Goal: Contribute content: Contribute content

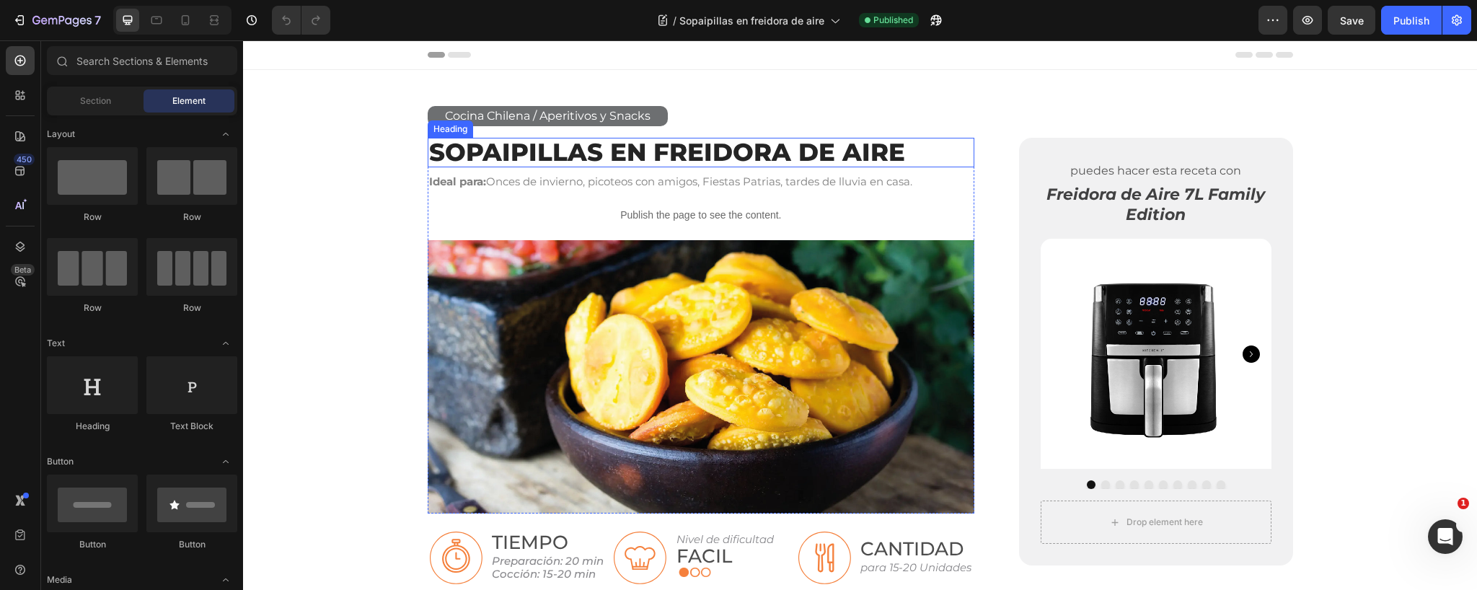
click at [600, 147] on link "Sopaipillas en Freidora de Aire" at bounding box center [667, 152] width 476 height 30
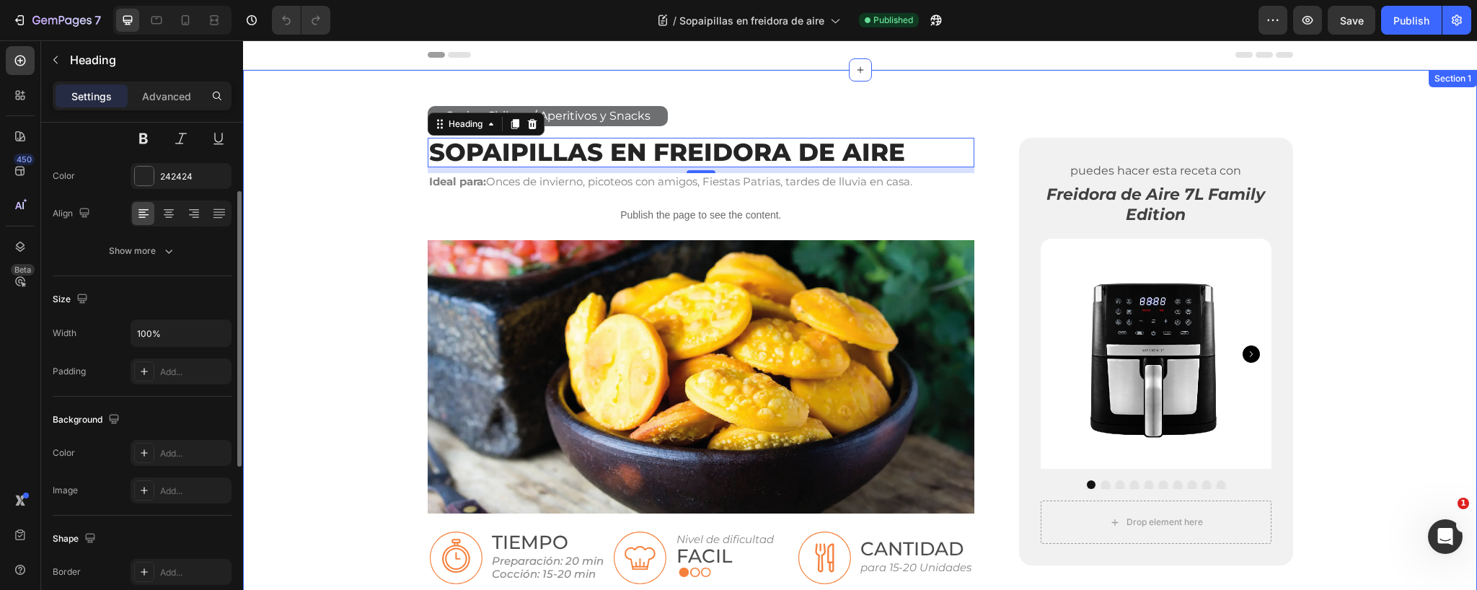
scroll to position [146, 0]
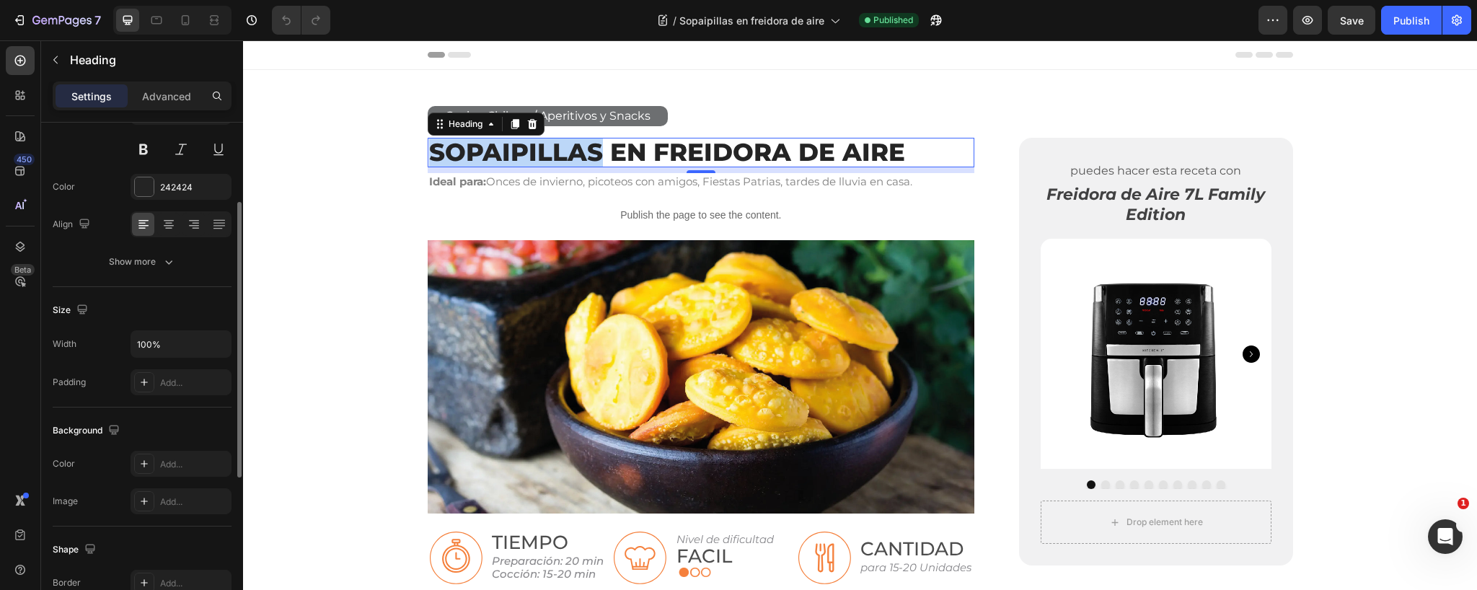
click at [518, 150] on link "Sopaipillas en Freidora de Aire" at bounding box center [667, 152] width 476 height 30
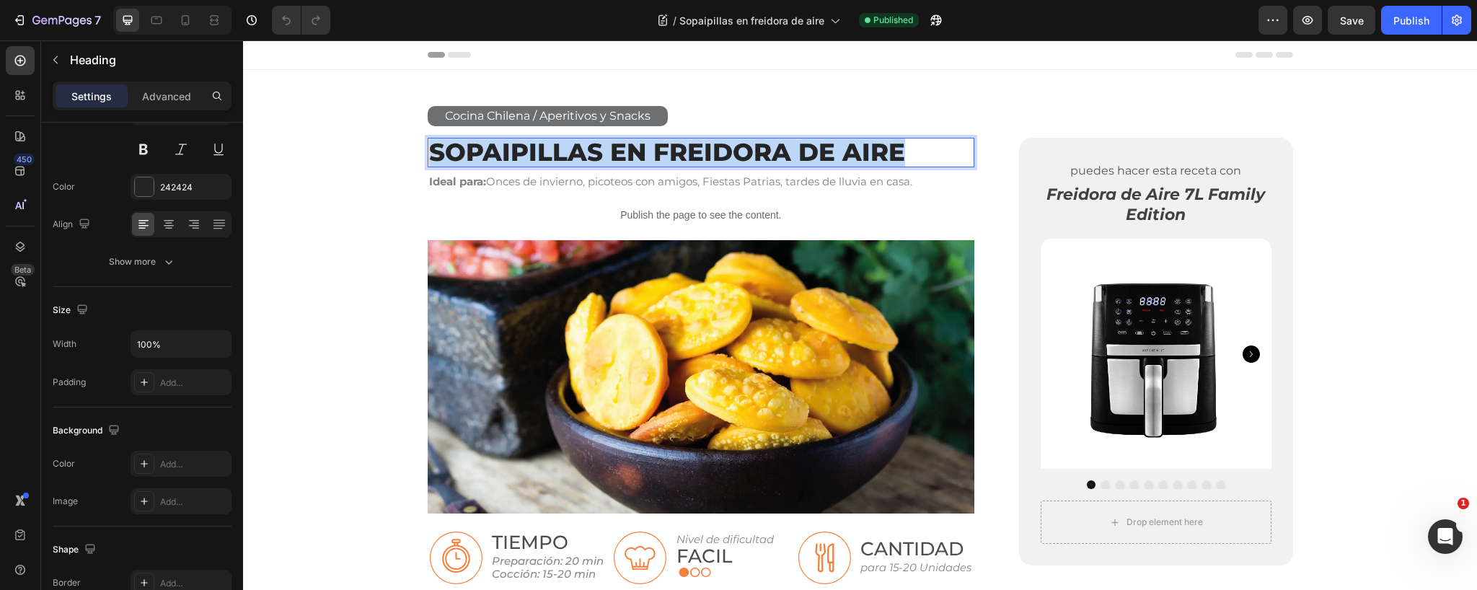
click at [518, 150] on link "Sopaipillas en Freidora de Aire" at bounding box center [667, 152] width 476 height 30
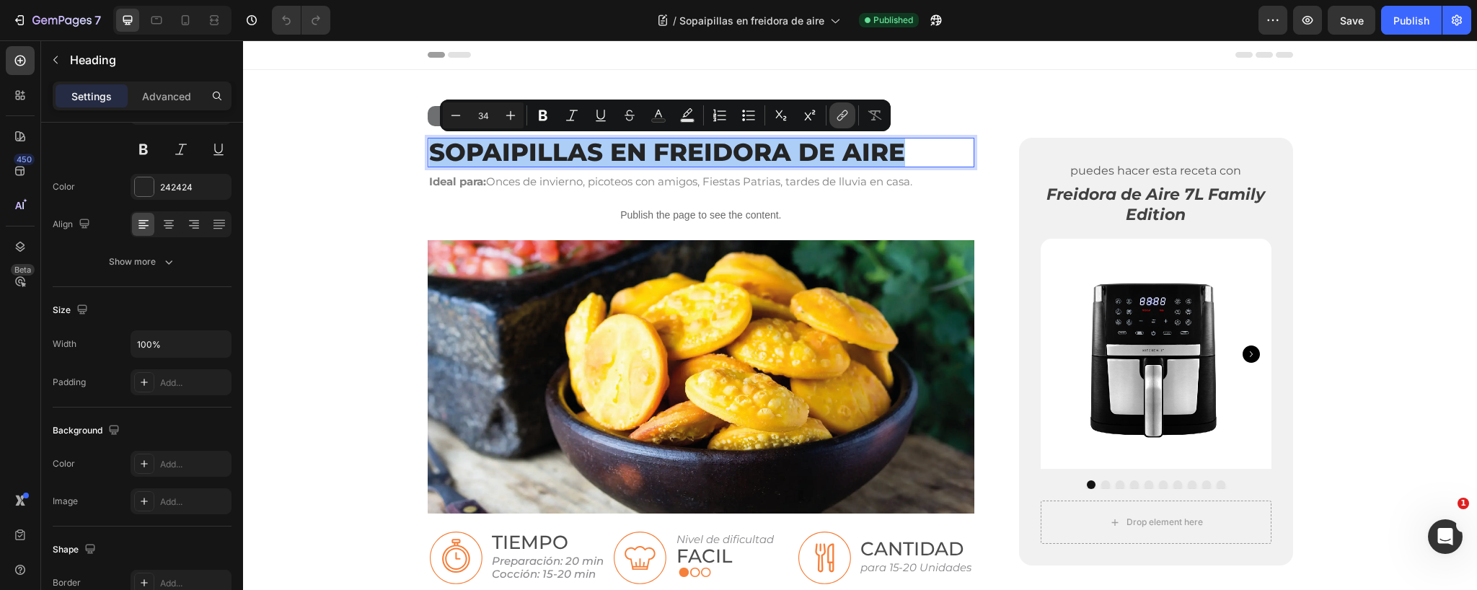
click at [839, 113] on icon "Editor contextual toolbar" at bounding box center [842, 115] width 14 height 14
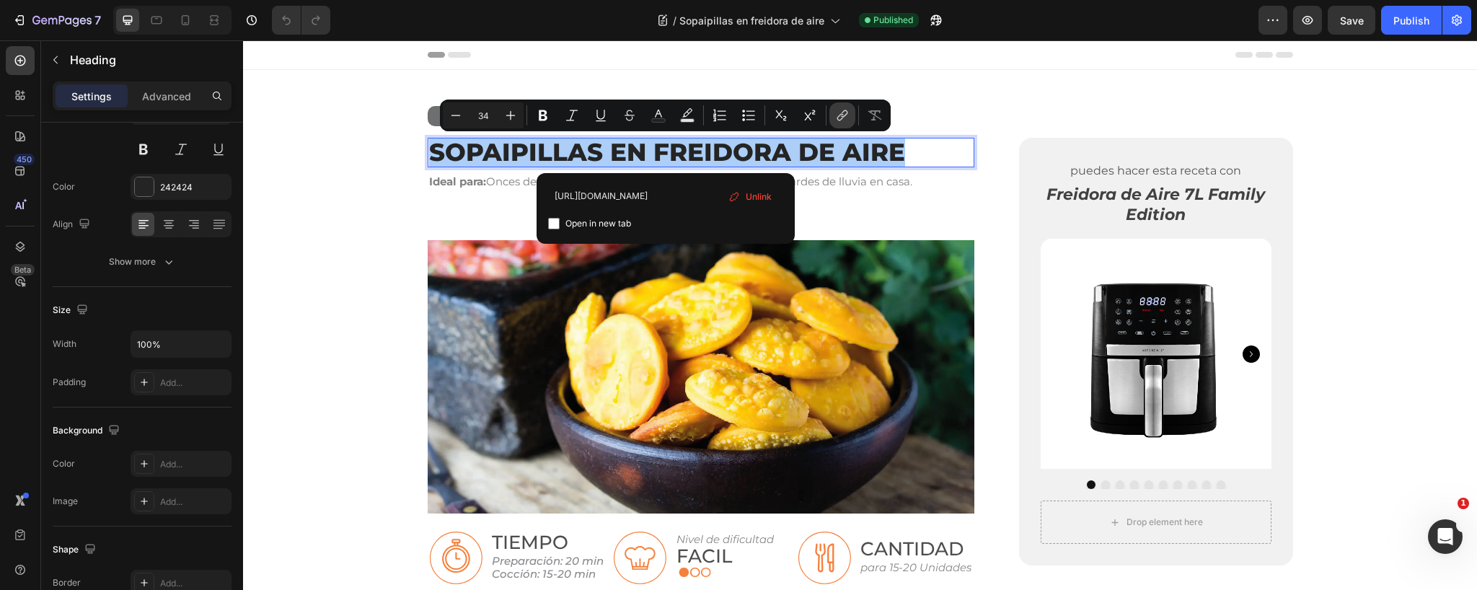
scroll to position [0, 131]
click at [754, 193] on span "Unlink" at bounding box center [759, 197] width 26 height 16
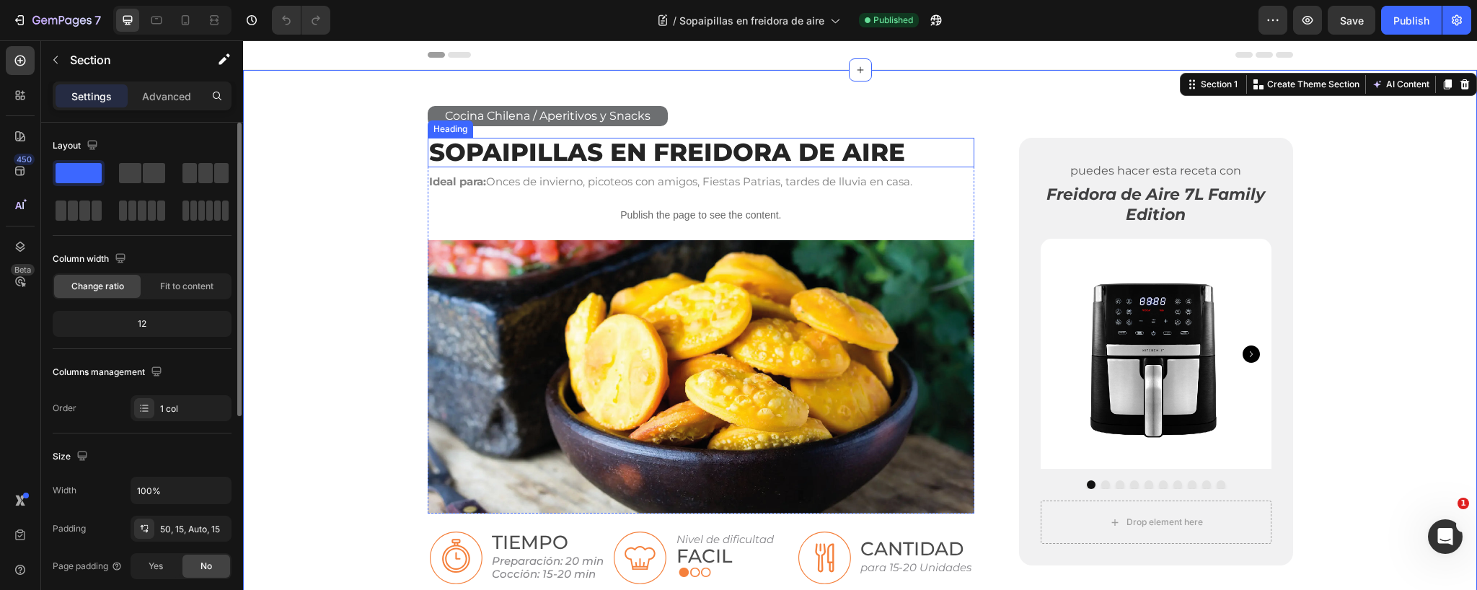
click at [626, 150] on link "Sopaipillas en Freidora de Aire" at bounding box center [667, 152] width 476 height 30
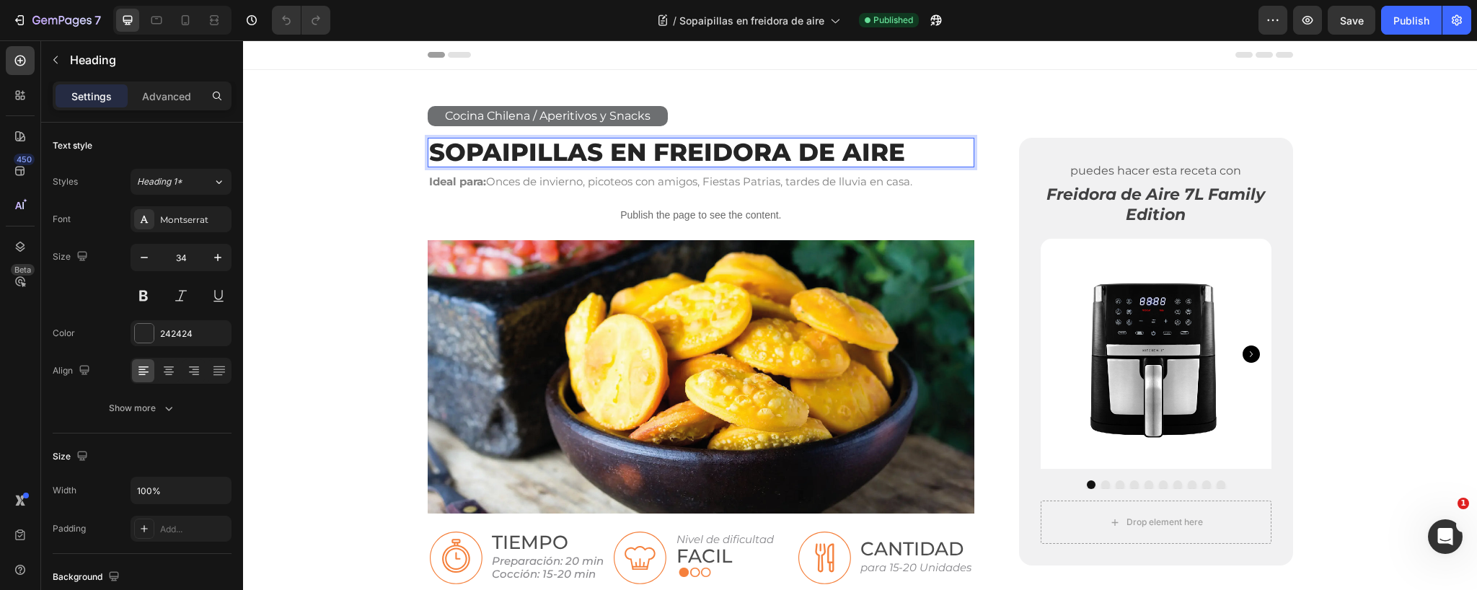
click at [626, 150] on link "Sopaipillas en Freidora de Aire" at bounding box center [667, 152] width 476 height 30
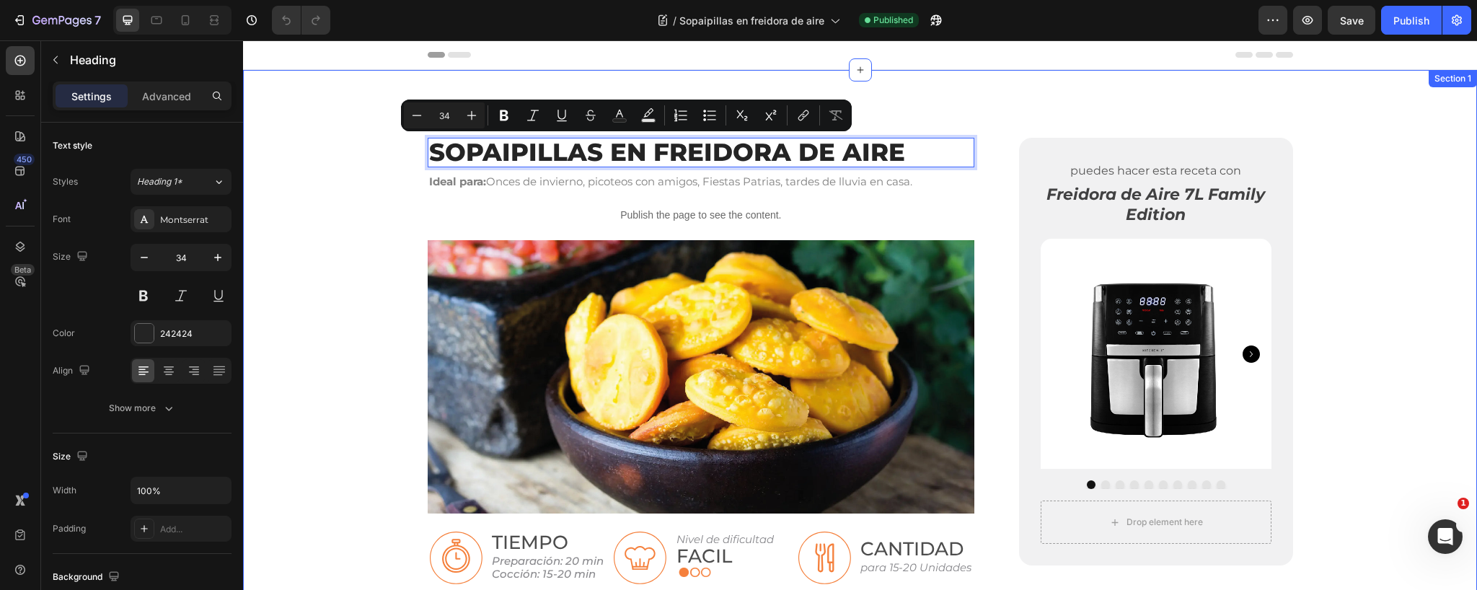
drag, startPoint x: 370, startPoint y: 155, endPoint x: 544, endPoint y: 104, distance: 181.9
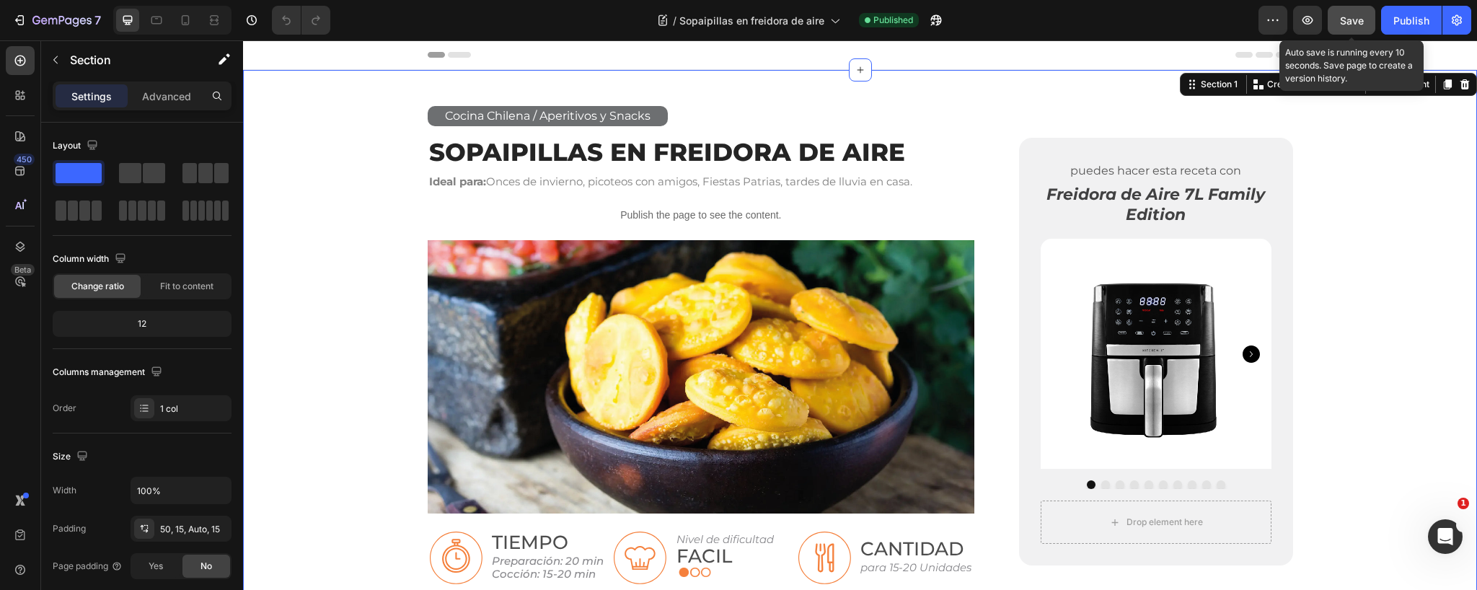
click at [1353, 21] on span "Save" at bounding box center [1352, 20] width 24 height 12
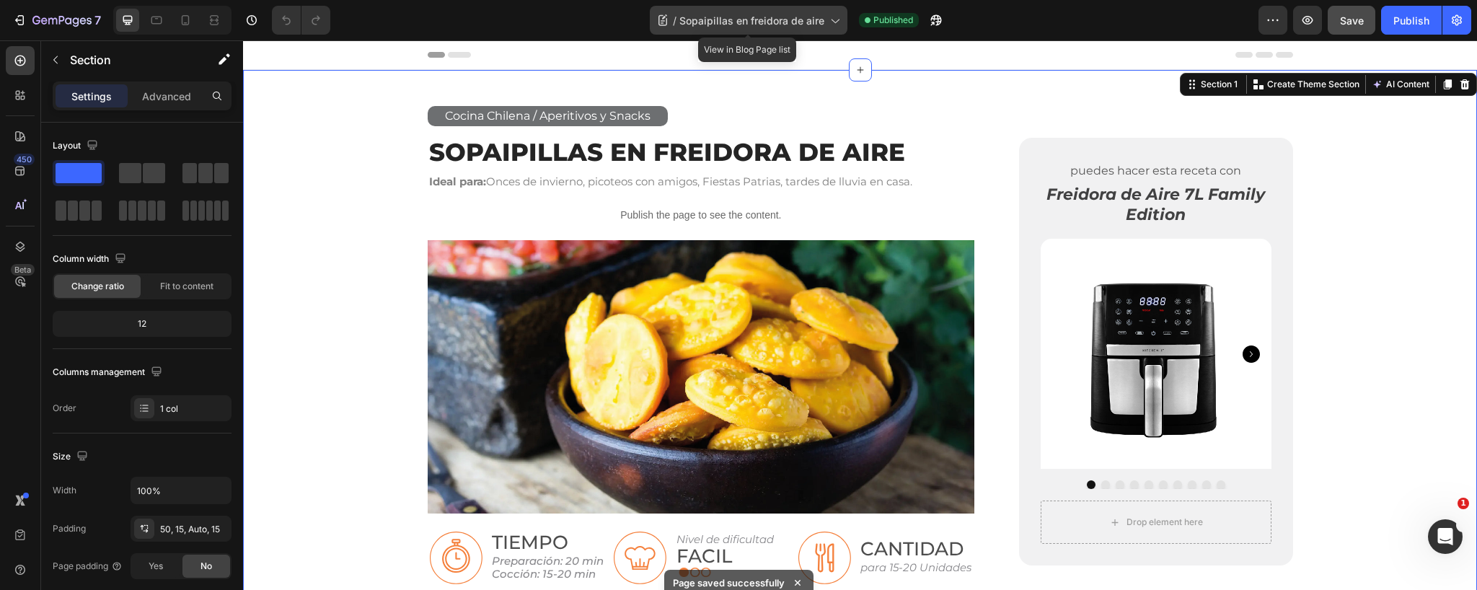
click at [837, 21] on icon at bounding box center [834, 20] width 14 height 14
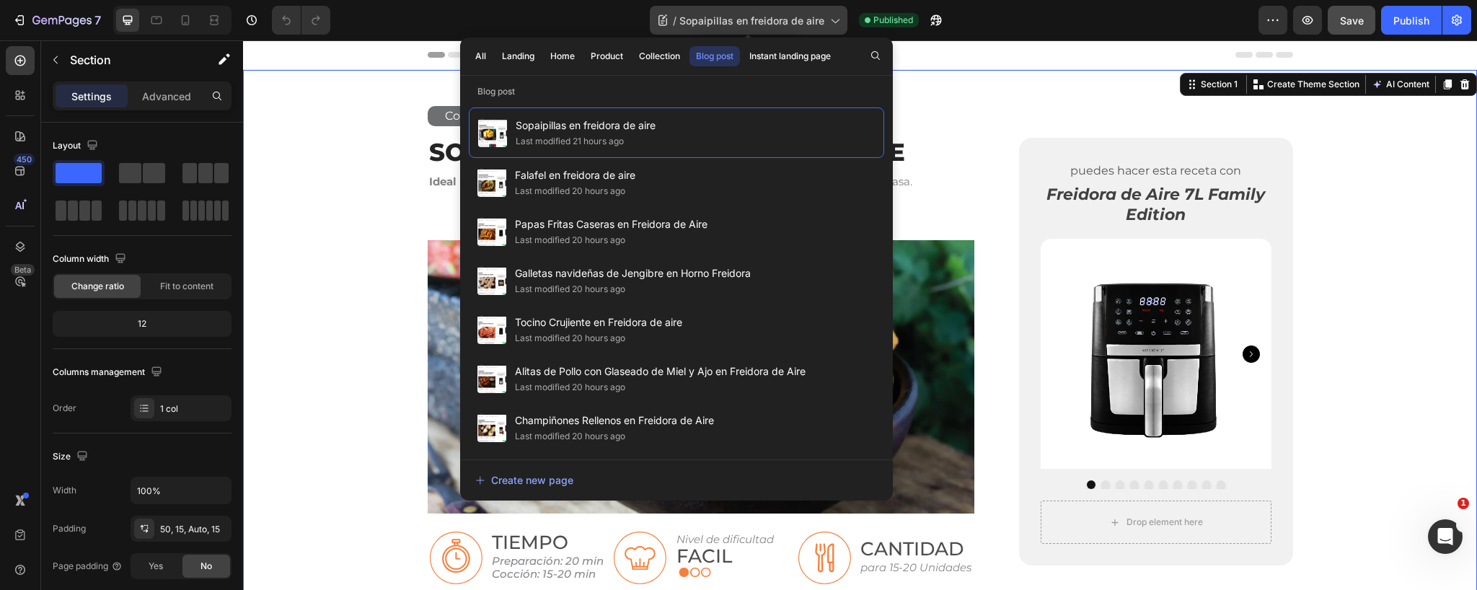
click at [837, 21] on icon at bounding box center [834, 20] width 14 height 14
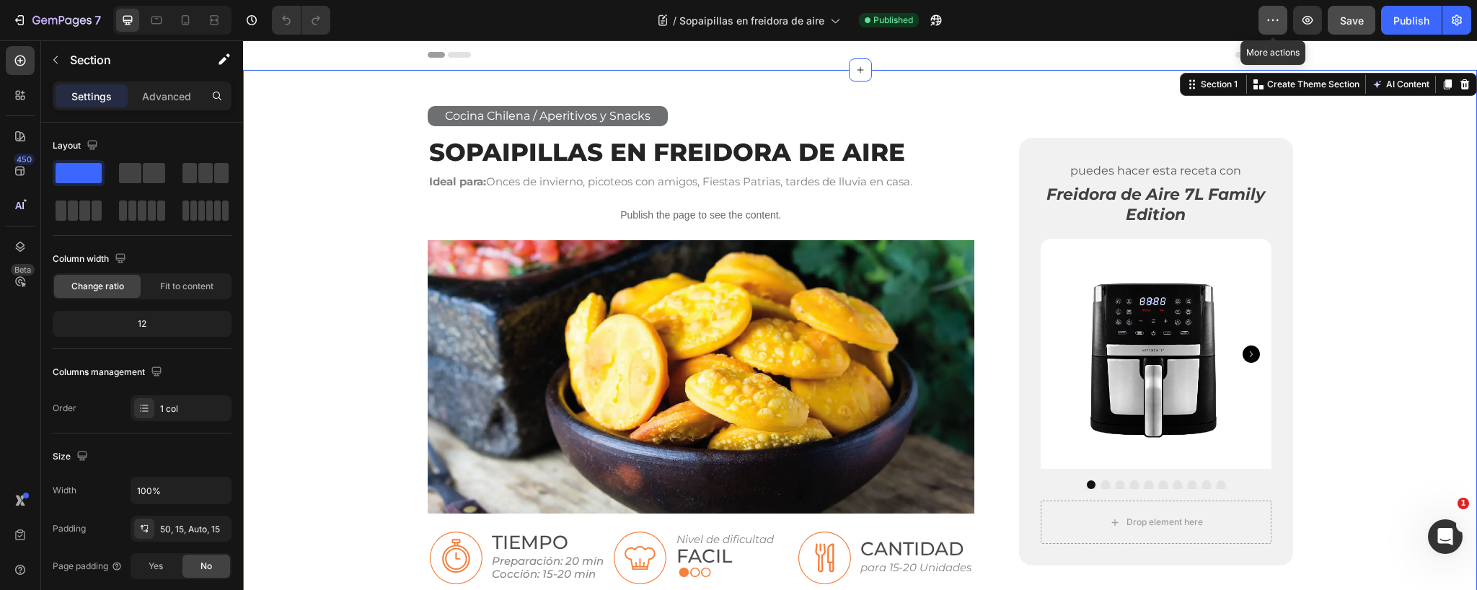
click at [1259, 19] on button "button" at bounding box center [1272, 20] width 29 height 29
click at [976, 22] on div "/ Sopaipillas en freidora de aire Published" at bounding box center [800, 20] width 917 height 29
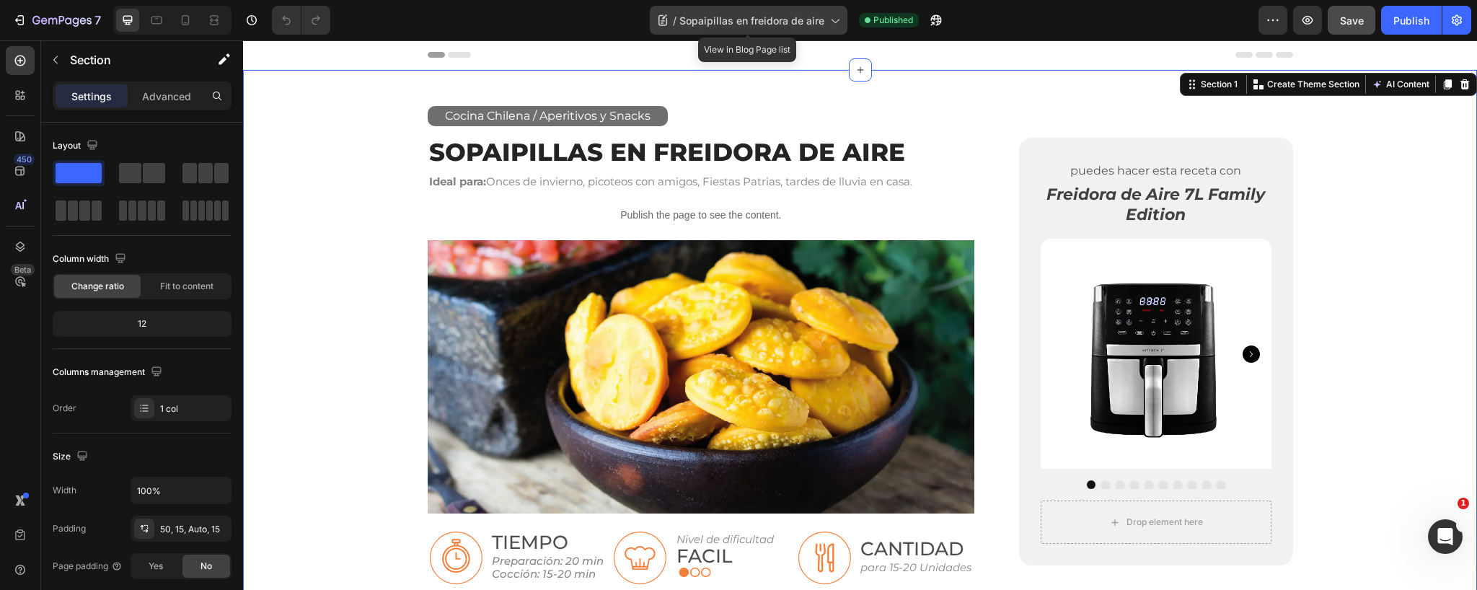
click at [832, 17] on icon at bounding box center [834, 20] width 14 height 14
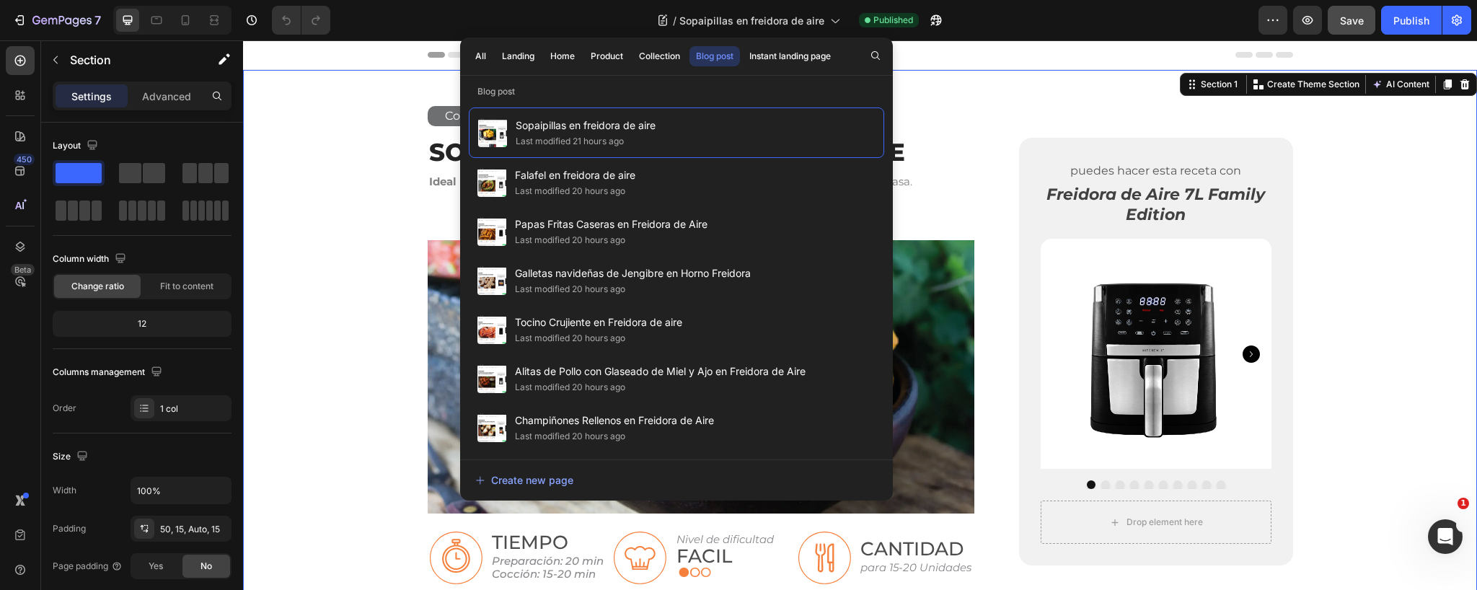
click at [1069, 19] on div "/ Sopaipillas en freidora de aire Published" at bounding box center [800, 20] width 917 height 29
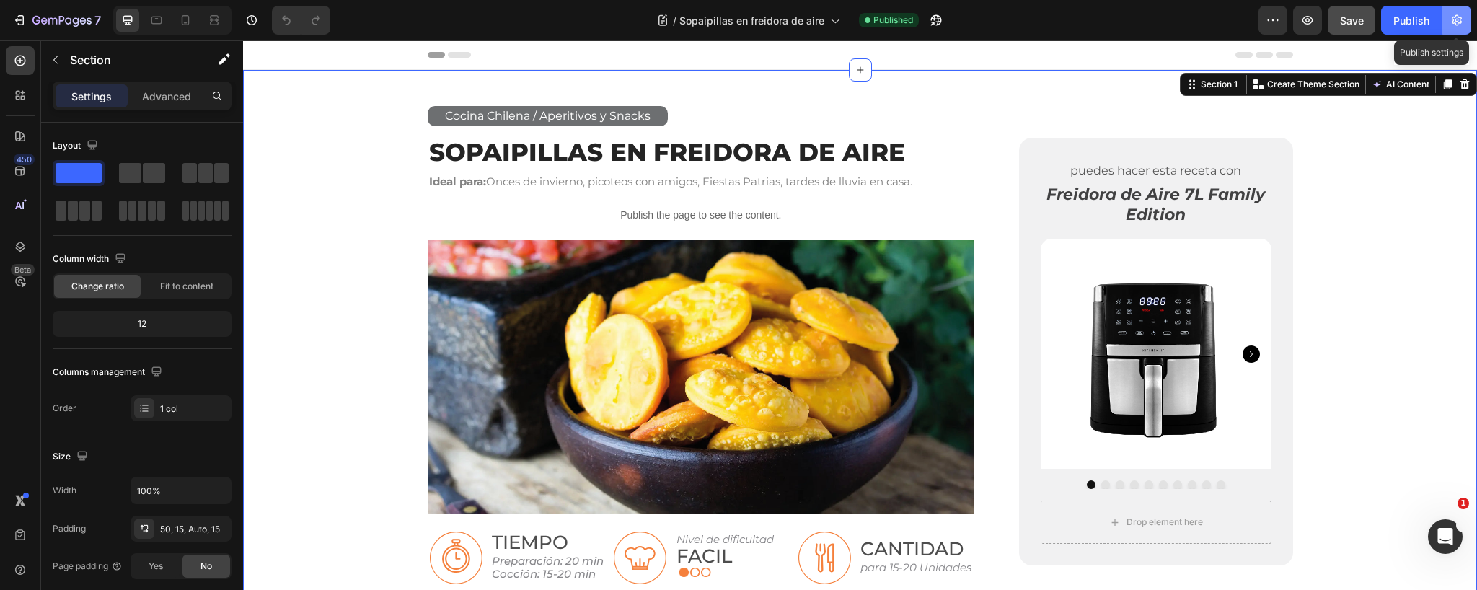
click at [1465, 20] on button "button" at bounding box center [1456, 20] width 29 height 29
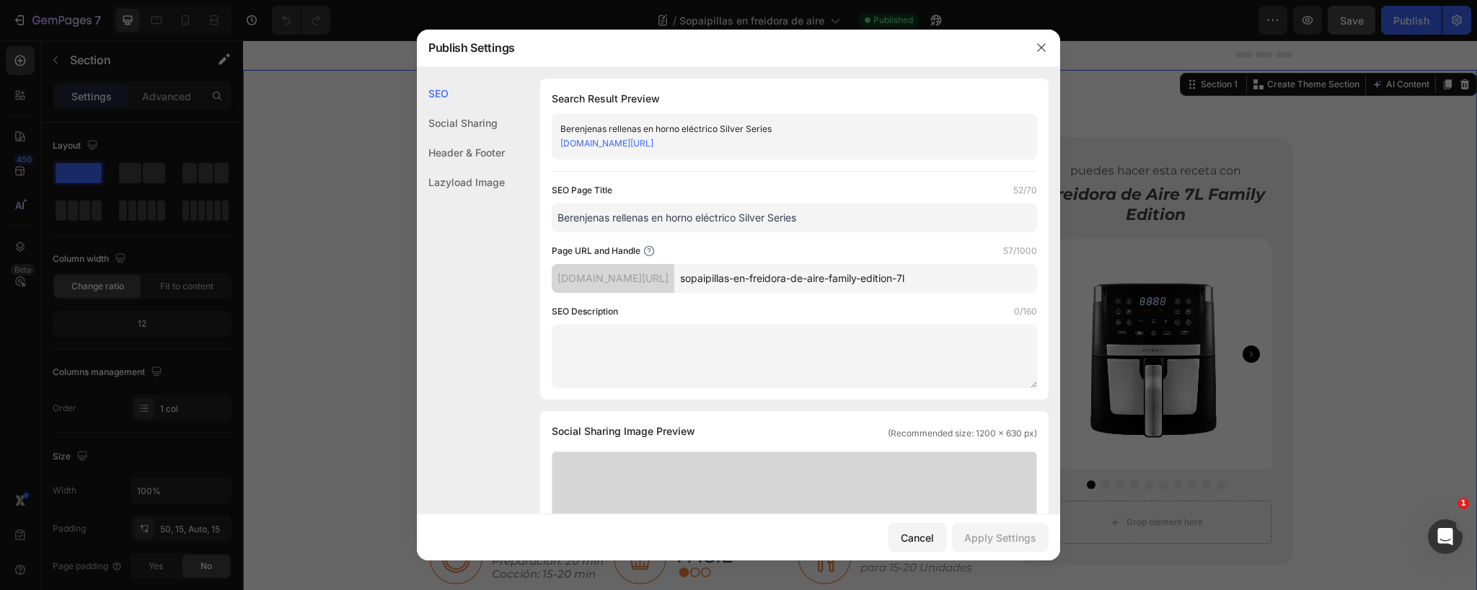
drag, startPoint x: 1010, startPoint y: 277, endPoint x: 915, endPoint y: 282, distance: 95.3
click at [915, 282] on input "sopaipillas-en-freidora-de-aire-family-edition-7l" at bounding box center [855, 278] width 363 height 29
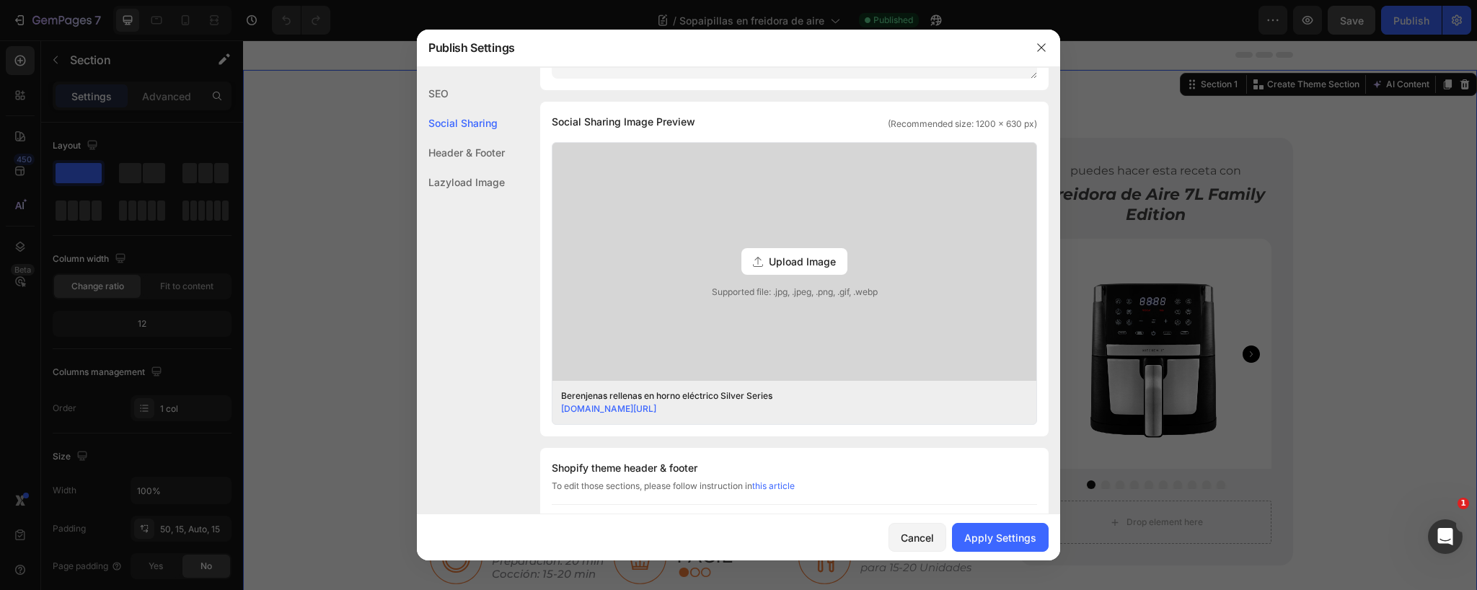
scroll to position [319, 0]
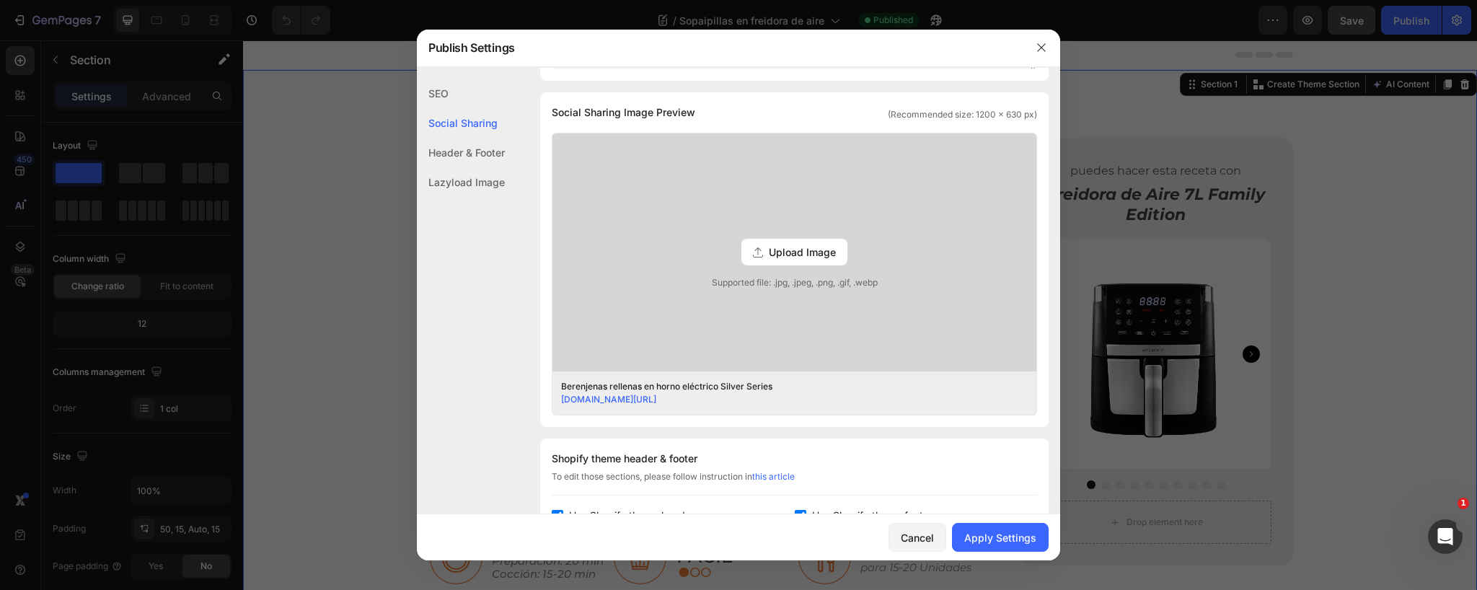
type input "sopaipillas-en-freidora-de-aire"
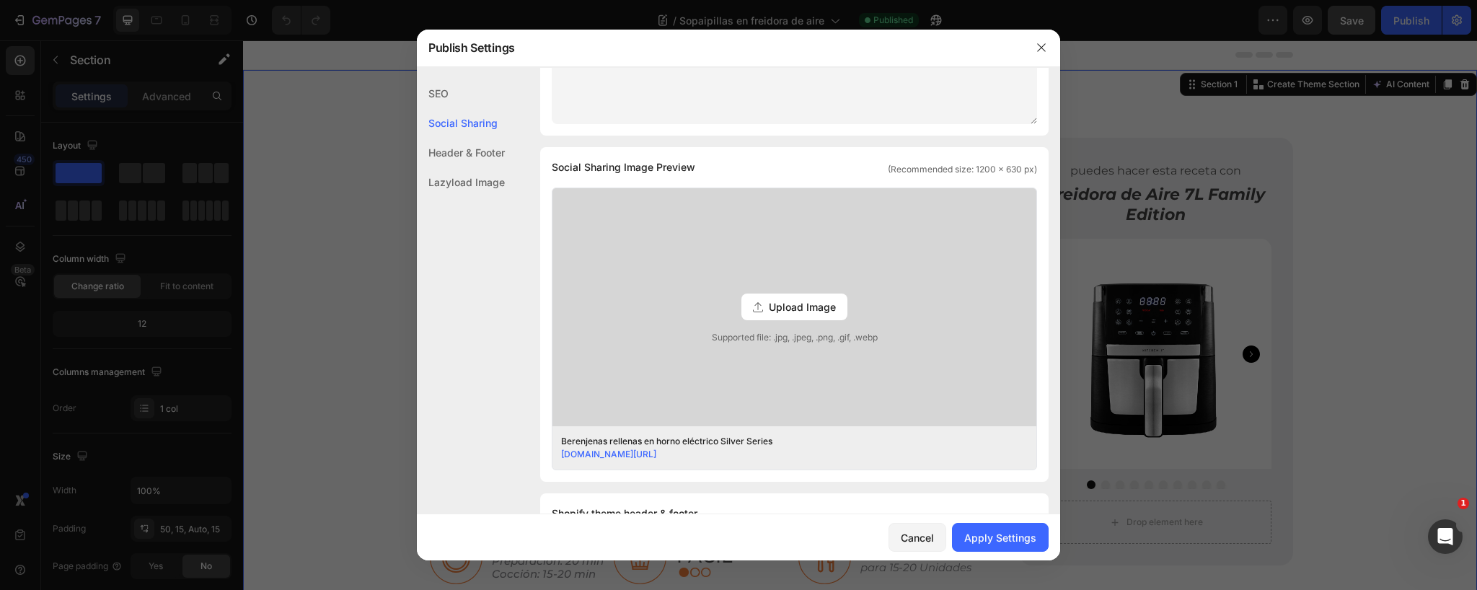
scroll to position [311, 0]
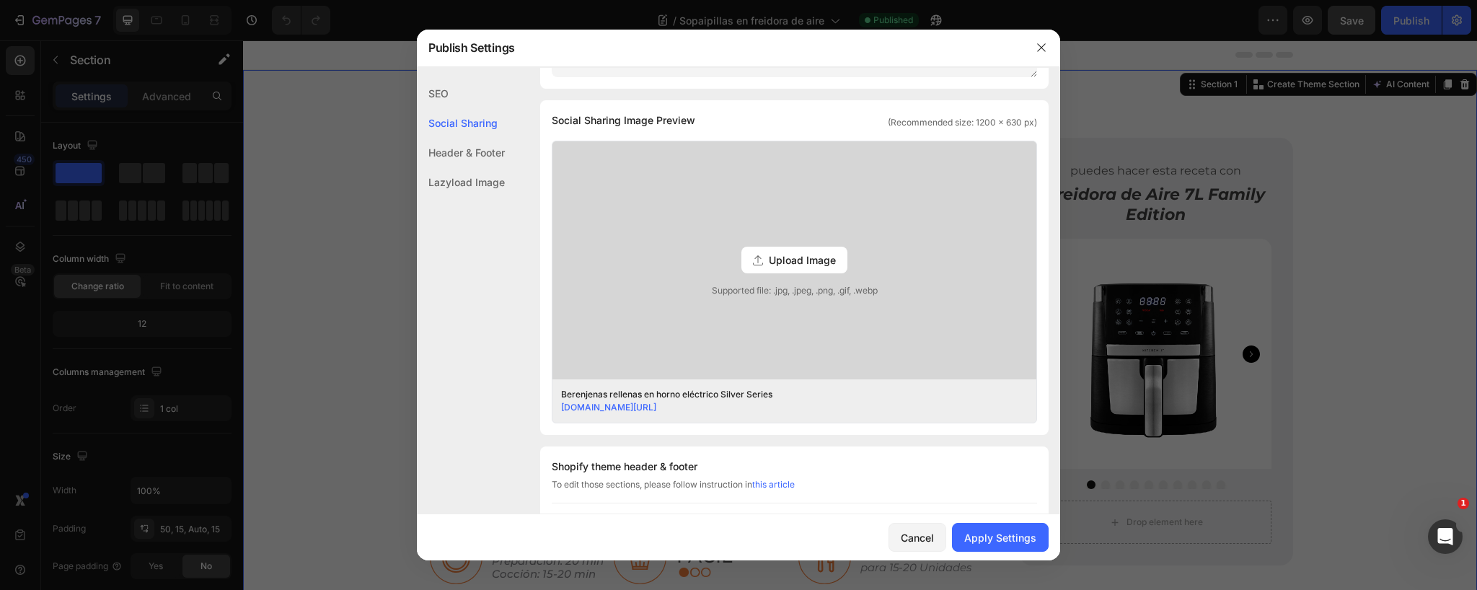
click at [785, 262] on span "Upload Image" at bounding box center [802, 259] width 67 height 15
click at [0, 0] on input "Upload Image Supported file: .jpg, .jpeg, .png, .gif, .webp" at bounding box center [0, 0] width 0 height 0
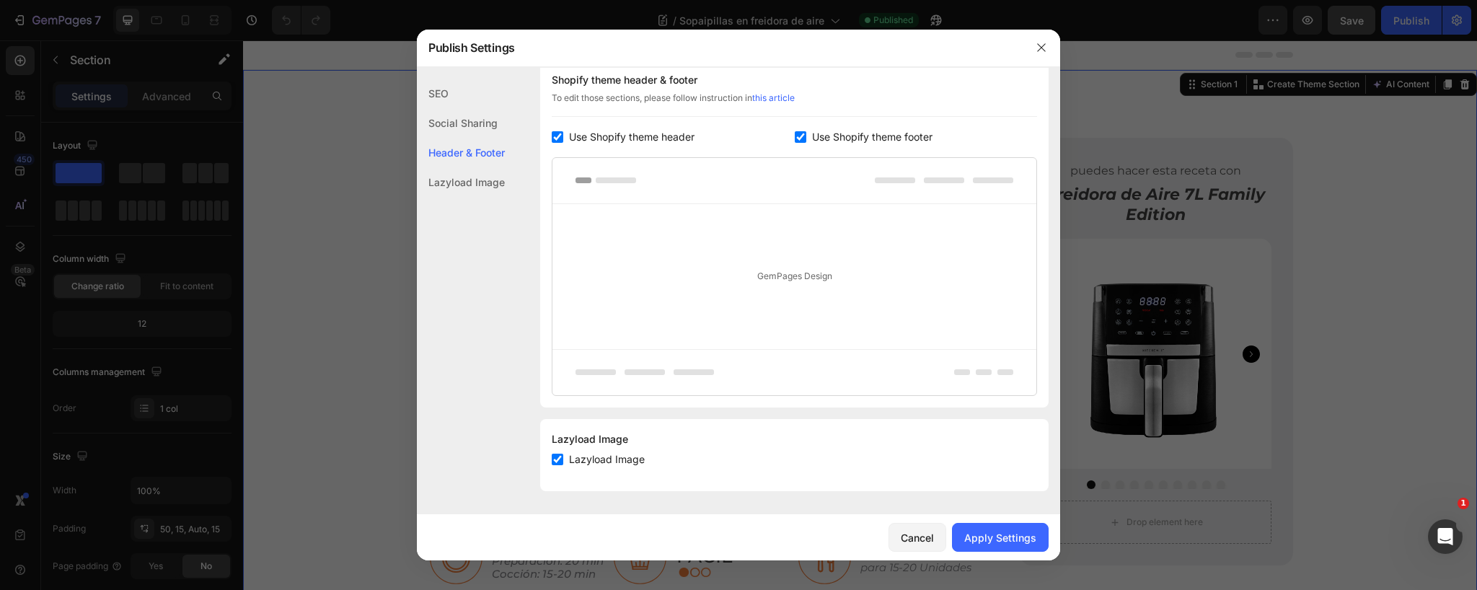
scroll to position [325, 0]
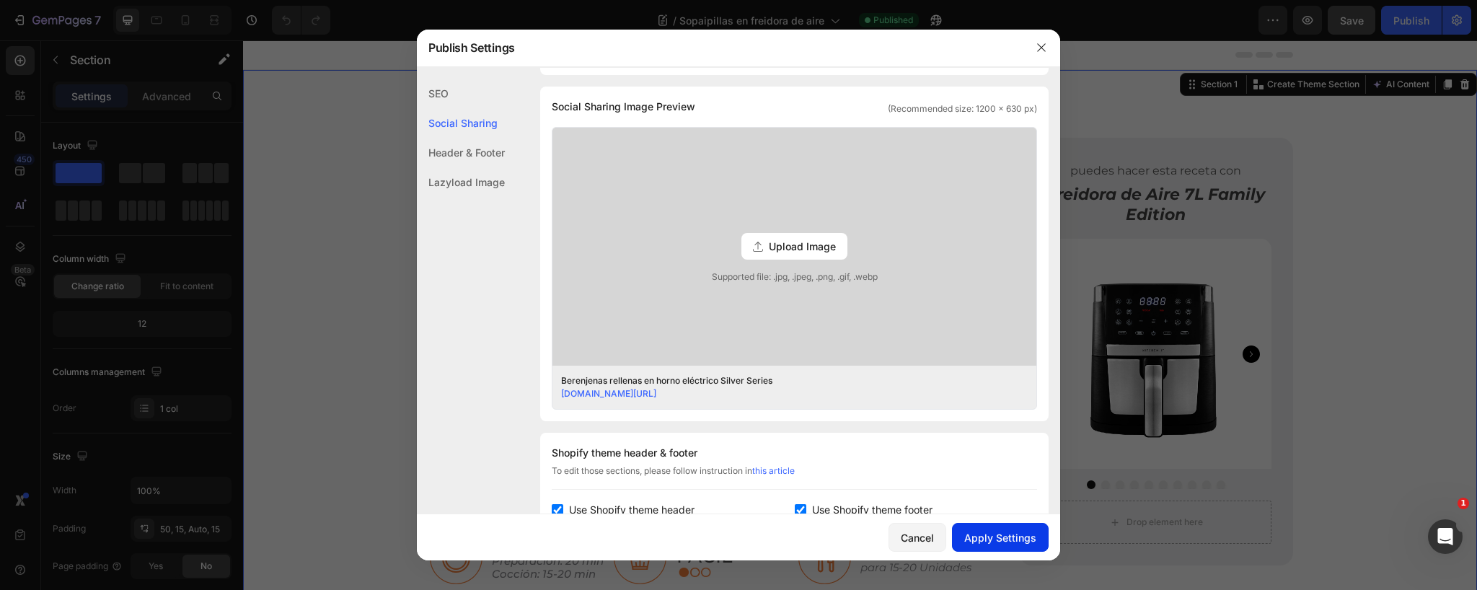
click at [999, 534] on div "Apply Settings" at bounding box center [1000, 537] width 72 height 15
click at [1038, 46] on icon "button" at bounding box center [1042, 48] width 12 height 12
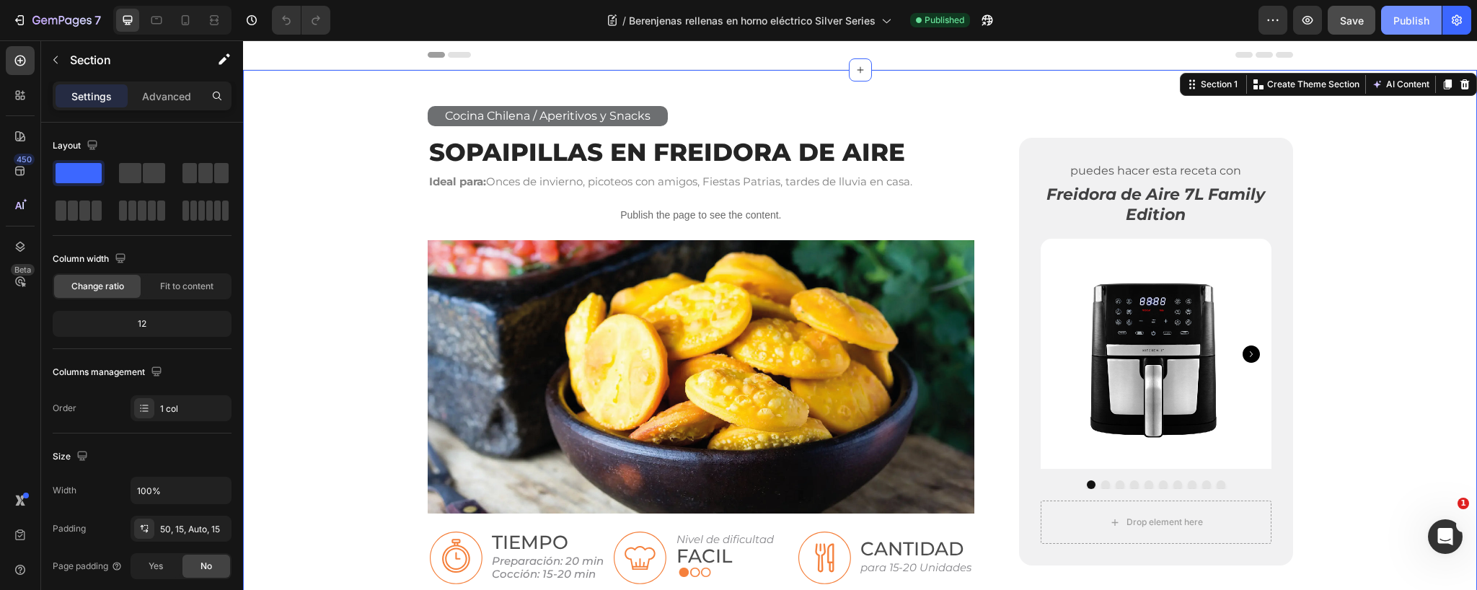
click at [1424, 14] on div "Publish" at bounding box center [1411, 20] width 36 height 15
click at [635, 151] on link "Sopaipillas en Freidora de Aire" at bounding box center [667, 152] width 476 height 30
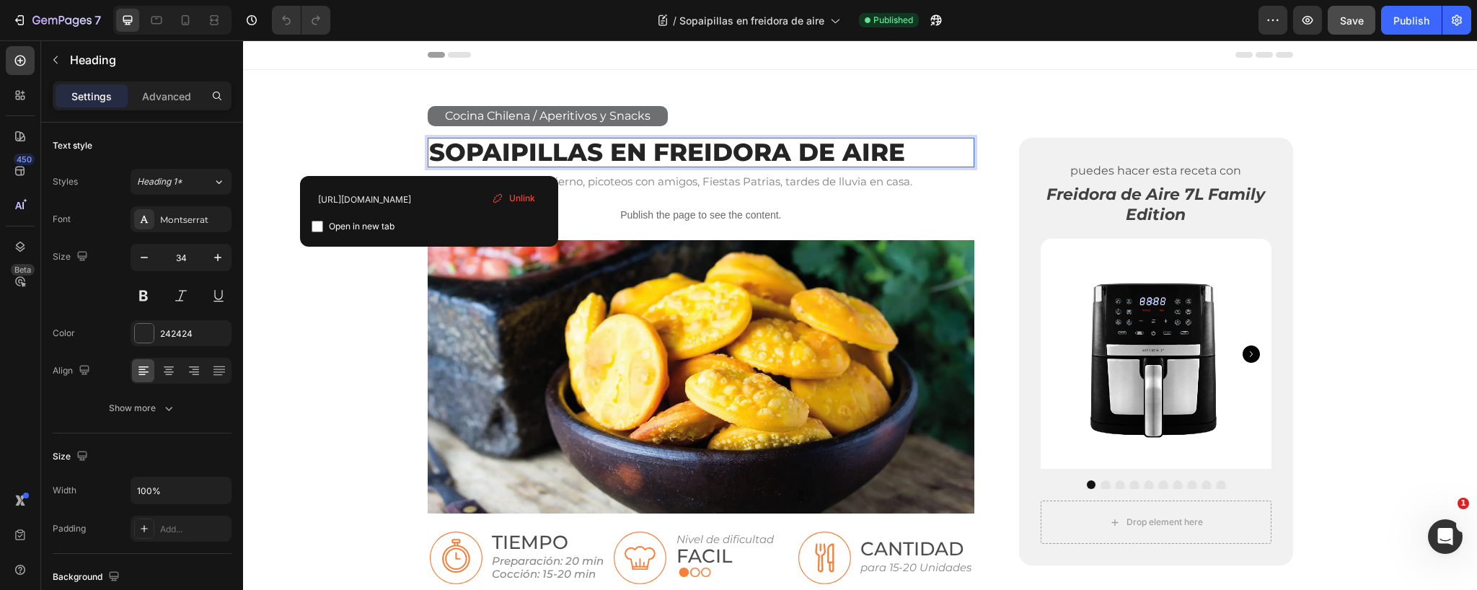
click at [682, 150] on link "Sopaipillas en Freidora de Aire" at bounding box center [667, 152] width 476 height 30
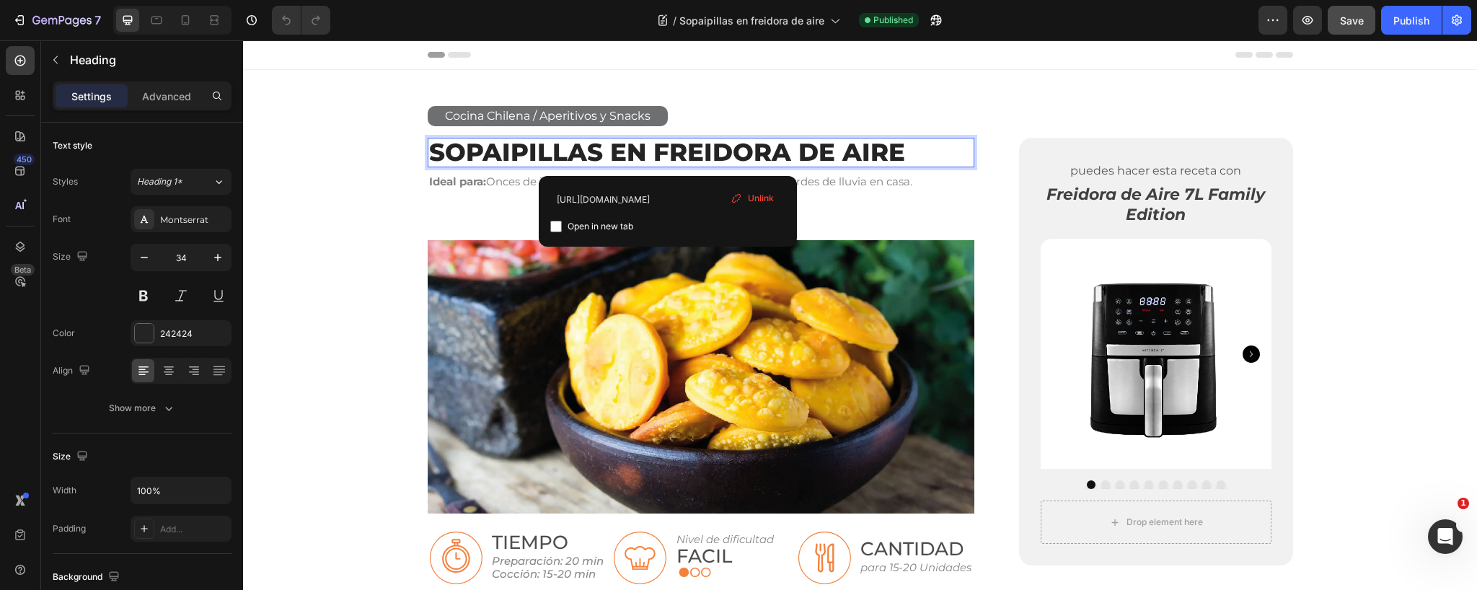
click at [672, 149] on link "Sopaipillas en Freidora de Aire" at bounding box center [667, 152] width 476 height 30
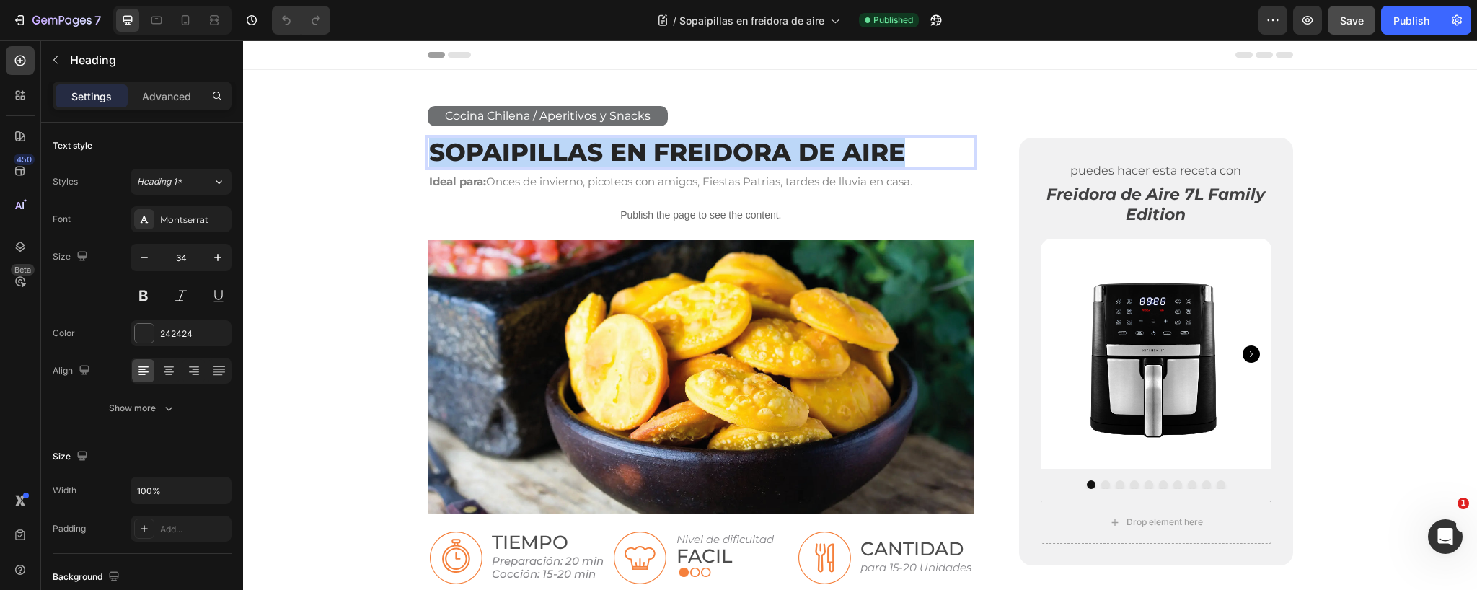
click at [672, 149] on link "Sopaipillas en Freidora de Aire" at bounding box center [667, 152] width 476 height 30
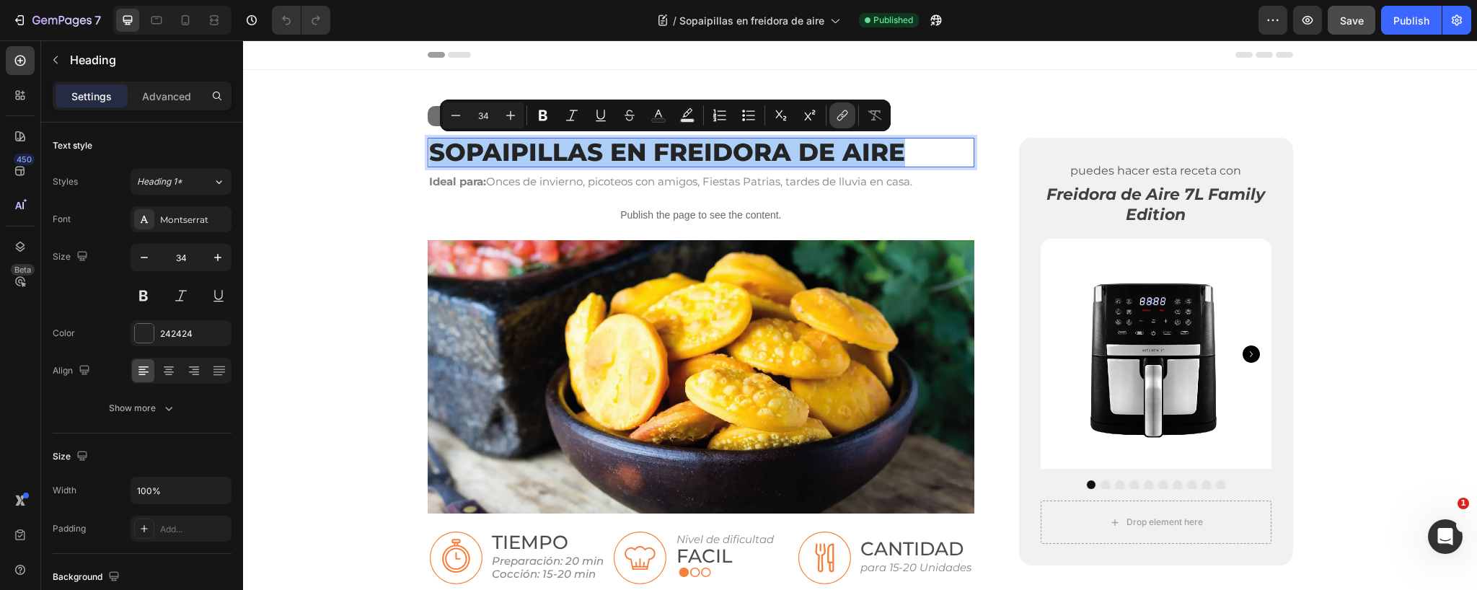
click at [848, 112] on icon "Editor contextual toolbar" at bounding box center [842, 115] width 14 height 14
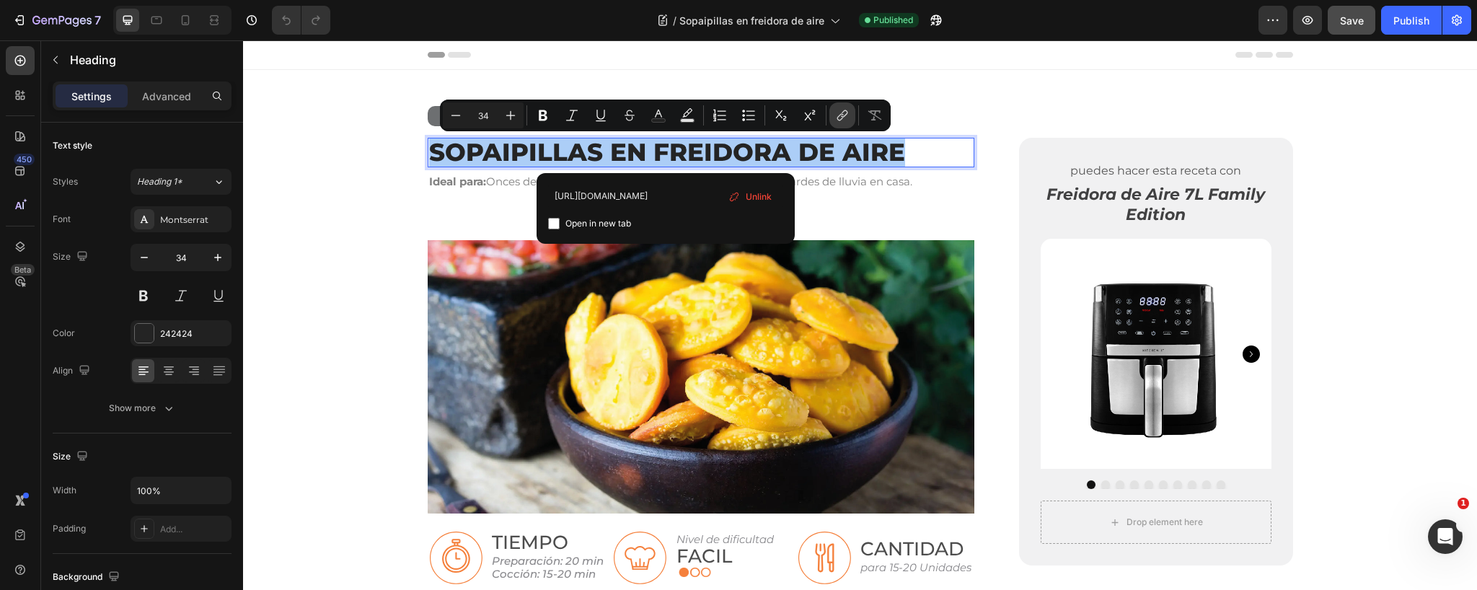
scroll to position [0, 131]
click at [762, 194] on span "Unlink" at bounding box center [759, 197] width 26 height 16
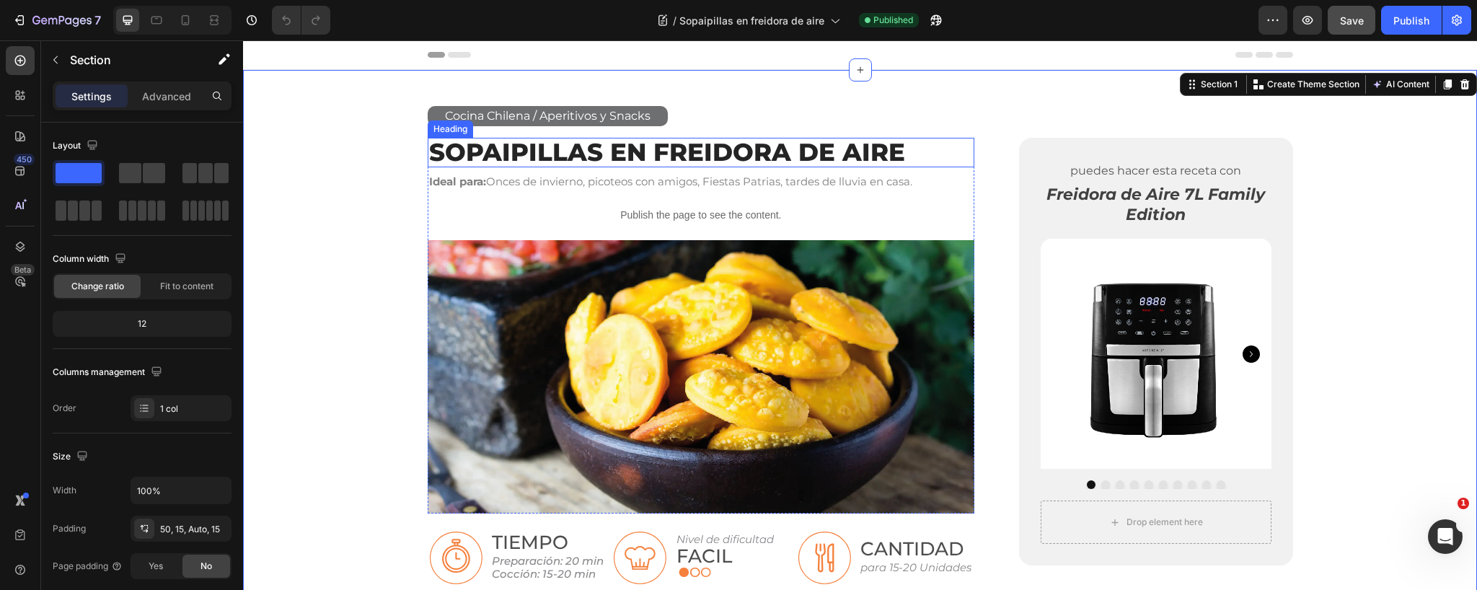
click at [570, 151] on link "Sopaipillas en Freidora de Aire" at bounding box center [667, 152] width 476 height 30
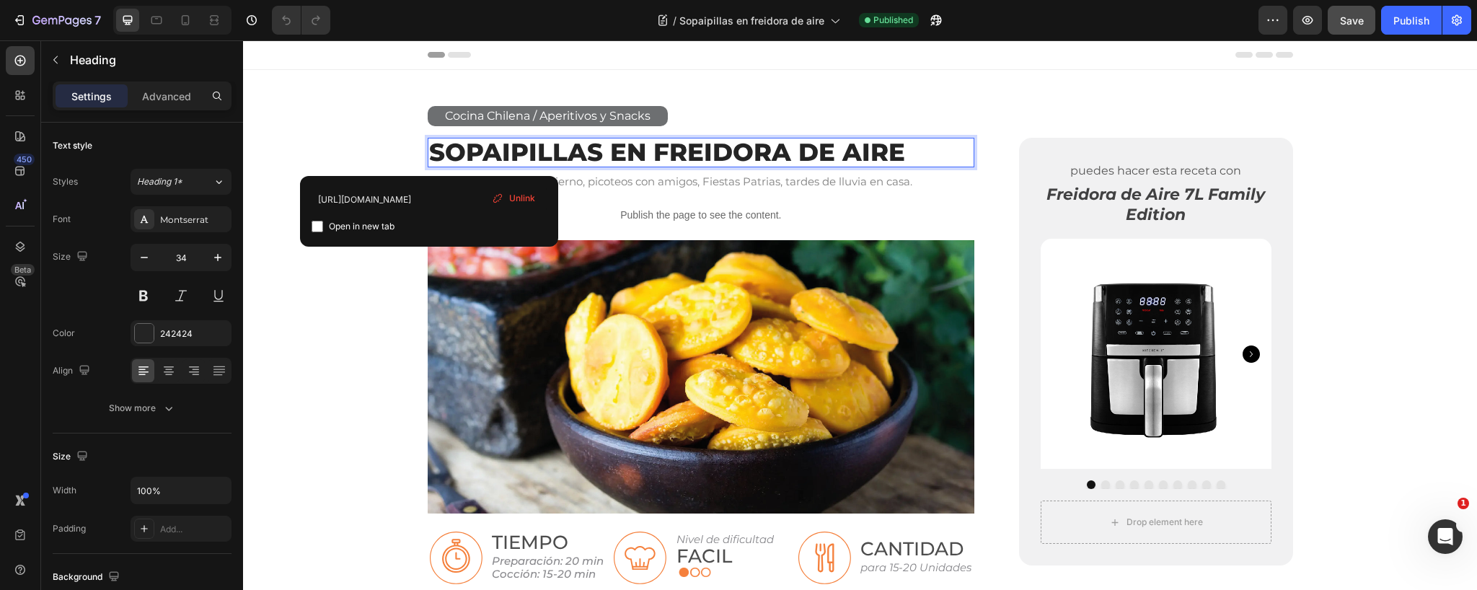
click at [570, 151] on link "Sopaipillas en Freidora de Aire" at bounding box center [667, 152] width 476 height 30
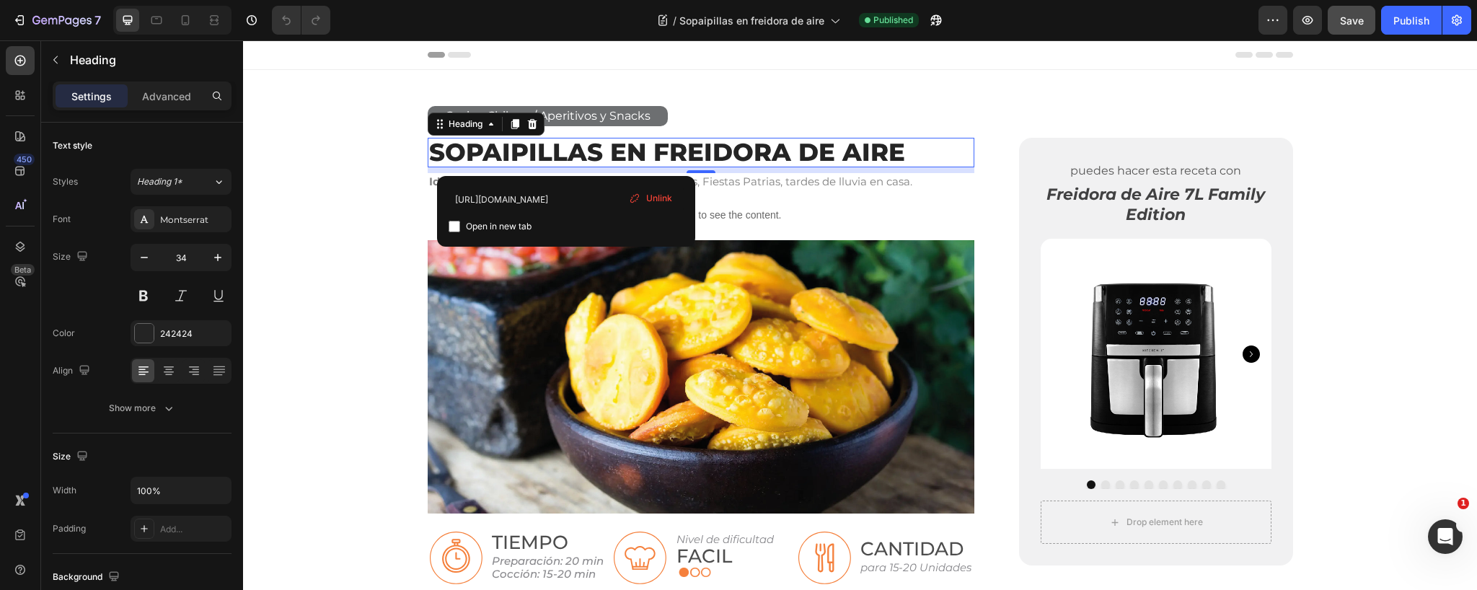
click at [651, 195] on span "Unlink" at bounding box center [659, 198] width 26 height 13
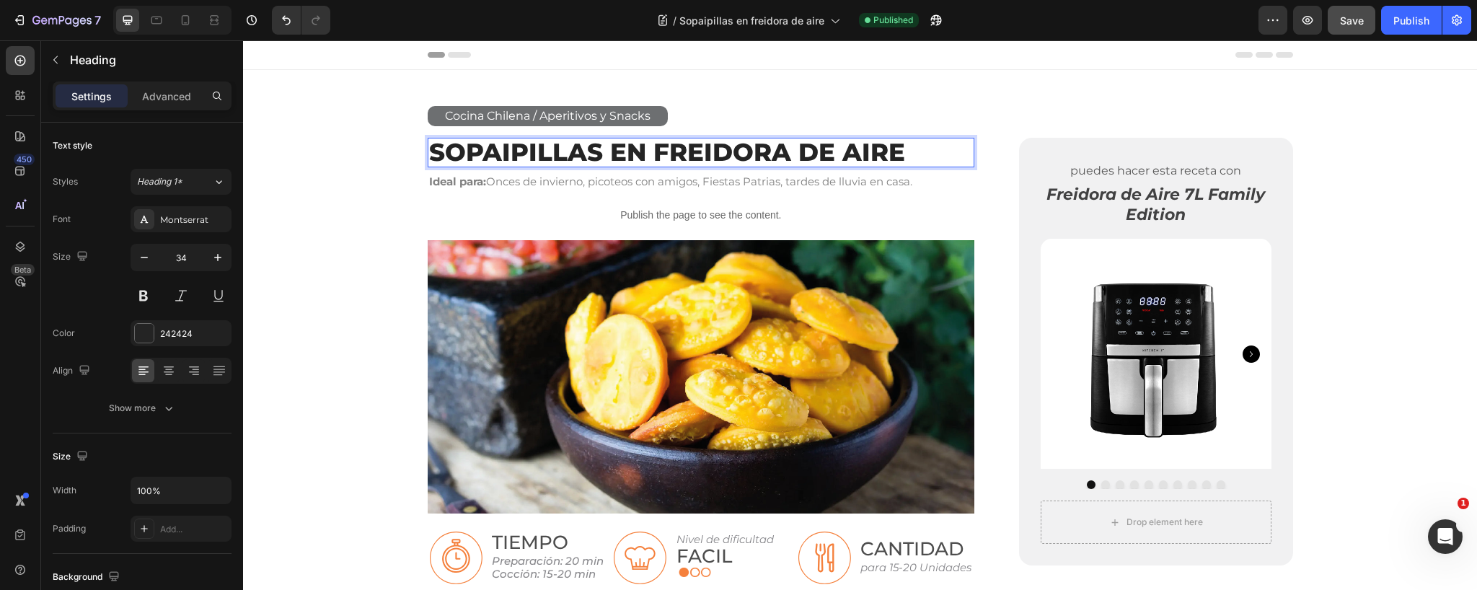
click at [518, 148] on p "Sopaipillas en Freidora de Aire" at bounding box center [701, 152] width 544 height 27
click at [469, 151] on p "Sopaipillas en Freidora de Aire" at bounding box center [701, 152] width 544 height 27
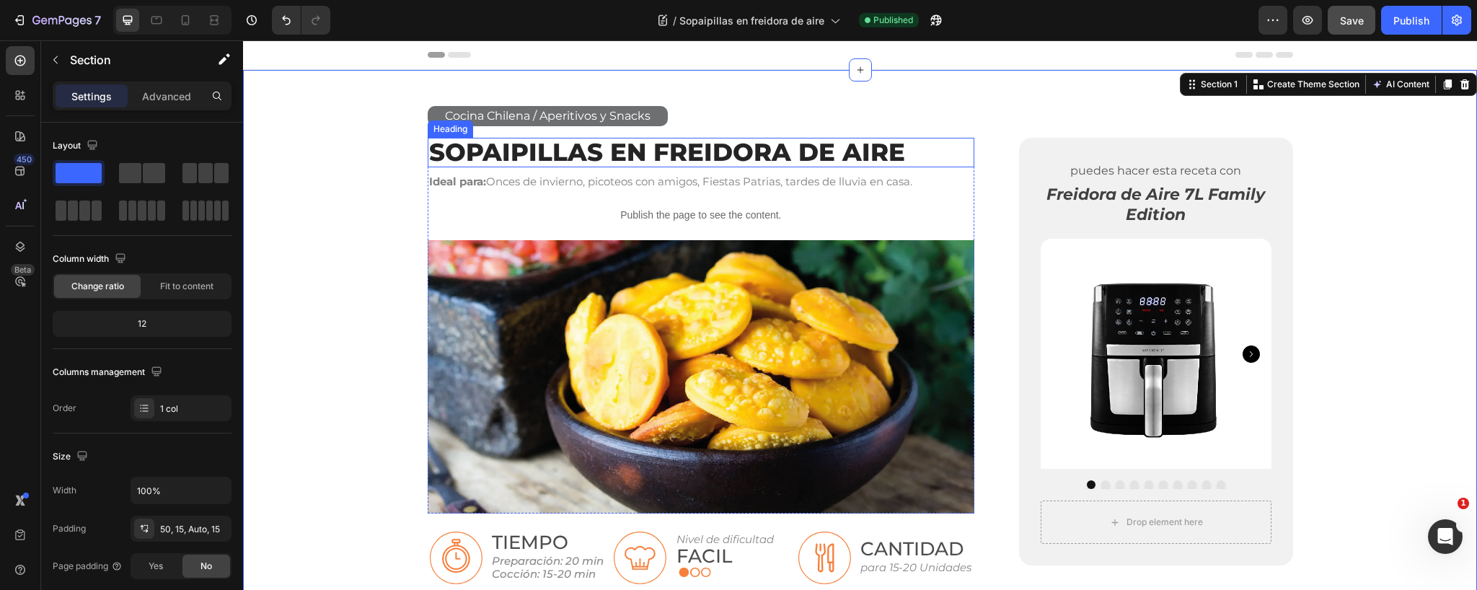
click at [511, 151] on p "Sopaipillas en Freidora de Aire" at bounding box center [701, 152] width 544 height 27
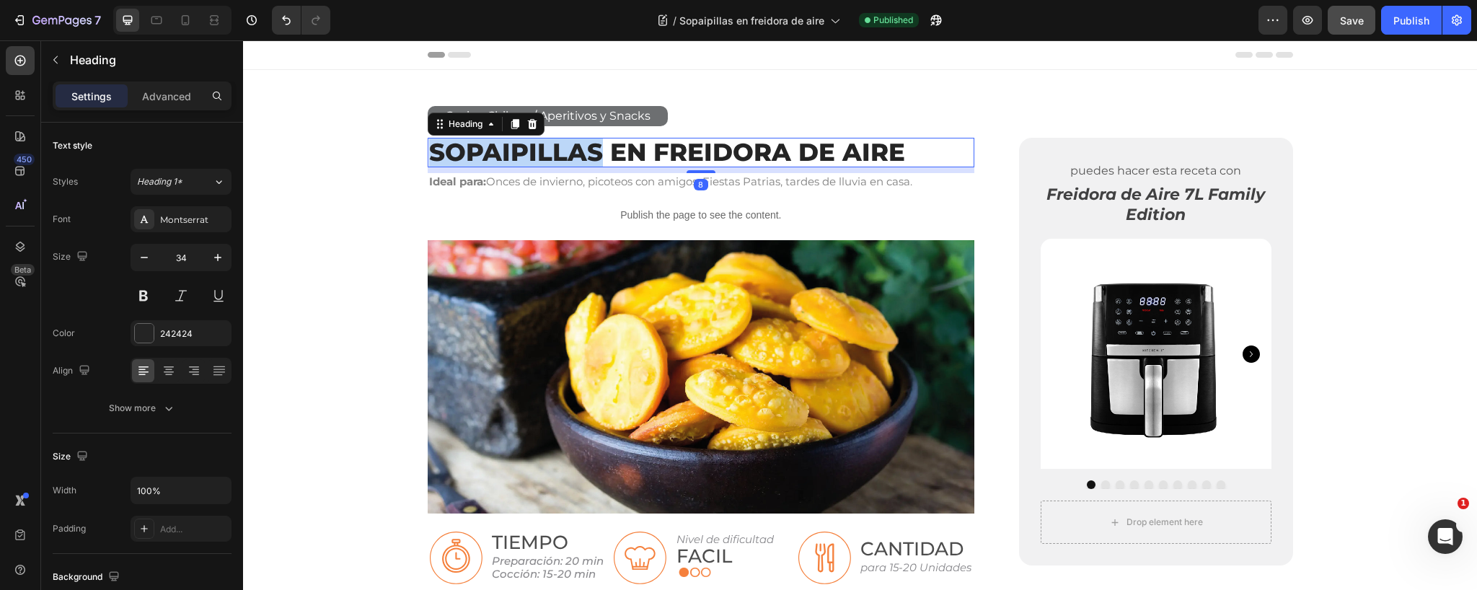
click at [544, 154] on p "Sopaipillas en Freidora de Aire" at bounding box center [701, 152] width 544 height 27
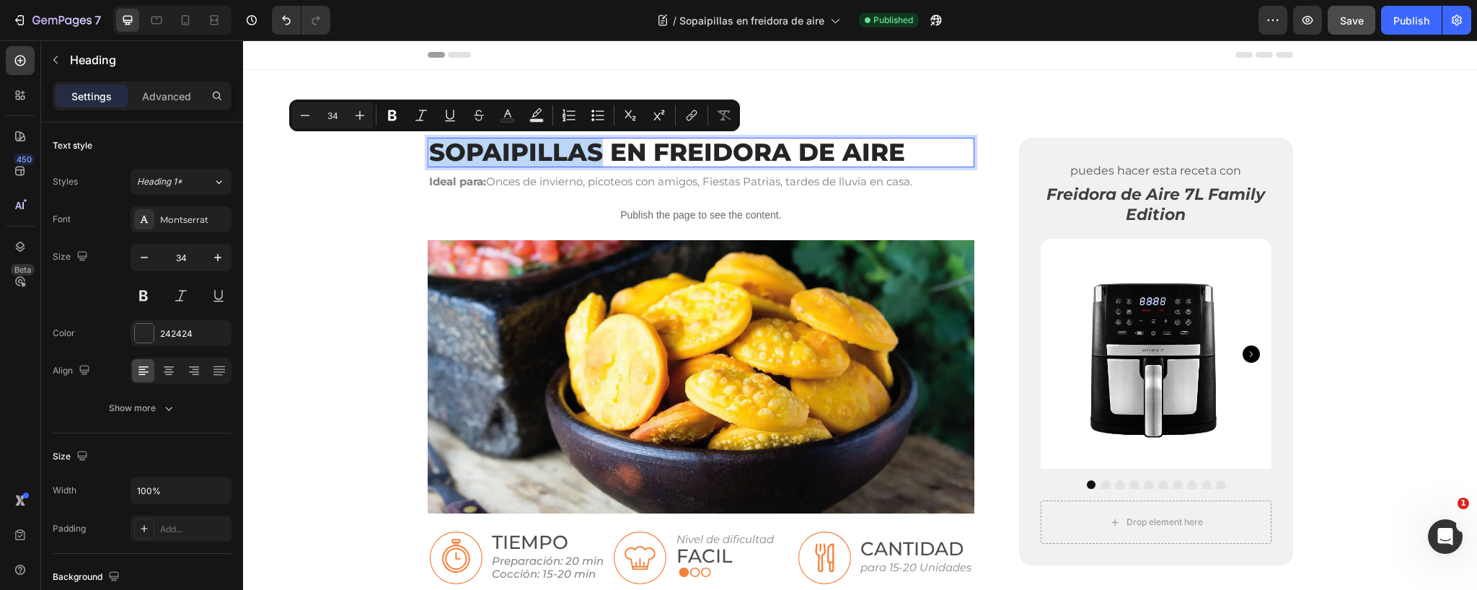
click at [491, 148] on p "Sopaipillas en Freidora de Aire" at bounding box center [701, 152] width 544 height 27
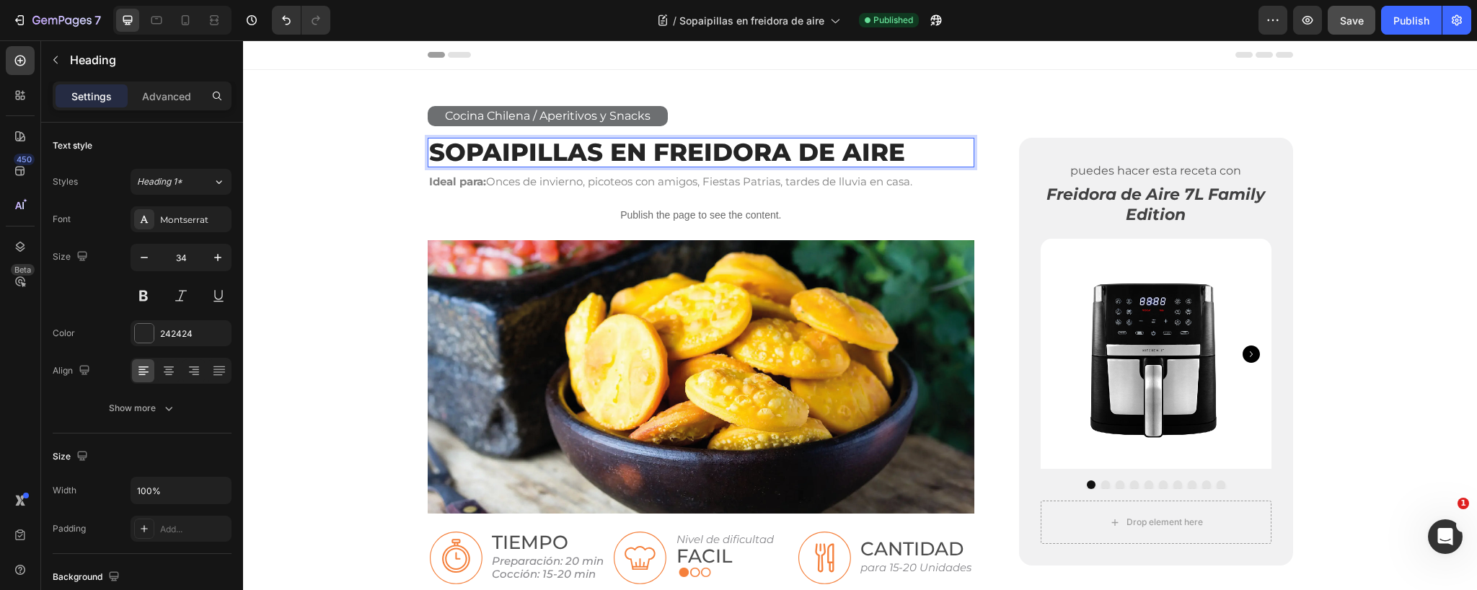
click at [751, 154] on p "Sopaipillas en Freidora de Aire" at bounding box center [701, 152] width 544 height 27
click at [875, 153] on p "Sopaipillas en Freidora de Aire" at bounding box center [701, 152] width 544 height 27
click at [765, 154] on p "Sopaipillas en Freidora de Aire" at bounding box center [701, 152] width 544 height 27
click at [666, 154] on p "Sopaipillas en Freidora de Aire" at bounding box center [701, 152] width 544 height 27
click at [1001, 123] on div "Cocina Chilena / Aperitivos y Snacks Button" at bounding box center [860, 116] width 865 height 20
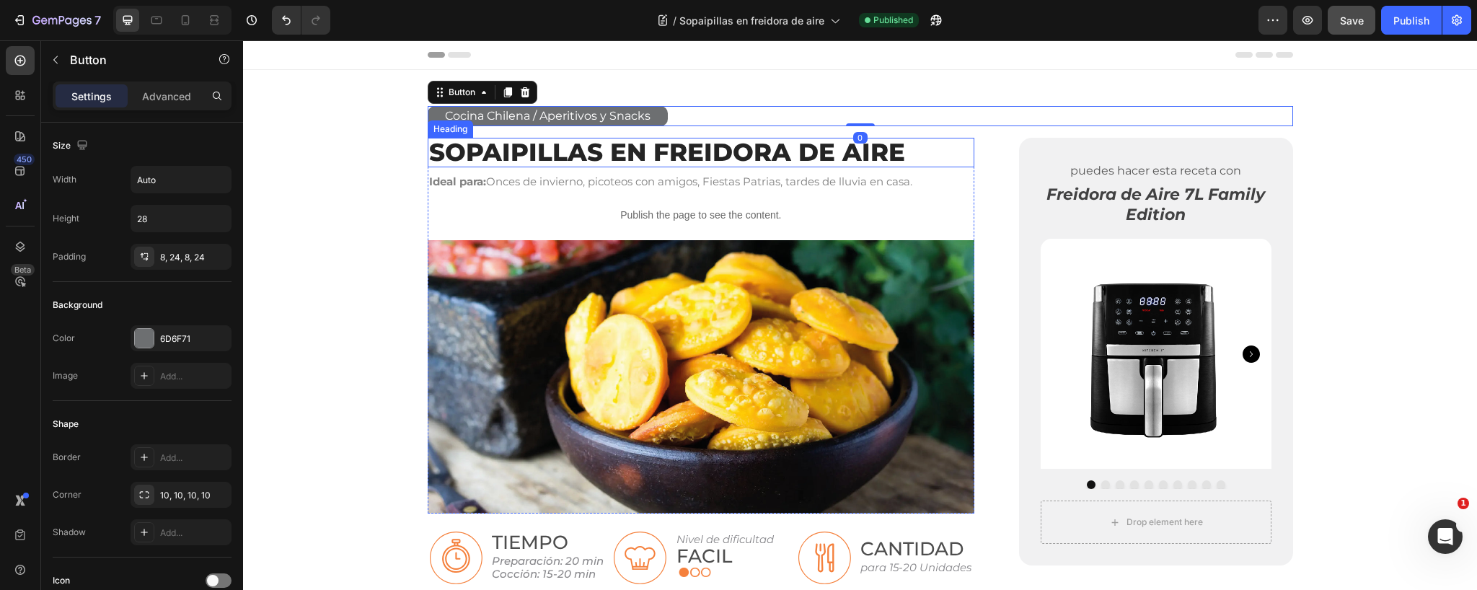
click at [883, 158] on p "Sopaipillas en Freidora de Aire" at bounding box center [701, 152] width 544 height 27
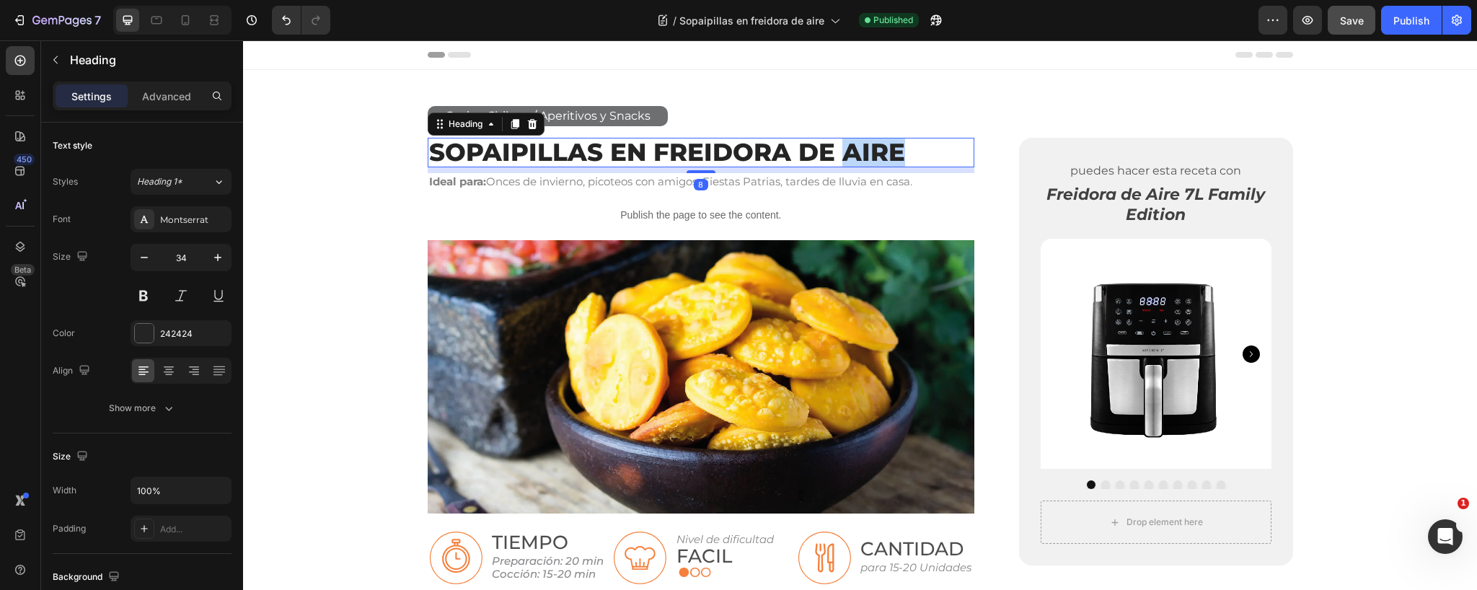
click at [885, 155] on p "Sopaipillas en Freidora de Aire" at bounding box center [701, 152] width 544 height 27
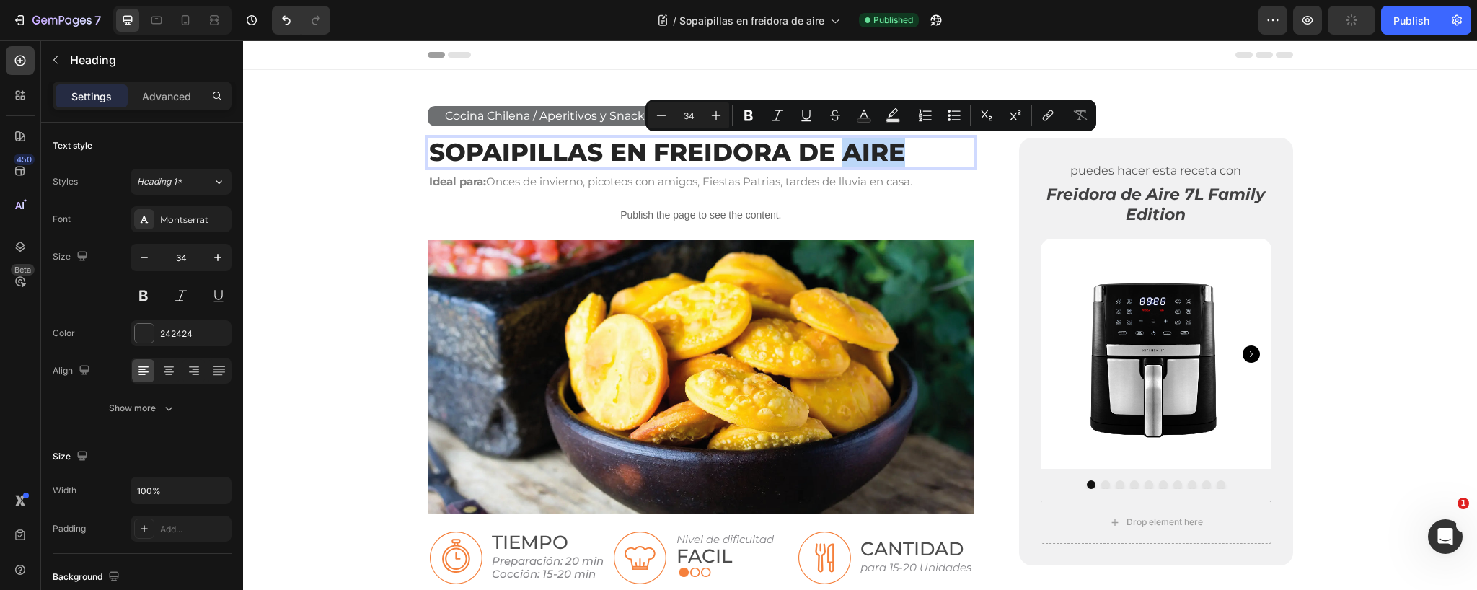
click at [896, 150] on p "Sopaipillas en Freidora de Aire" at bounding box center [701, 152] width 544 height 27
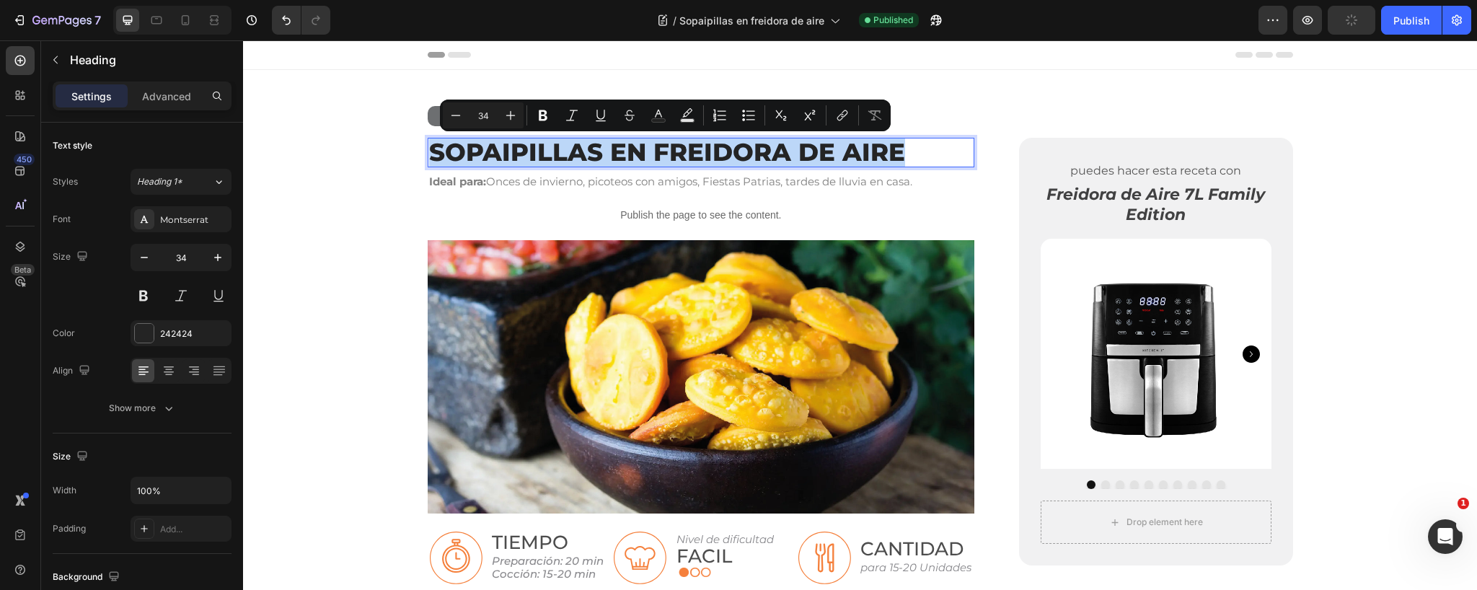
drag, startPoint x: 907, startPoint y: 150, endPoint x: 432, endPoint y: 147, distance: 475.2
click at [432, 147] on p "Sopaipillas en Freidora de Aire" at bounding box center [701, 152] width 544 height 27
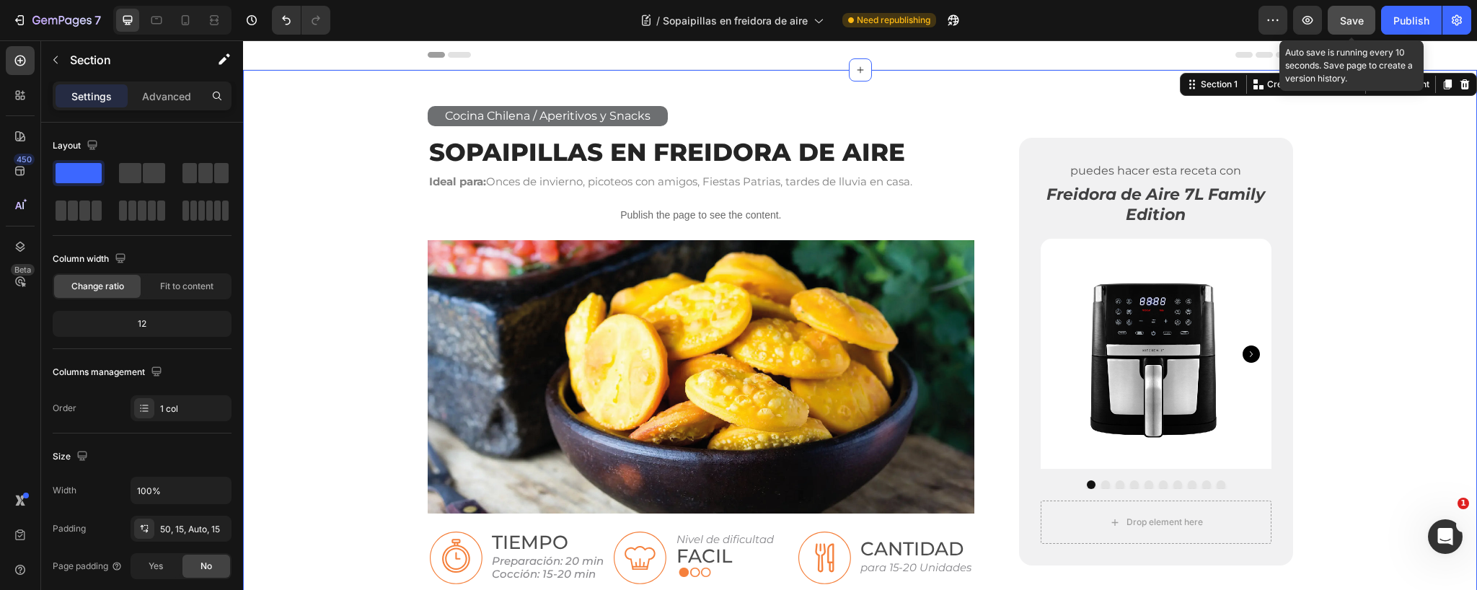
click at [1359, 23] on span "Save" at bounding box center [1352, 20] width 24 height 12
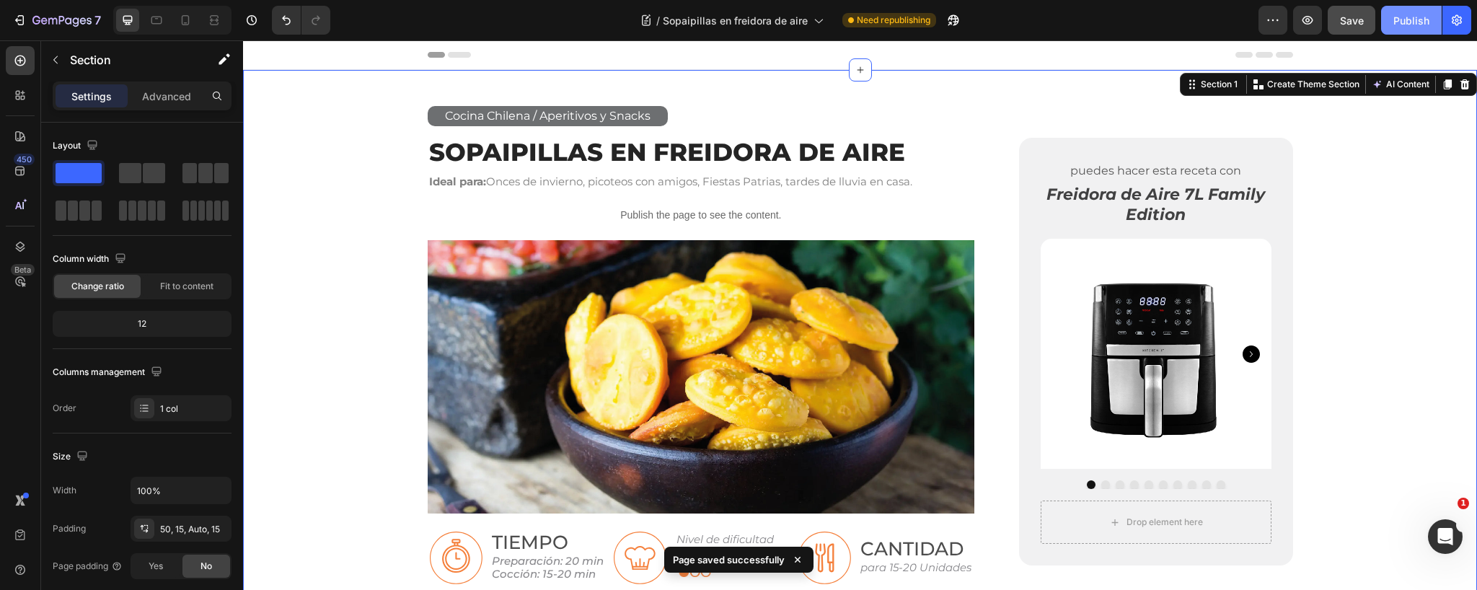
click at [1423, 16] on div "Publish" at bounding box center [1411, 20] width 36 height 15
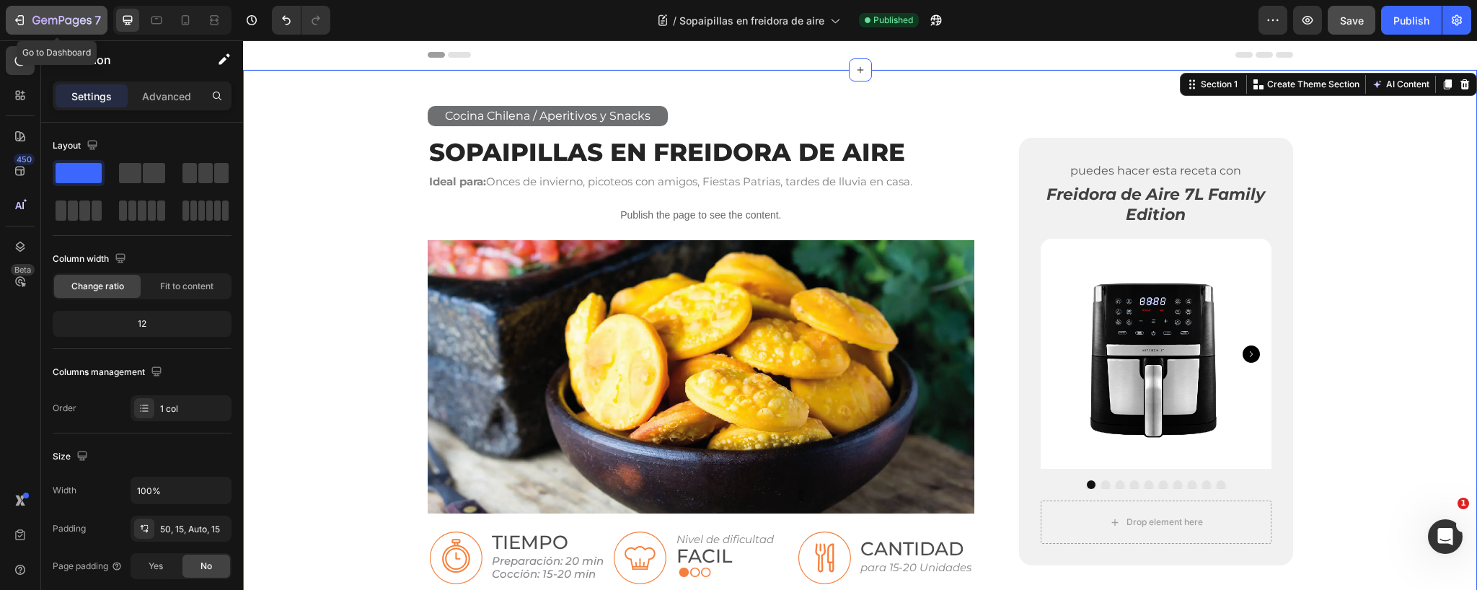
click at [50, 17] on icon "button" at bounding box center [61, 21] width 59 height 12
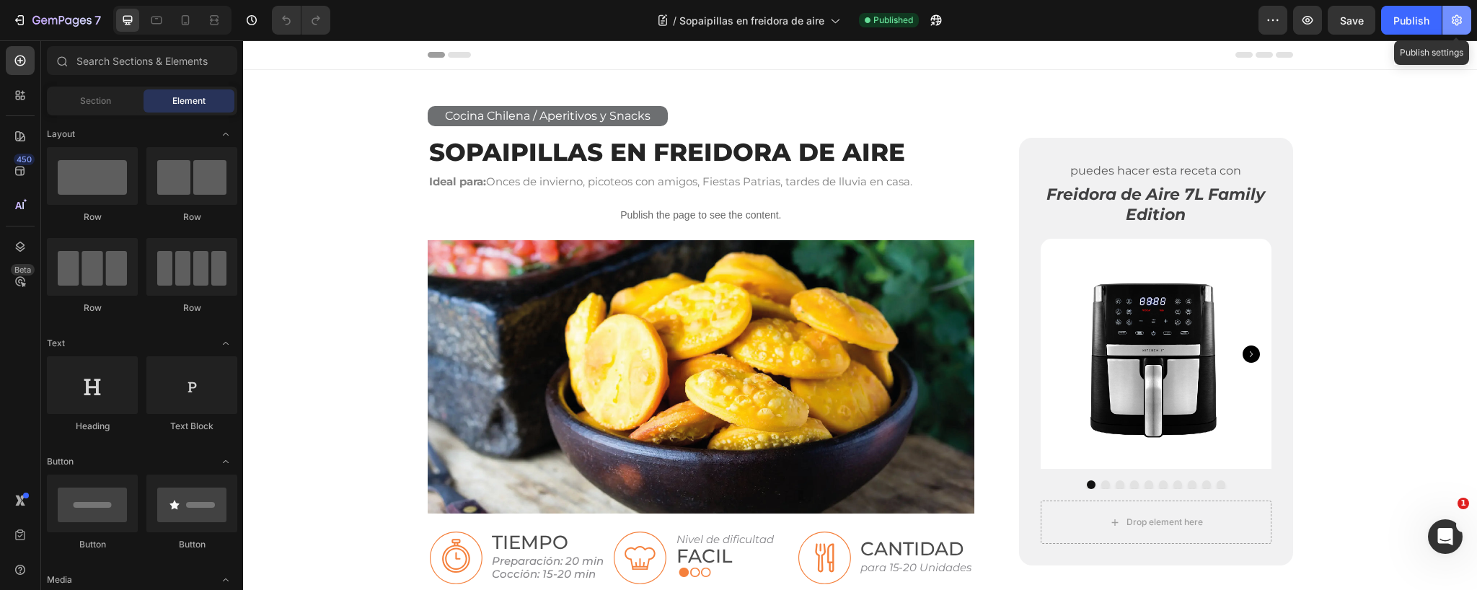
click at [1452, 21] on icon "button" at bounding box center [1457, 20] width 10 height 11
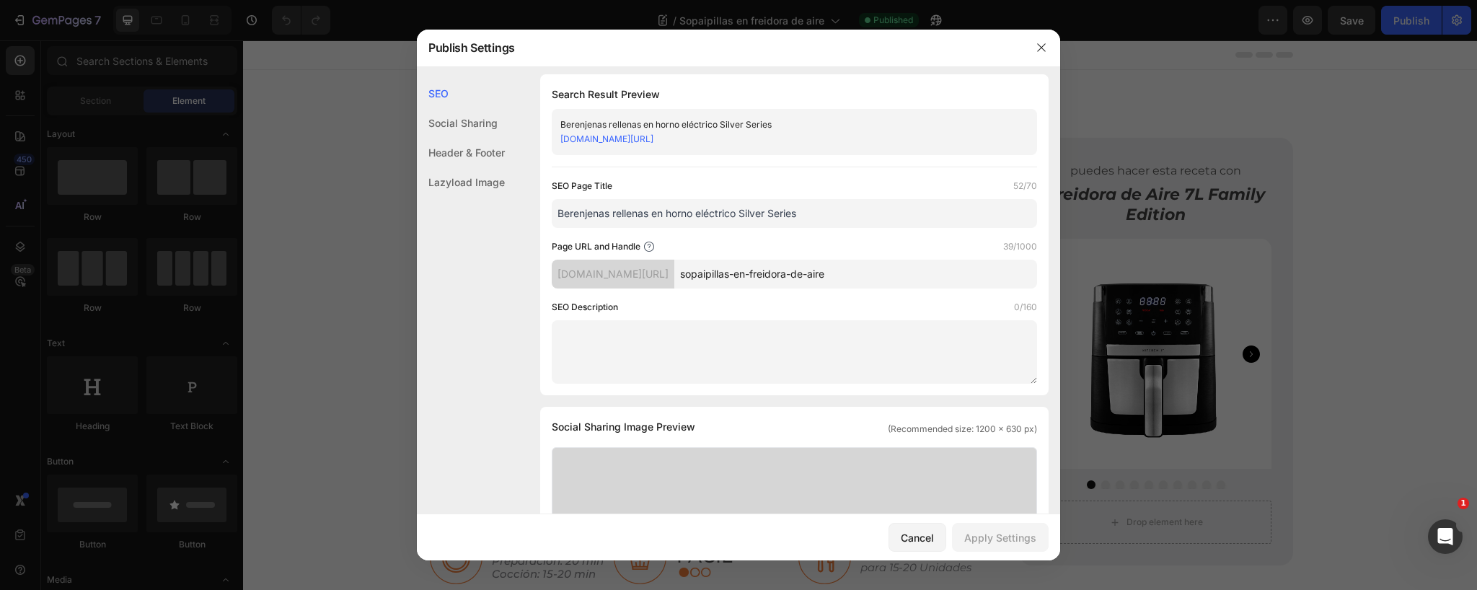
click at [755, 214] on input "Berenjenas rellenas en horno eléctrico Silver Series" at bounding box center [794, 213] width 485 height 29
click at [755, 214] on input "Berenjenas rellenas en horno eléctrico Silver Series" at bounding box center [794, 212] width 485 height 29
paste input "Sopaipillas en Freidora de Aire, Receta sin Aceite"
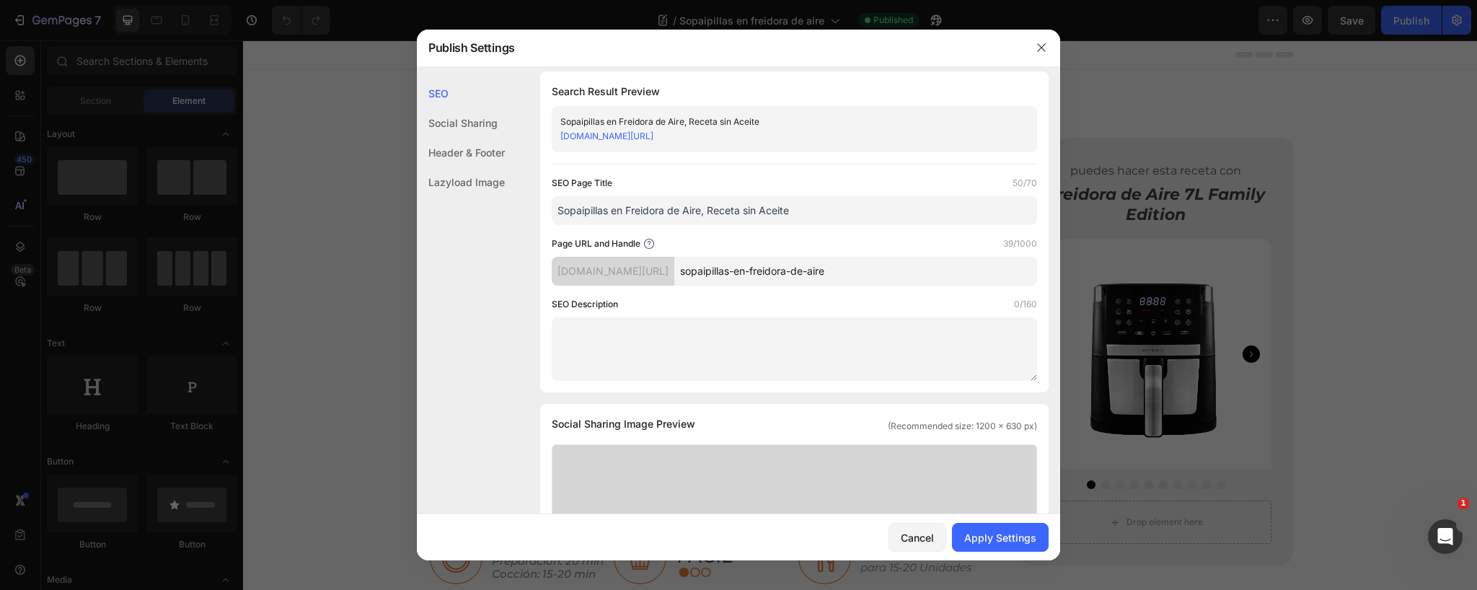
type input "Sopaipillas en Freidora de Aire, Receta sin Aceite"
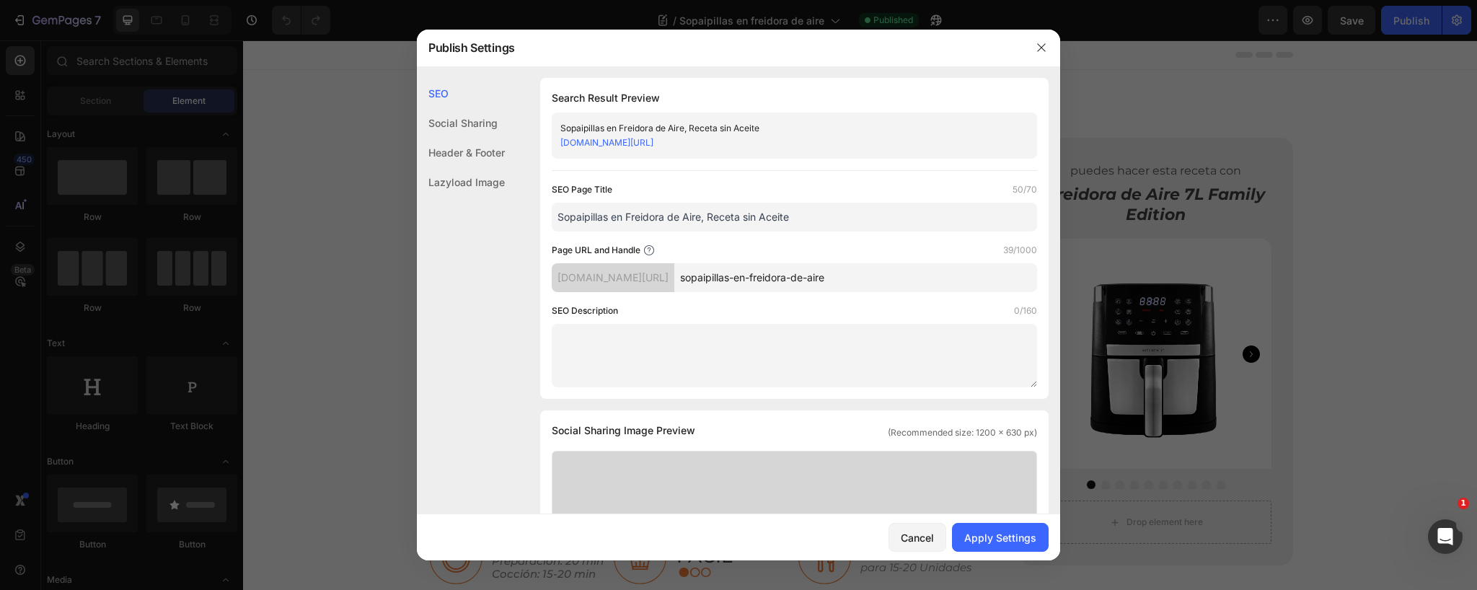
click at [638, 334] on textarea at bounding box center [794, 355] width 485 height 63
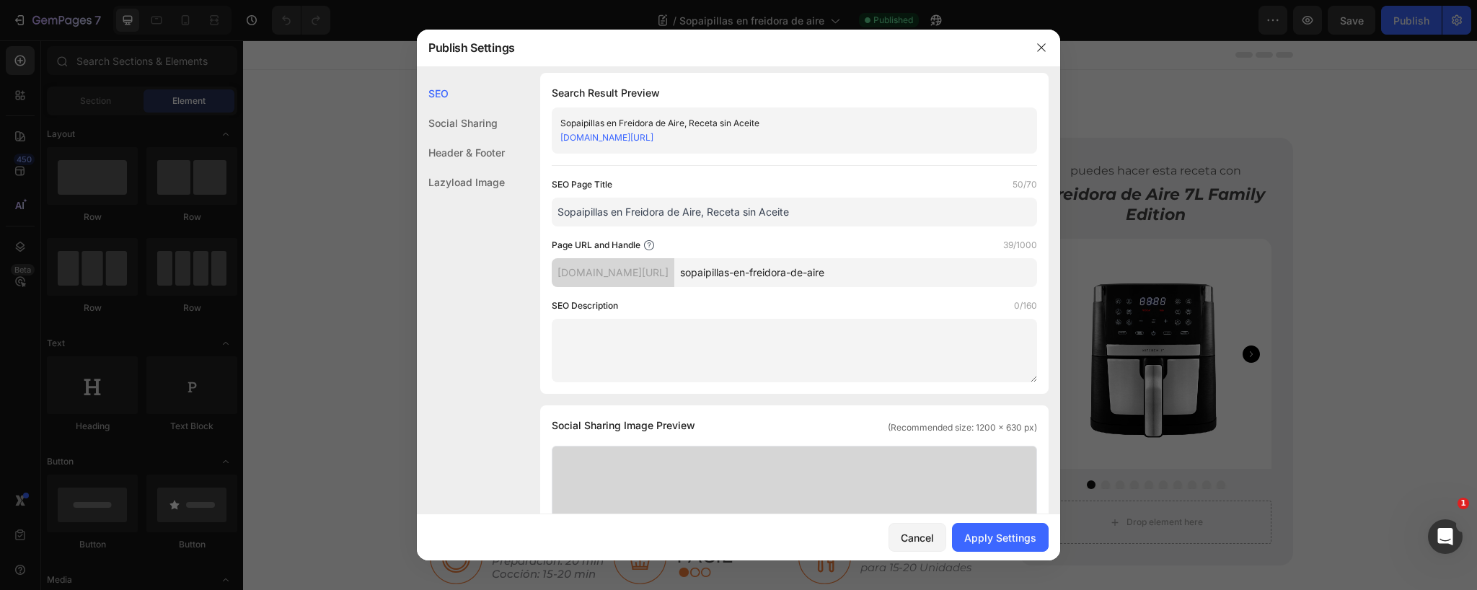
paste textarea "Sopaipillas crujientes y deliciosas en freidora de aire, receta fácil sin aceit…"
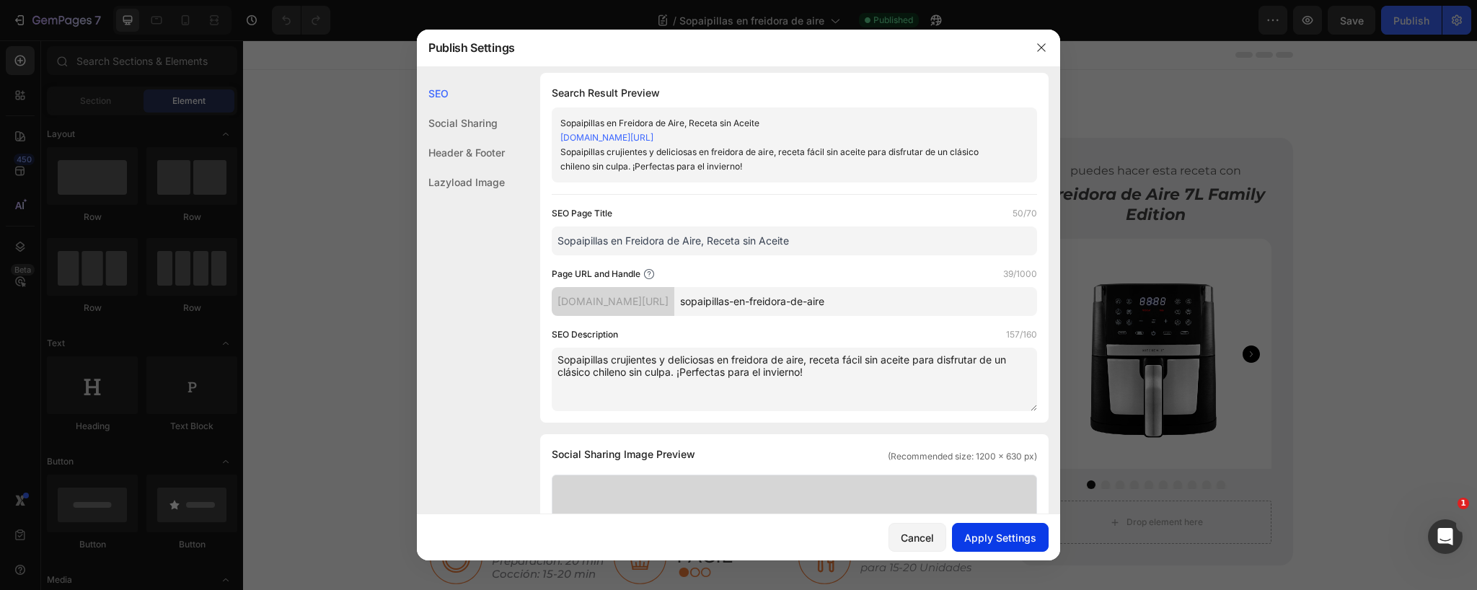
type textarea "Sopaipillas crujientes y deliciosas en freidora de aire, receta fácil sin aceit…"
click at [999, 540] on div "Apply Settings" at bounding box center [1000, 537] width 72 height 15
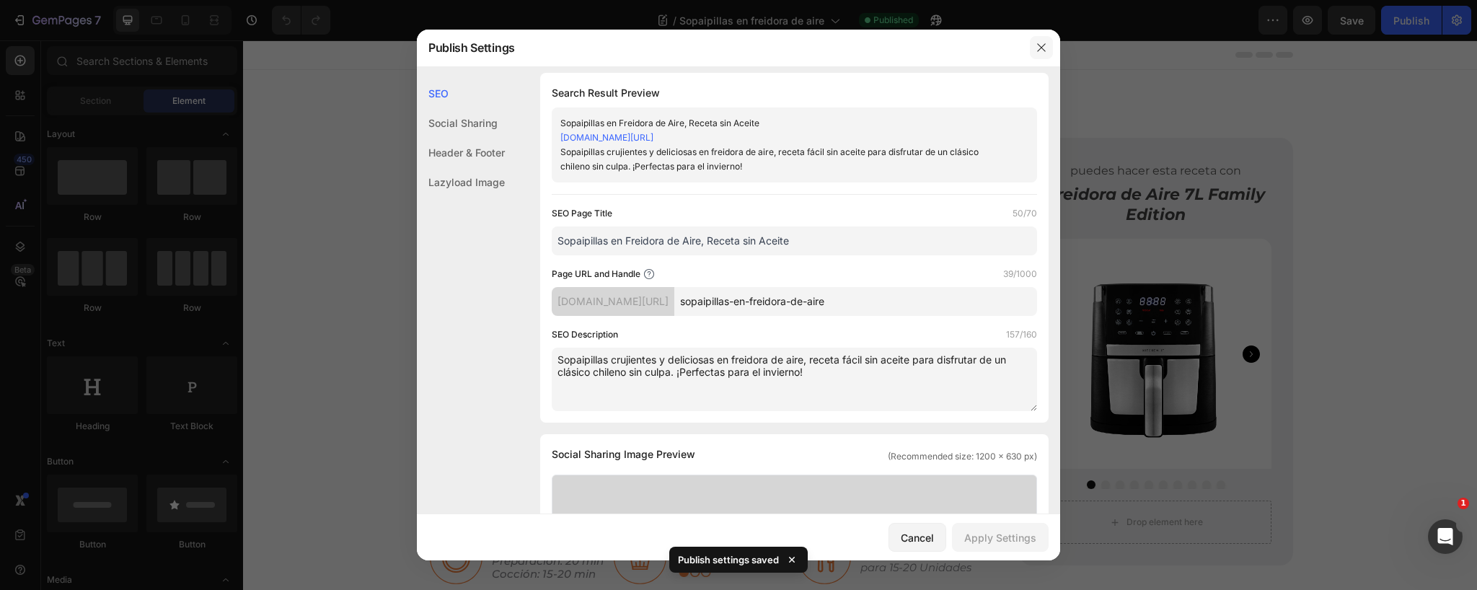
click at [1037, 51] on icon "button" at bounding box center [1041, 48] width 8 height 8
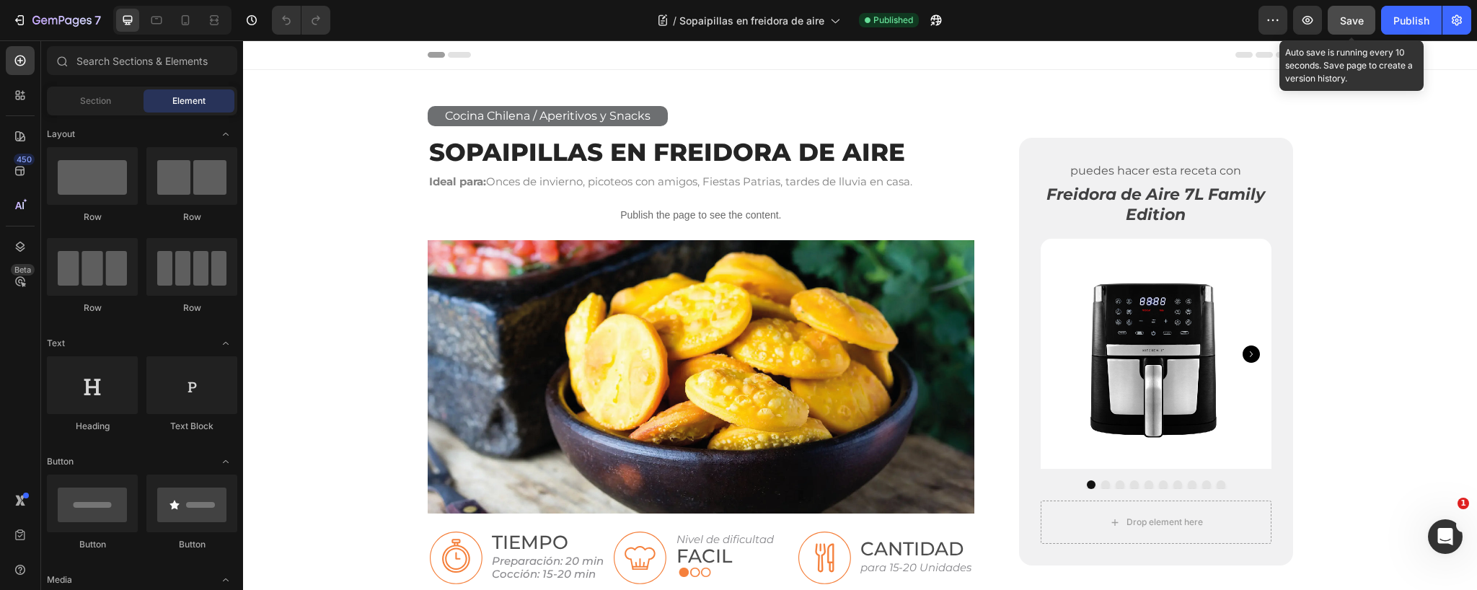
click at [1346, 19] on span "Save" at bounding box center [1352, 20] width 24 height 12
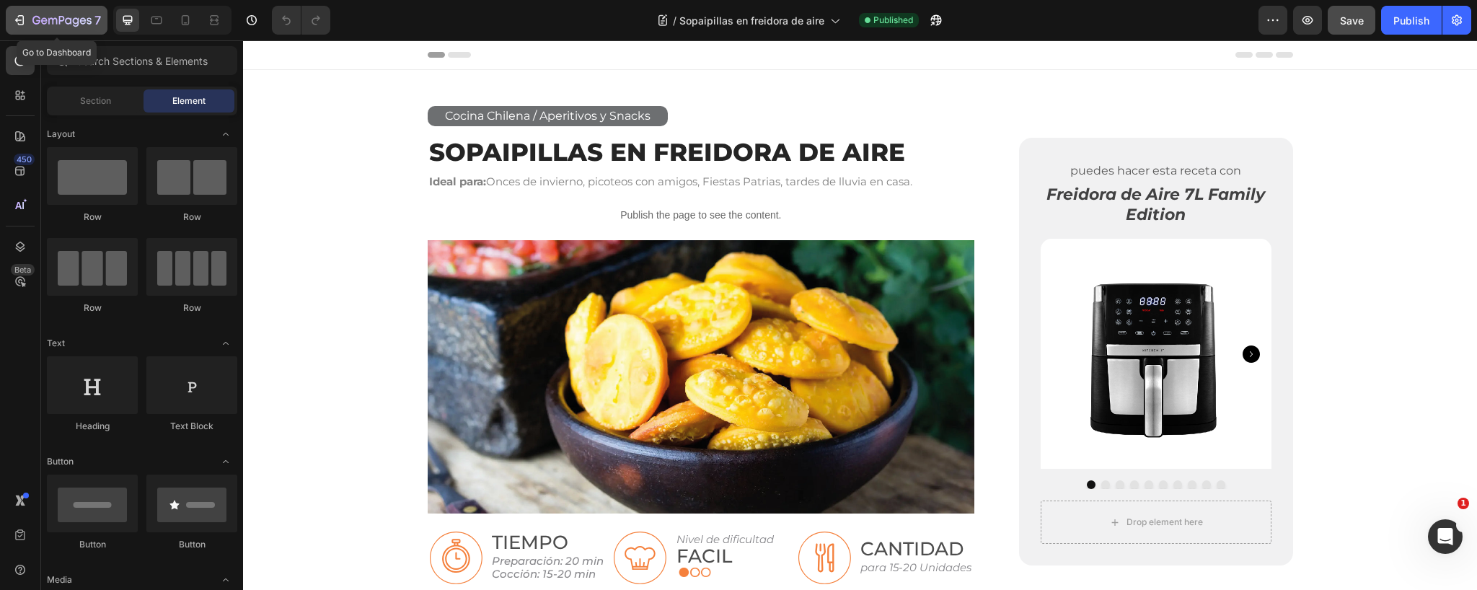
click at [64, 20] on icon "button" at bounding box center [61, 21] width 59 height 12
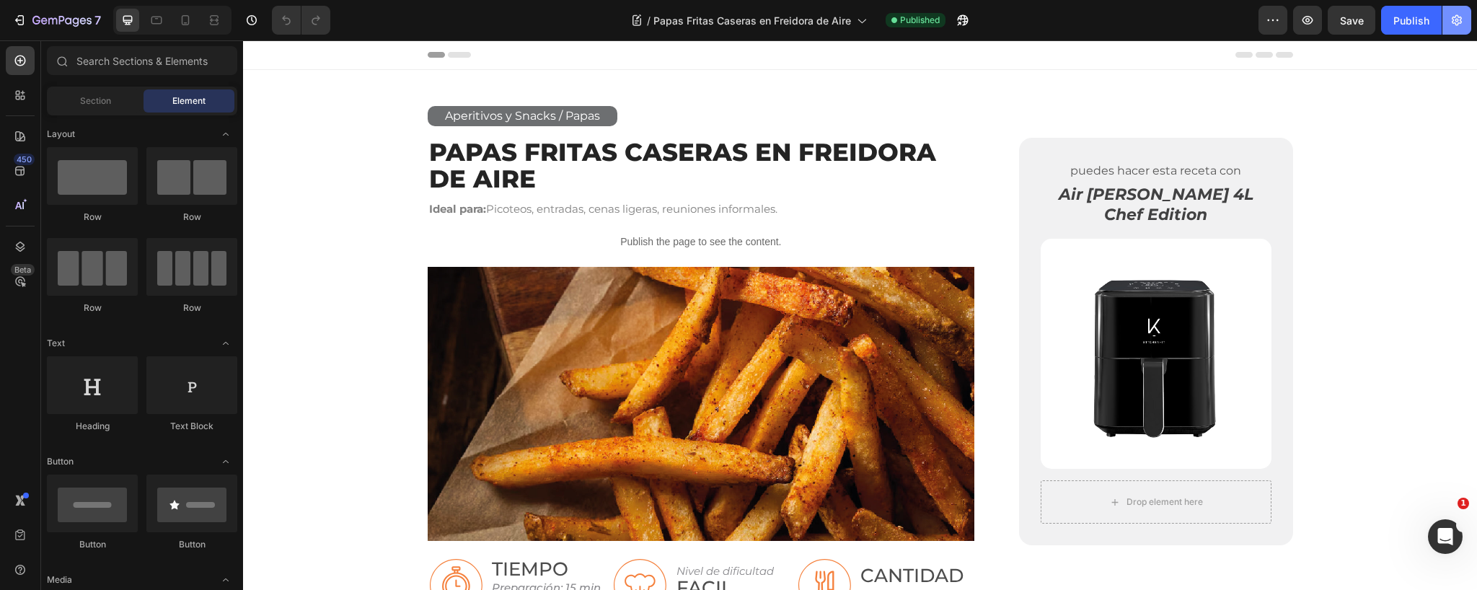
click at [1453, 20] on icon "button" at bounding box center [1457, 20] width 10 height 11
click at [1464, 17] on button "button" at bounding box center [1456, 20] width 29 height 29
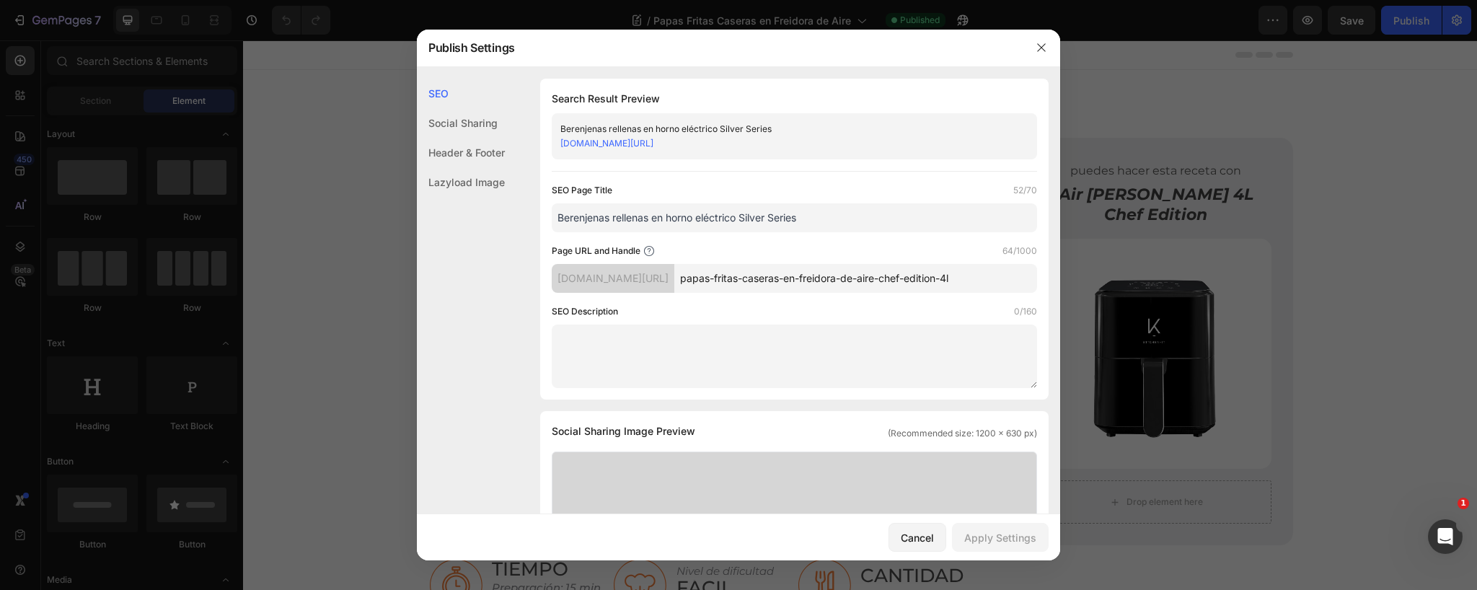
click at [773, 221] on input "Berenjenas rellenas en horno eléctrico Silver Series" at bounding box center [794, 217] width 485 height 29
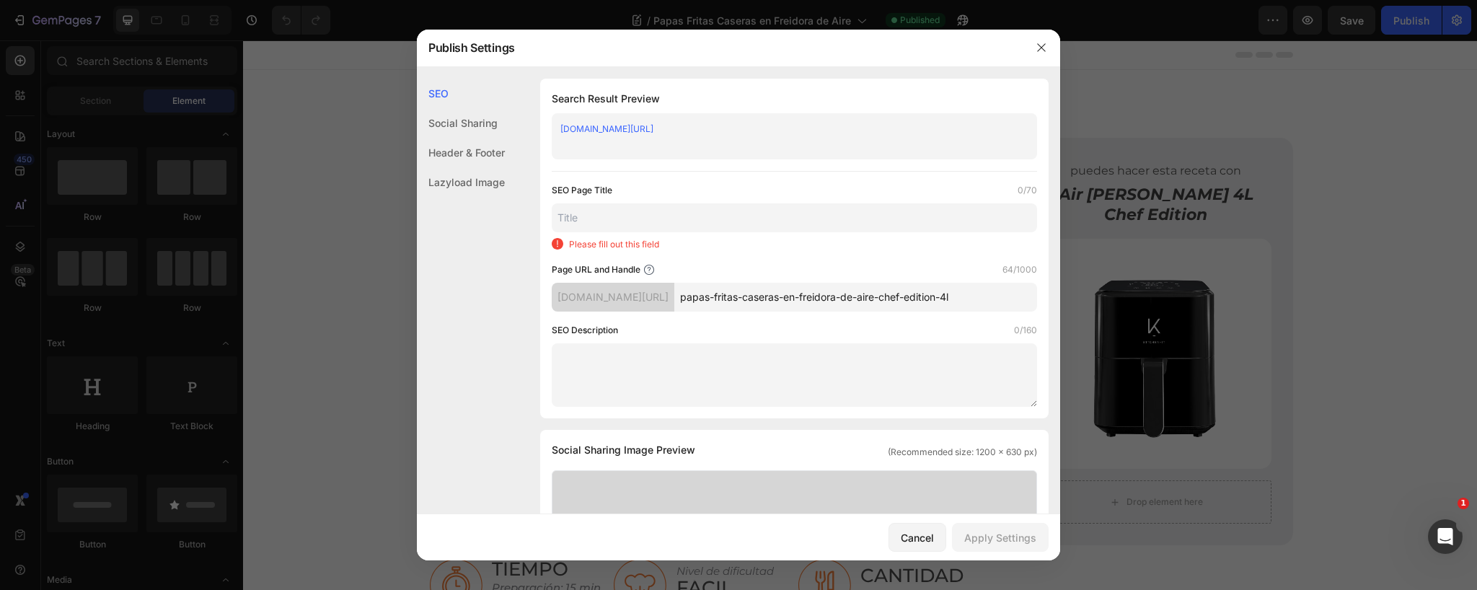
click at [637, 216] on input "text" at bounding box center [794, 217] width 485 height 29
paste input "Papas Fritas Caseras en Freidora de Aire: Receta Crujiente Sin aceite"
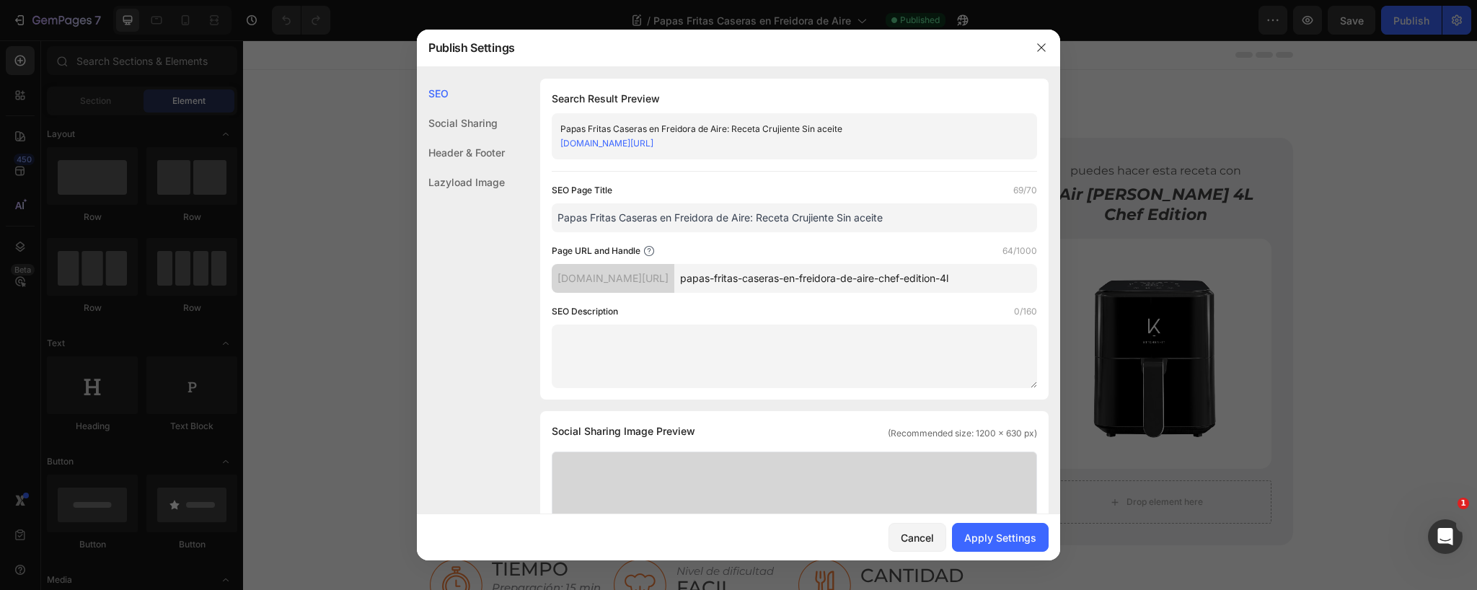
type input "Papas Fritas Caseras en Freidora de Aire: Receta Crujiente Sin aceite"
drag, startPoint x: 968, startPoint y: 278, endPoint x: 1157, endPoint y: 283, distance: 189.0
click at [1157, 283] on div "Publish Settings SEO Social Sharing Header & Footer Lazyload Image SEO Search R…" at bounding box center [738, 295] width 1477 height 590
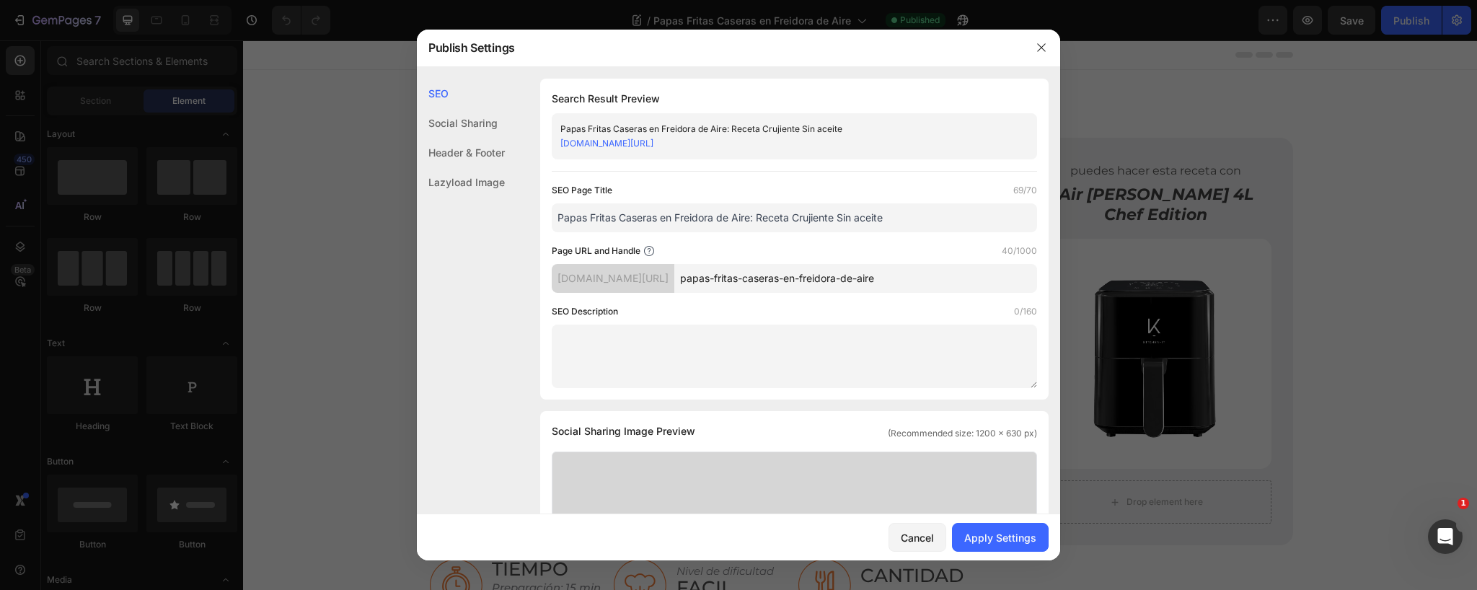
type input "papas-fritas-caseras-en-freidora-de-aire"
click at [842, 281] on input "papas-fritas-caseras-en-freidora-de-aire" at bounding box center [855, 278] width 363 height 29
drag, startPoint x: 842, startPoint y: 281, endPoint x: 892, endPoint y: 286, distance: 50.0
click at [843, 281] on input "papas-fritas-caseras-en-freidora-de-aire" at bounding box center [855, 278] width 363 height 29
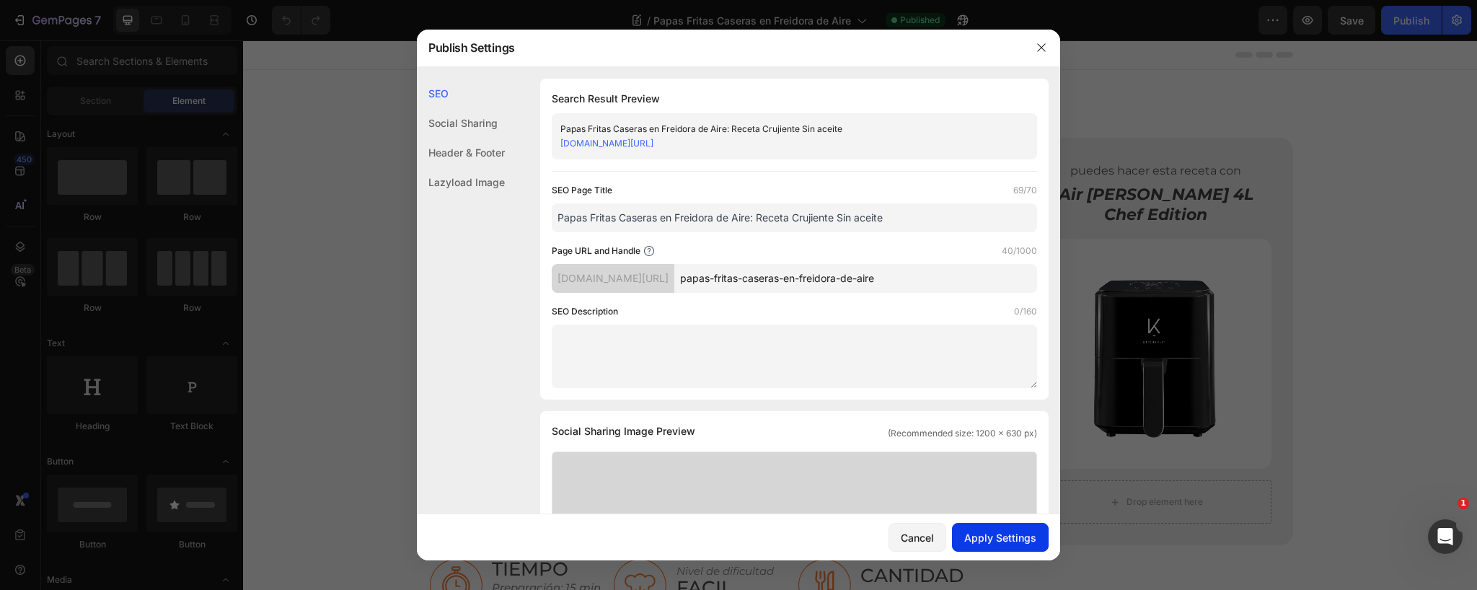
click at [1001, 539] on div "Apply Settings" at bounding box center [1000, 537] width 72 height 15
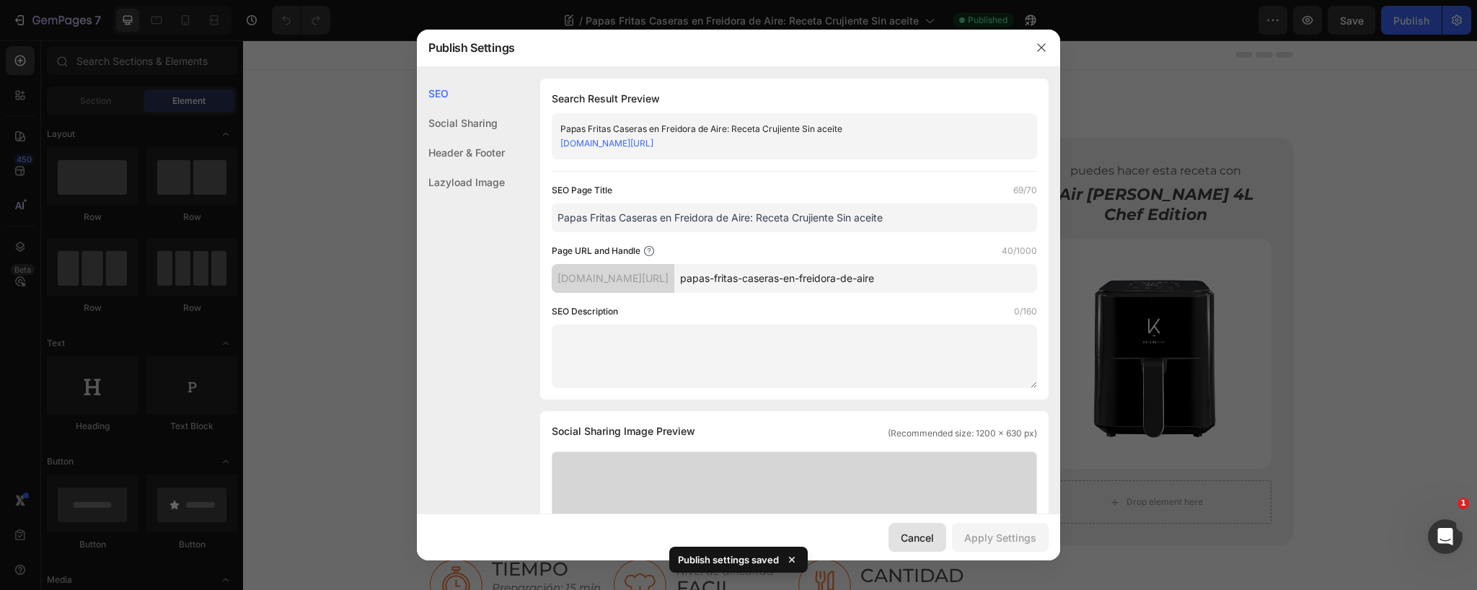
click at [916, 535] on div "Cancel" at bounding box center [917, 537] width 33 height 15
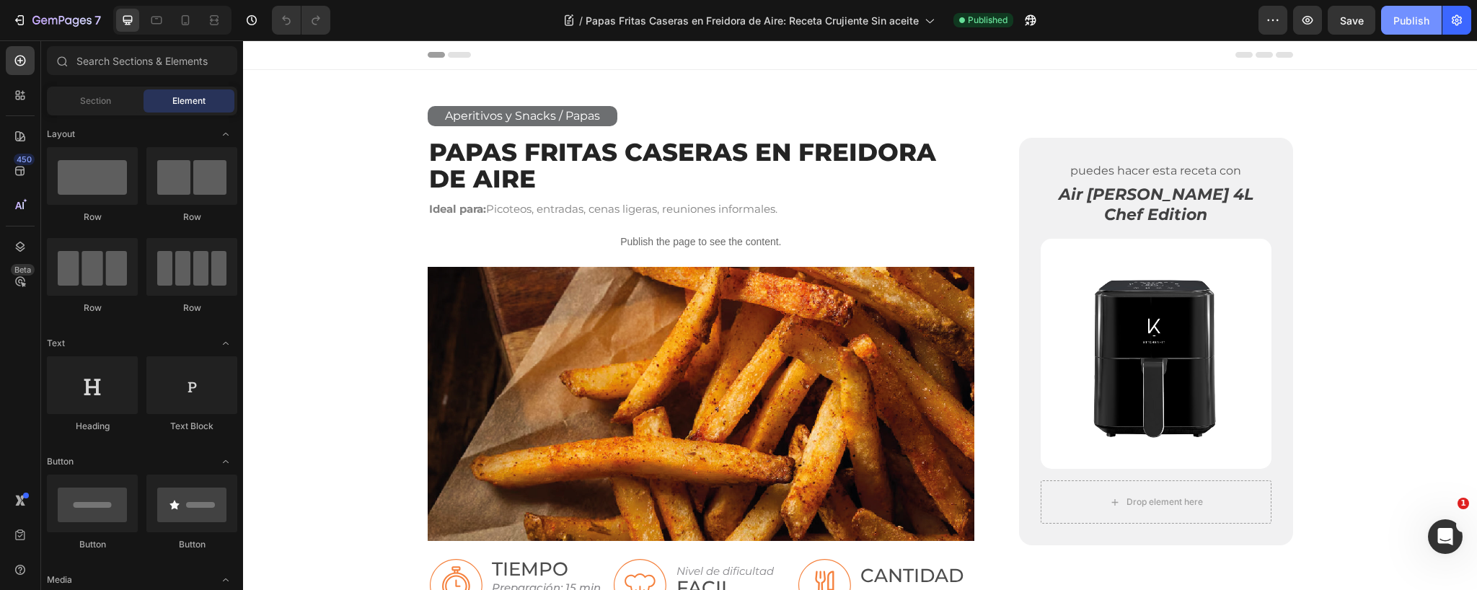
click at [1393, 20] on button "Publish" at bounding box center [1411, 20] width 61 height 29
click at [710, 242] on p "Publish the page to see the content." at bounding box center [701, 241] width 547 height 15
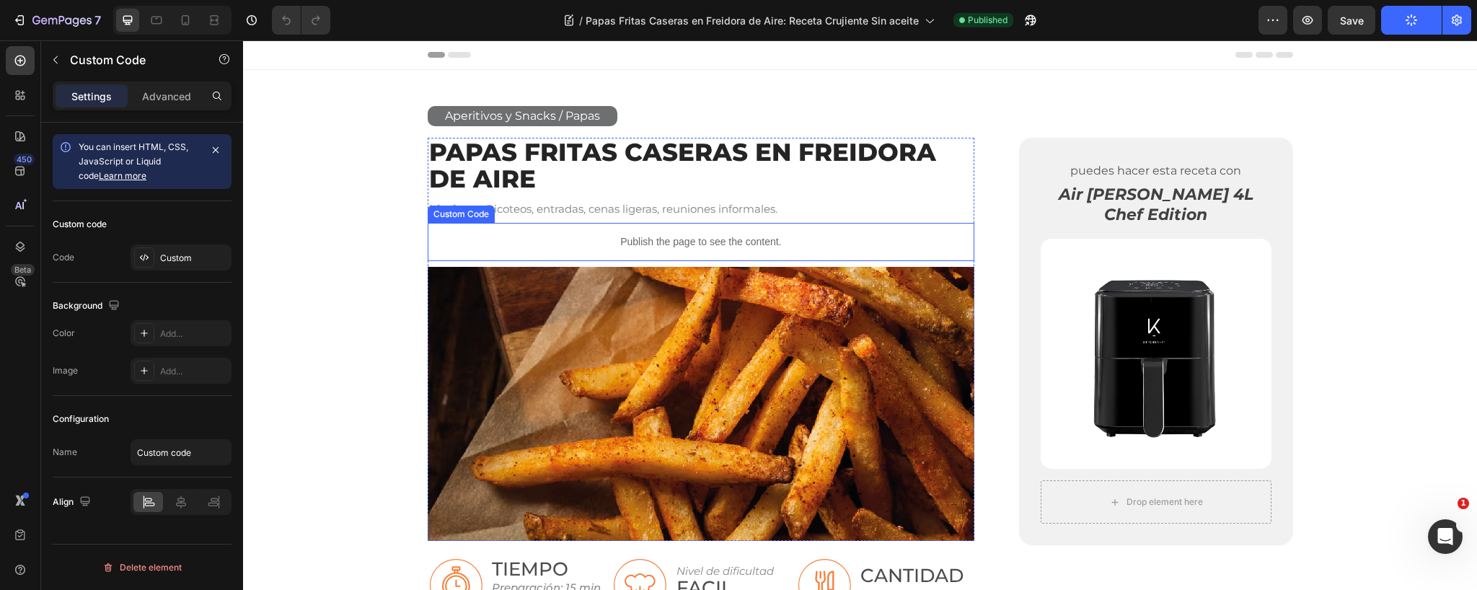
click at [710, 242] on p "Publish the page to see the content." at bounding box center [701, 241] width 547 height 15
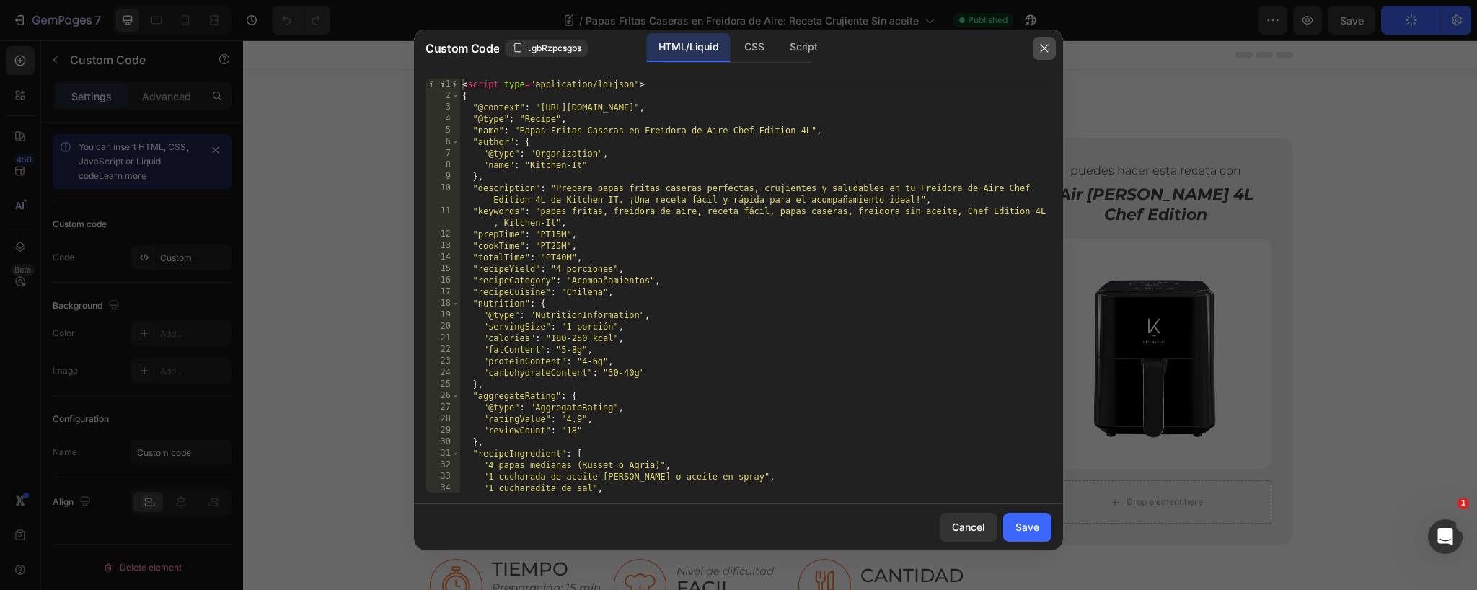
click at [1042, 50] on icon "button" at bounding box center [1044, 48] width 8 height 8
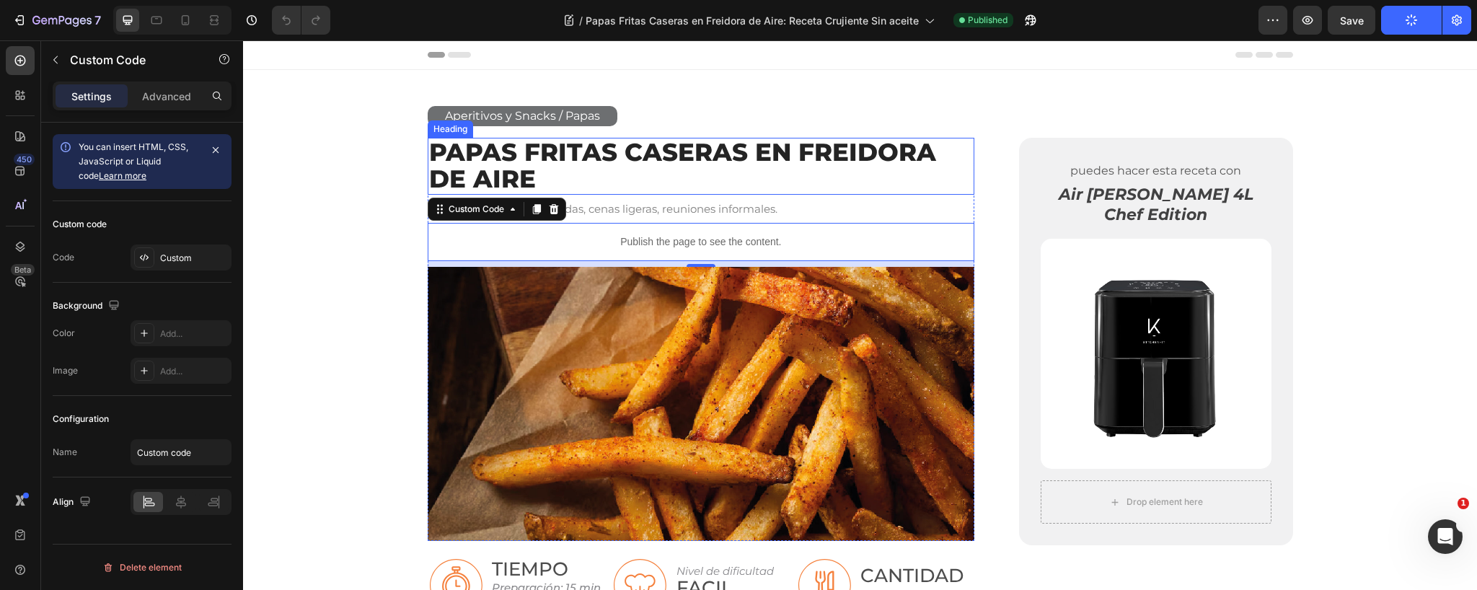
click at [555, 157] on h2 "Papas fritas caseras en freidora de aire" at bounding box center [701, 166] width 547 height 57
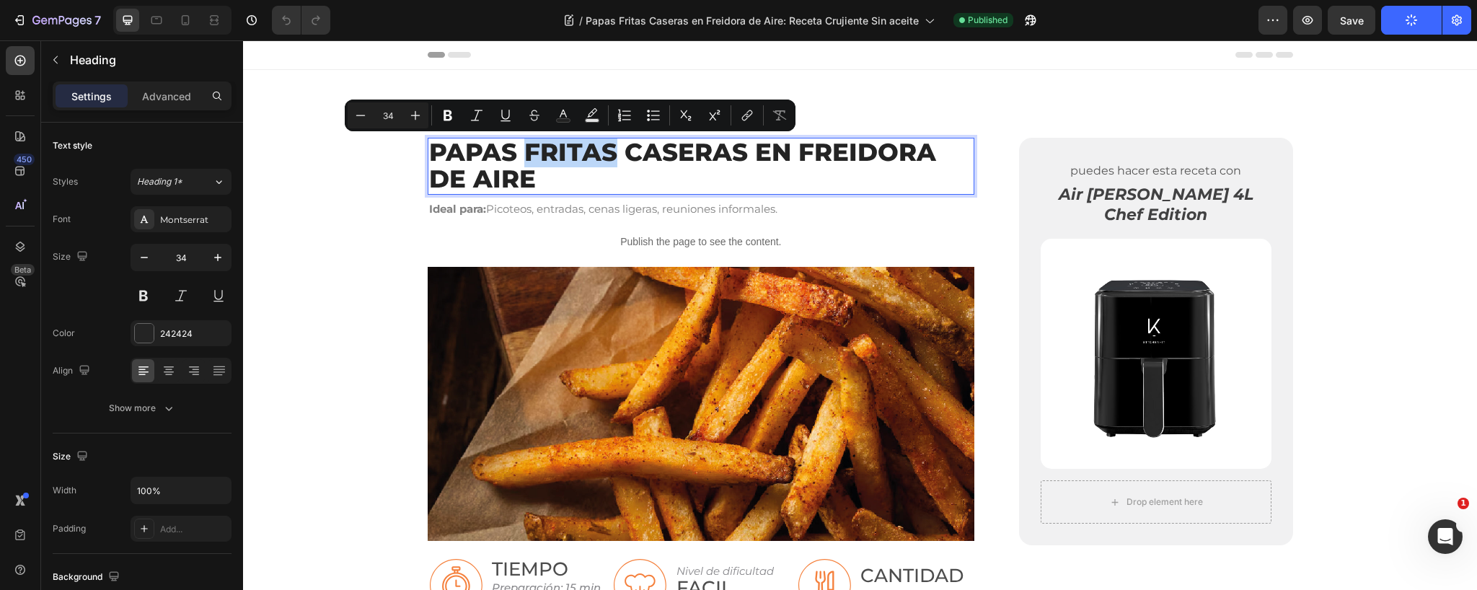
click at [560, 151] on p "Papas fritas caseras en freidora de aire" at bounding box center [701, 166] width 544 height 54
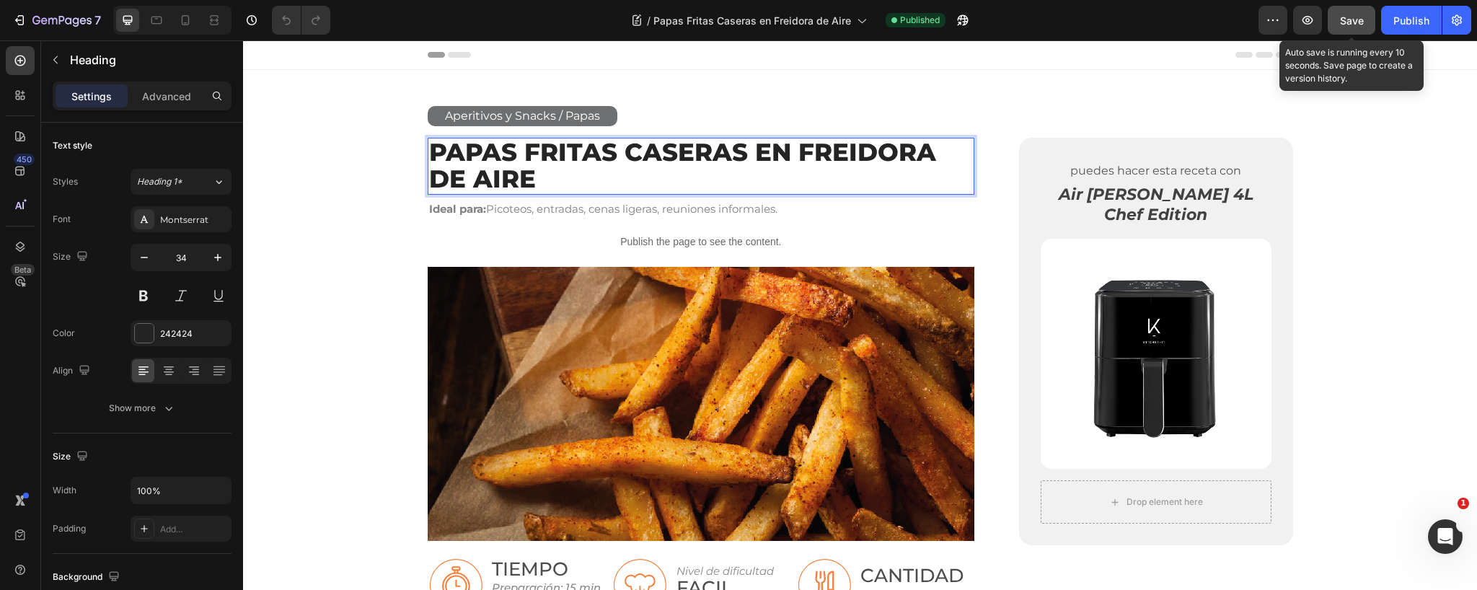
click at [1351, 22] on span "Save" at bounding box center [1352, 20] width 24 height 12
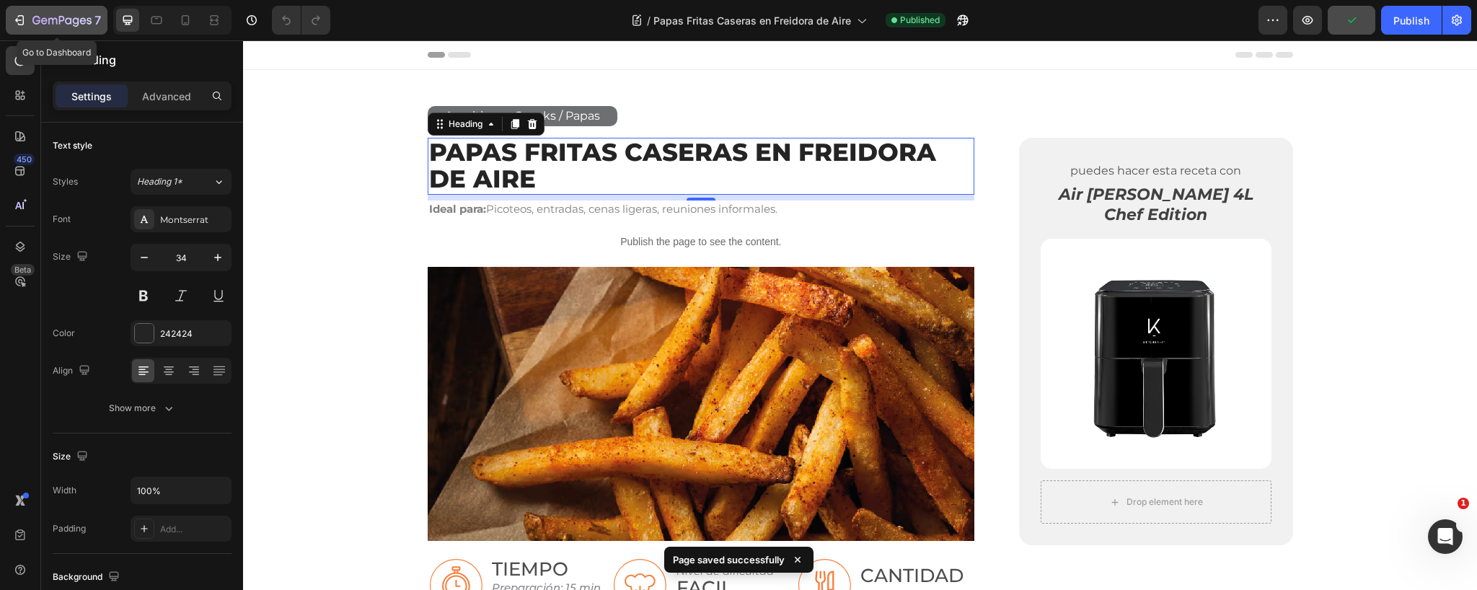
click at [61, 14] on div "7" at bounding box center [66, 20] width 69 height 17
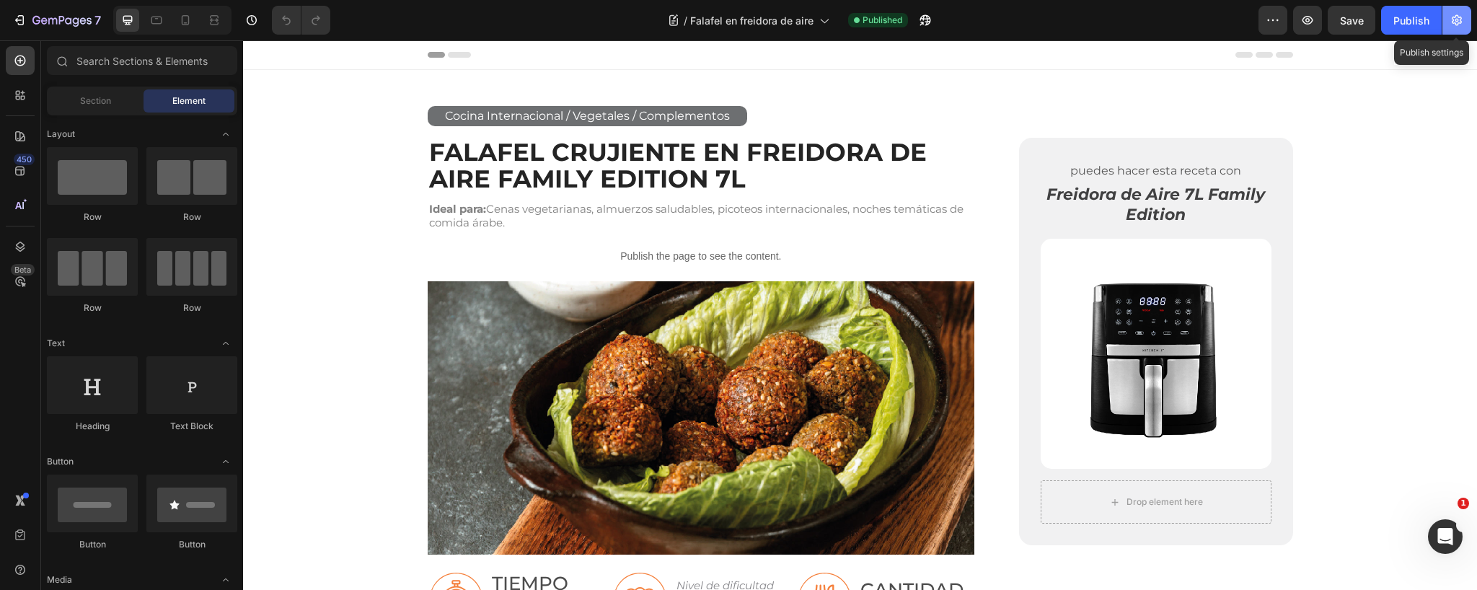
click at [1456, 18] on icon "button" at bounding box center [1457, 20] width 10 height 11
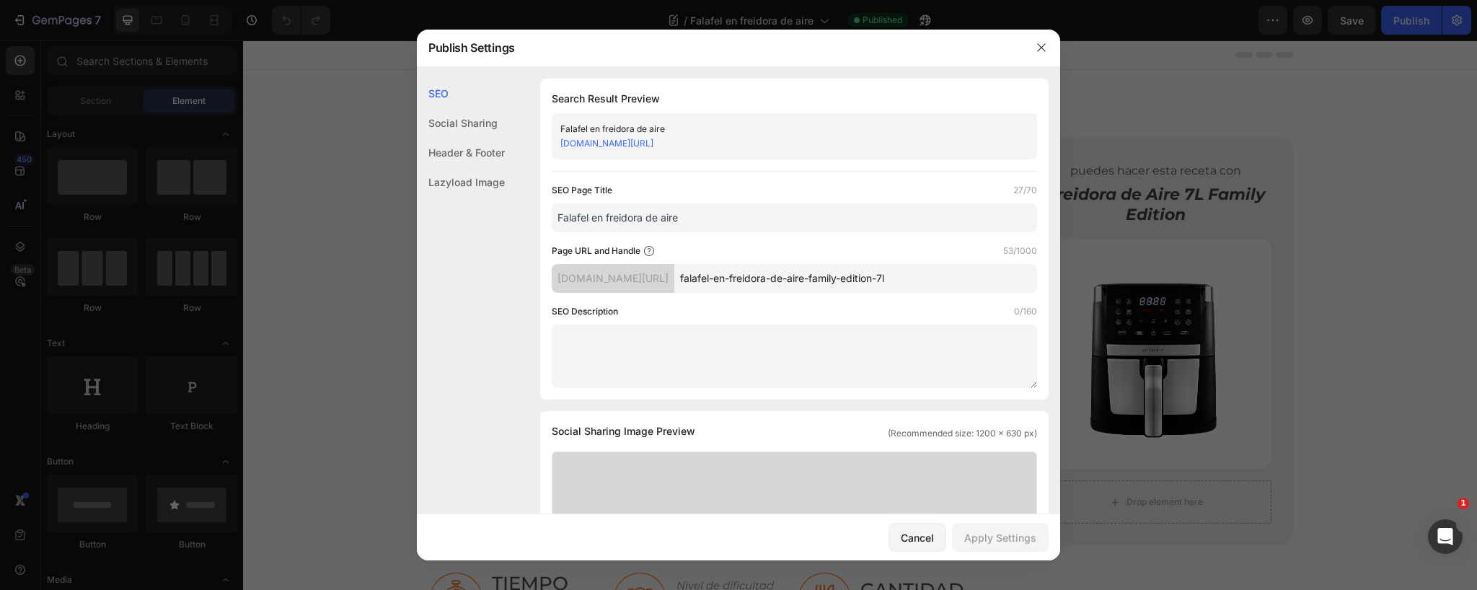
drag, startPoint x: 896, startPoint y: 278, endPoint x: 1007, endPoint y: 276, distance: 111.8
click at [1007, 276] on input "falafel-en-freidora-de-aire-family-edition-7l" at bounding box center [855, 278] width 363 height 29
type input "falafel-en-freidora-de-aire"
click at [1007, 544] on div "Apply Settings" at bounding box center [1000, 537] width 72 height 15
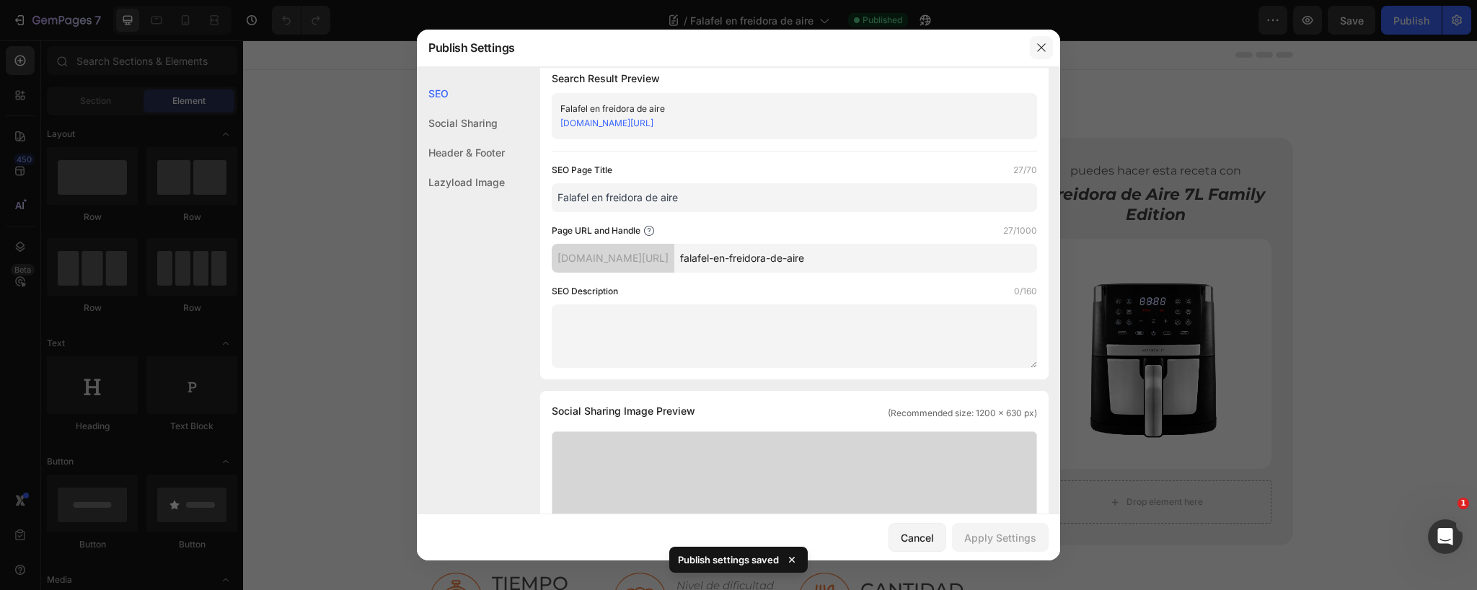
scroll to position [21, 0]
click at [1034, 43] on button "button" at bounding box center [1041, 47] width 23 height 23
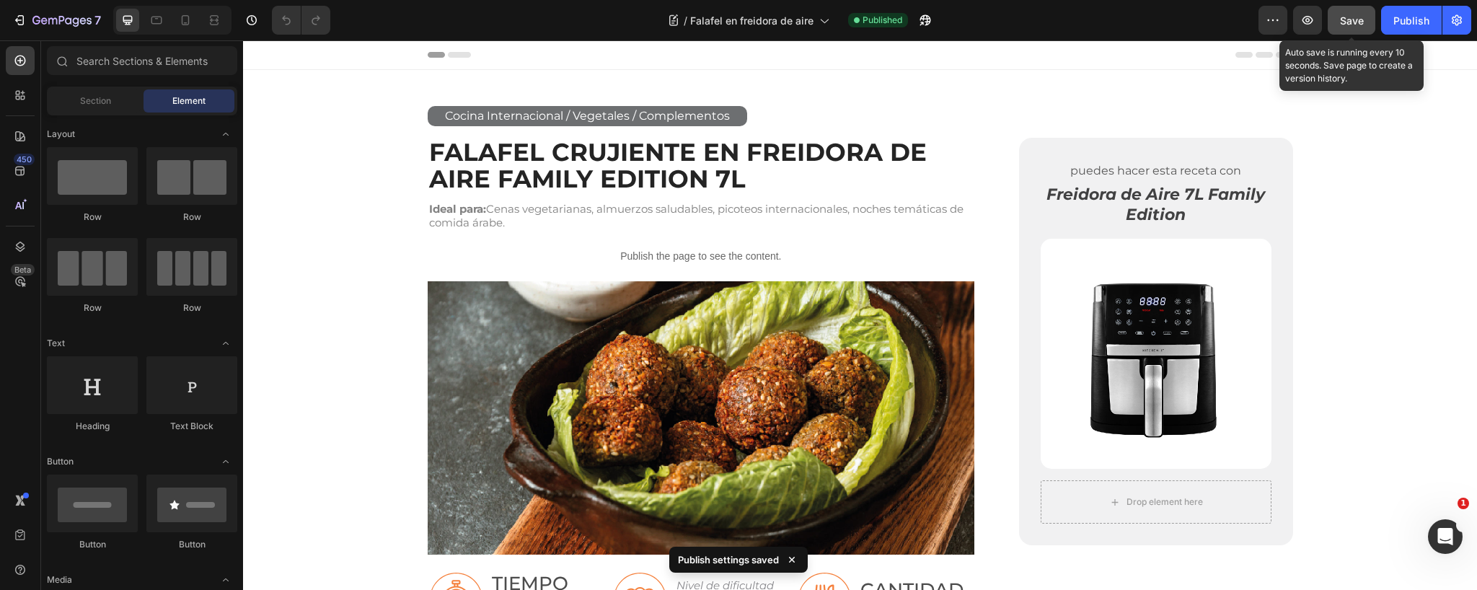
click at [1356, 17] on span "Save" at bounding box center [1352, 20] width 24 height 12
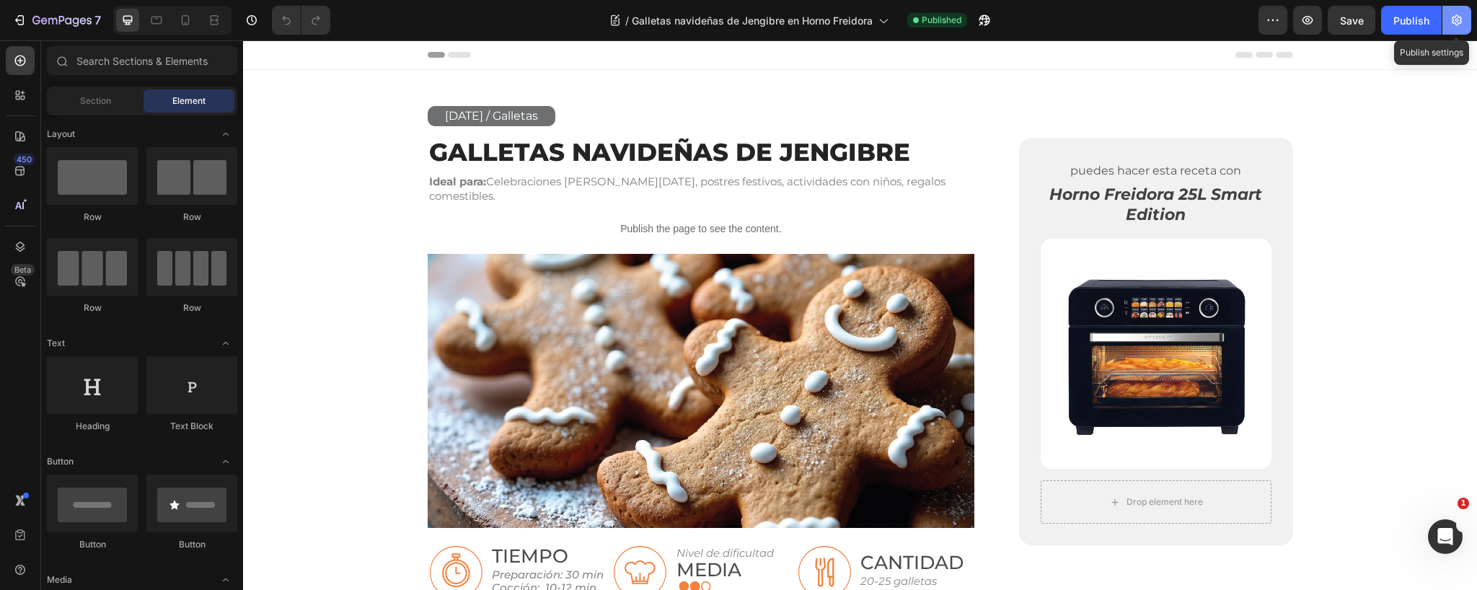
click at [1465, 21] on button "button" at bounding box center [1456, 20] width 29 height 29
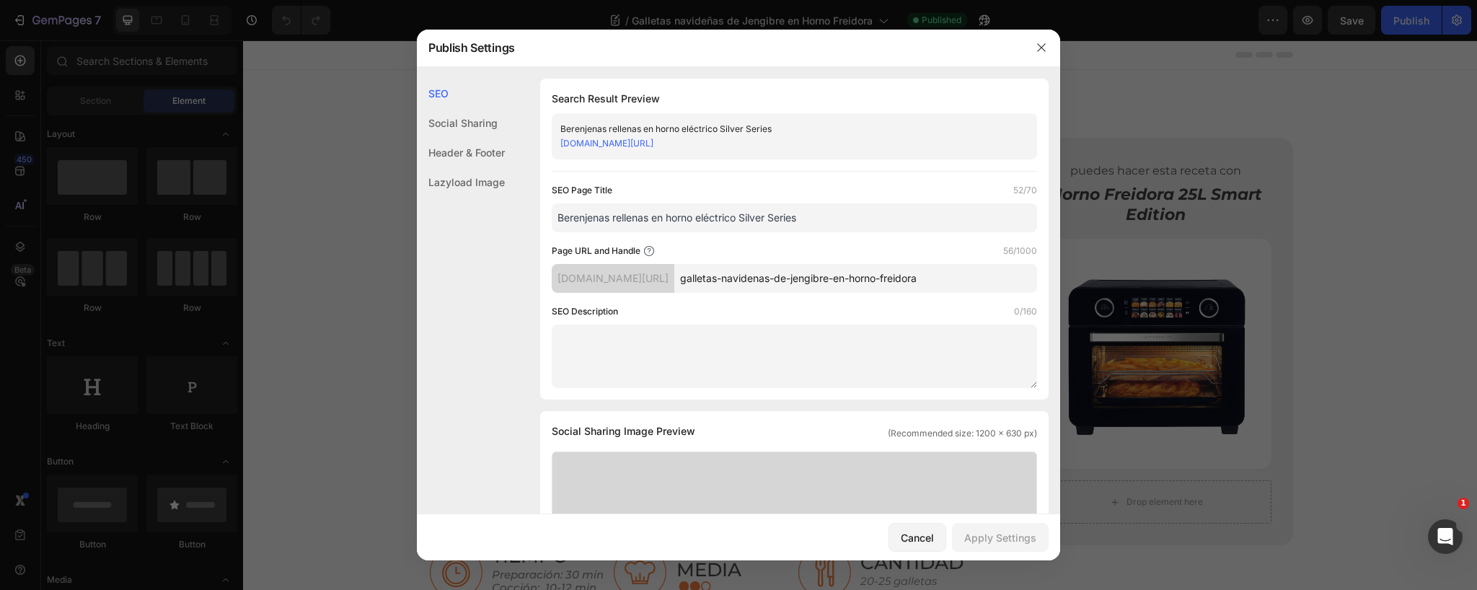
click at [692, 216] on input "Berenjenas rellenas en horno eléctrico Silver Series" at bounding box center [794, 217] width 485 height 29
paste input "Receta de Galletas de Jengibre Navideñas en Horno Freidora"
type input "Receta de Galletas de Jengibre Navideñas en Horno Freidora"
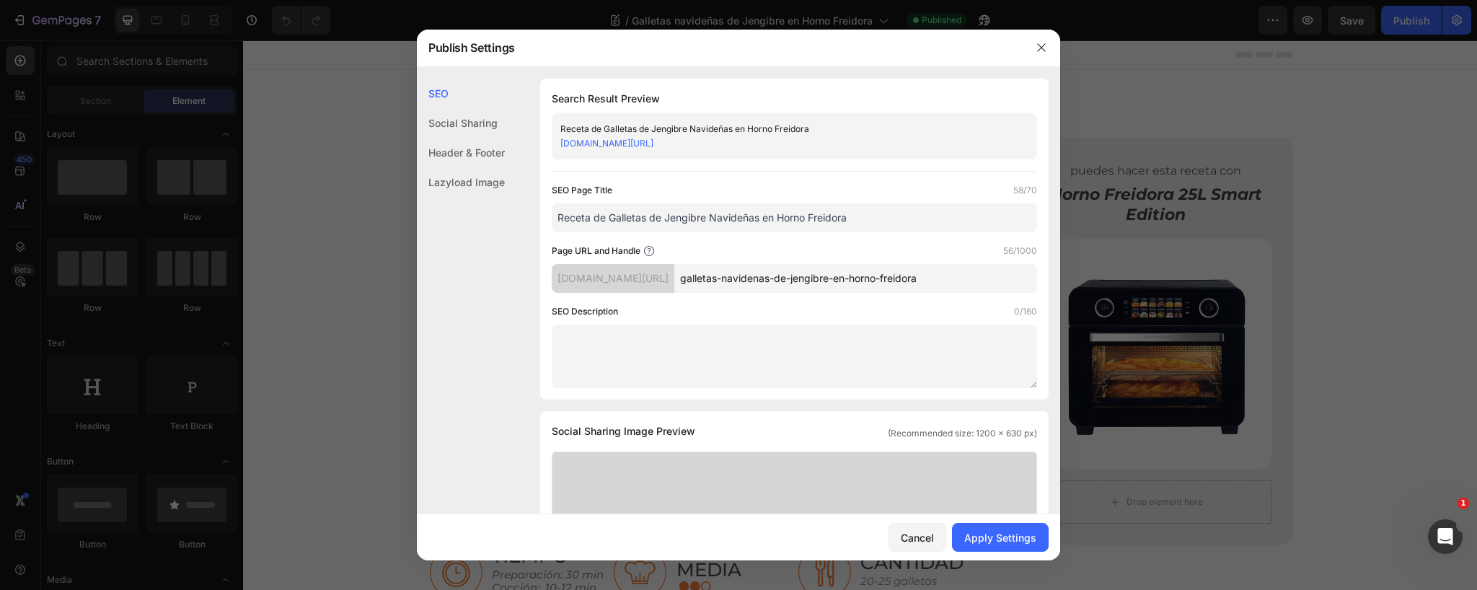
click at [826, 276] on input "galletas-navidenas-de-jengibre-en-horno-freidora" at bounding box center [855, 278] width 363 height 29
click at [899, 281] on input "galletas-navidenas-de-jengibre-en-horno-freidora" at bounding box center [855, 278] width 363 height 29
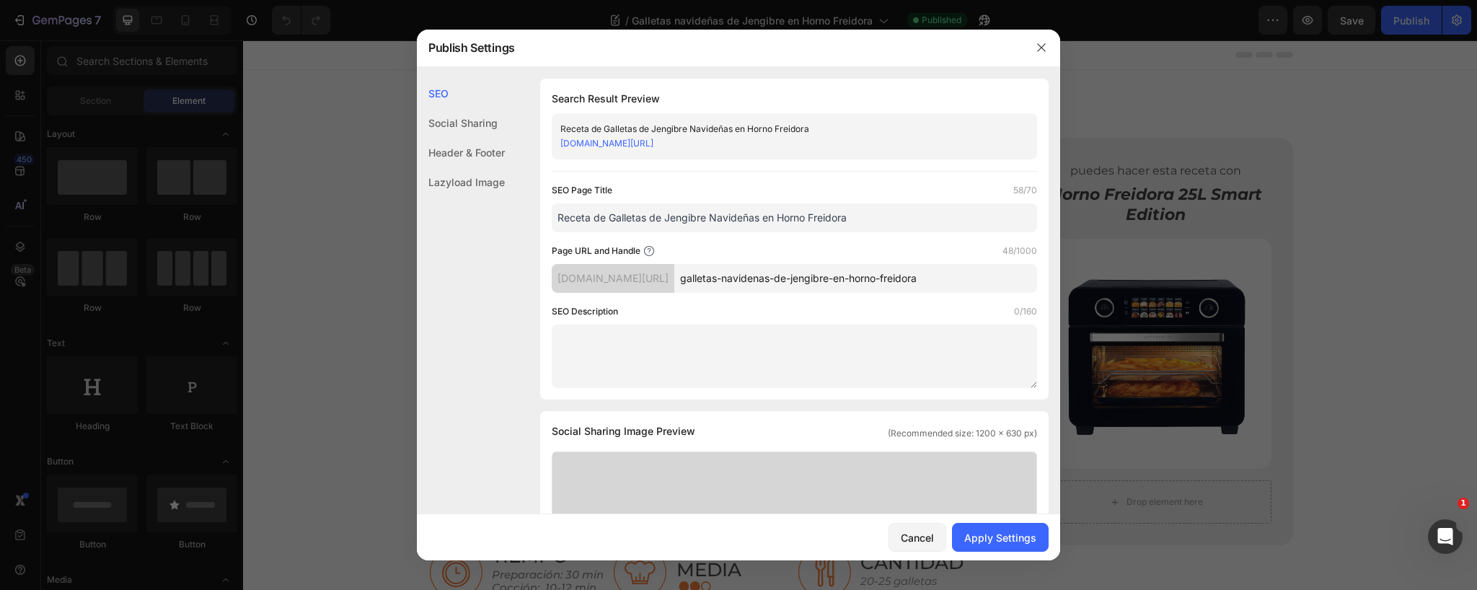
click at [899, 281] on input "galletas-navidenas-de-jengibre-en-horno-freidora" at bounding box center [855, 278] width 363 height 29
click at [1011, 537] on div "Apply Settings" at bounding box center [1000, 537] width 72 height 15
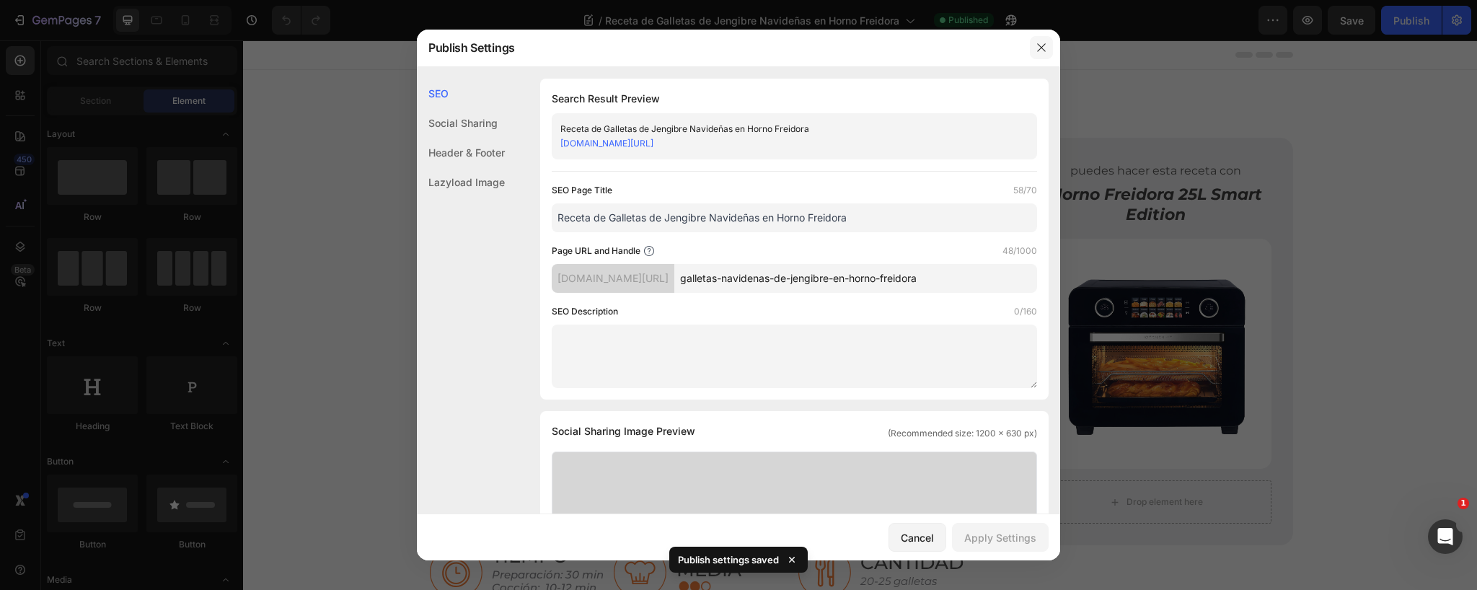
click at [1041, 45] on icon "button" at bounding box center [1042, 48] width 12 height 12
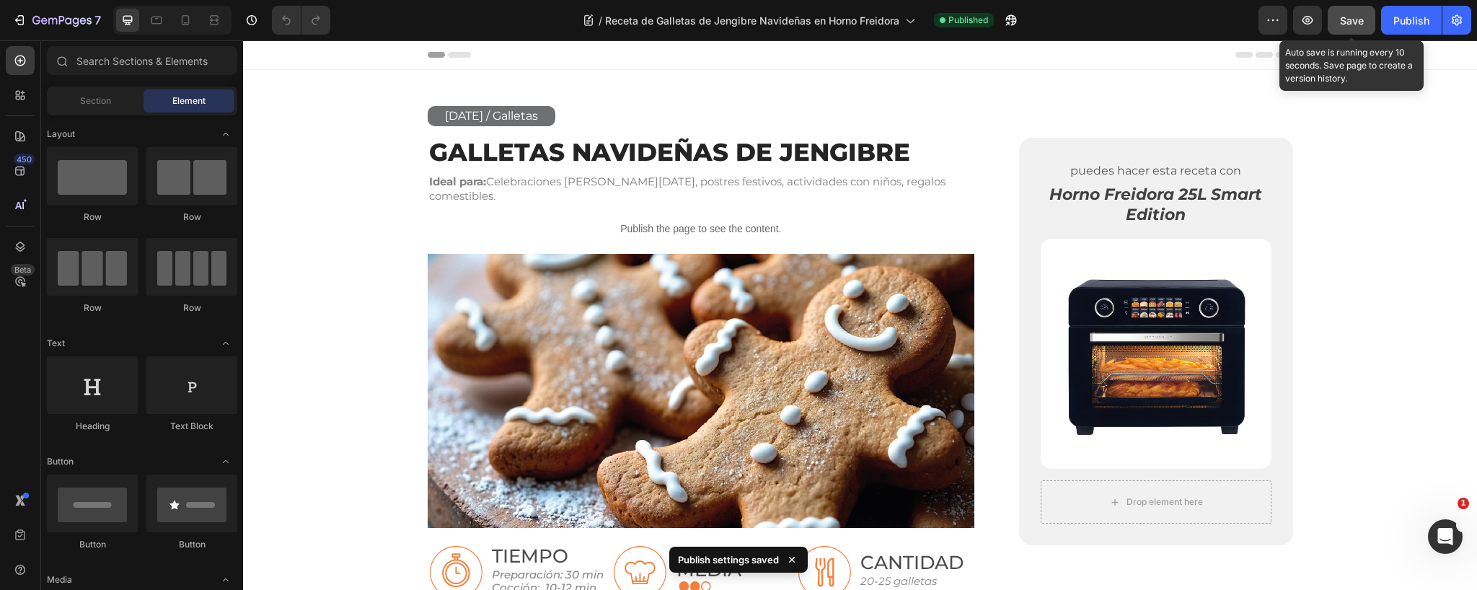
click at [1356, 21] on span "Save" at bounding box center [1352, 20] width 24 height 12
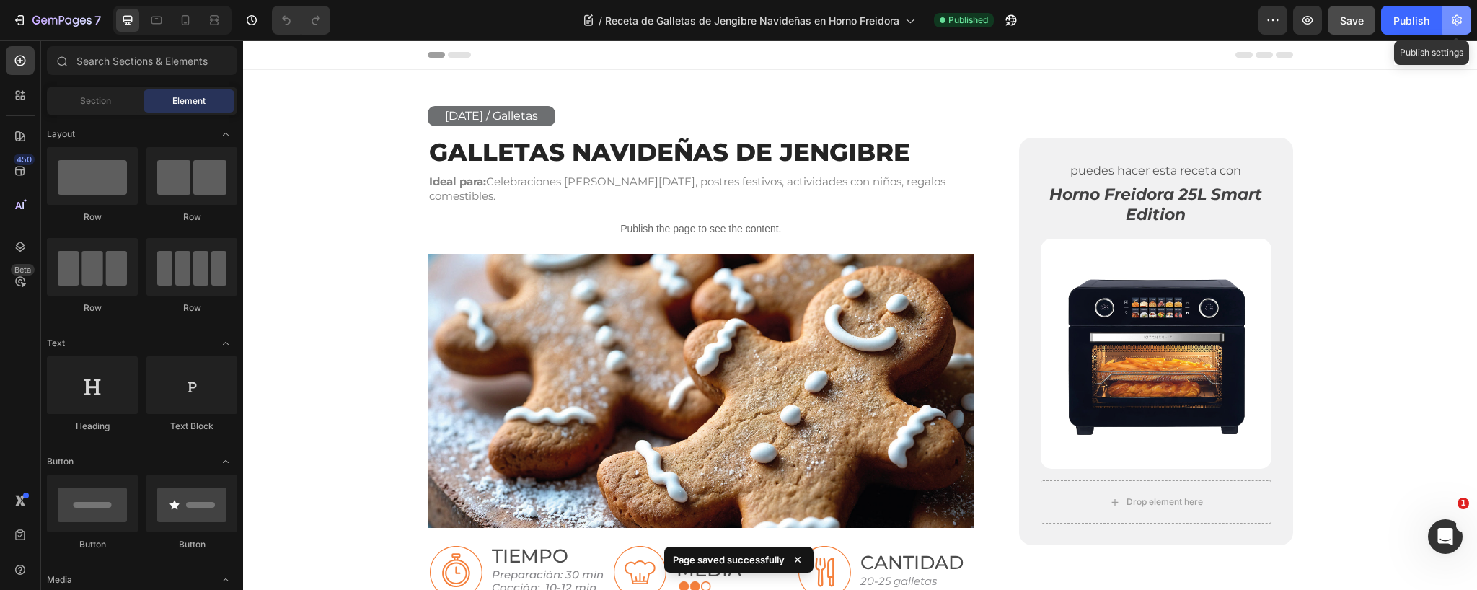
click at [1465, 20] on button "button" at bounding box center [1456, 20] width 29 height 29
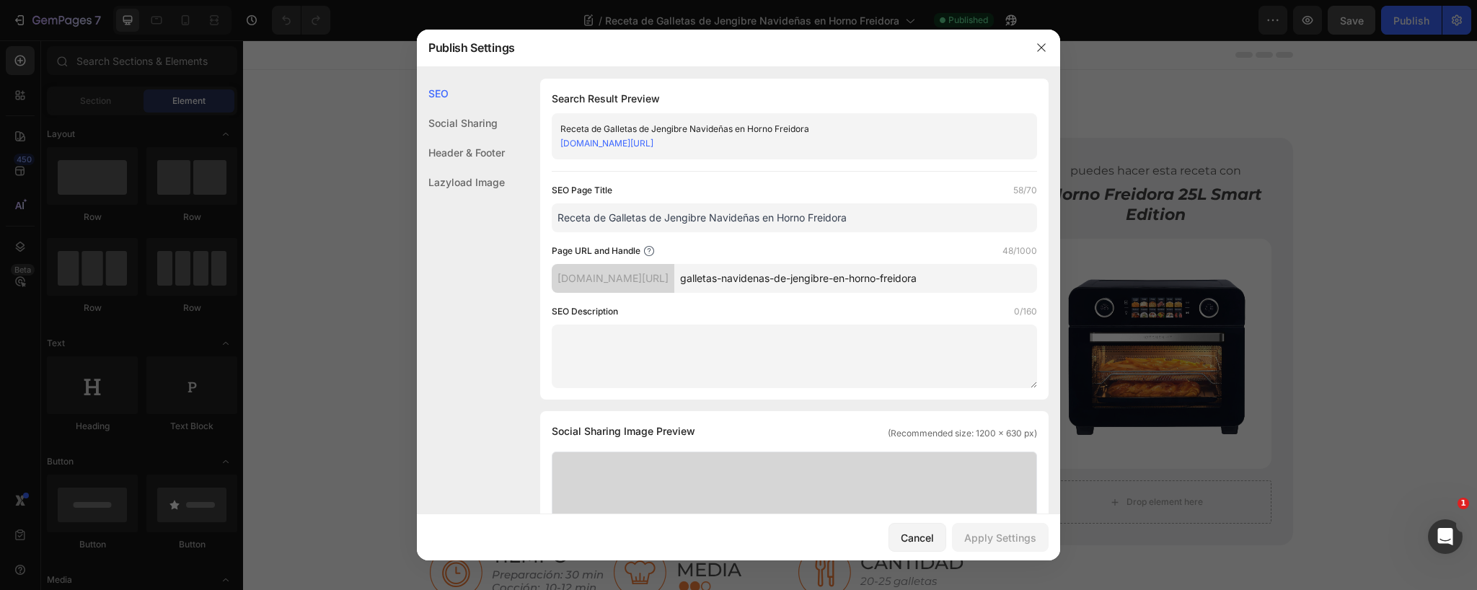
click at [329, 190] on div at bounding box center [738, 295] width 1477 height 590
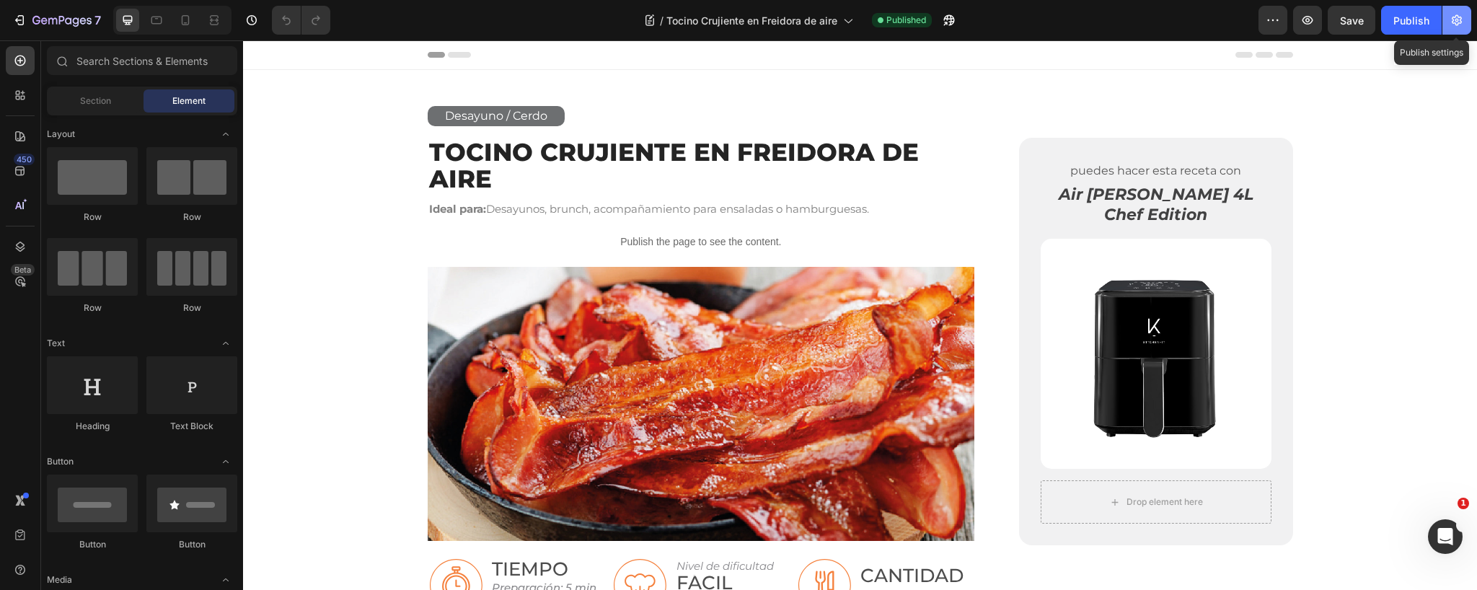
click at [1457, 21] on icon "button" at bounding box center [1457, 20] width 10 height 11
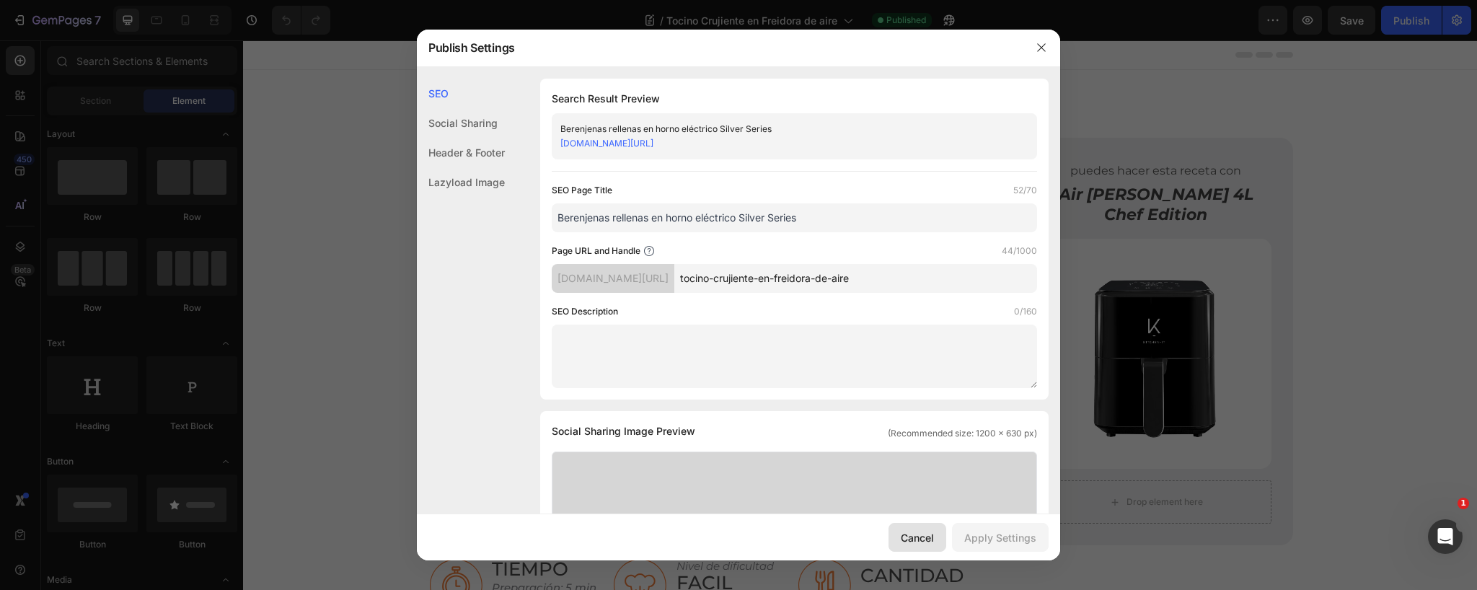
click at [916, 535] on div "Cancel" at bounding box center [917, 537] width 33 height 15
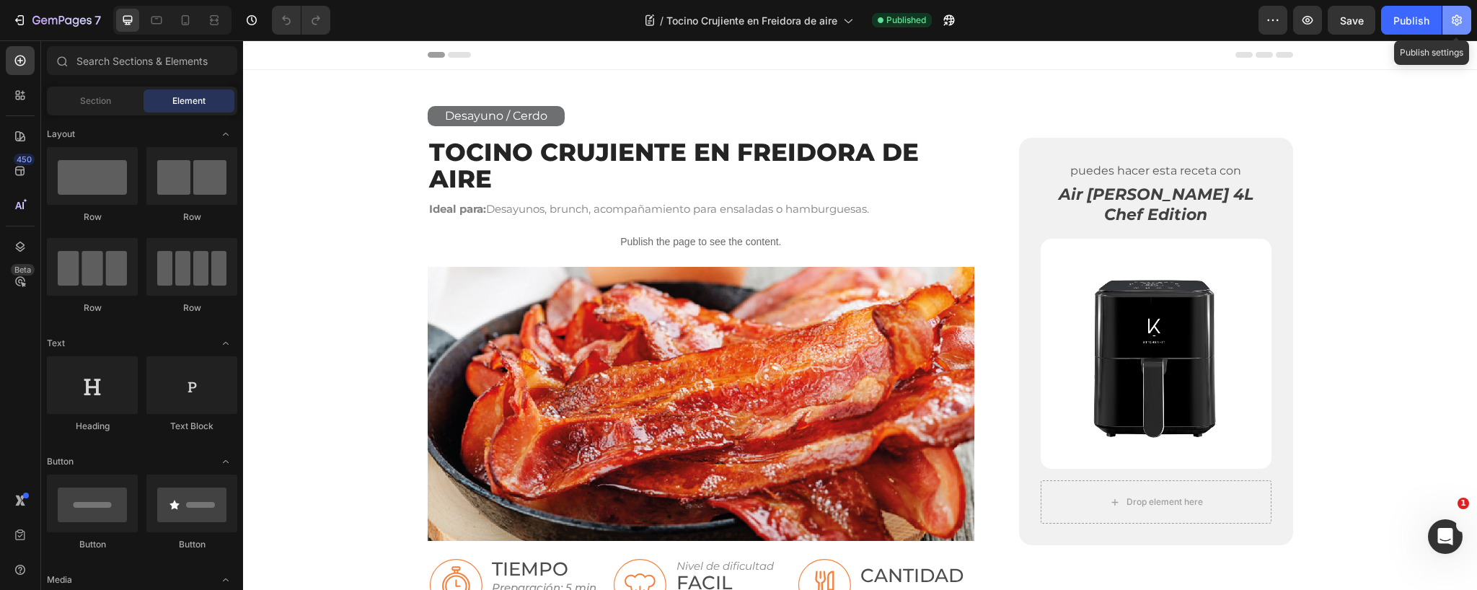
click at [1454, 20] on icon "button" at bounding box center [1456, 20] width 14 height 14
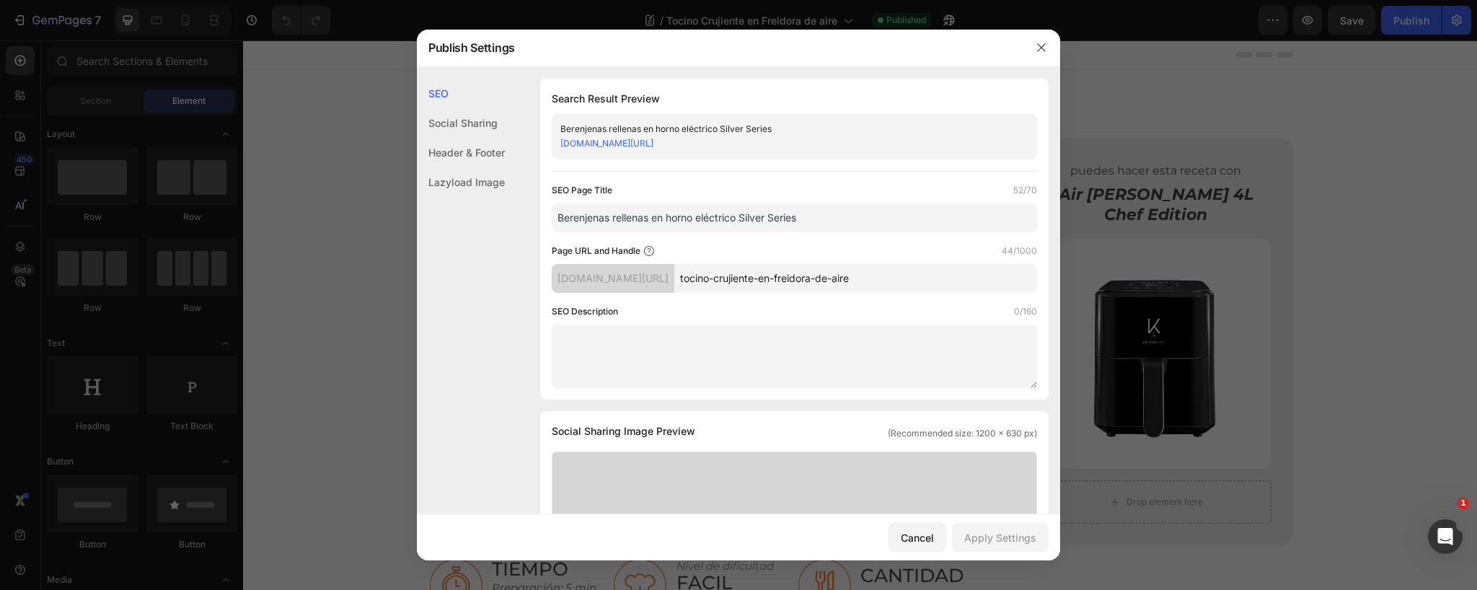
click at [646, 214] on input "Berenjenas rellenas en horno eléctrico Silver Series" at bounding box center [794, 217] width 485 height 29
paste input "Cómo Hacer Tocino Crujiente en Freidora de Aire"
type input "Cómo Hacer Tocino Crujiente en Freidora de Aire"
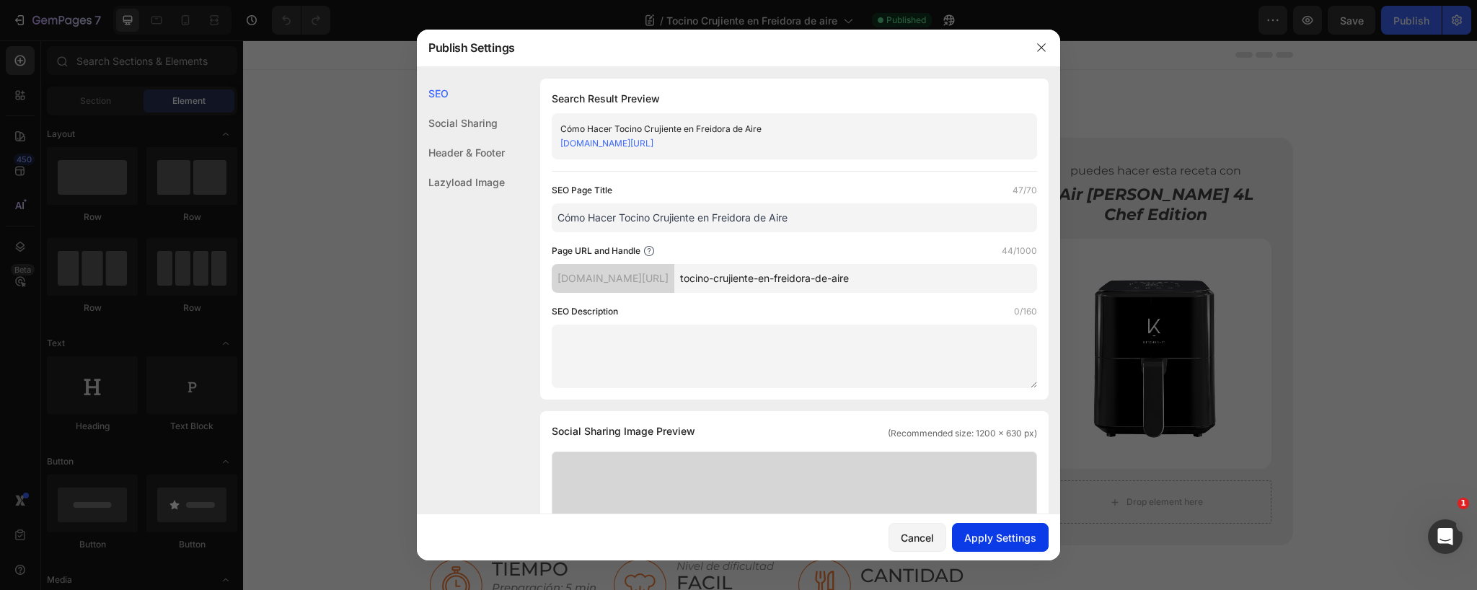
click at [1004, 539] on div "Apply Settings" at bounding box center [1000, 537] width 72 height 15
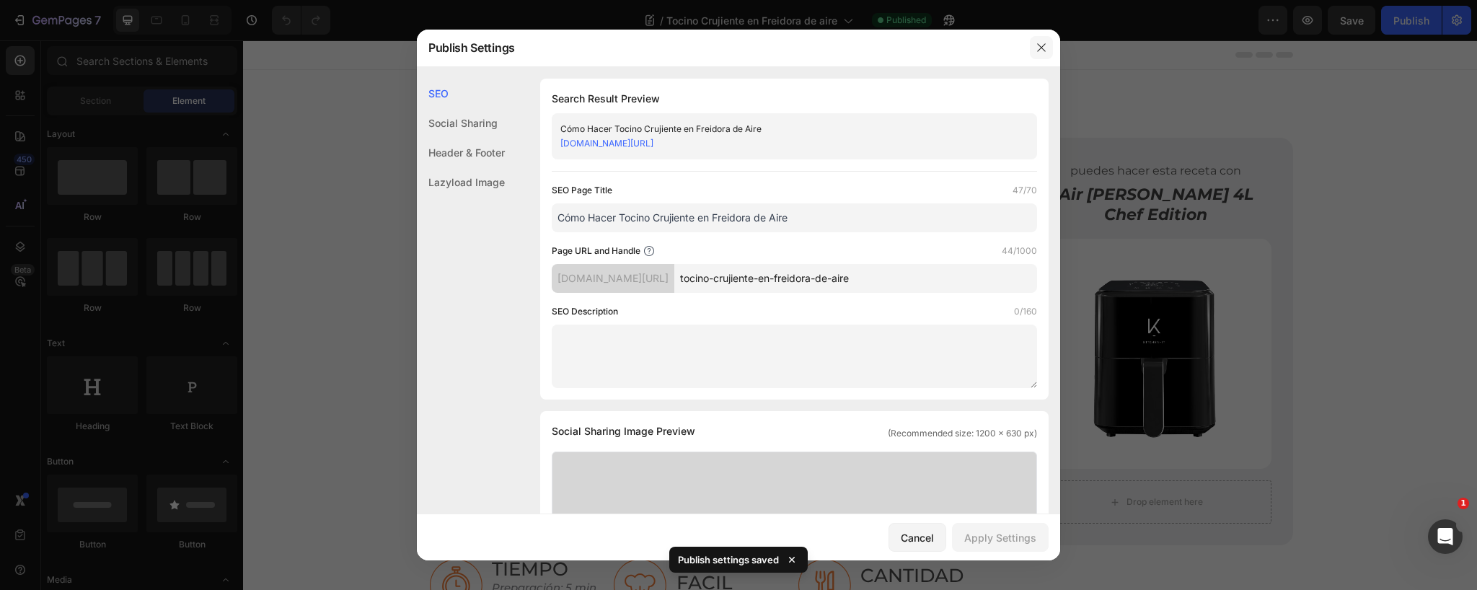
click at [1042, 48] on icon "button" at bounding box center [1042, 48] width 12 height 12
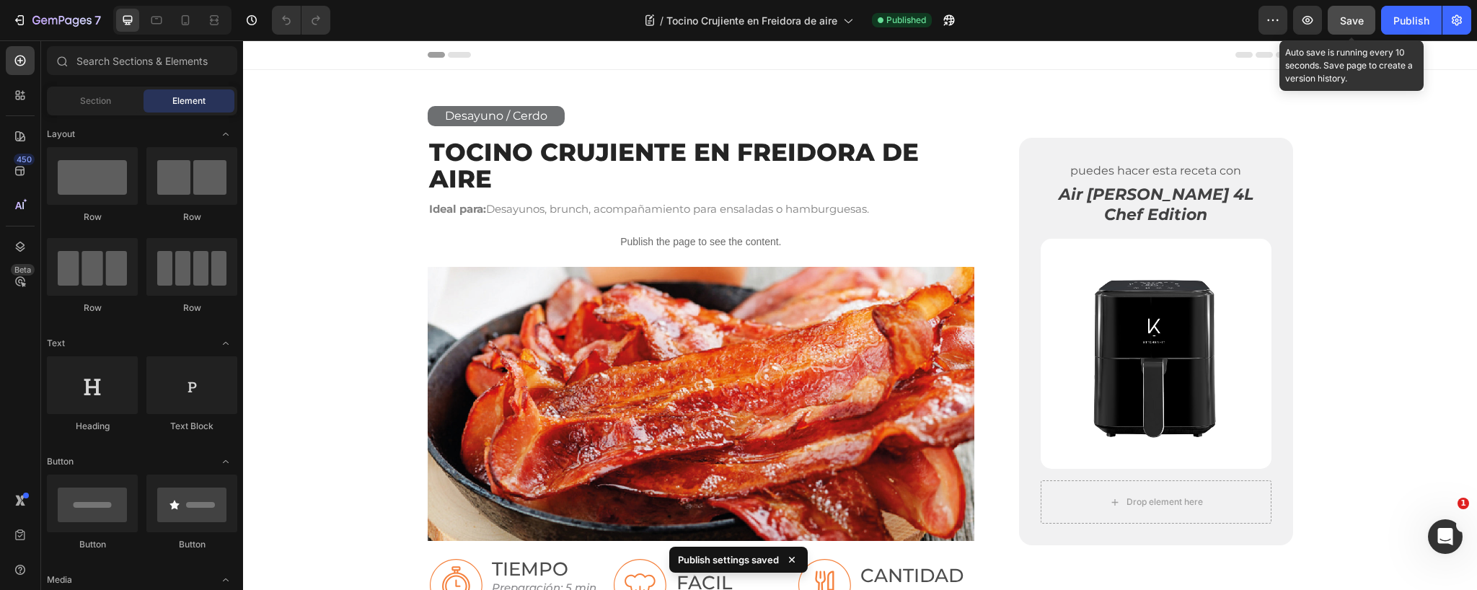
click at [1351, 19] on span "Save" at bounding box center [1352, 20] width 24 height 12
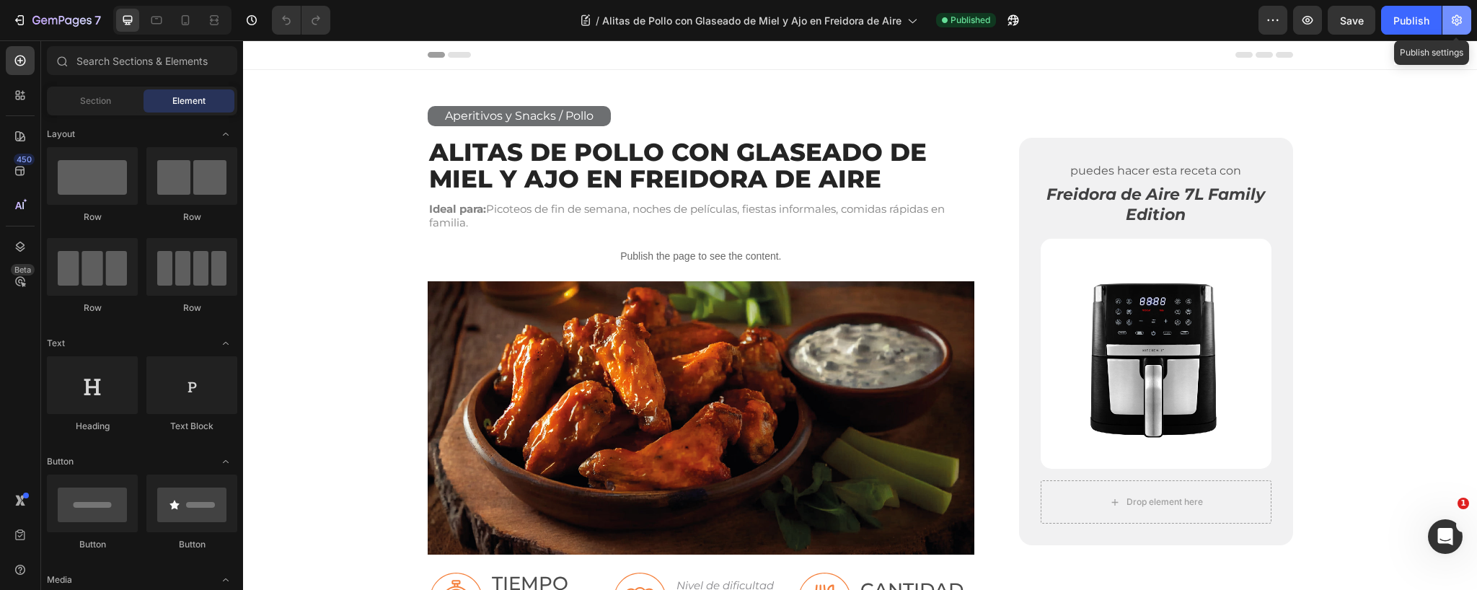
click at [1463, 21] on icon "button" at bounding box center [1456, 20] width 14 height 14
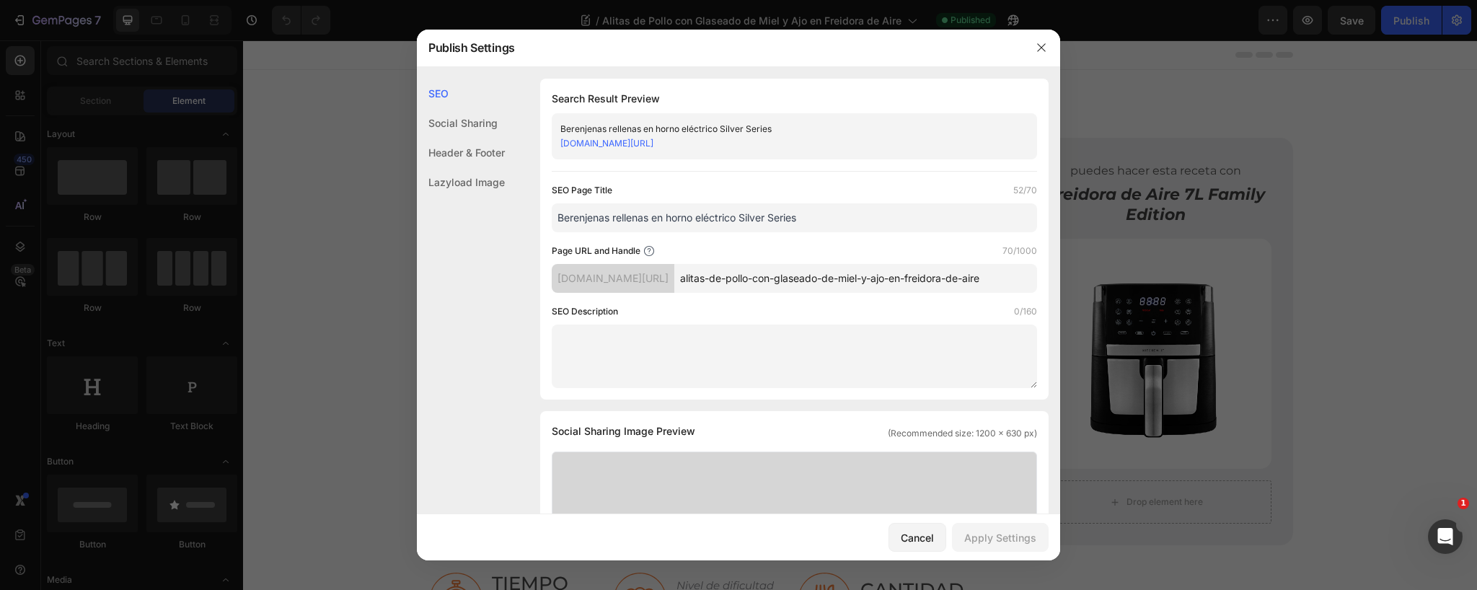
click at [650, 215] on input "Berenjenas rellenas en horno eléctrico Silver Series" at bounding box center [794, 217] width 485 height 29
paste input "Alitas de Pollo con Glaseado de Miel y Ajo en Freidora de Aire"
type input "Alitas de Pollo con Glaseado de Miel y Ajo en Freidora de Aire"
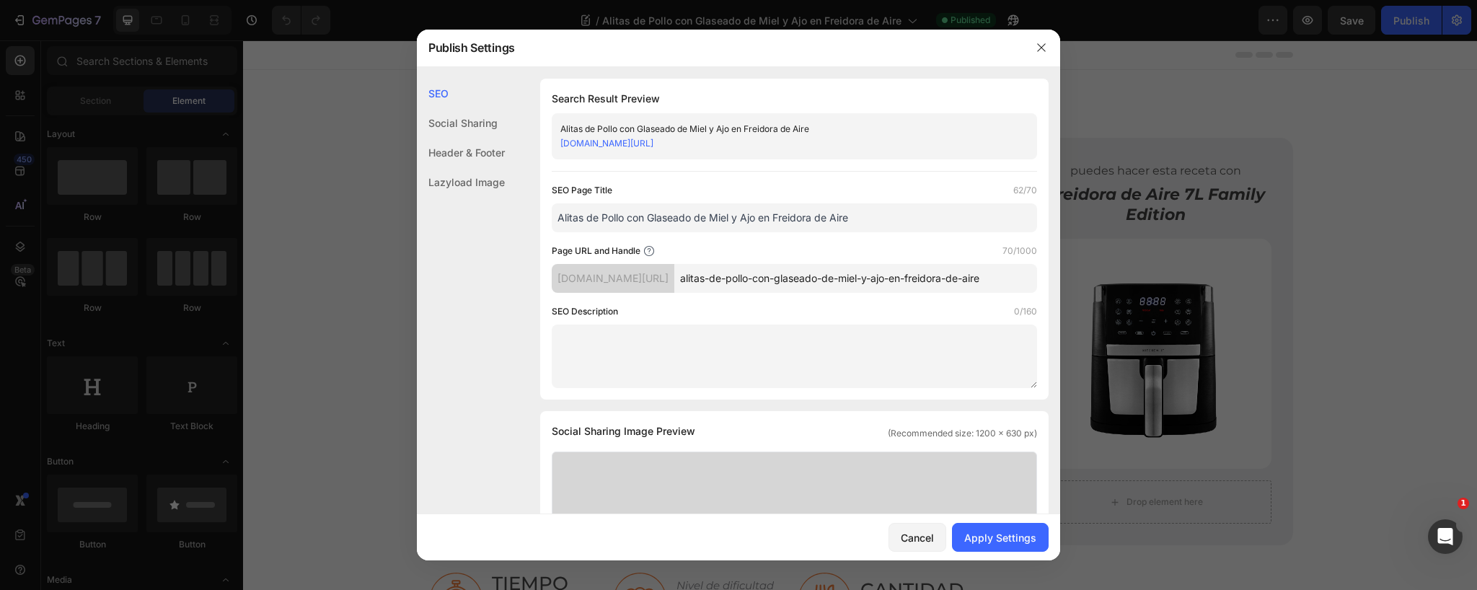
scroll to position [0, 44]
drag, startPoint x: 1077, startPoint y: 279, endPoint x: 1155, endPoint y: 281, distance: 77.2
click at [1155, 281] on div "Publish Settings SEO Social Sharing Header & Footer Lazyload Image SEO Search R…" at bounding box center [738, 295] width 1477 height 590
click at [1002, 532] on div "Apply Settings" at bounding box center [1000, 537] width 72 height 15
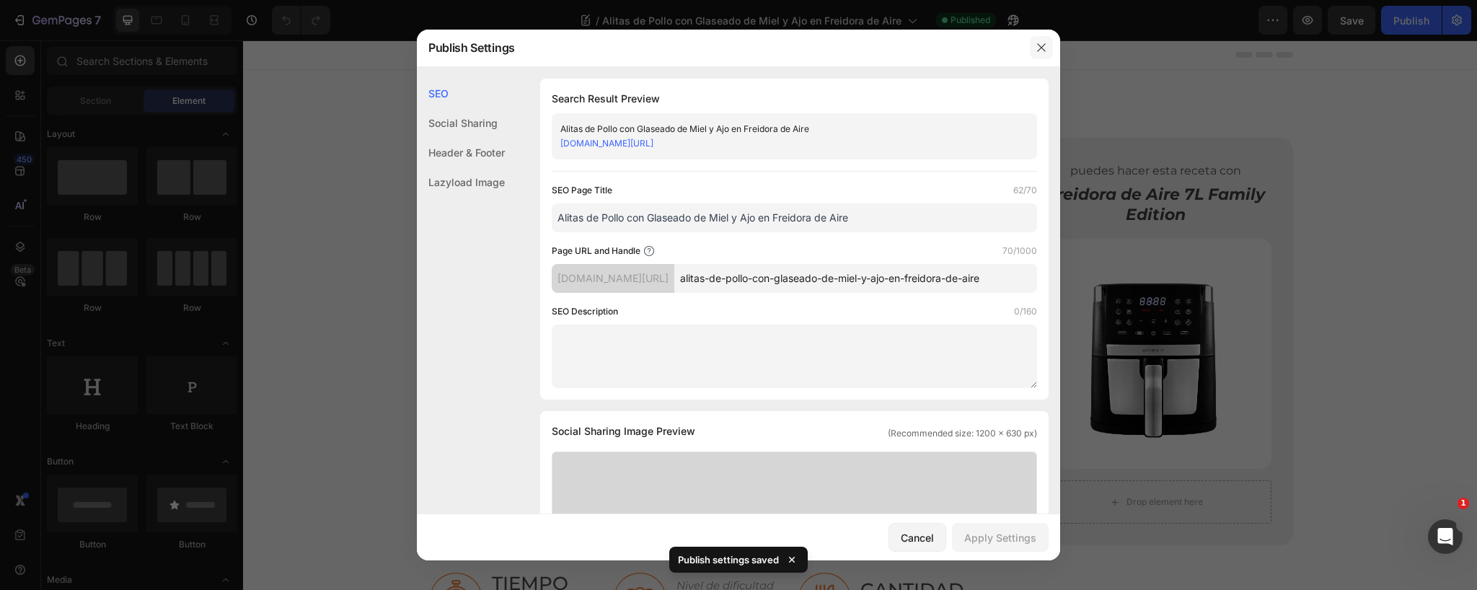
click at [1035, 47] on button "button" at bounding box center [1041, 47] width 23 height 23
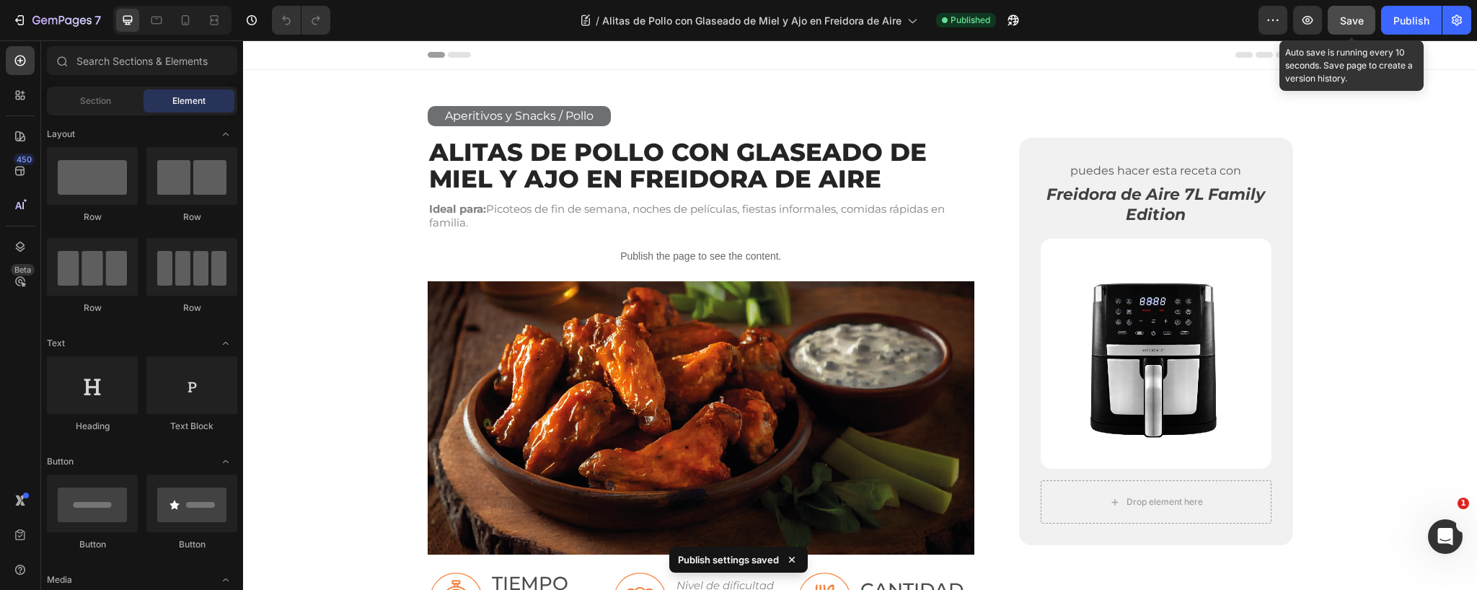
click at [1352, 23] on span "Save" at bounding box center [1352, 20] width 24 height 12
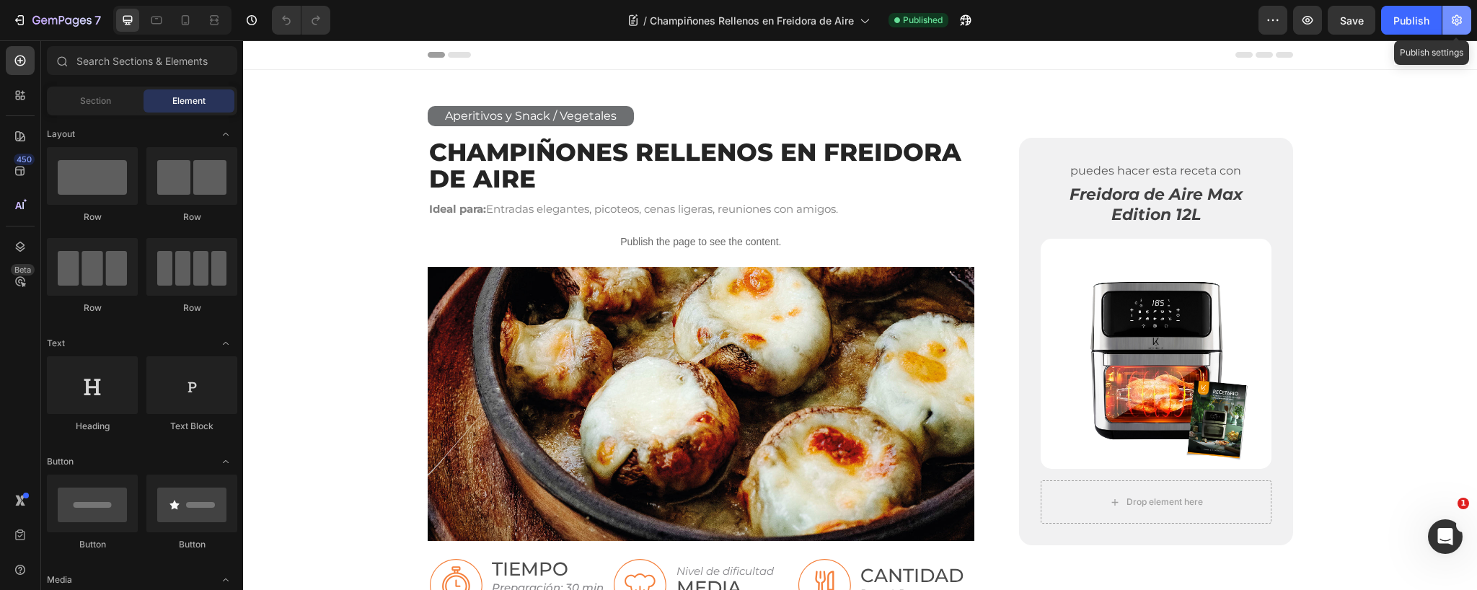
click at [1460, 17] on icon "button" at bounding box center [1457, 20] width 10 height 11
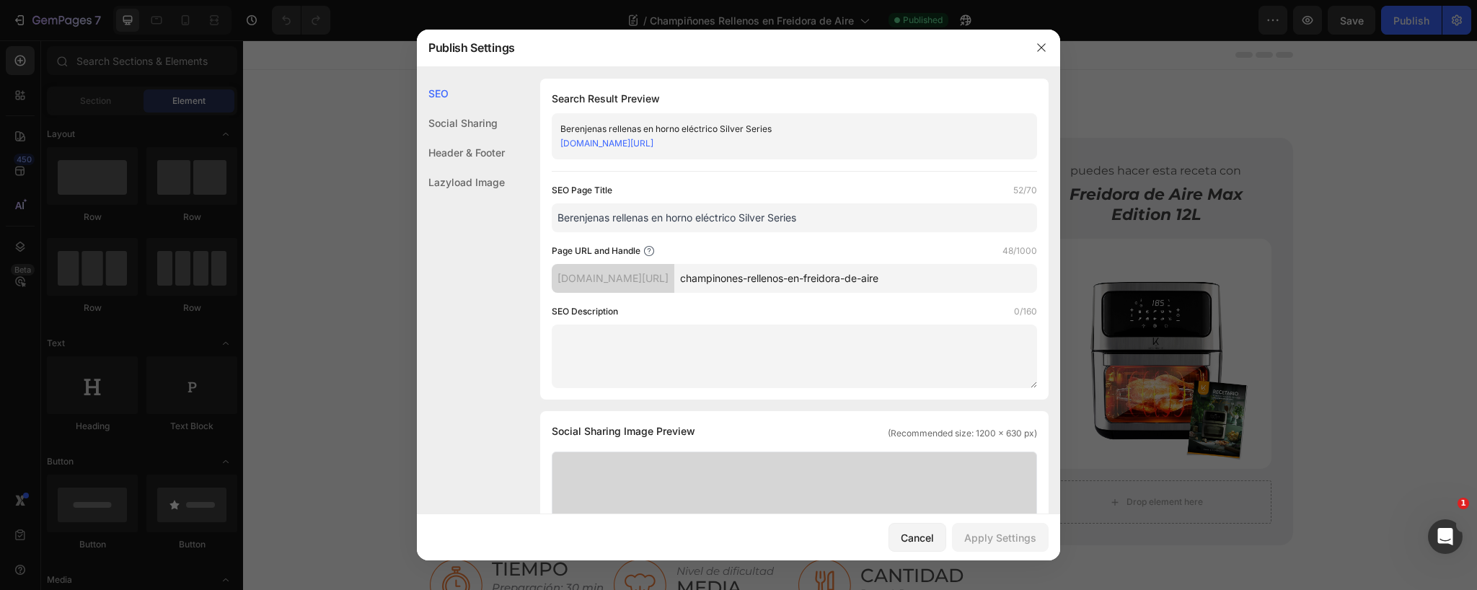
click at [754, 222] on input "Berenjenas rellenas en horno eléctrico Silver Series" at bounding box center [794, 217] width 485 height 29
paste input "Champiñones Rellenos en Freidora de Aire"
type input "Champiñones Rellenos en Freidora de Aire"
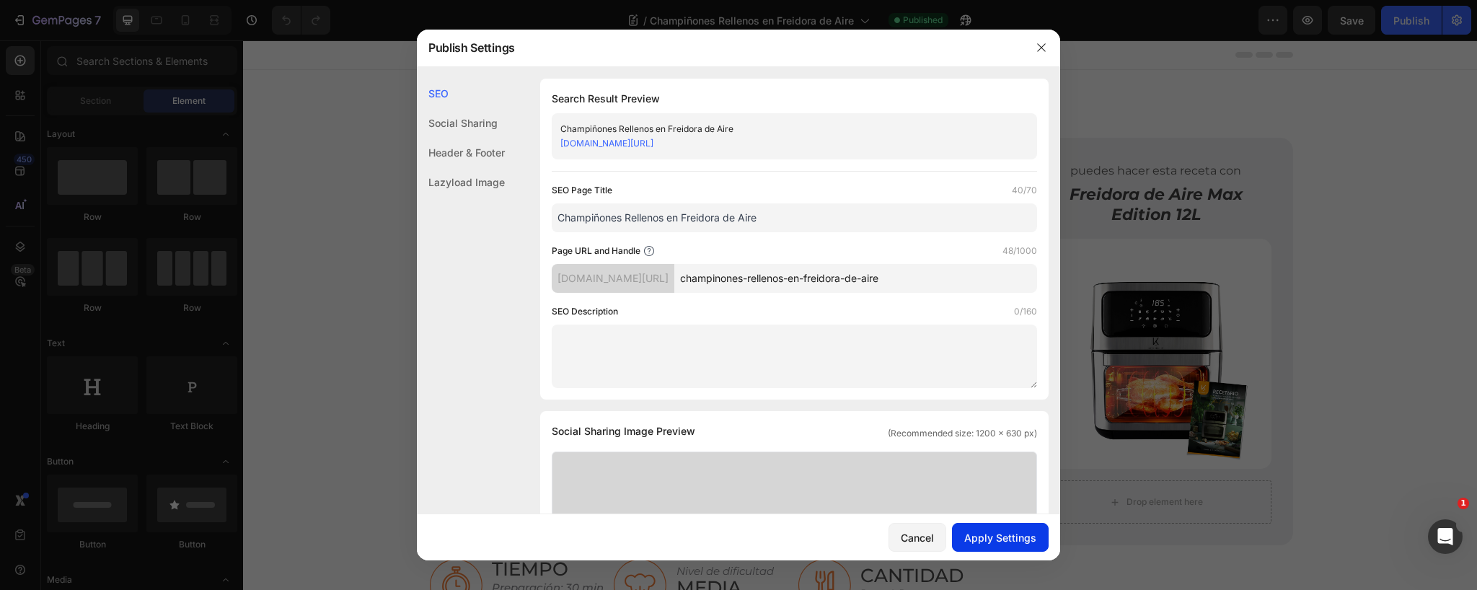
click at [997, 542] on div "Apply Settings" at bounding box center [1000, 537] width 72 height 15
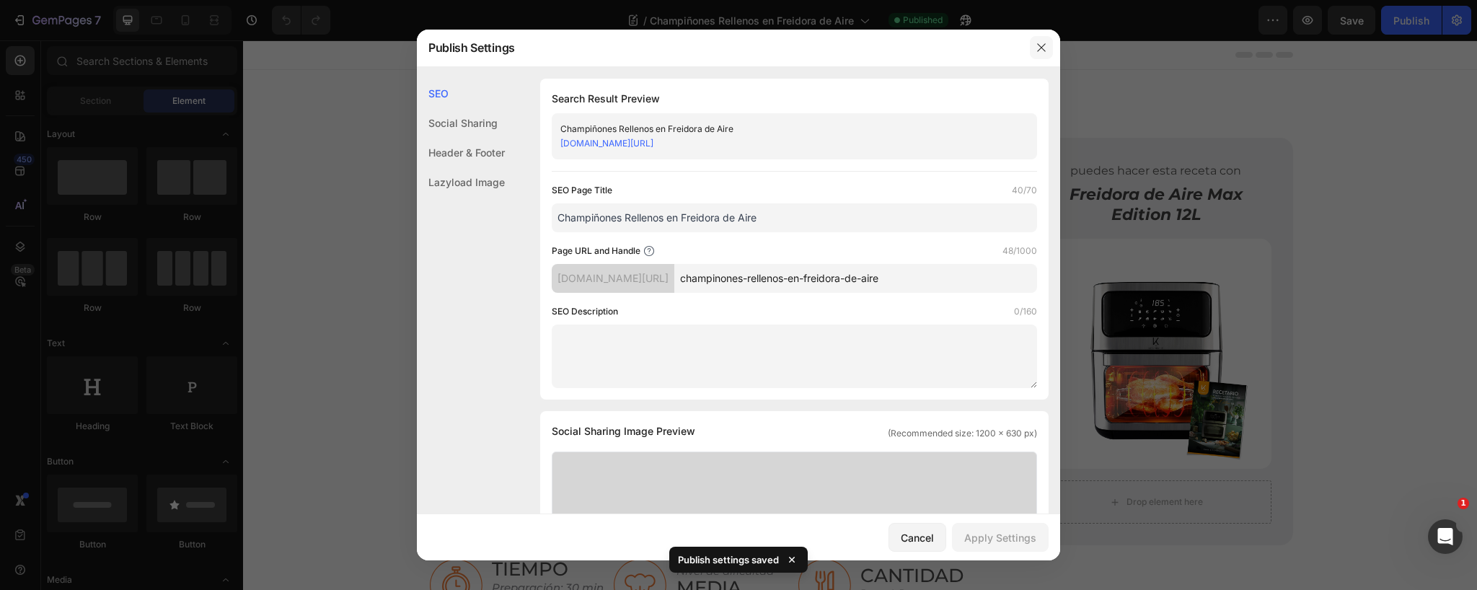
click at [1045, 45] on icon "button" at bounding box center [1042, 48] width 12 height 12
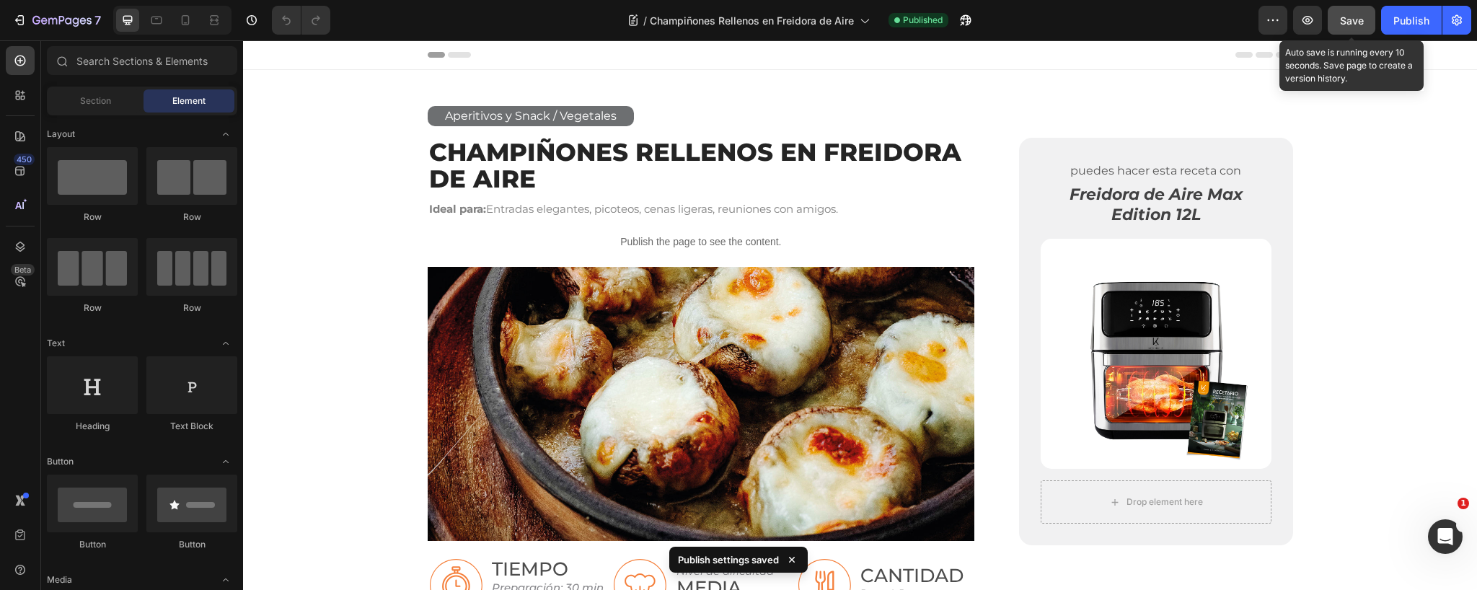
click at [1345, 15] on span "Save" at bounding box center [1352, 20] width 24 height 12
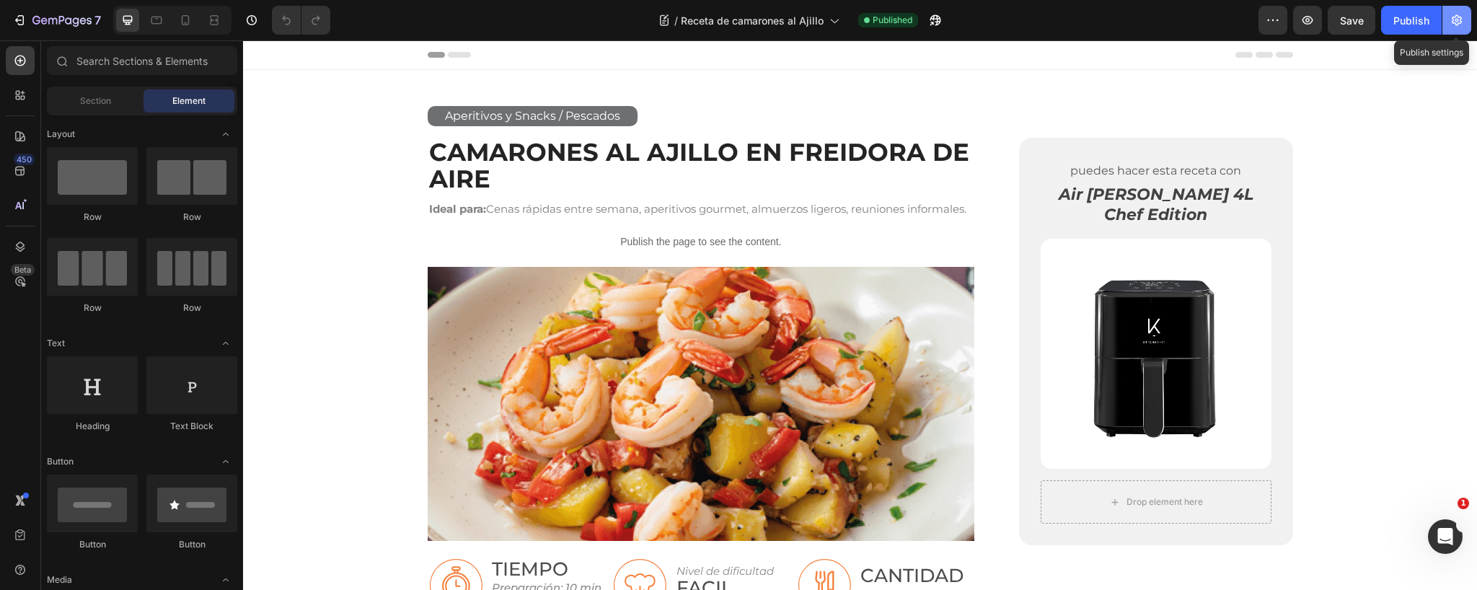
click at [1462, 19] on icon "button" at bounding box center [1456, 20] width 14 height 14
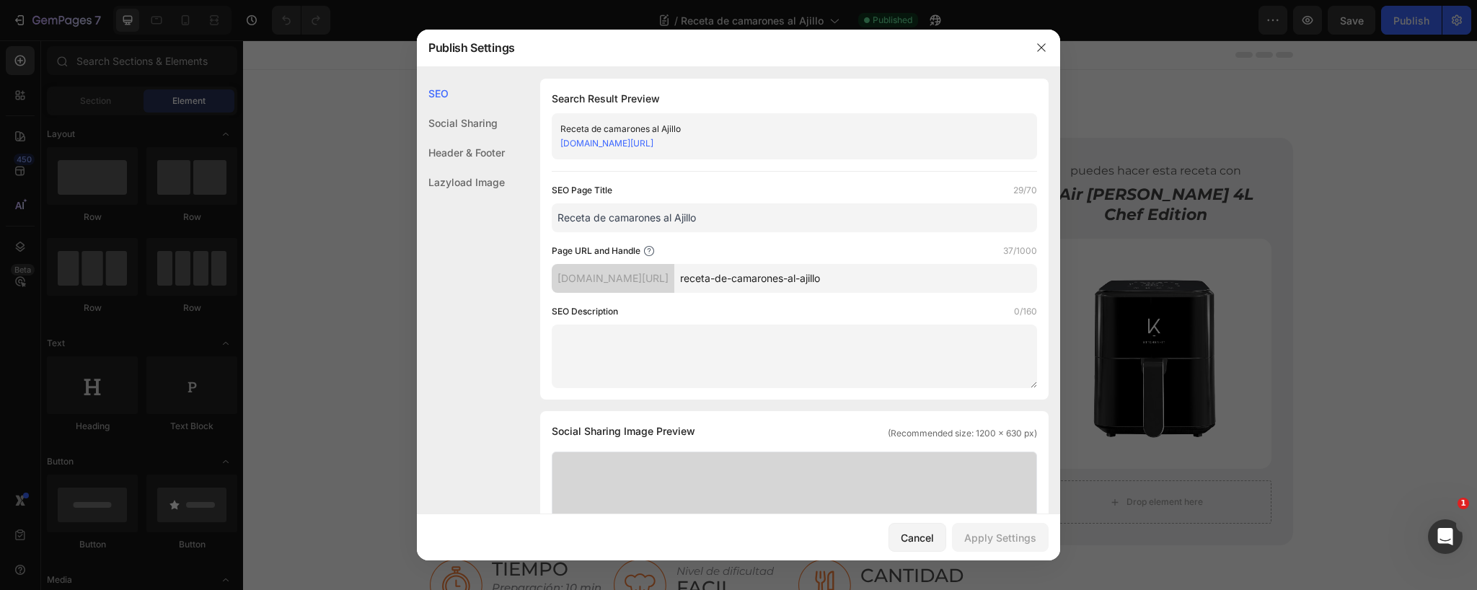
click at [708, 220] on input "Receta de camarones al Ajillo" at bounding box center [794, 217] width 485 height 29
paste input "Camarones al Ajillo en Freidora de Aire"
type input "Receta de Camarones al Ajillo en Freidora de Aire"
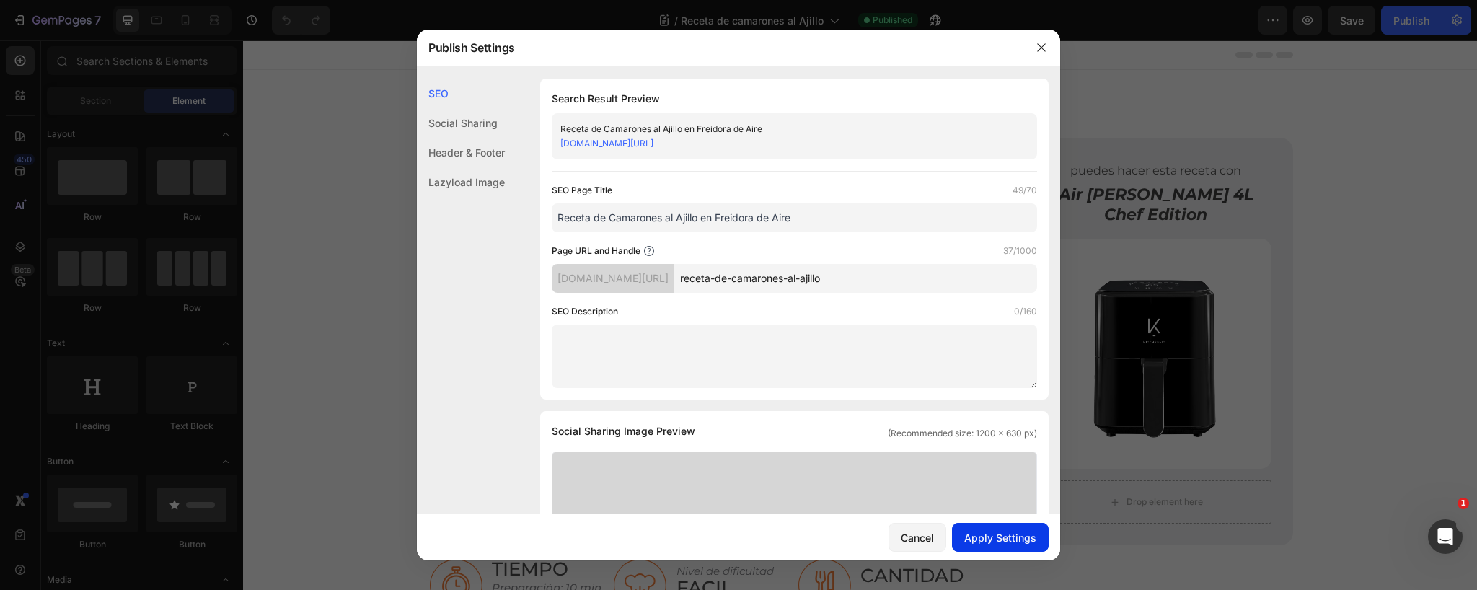
click at [1010, 536] on div "Apply Settings" at bounding box center [1000, 537] width 72 height 15
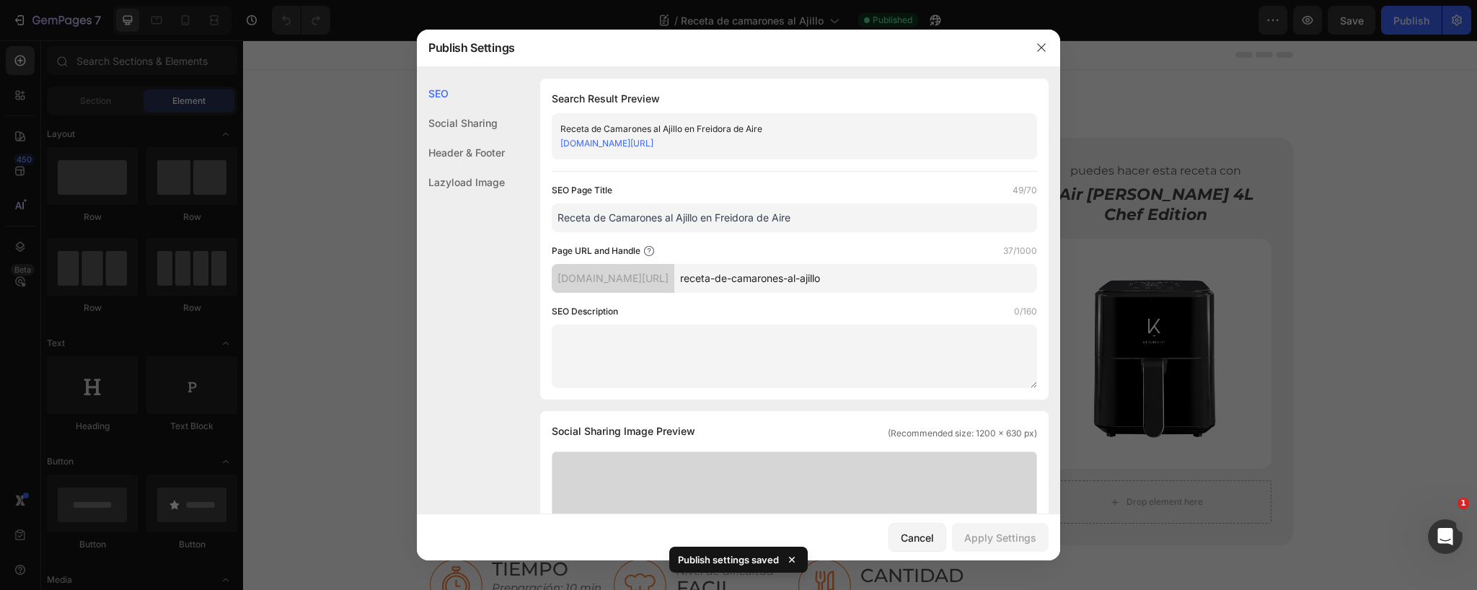
drag, startPoint x: 1038, startPoint y: 45, endPoint x: 1163, endPoint y: 27, distance: 126.8
click at [1041, 45] on icon "button" at bounding box center [1042, 48] width 12 height 12
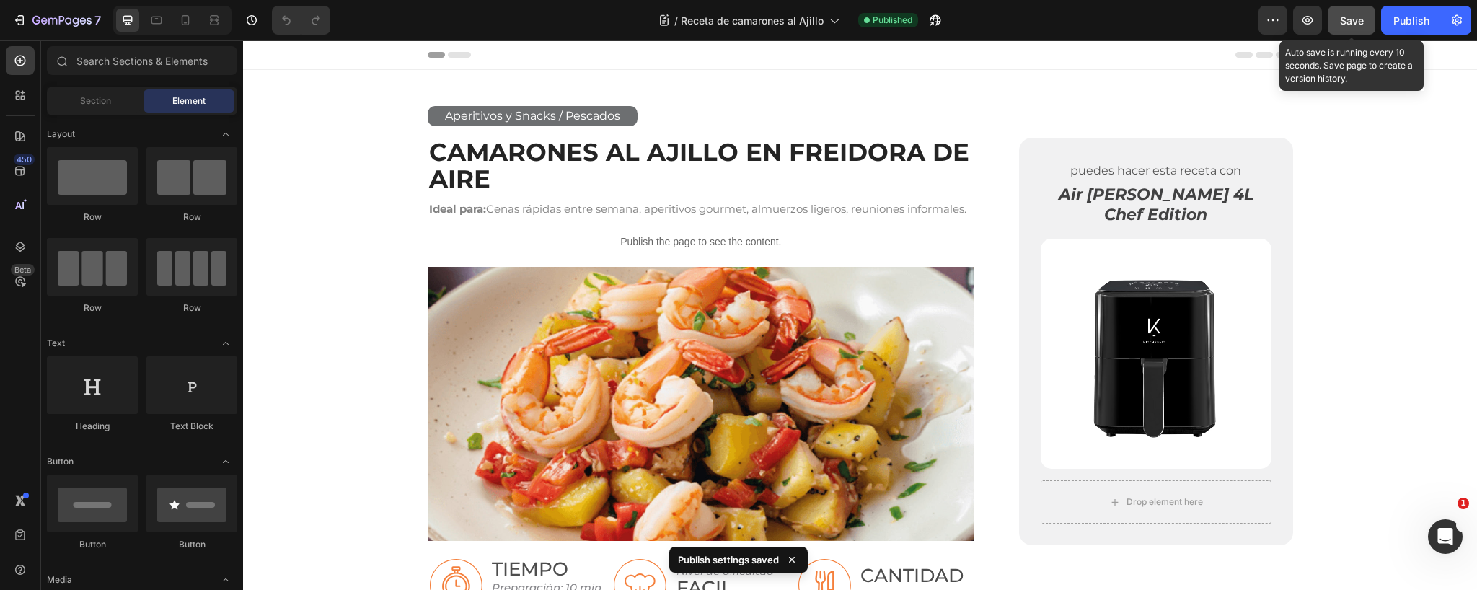
click at [1351, 17] on span "Save" at bounding box center [1352, 20] width 24 height 12
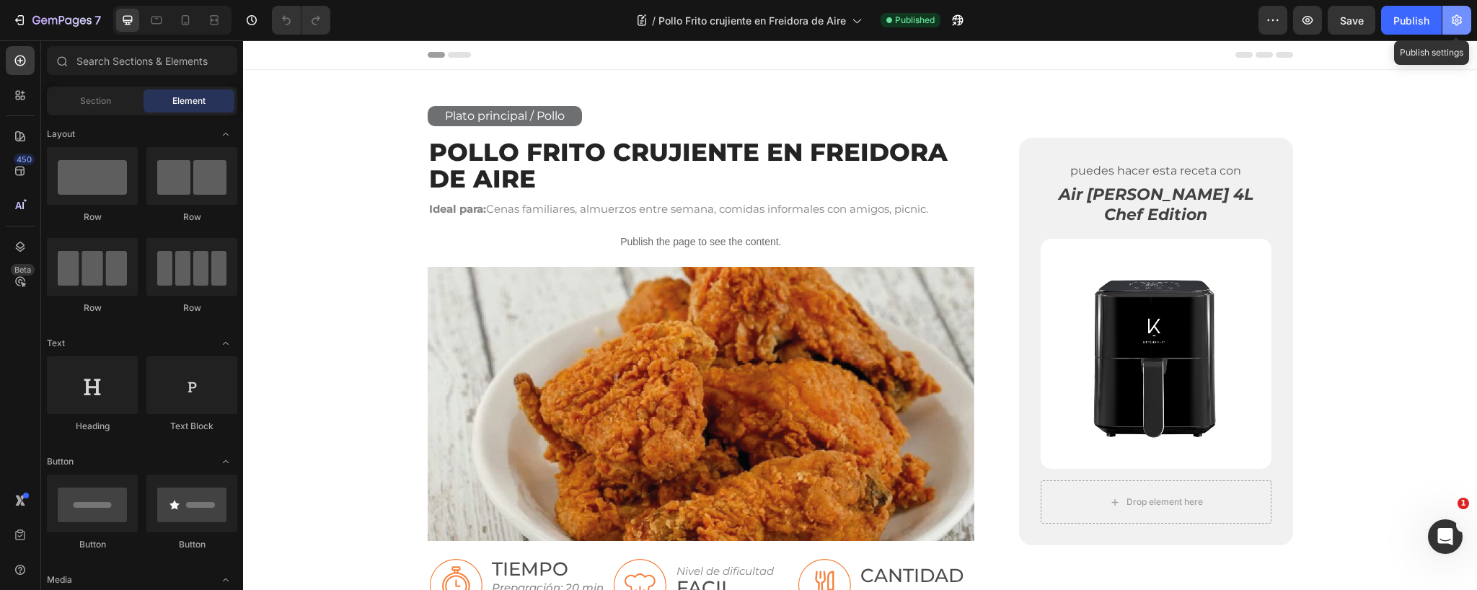
click at [1466, 23] on button "button" at bounding box center [1456, 20] width 29 height 29
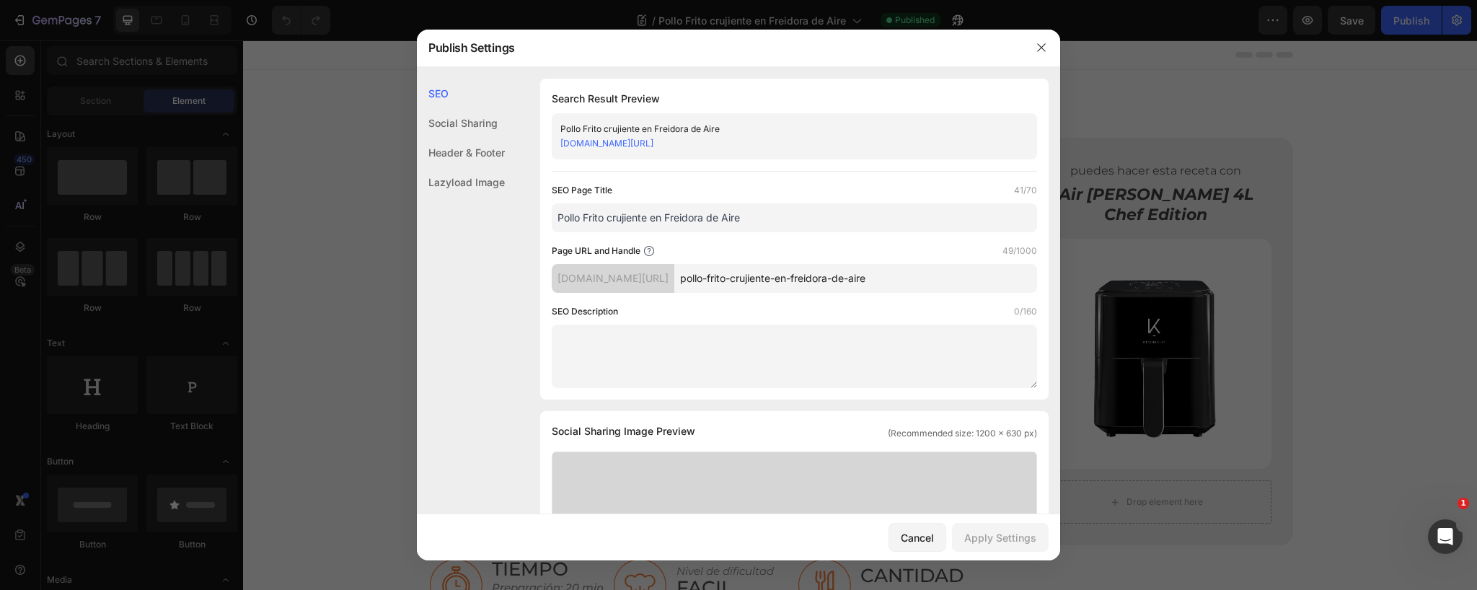
click at [770, 226] on input "Pollo Frito crujiente en Freidora de Aire" at bounding box center [794, 217] width 485 height 29
paste input "C"
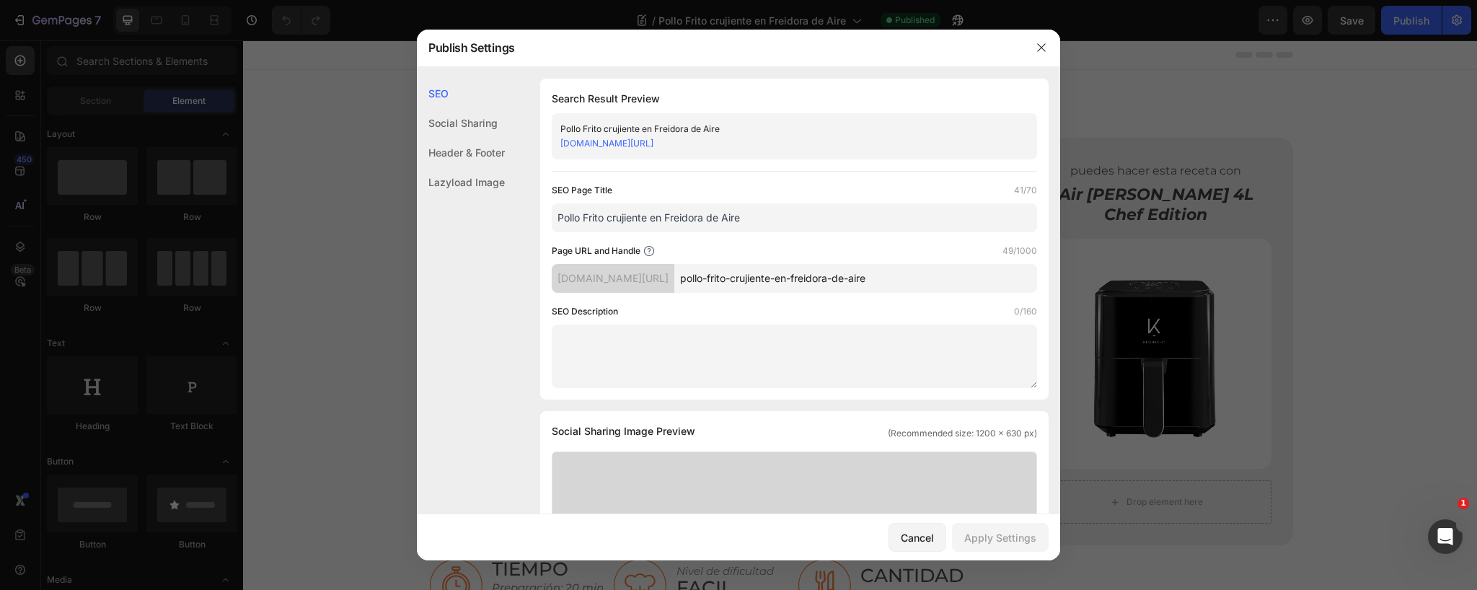
paste input "C"
type input "Pollo Frito Crujiente en Freidora de Aire"
click at [1016, 545] on button "Apply Settings" at bounding box center [1000, 537] width 97 height 29
click at [1036, 48] on icon "button" at bounding box center [1042, 48] width 12 height 12
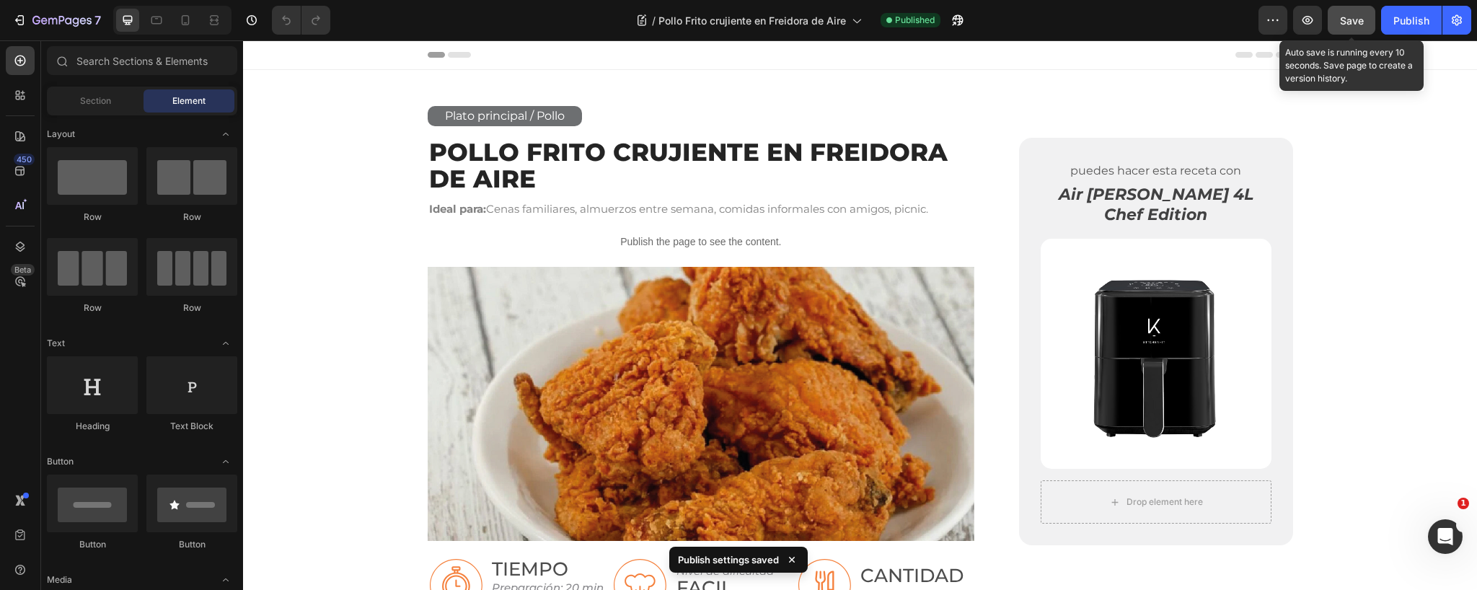
click at [1346, 21] on span "Save" at bounding box center [1352, 20] width 24 height 12
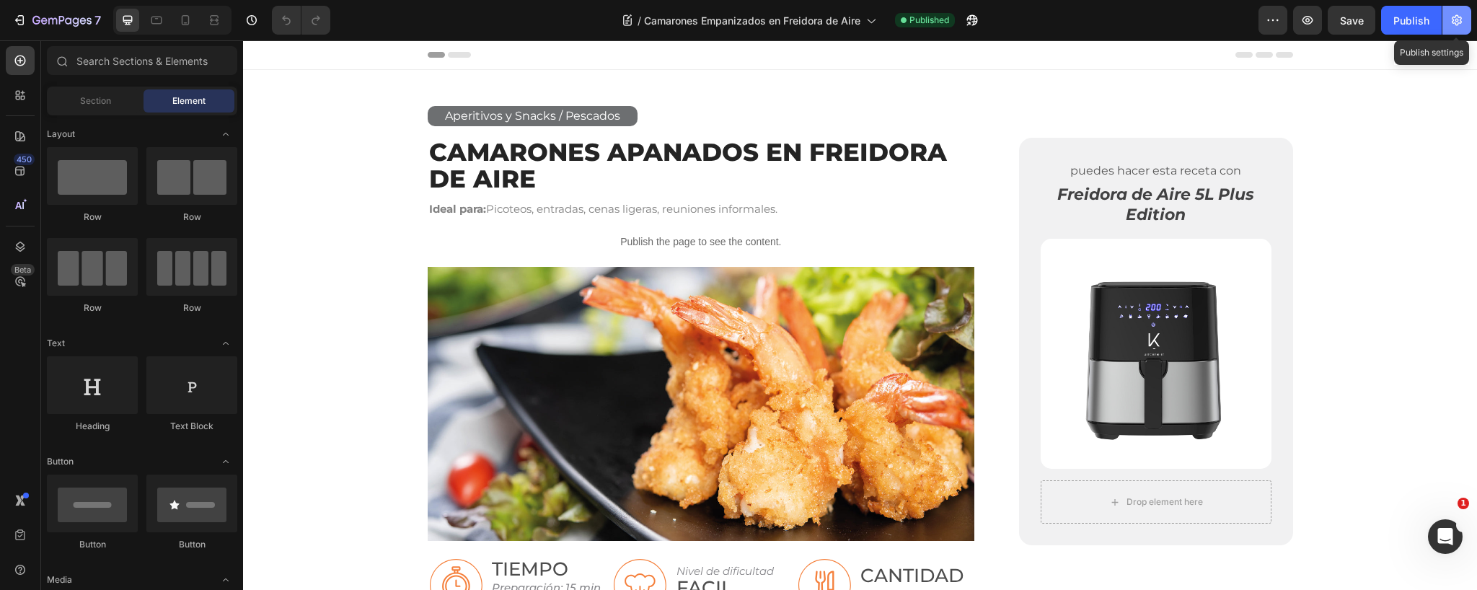
click at [1456, 19] on icon "button" at bounding box center [1457, 20] width 10 height 11
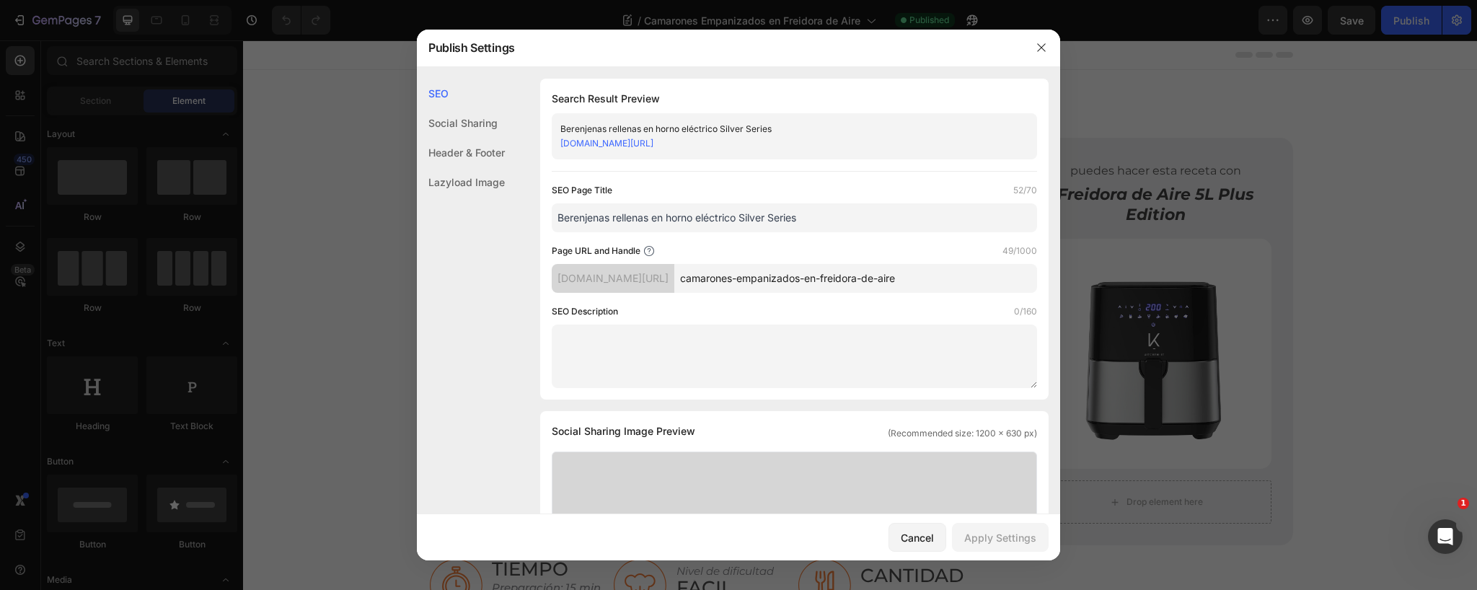
click at [624, 213] on input "Berenjenas rellenas en horno eléctrico Silver Series" at bounding box center [794, 217] width 485 height 29
paste input "Camarones Apanados y Crujientes en Freidora de Aire"
type input "Camarones Apanados y Crujientes en Freidora de Aire"
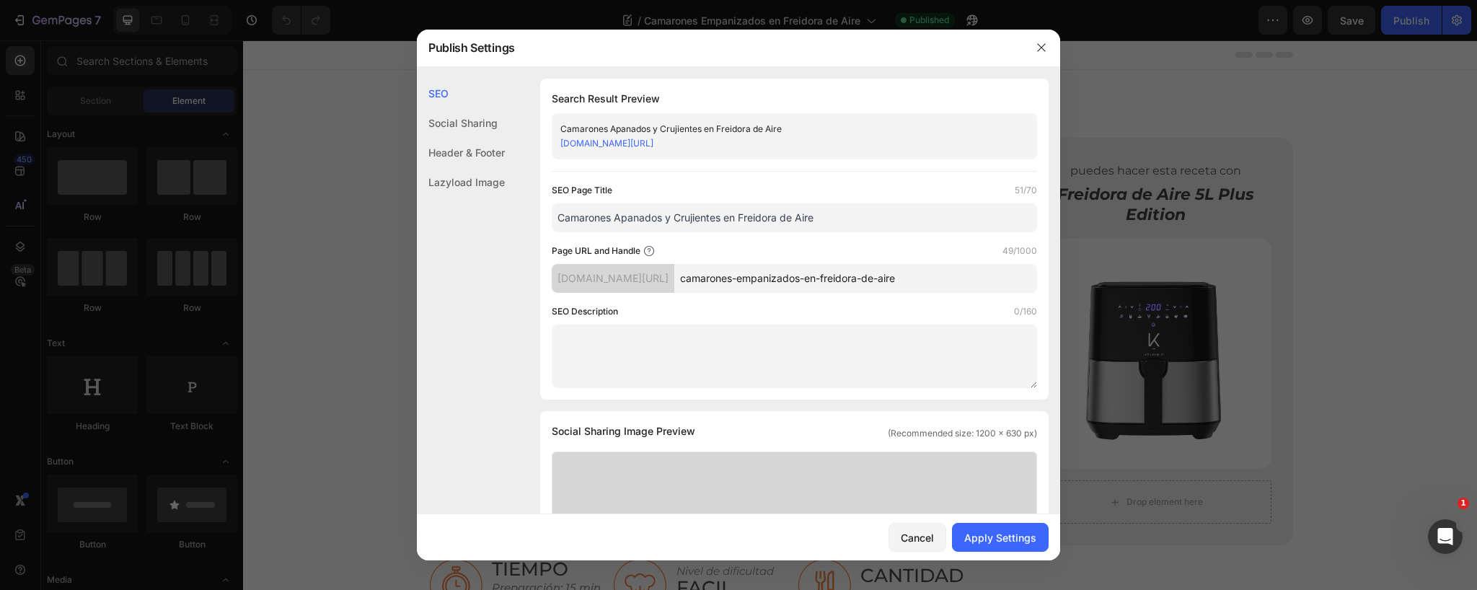
drag, startPoint x: 889, startPoint y: 278, endPoint x: 829, endPoint y: 281, distance: 60.7
click at [829, 281] on input "camarones-empanizados-en-freidora-de-aire" at bounding box center [855, 278] width 363 height 29
click at [992, 535] on div "Apply Settings" at bounding box center [1000, 537] width 72 height 15
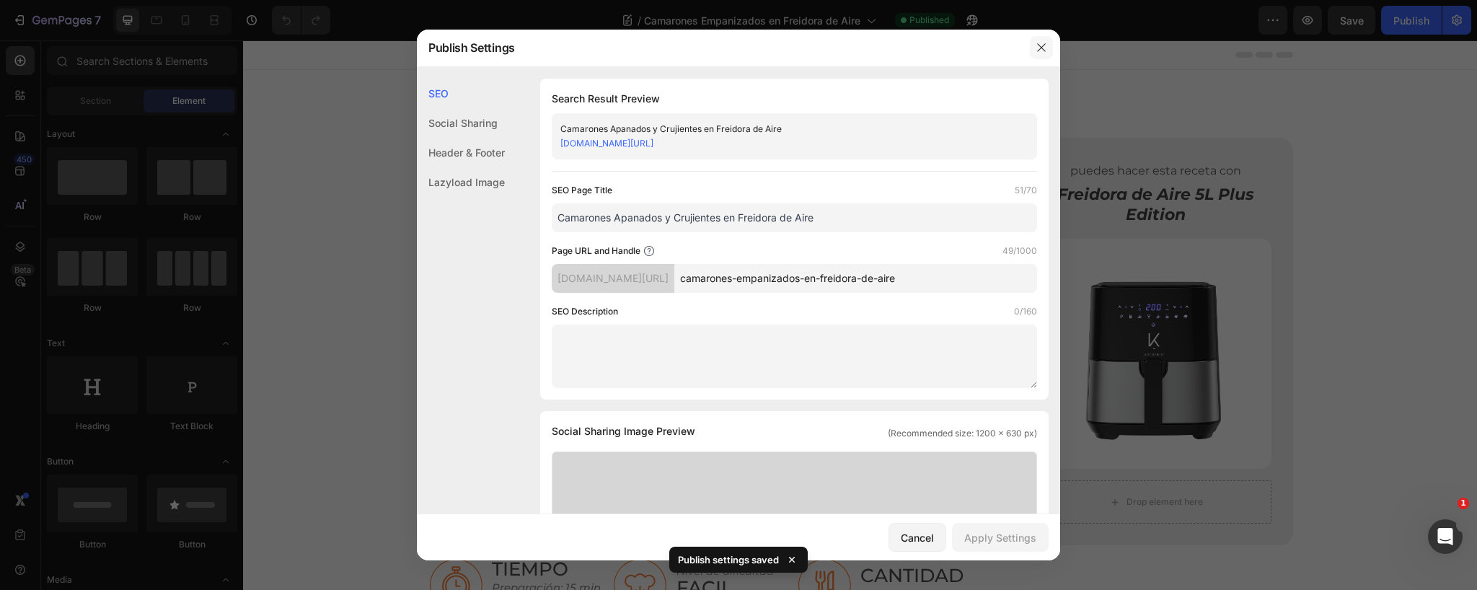
click at [1040, 45] on icon "button" at bounding box center [1041, 48] width 8 height 8
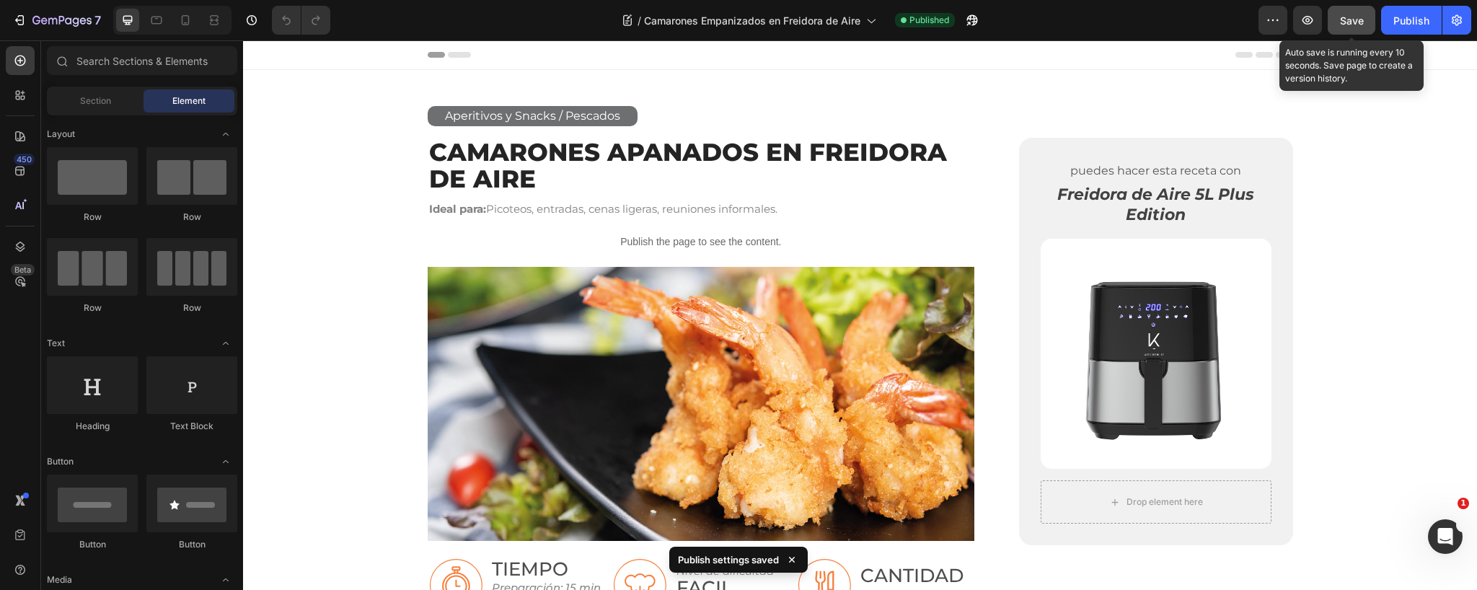
click at [1350, 19] on span "Save" at bounding box center [1352, 20] width 24 height 12
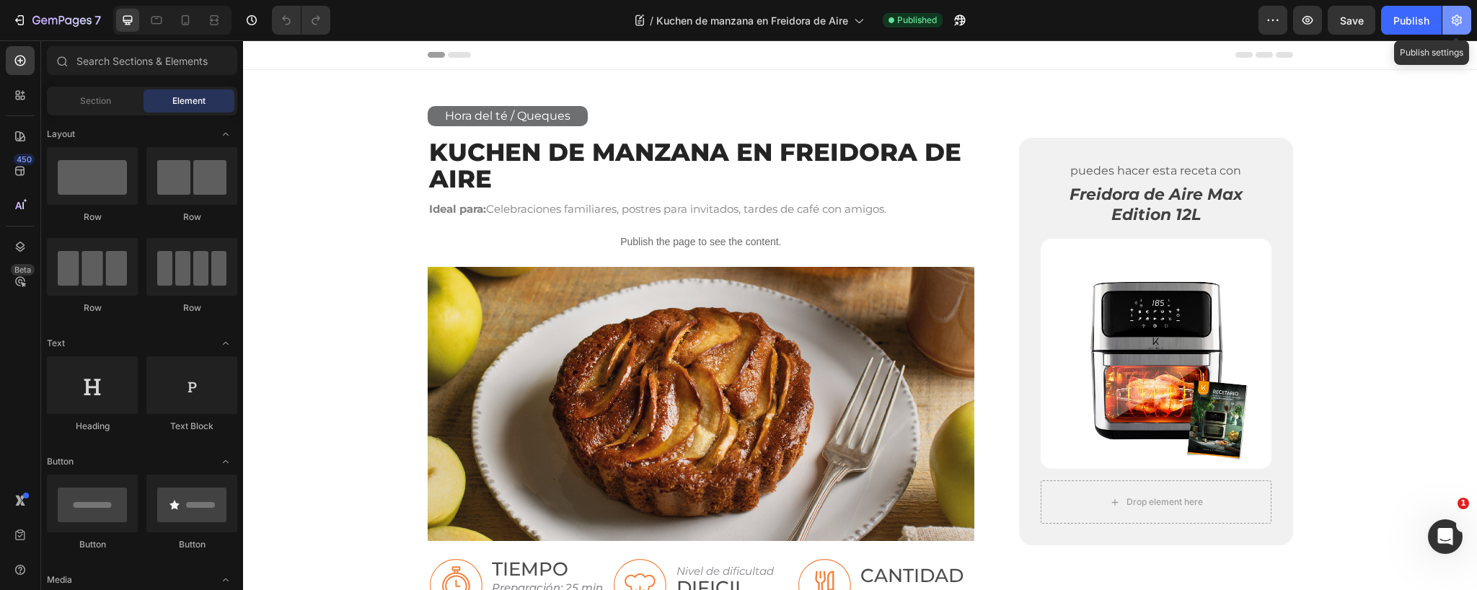
click at [1461, 19] on icon "button" at bounding box center [1457, 20] width 10 height 11
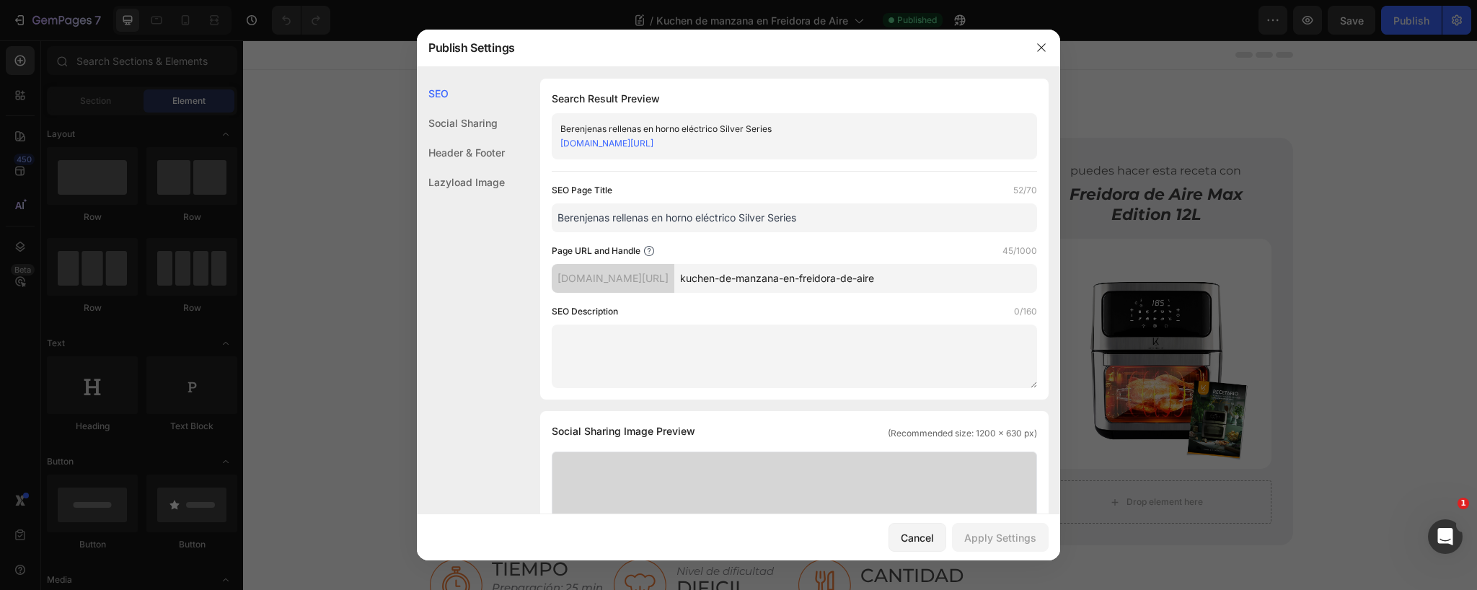
click at [751, 219] on input "Berenjenas rellenas en horno eléctrico Silver Series" at bounding box center [794, 217] width 485 height 29
paste input "Kuchen de Manzana en Freidora de Aire: Receta Fácil"
type input "Kuchen de Manzana en Freidora de Aire: Receta Fácil"
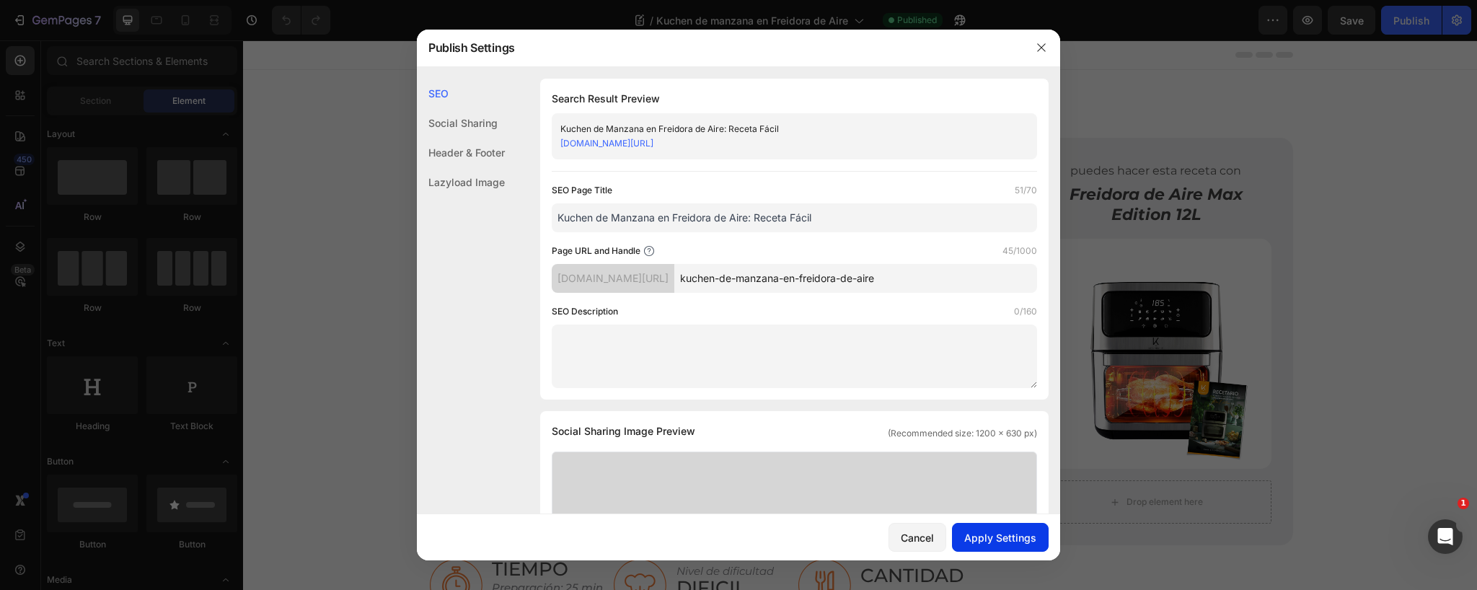
click at [989, 539] on div "Apply Settings" at bounding box center [1000, 537] width 72 height 15
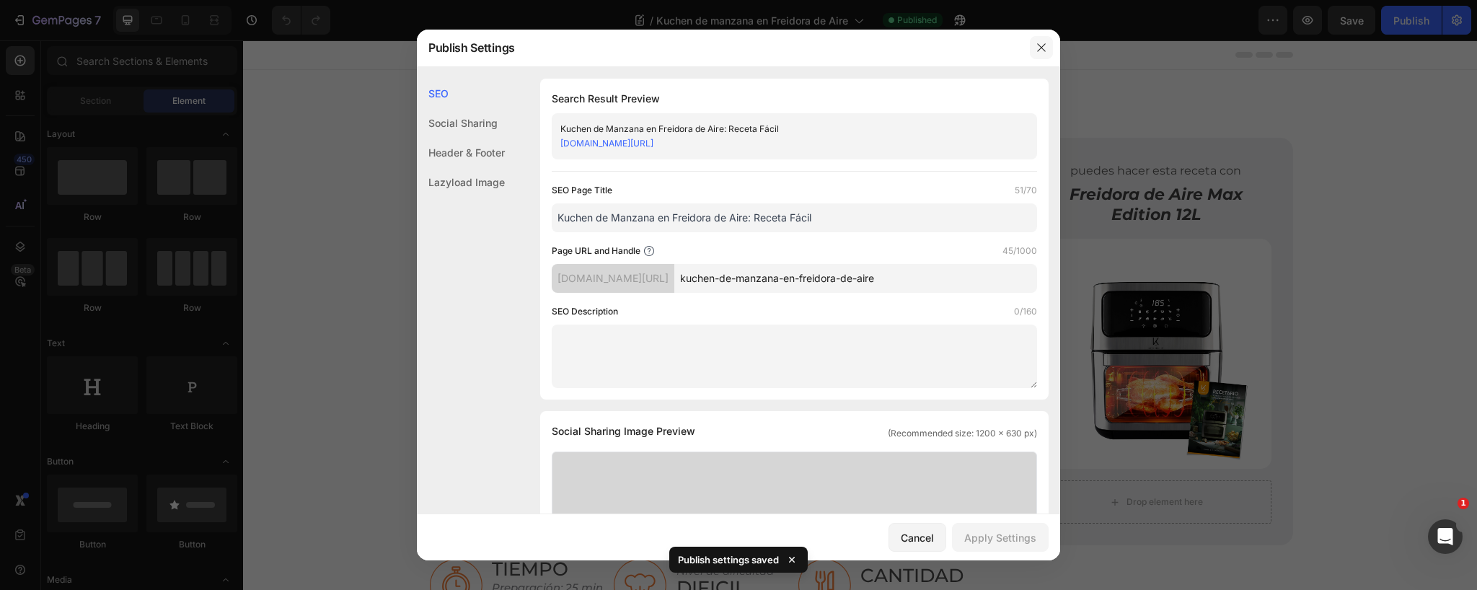
drag, startPoint x: 1041, startPoint y: 52, endPoint x: 797, endPoint y: 12, distance: 247.1
click at [1041, 52] on icon "button" at bounding box center [1042, 48] width 12 height 12
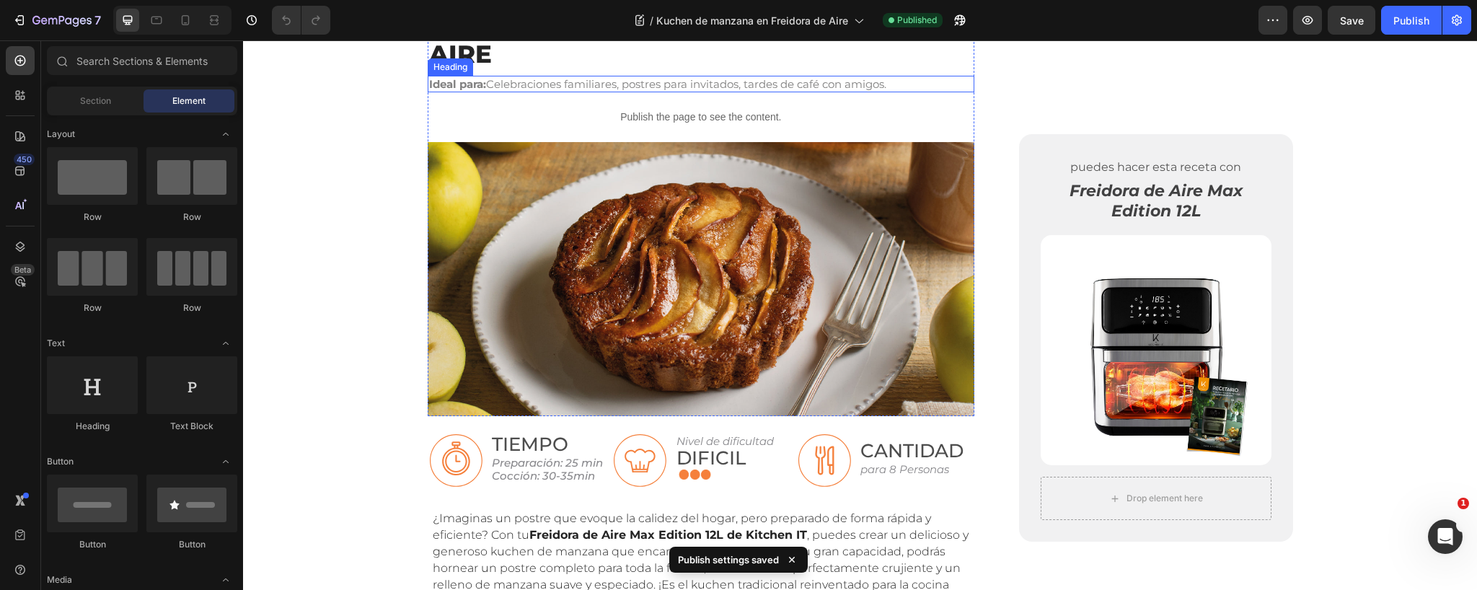
scroll to position [133, 0]
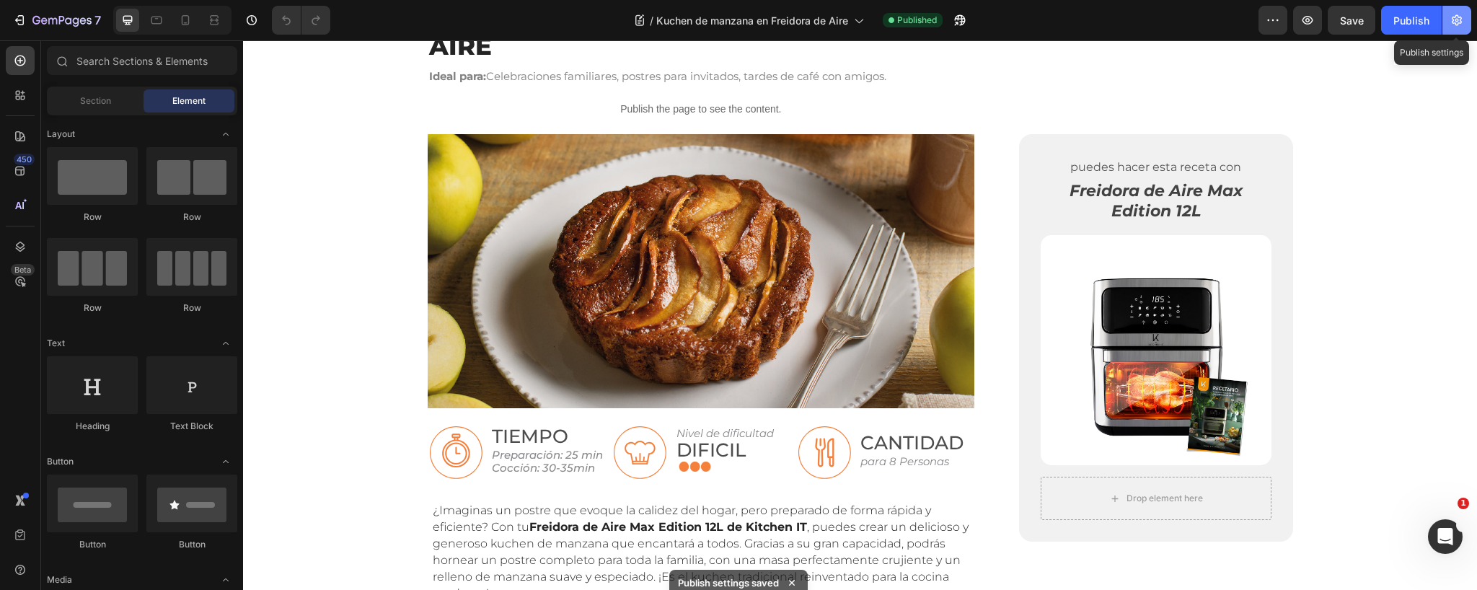
click at [1459, 21] on icon "button" at bounding box center [1456, 20] width 14 height 14
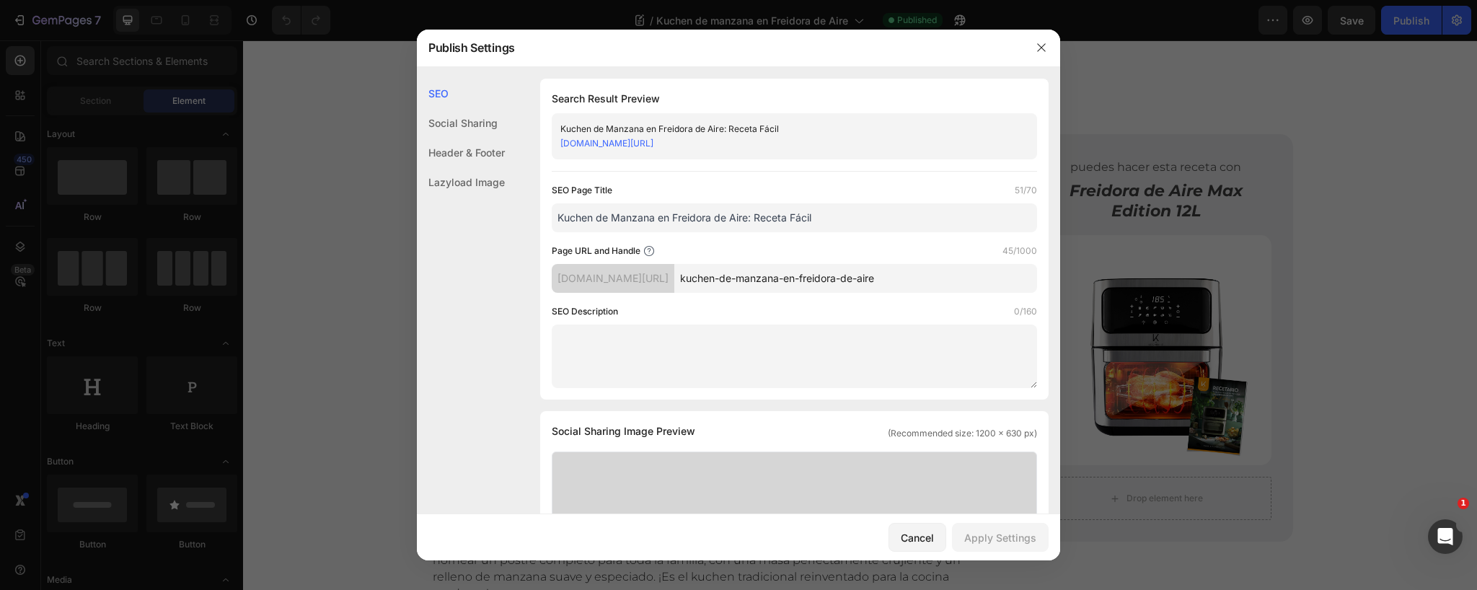
drag, startPoint x: 749, startPoint y: 219, endPoint x: 860, endPoint y: 218, distance: 111.8
click at [860, 218] on input "Kuchen de Manzana en Freidora de Aire: Receta Fácil" at bounding box center [794, 217] width 485 height 29
type input "Kuchen de Manzana en Freidora de Aire"
click at [1002, 538] on div "Apply Settings" at bounding box center [1000, 537] width 72 height 15
click at [1037, 45] on icon "button" at bounding box center [1042, 48] width 12 height 12
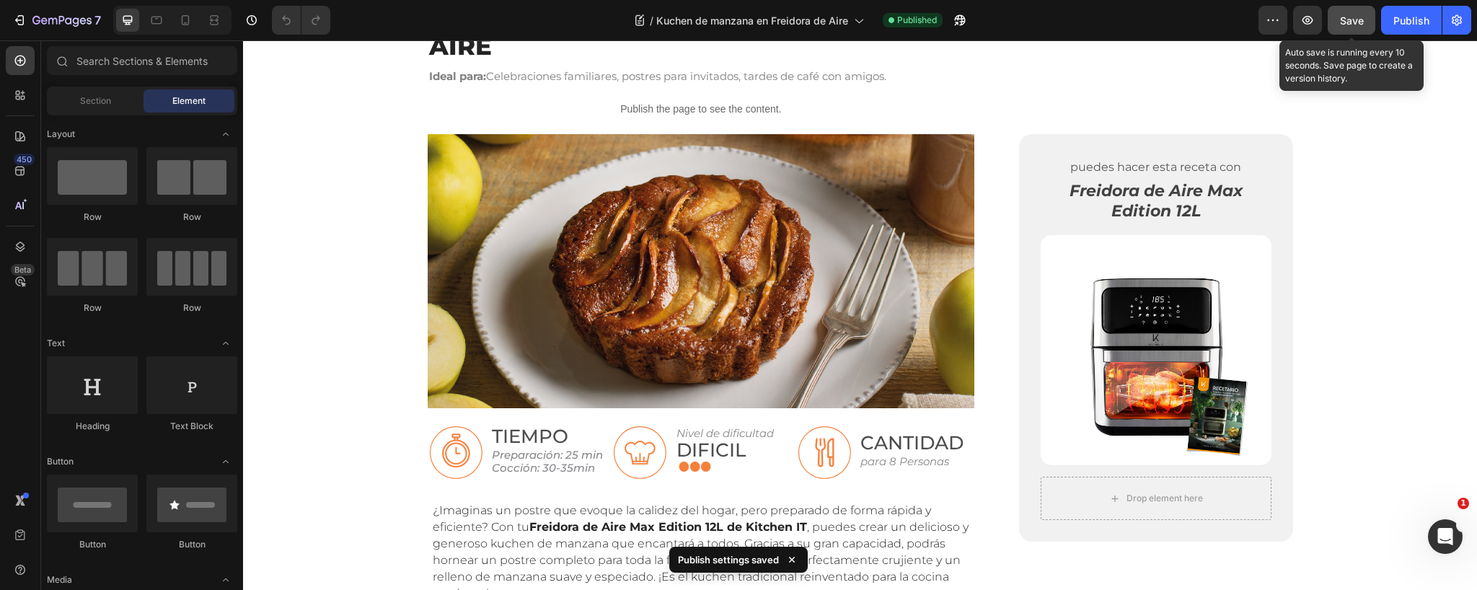
click at [1351, 20] on span "Save" at bounding box center [1352, 20] width 24 height 12
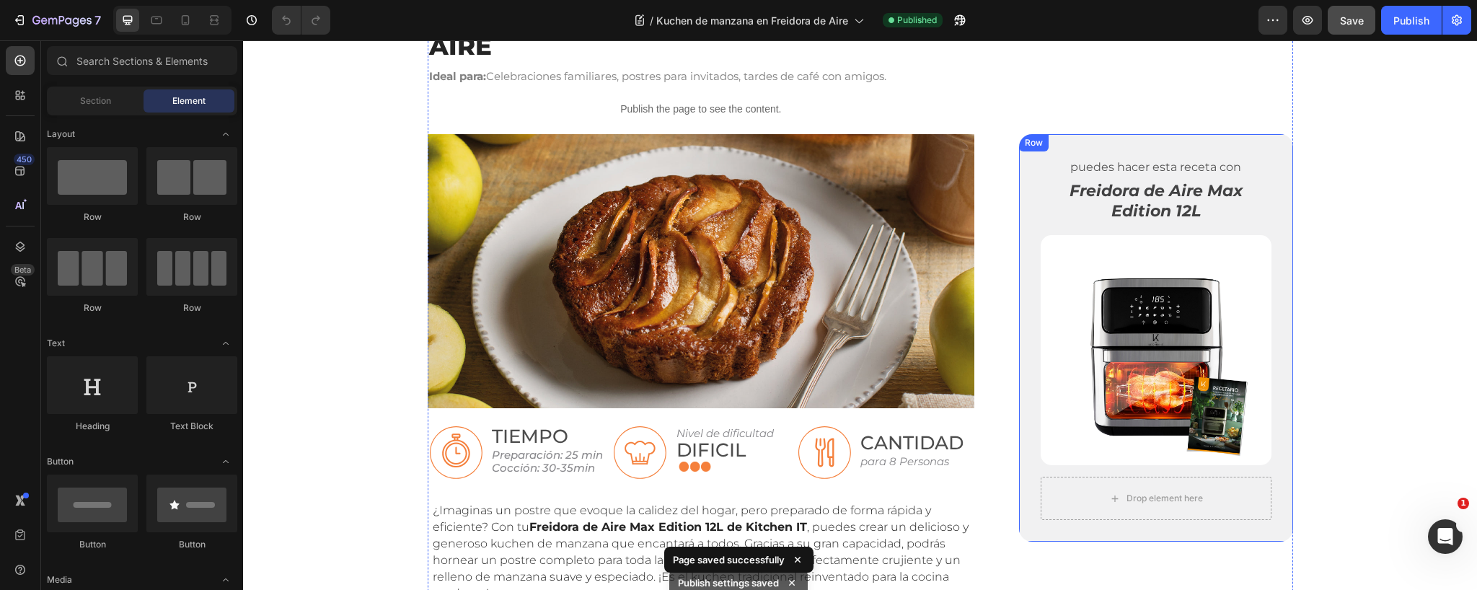
scroll to position [0, 0]
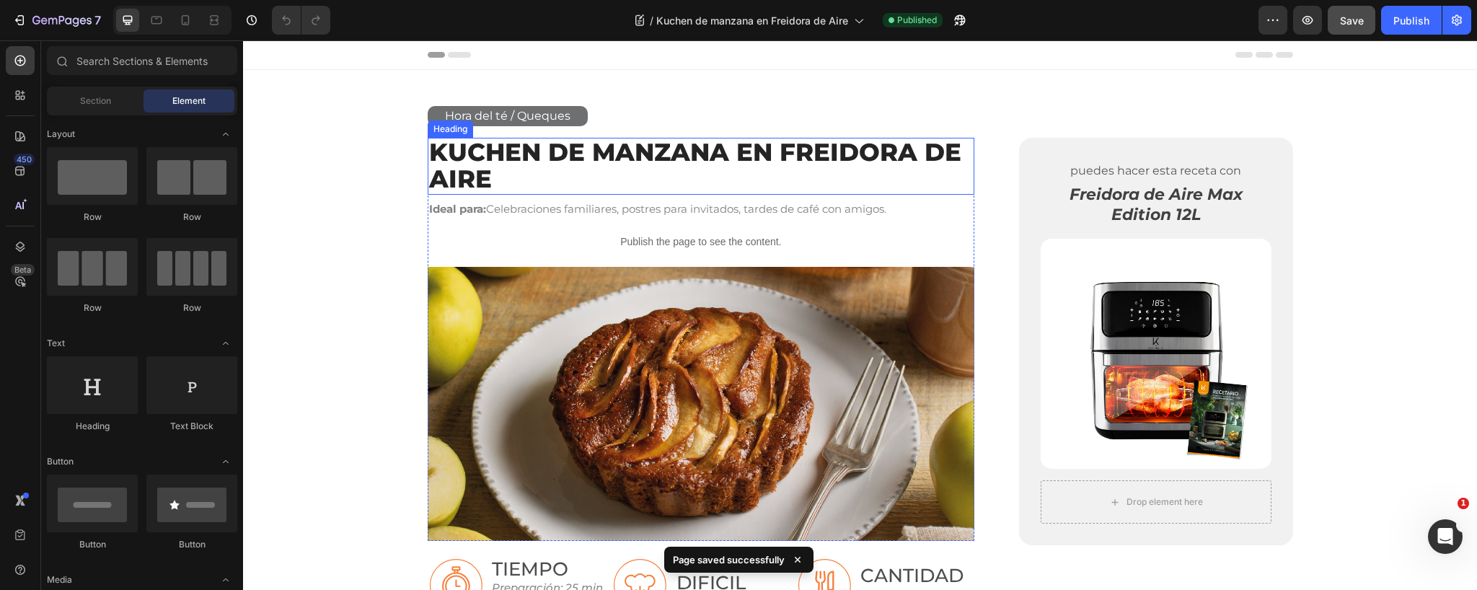
click at [664, 155] on link "Kuchen de manzana en Freidora de Aire" at bounding box center [695, 165] width 532 height 57
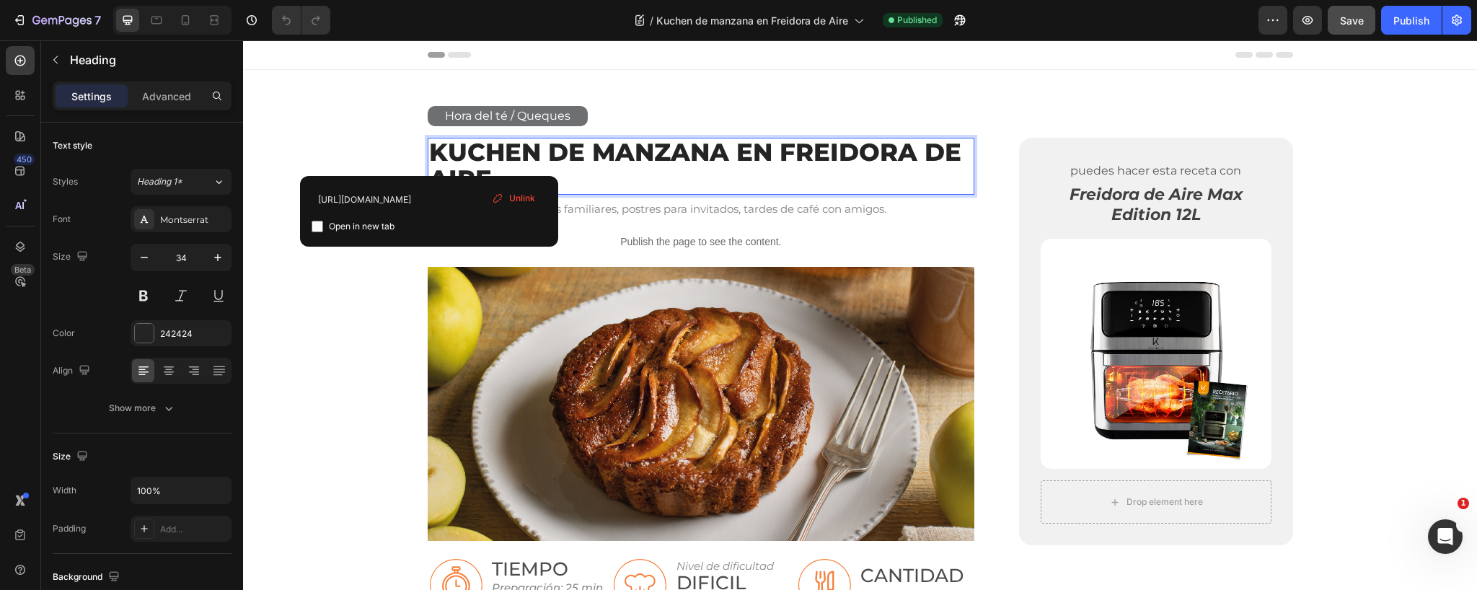
click at [666, 154] on link "Kuchen de manzana en Freidora de Aire" at bounding box center [695, 165] width 532 height 57
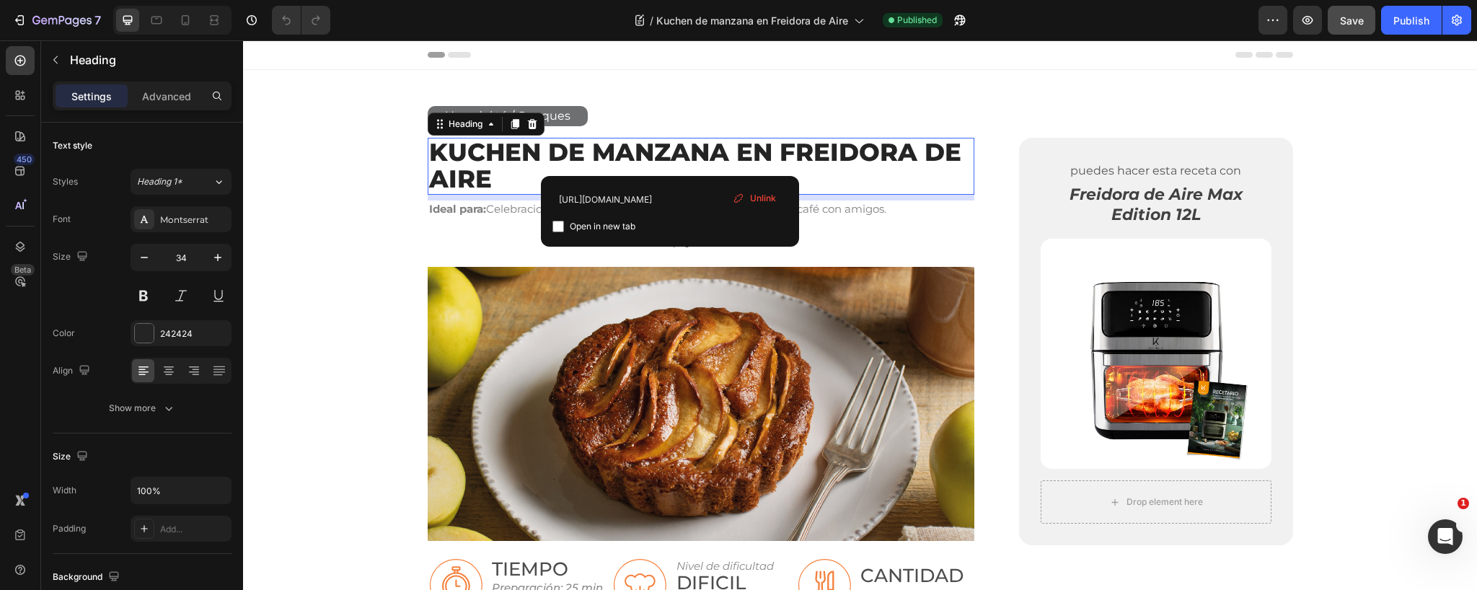
click at [762, 195] on span "Unlink" at bounding box center [763, 198] width 26 height 13
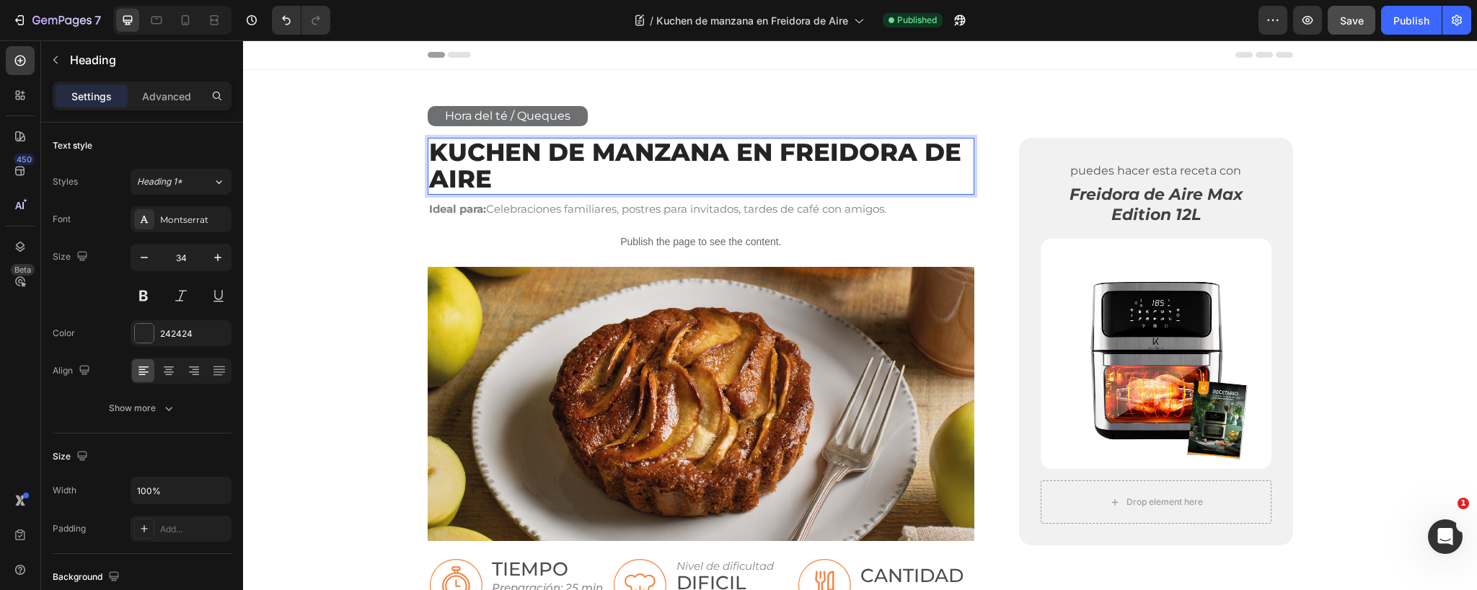
click at [551, 149] on p "Kuchen de manzana en Freidora de Aire" at bounding box center [701, 166] width 544 height 54
click at [558, 149] on p "Kuchen de manzana en Freidora de Aire" at bounding box center [701, 166] width 544 height 54
click at [467, 149] on p "Kuchen de manzana en Freidora de Aire" at bounding box center [701, 166] width 544 height 54
click at [484, 181] on p "Kuchen de manzana en Freidora de Aire" at bounding box center [701, 166] width 544 height 54
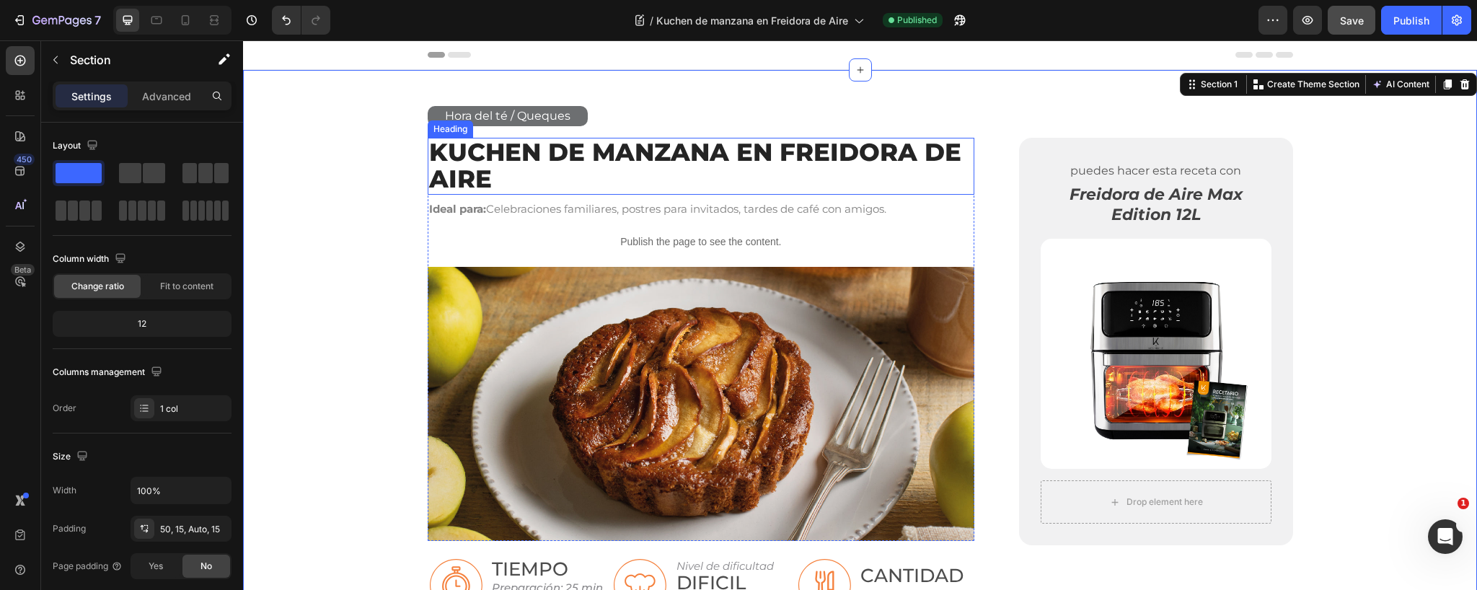
click at [827, 155] on p "Kuchen de manzana en Freidora de Aire" at bounding box center [701, 166] width 544 height 54
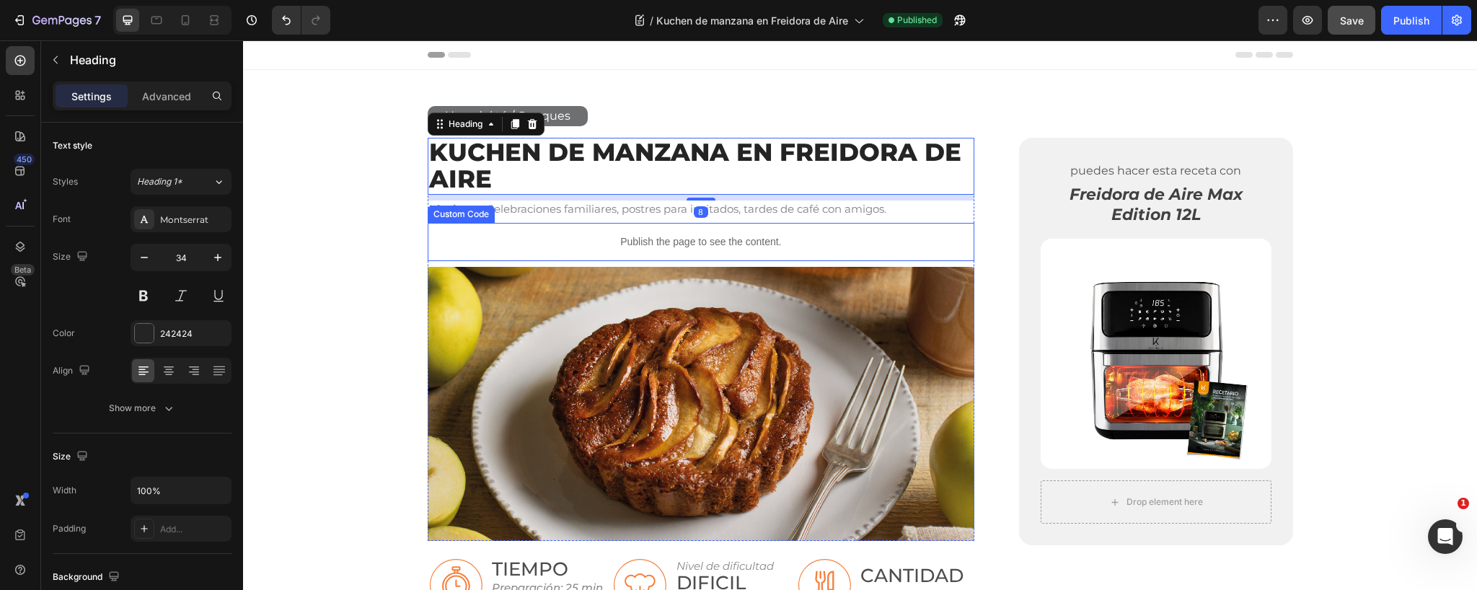
click at [833, 224] on div "Publish the page to see the content." at bounding box center [701, 242] width 547 height 38
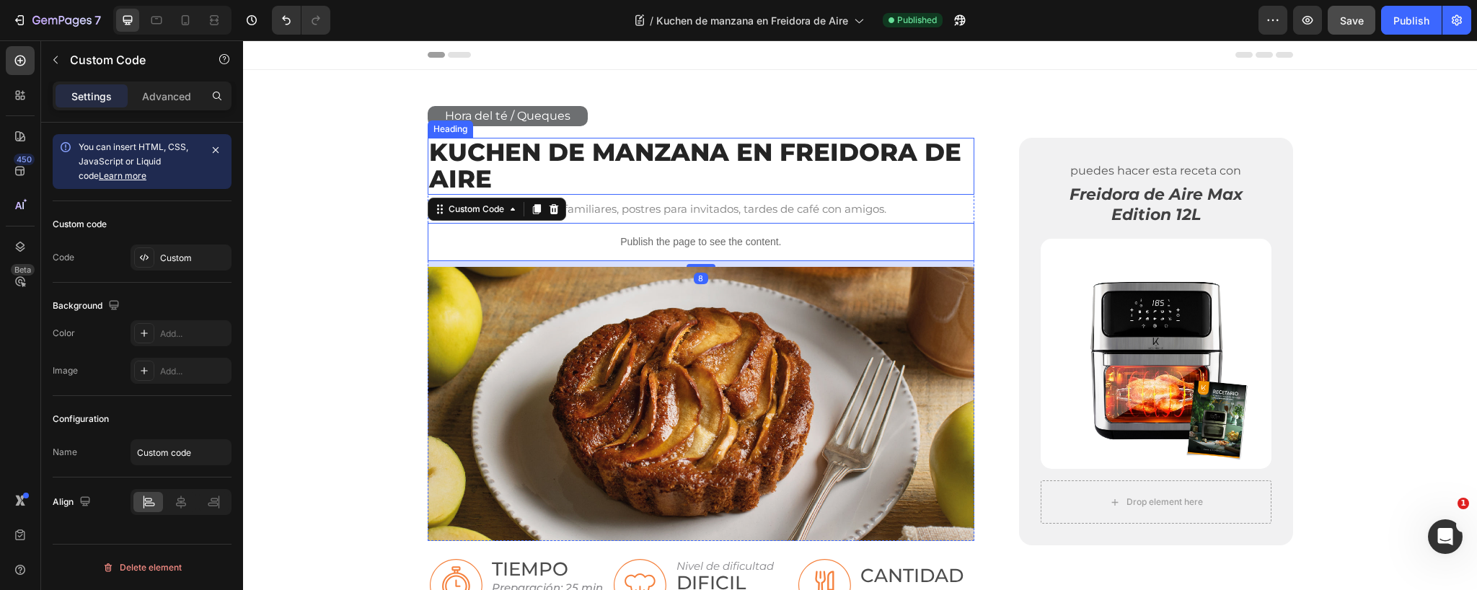
click at [892, 149] on p "Kuchen de manzana en Freidora de Aire" at bounding box center [701, 166] width 544 height 54
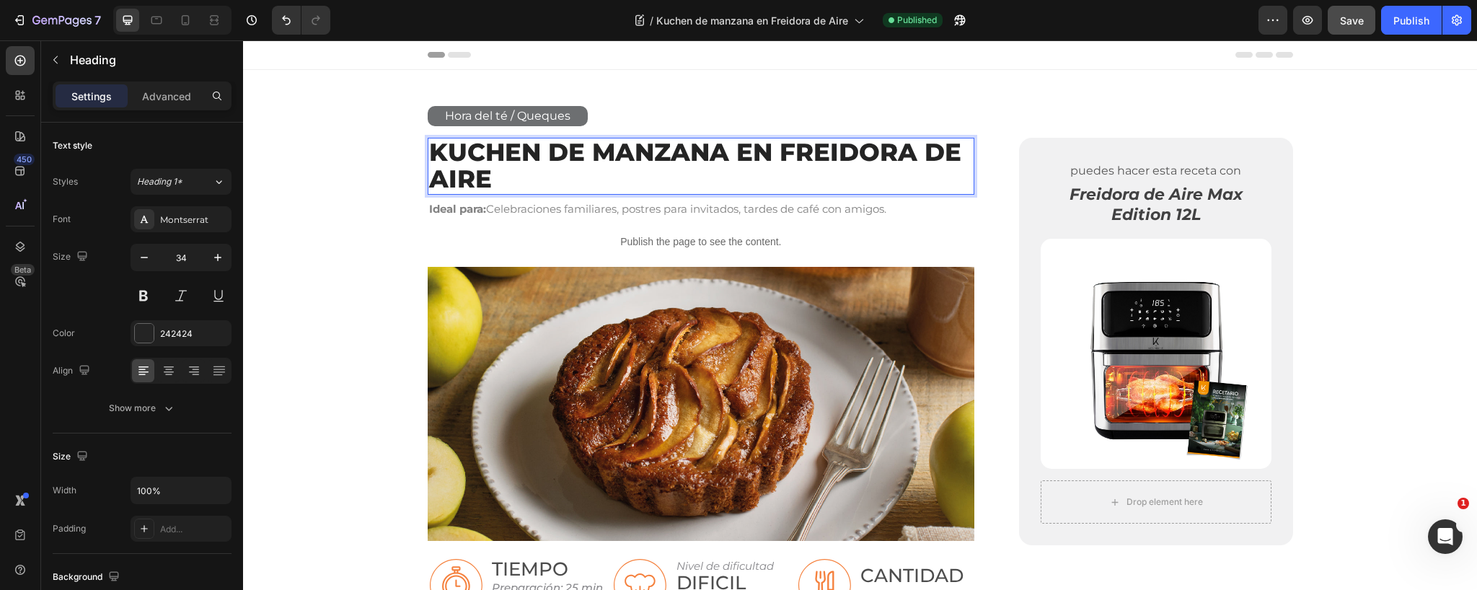
click at [877, 152] on p "Kuchen de manzana en Freidora de Aire" at bounding box center [701, 166] width 544 height 54
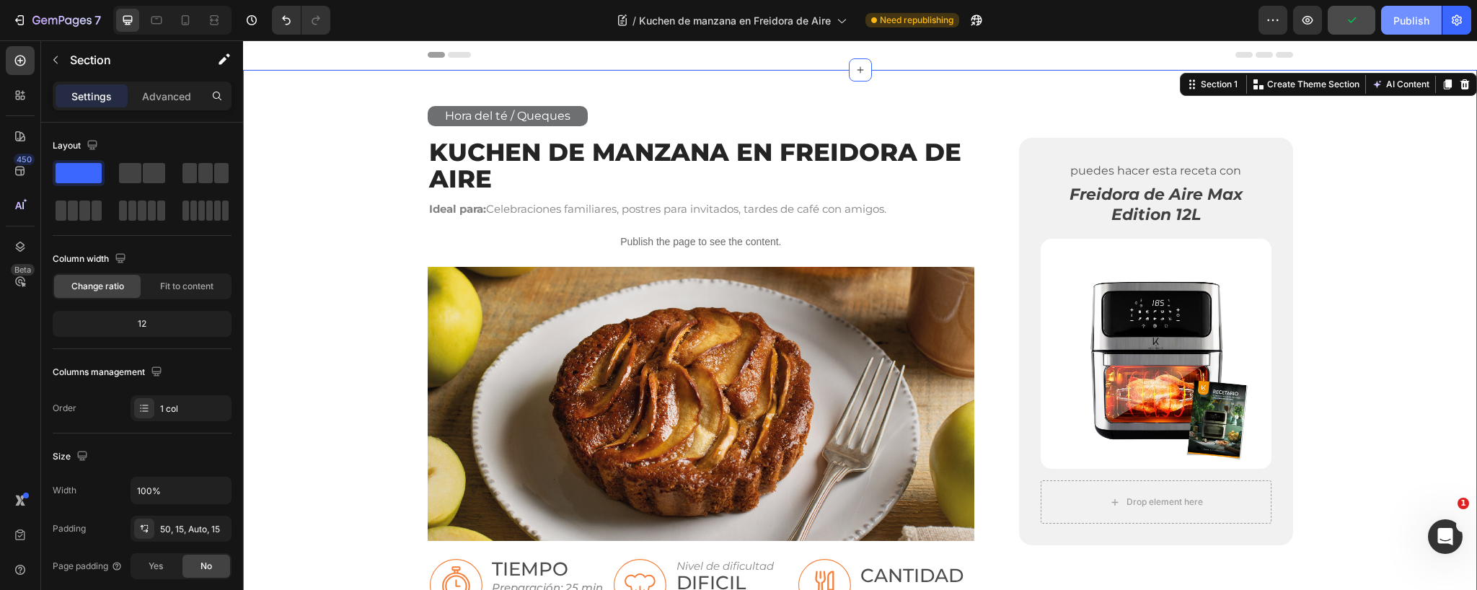
click at [1413, 14] on div "Publish" at bounding box center [1411, 20] width 36 height 15
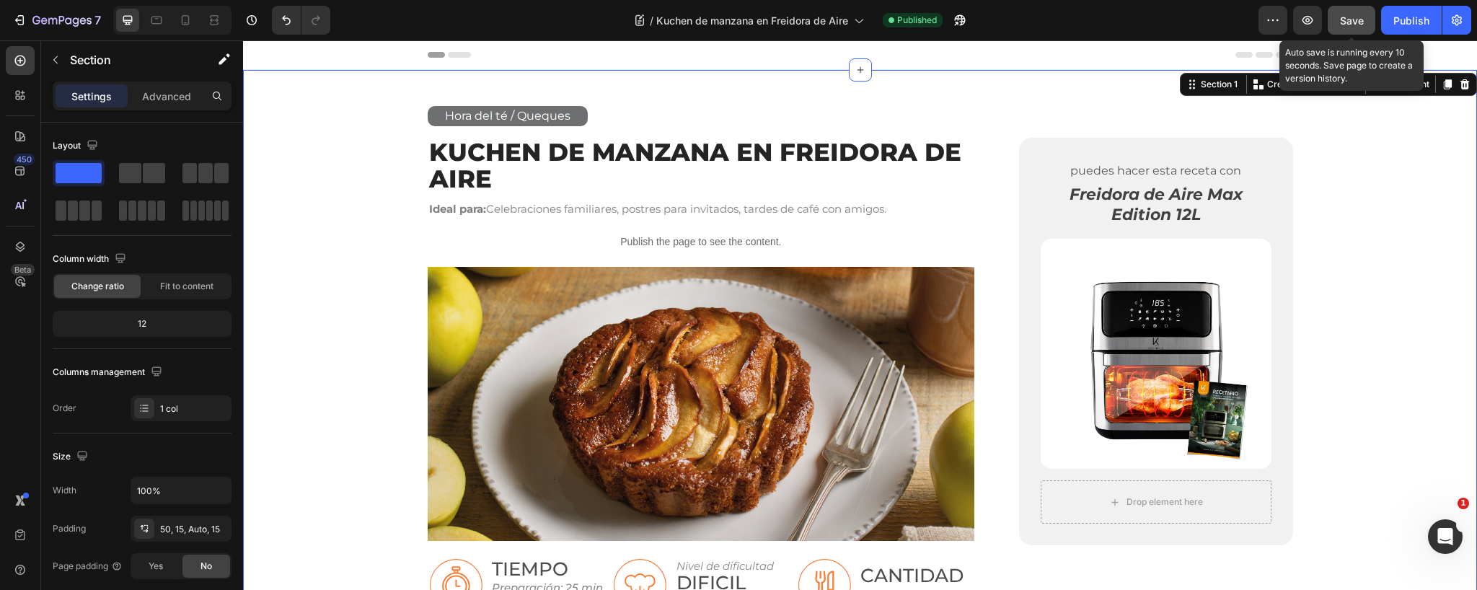
click at [1354, 19] on span "Save" at bounding box center [1352, 20] width 24 height 12
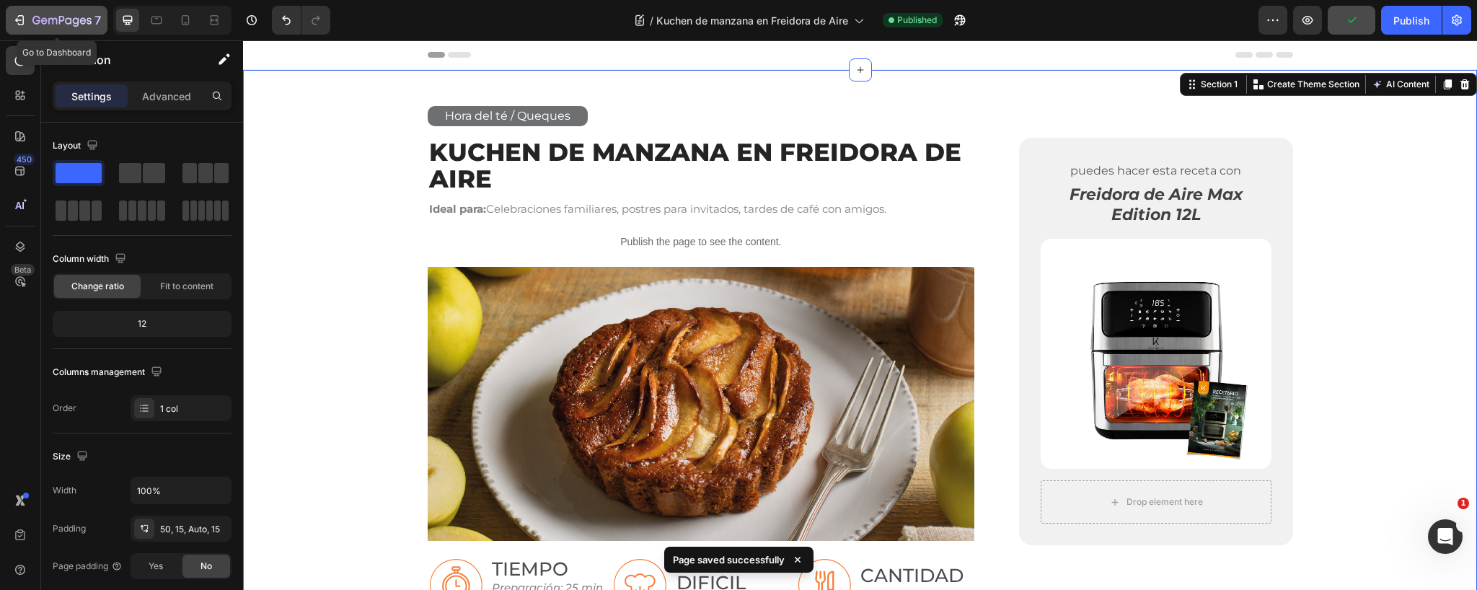
click at [75, 26] on icon "button" at bounding box center [76, 21] width 6 height 9
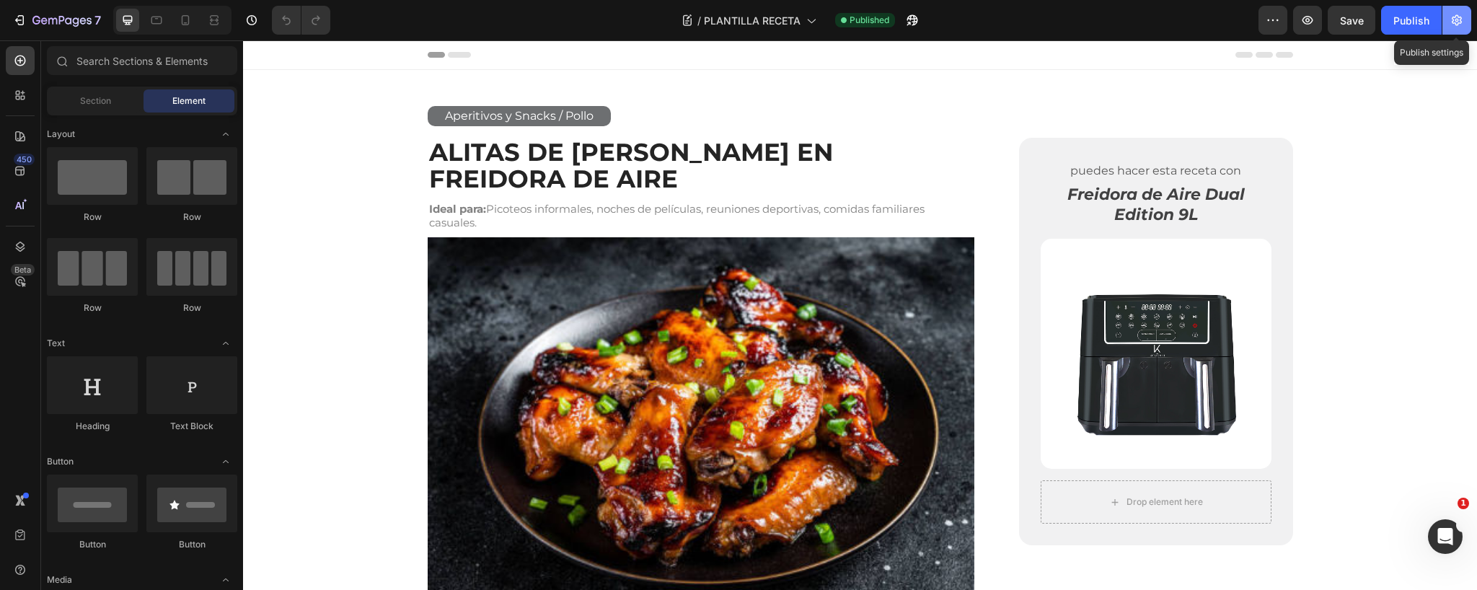
click at [1455, 22] on icon "button" at bounding box center [1456, 20] width 14 height 14
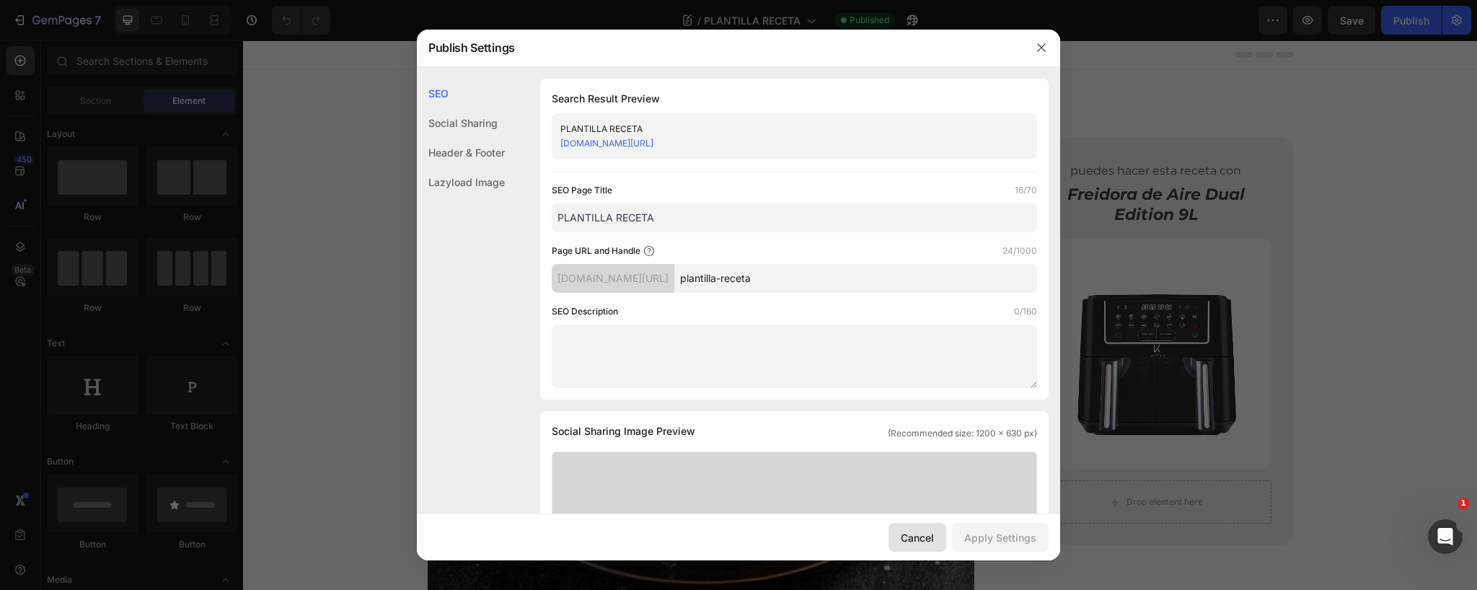
drag, startPoint x: 670, startPoint y: 493, endPoint x: 913, endPoint y: 533, distance: 246.4
click at [913, 533] on div "Cancel" at bounding box center [917, 537] width 33 height 15
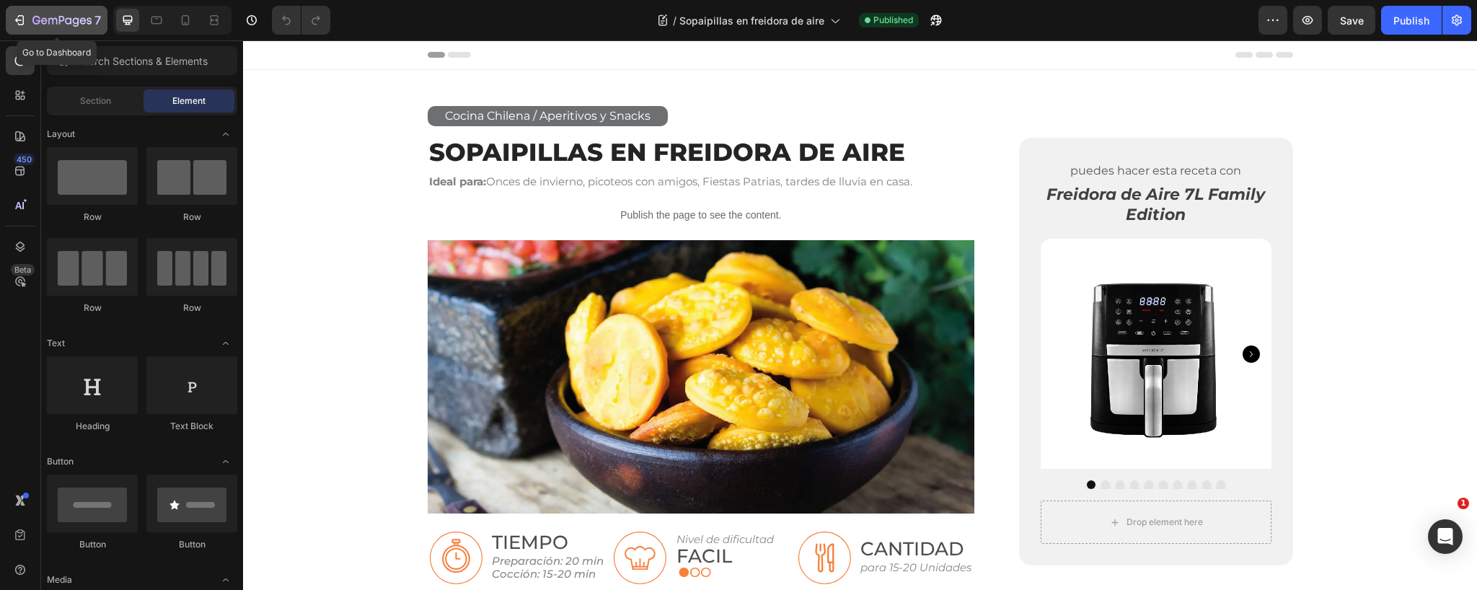
click at [56, 19] on icon "button" at bounding box center [52, 21] width 9 height 6
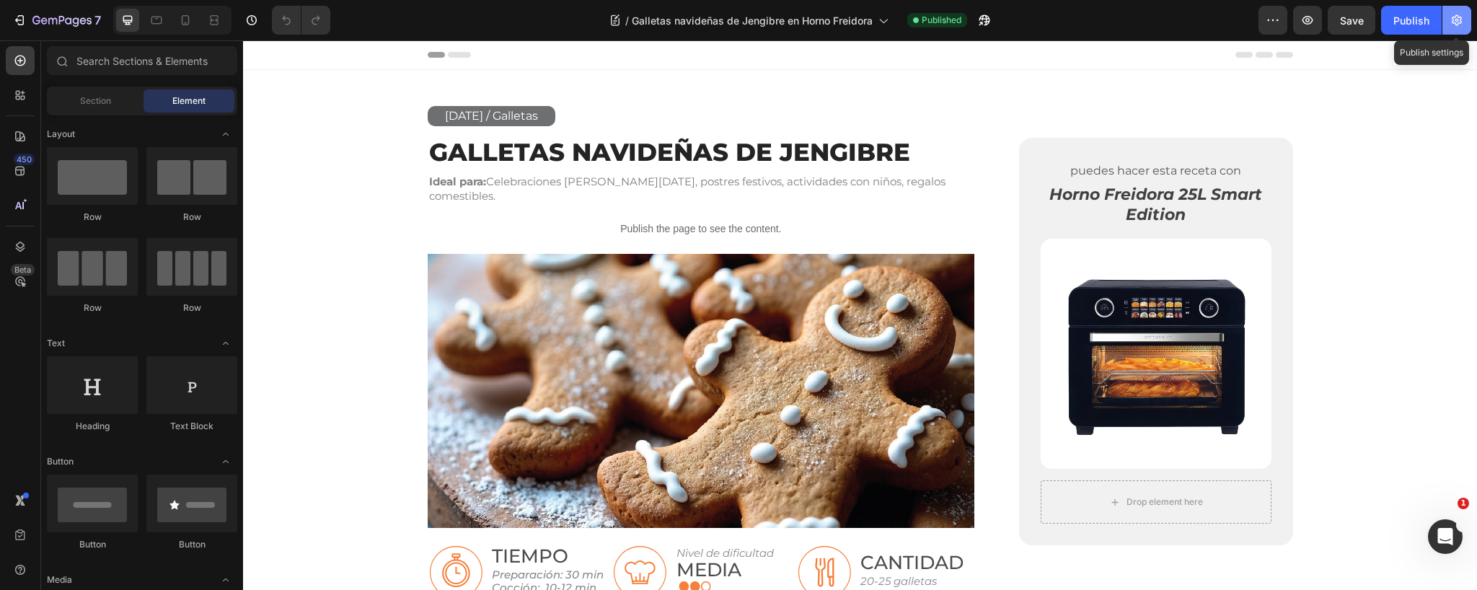
click at [1462, 22] on icon "button" at bounding box center [1456, 20] width 14 height 14
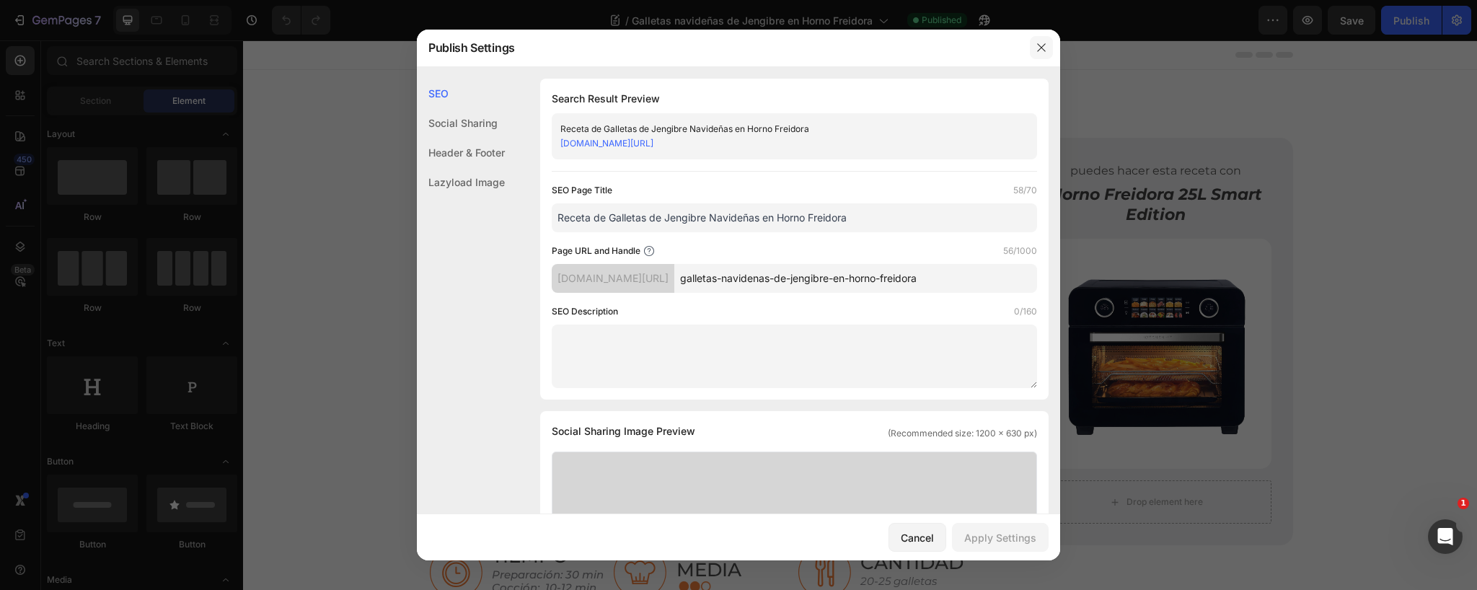
drag, startPoint x: 1036, startPoint y: 48, endPoint x: 793, endPoint y: 7, distance: 246.4
click at [1036, 48] on icon "button" at bounding box center [1042, 48] width 12 height 12
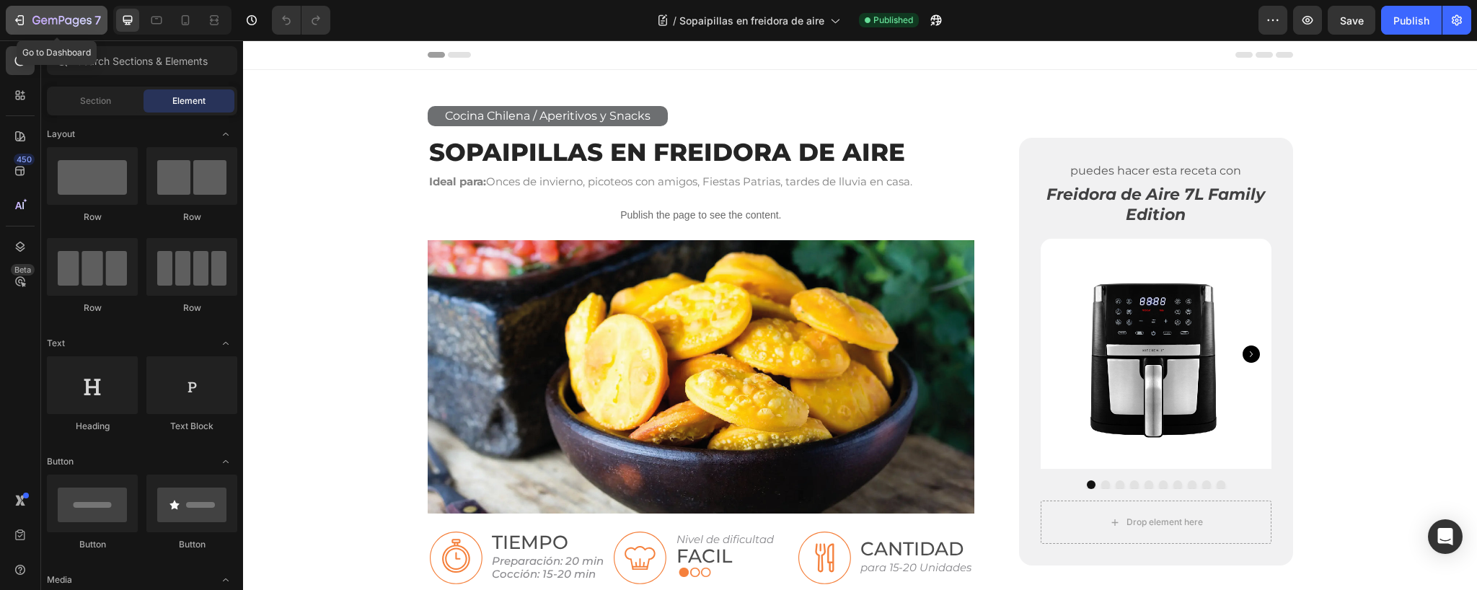
click at [35, 15] on icon "button" at bounding box center [61, 21] width 59 height 12
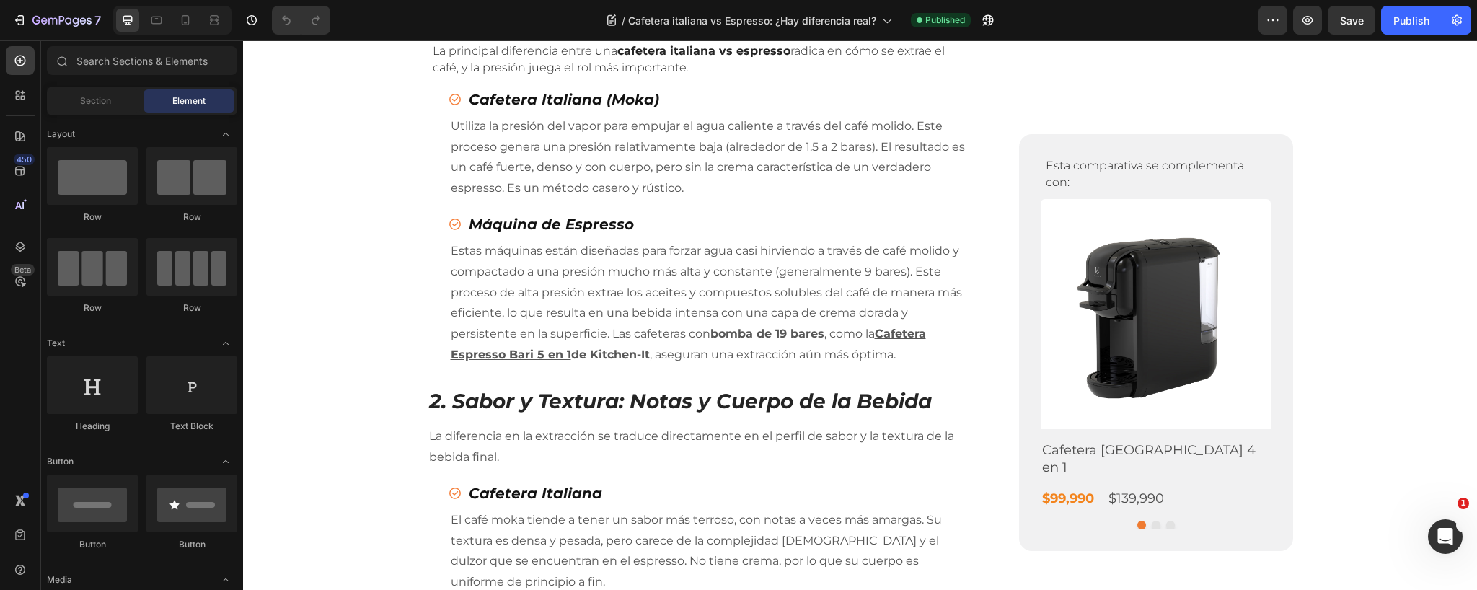
scroll to position [650, 0]
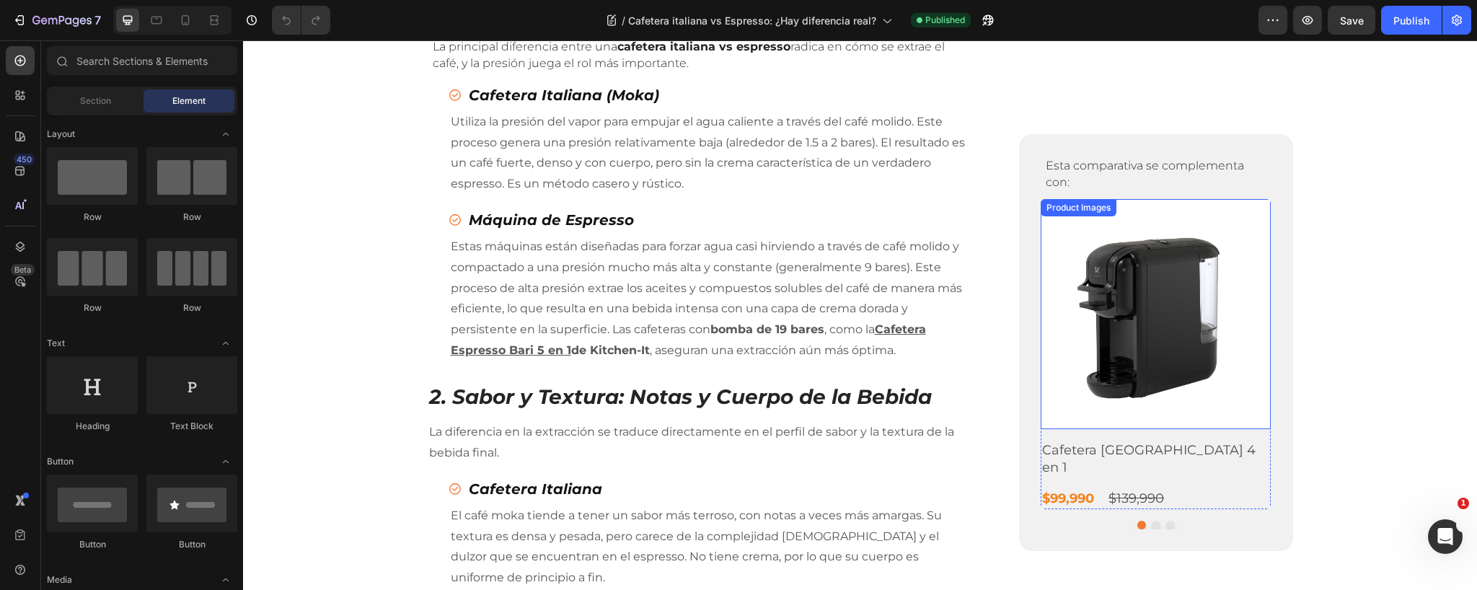
click at [1171, 285] on img at bounding box center [1156, 314] width 230 height 230
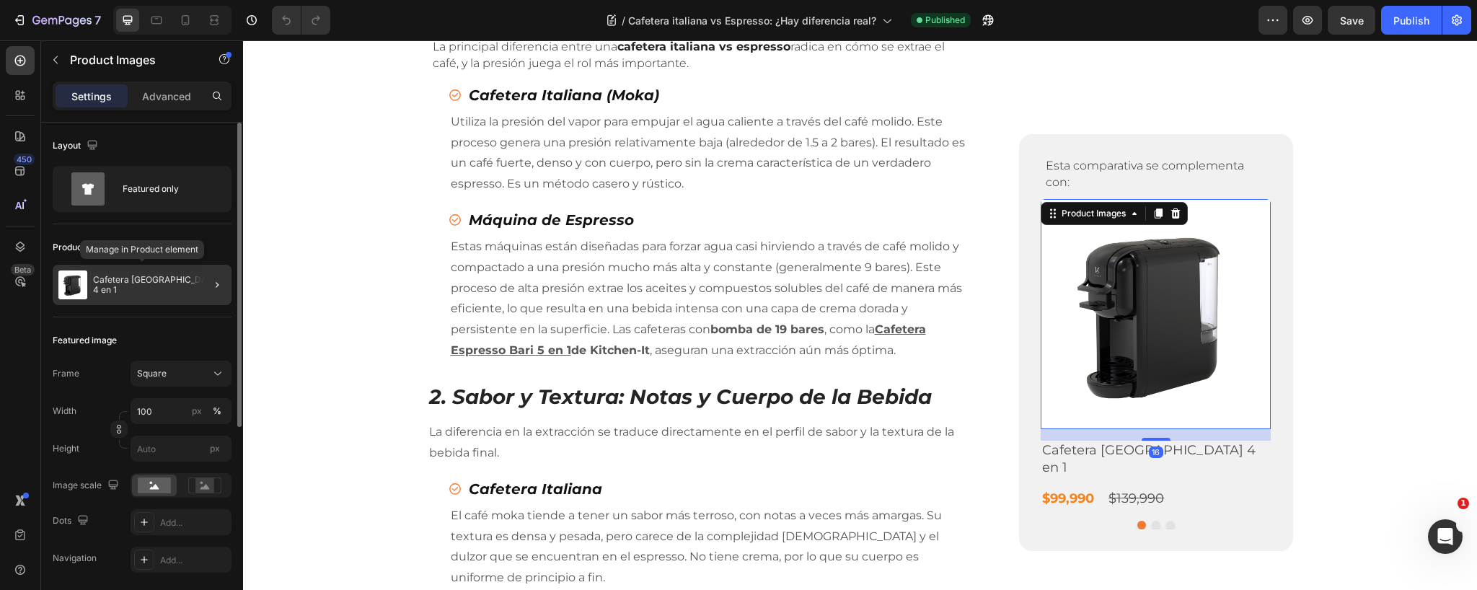
click at [107, 282] on p "Cafetera Arezzo 4 en 1" at bounding box center [159, 285] width 133 height 20
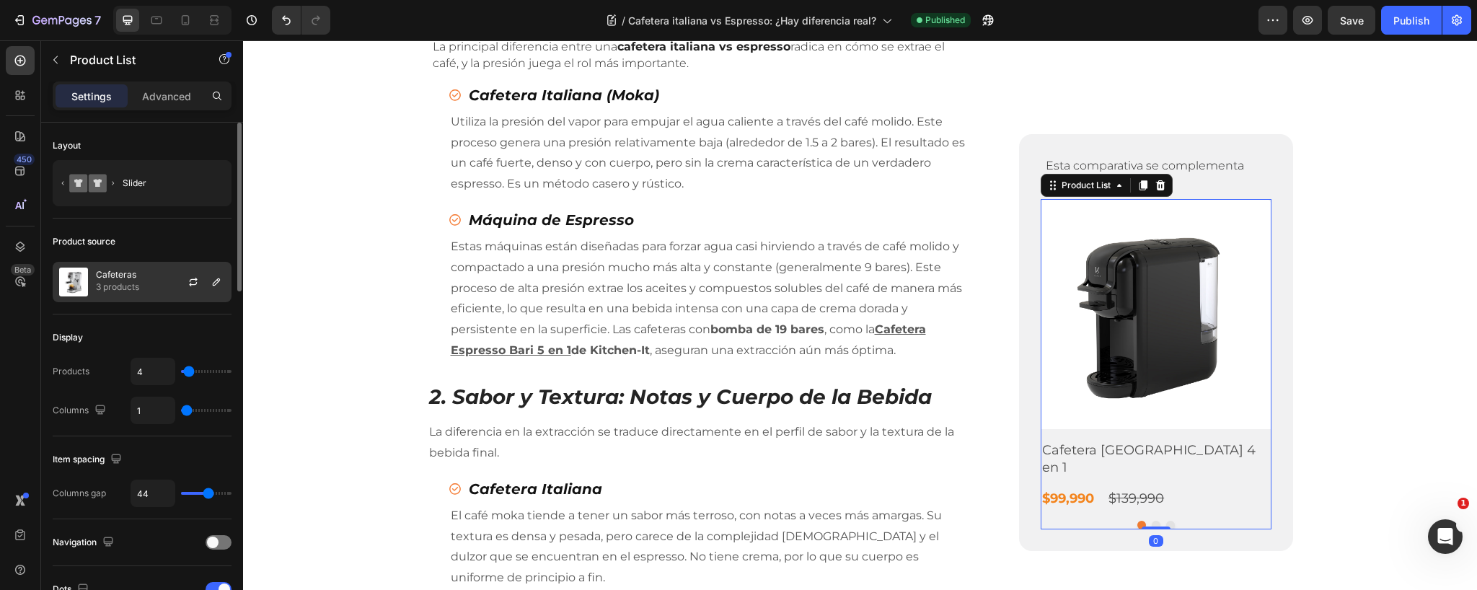
click at [92, 281] on div "Cafeteras 3 products" at bounding box center [142, 282] width 179 height 40
click at [134, 280] on p "3 products" at bounding box center [117, 287] width 43 height 14
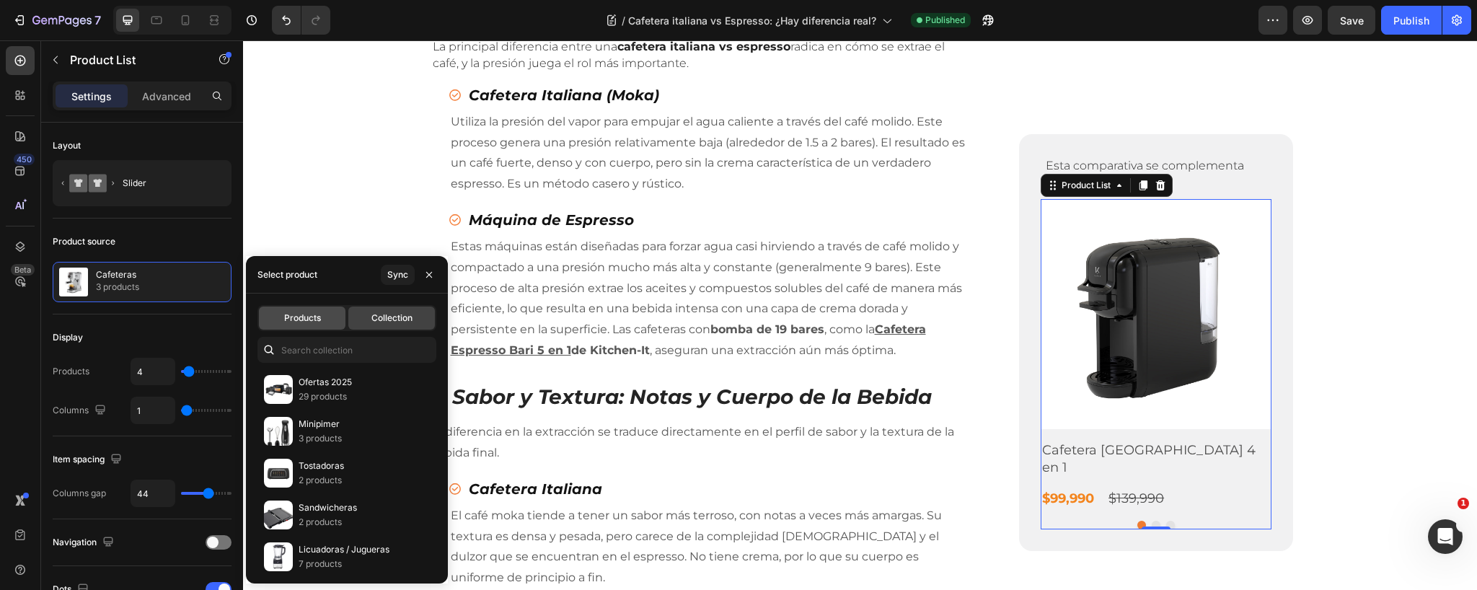
click at [300, 311] on div "Products" at bounding box center [302, 317] width 87 height 23
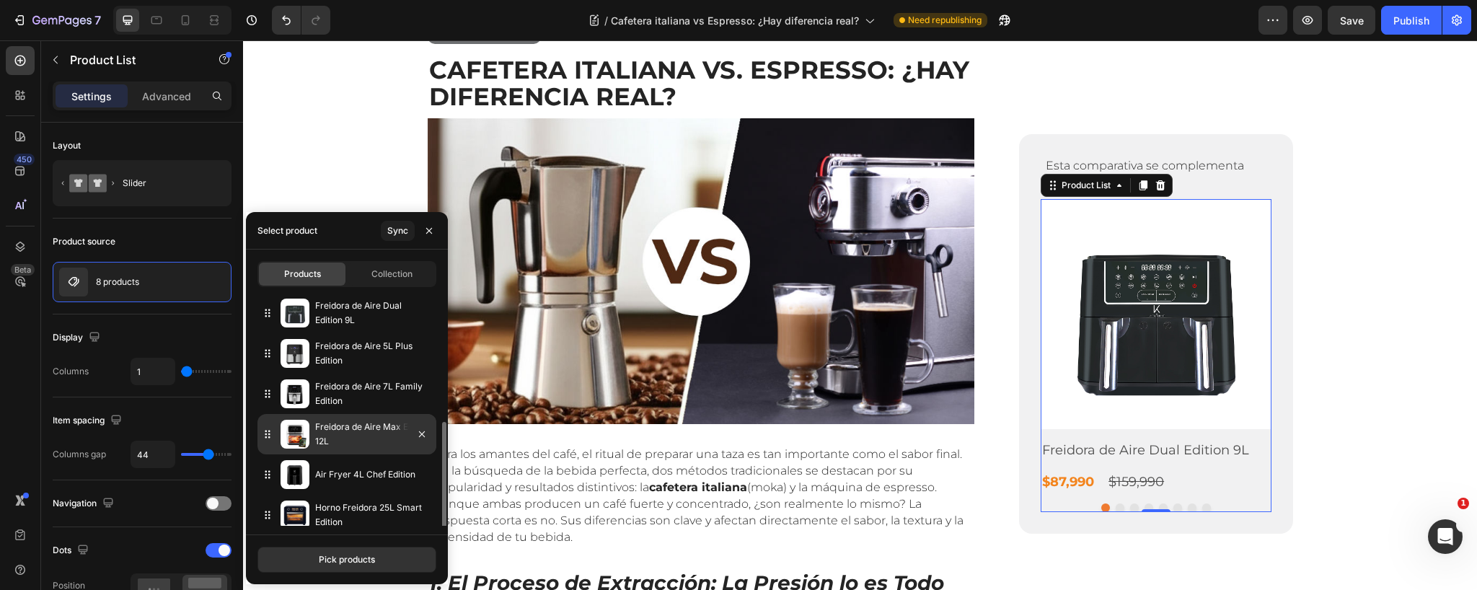
scroll to position [90, 0]
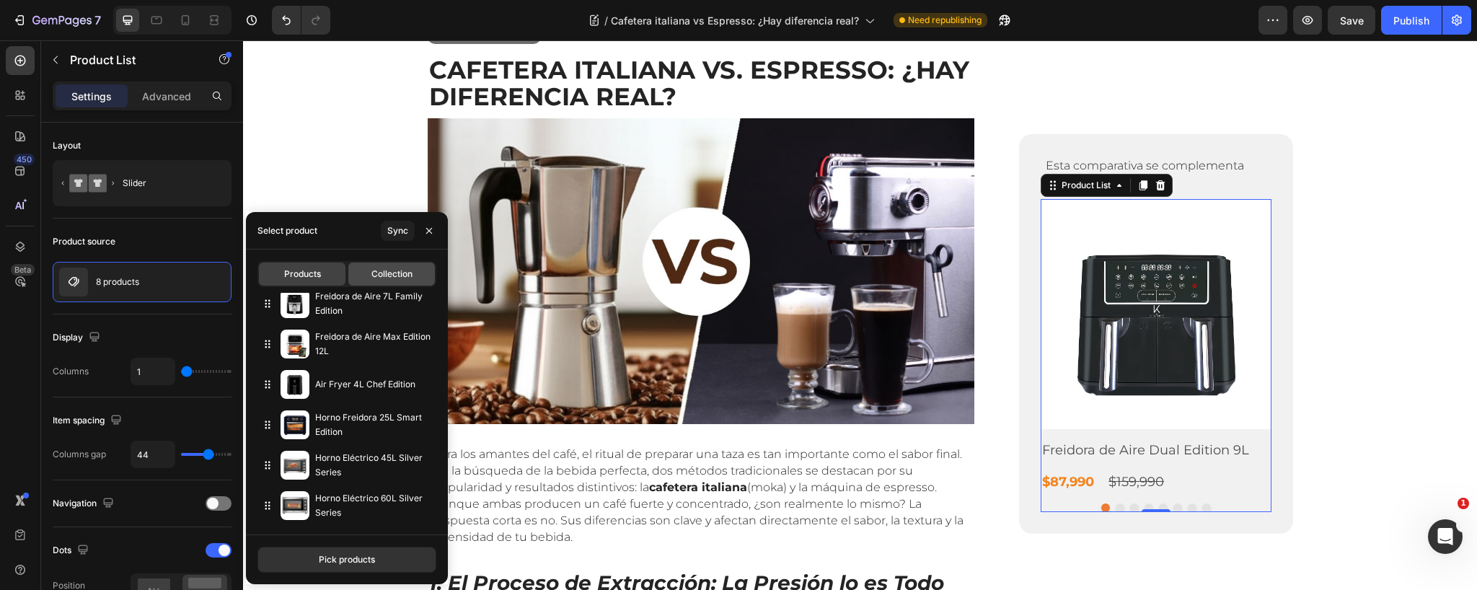
click at [387, 271] on span "Collection" at bounding box center [391, 274] width 41 height 13
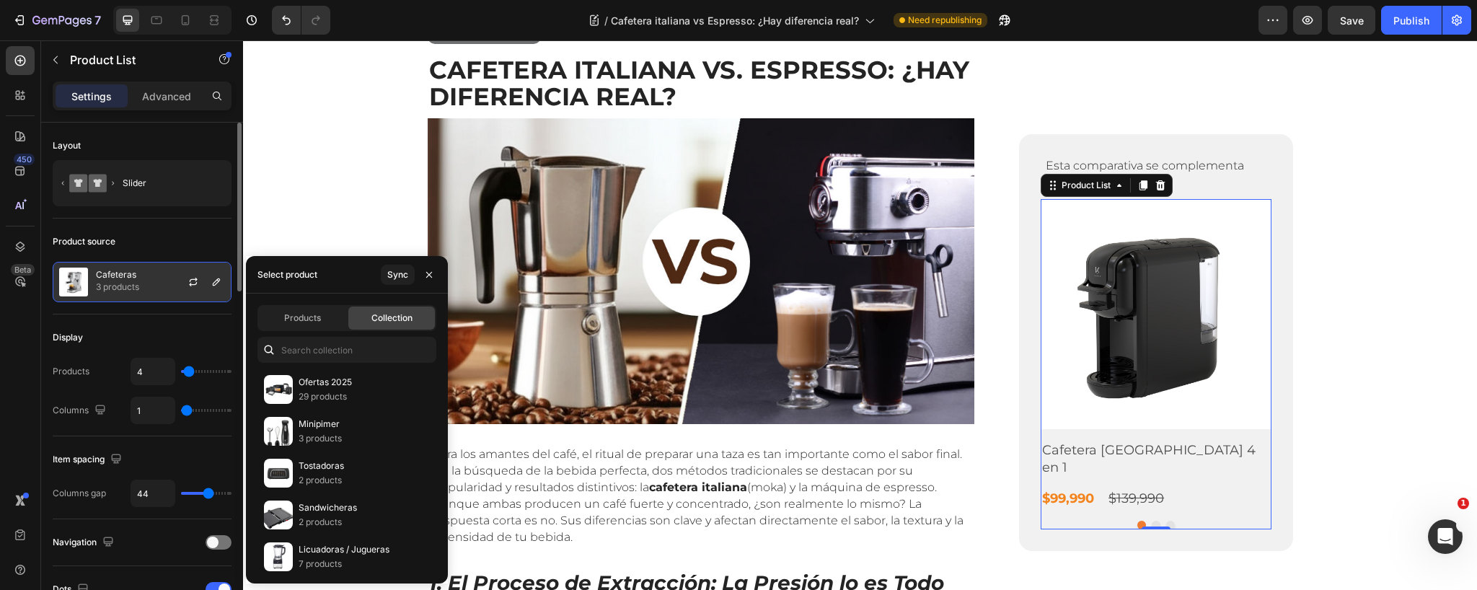
click at [73, 281] on img at bounding box center [73, 282] width 29 height 29
click at [216, 281] on icon "button" at bounding box center [217, 282] width 12 height 12
click at [319, 314] on span "Products" at bounding box center [302, 318] width 37 height 13
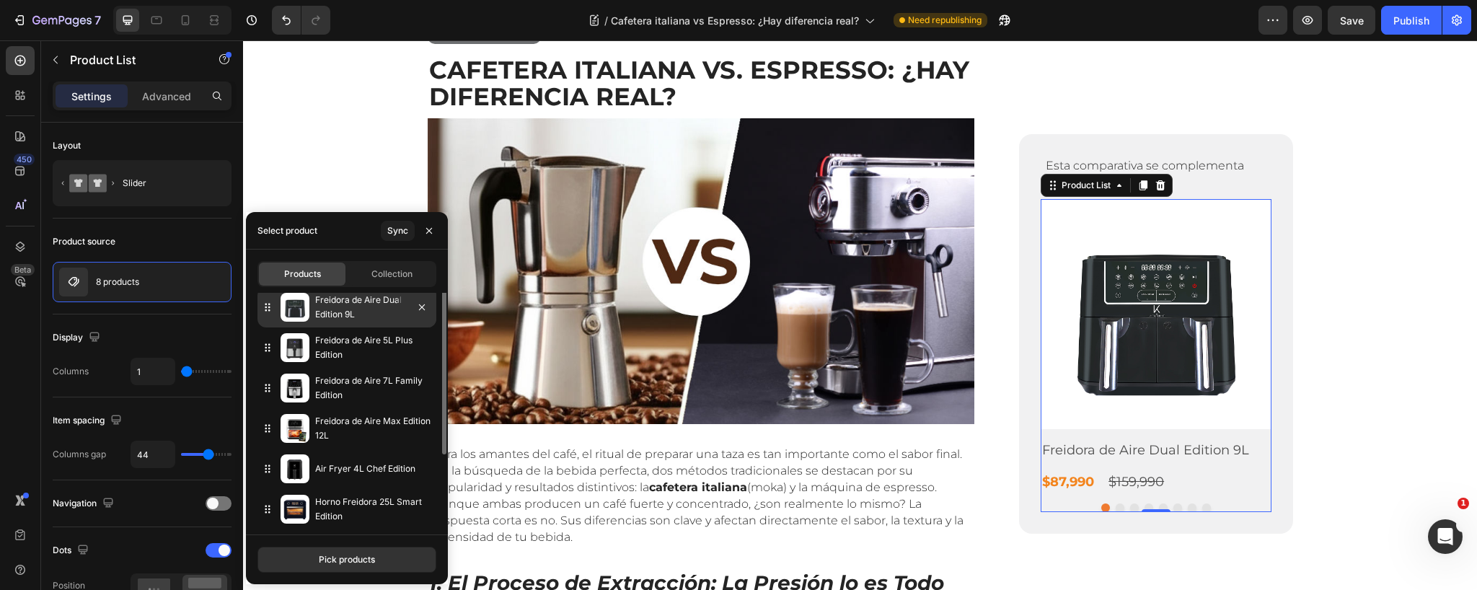
scroll to position [0, 0]
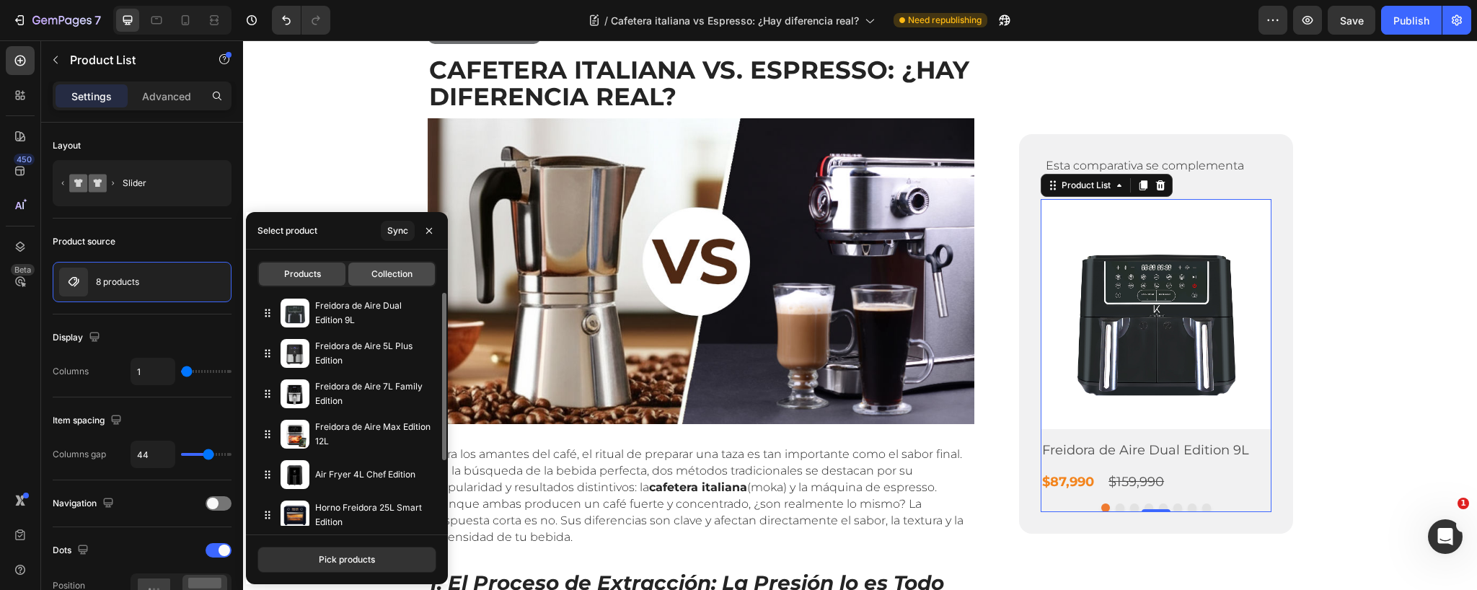
click at [394, 281] on div "Collection" at bounding box center [391, 273] width 87 height 23
type input "4"
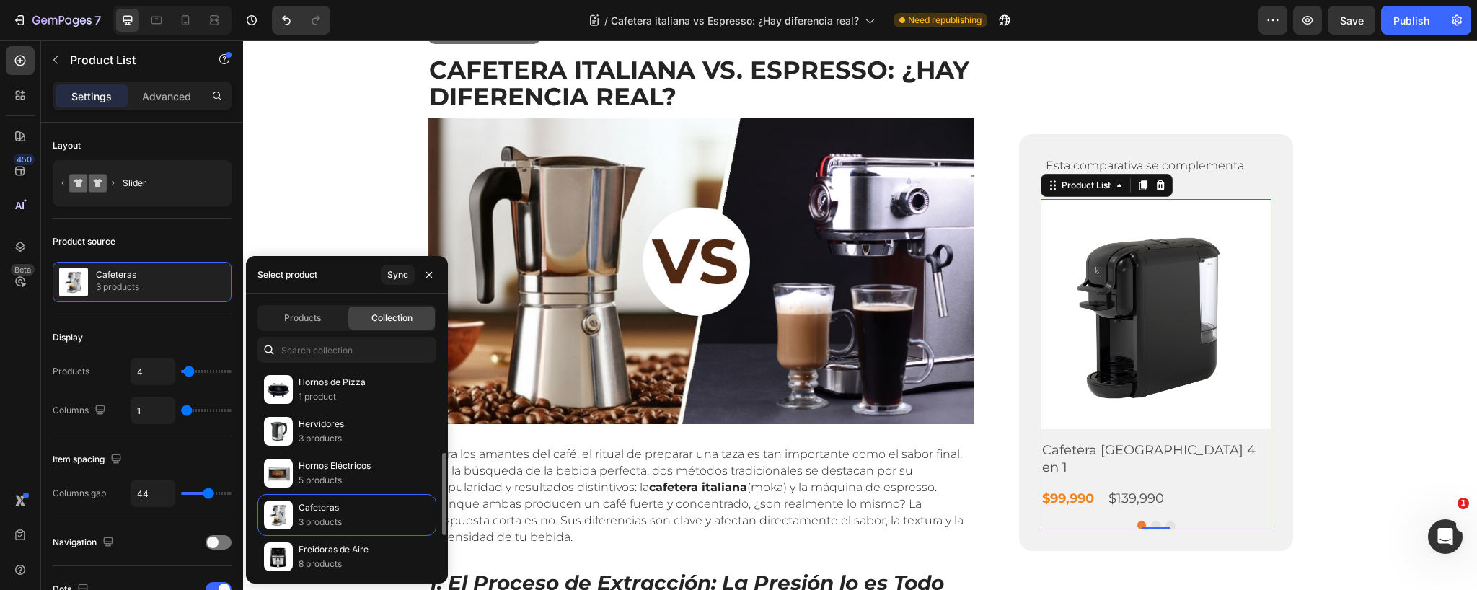
scroll to position [213, 0]
click at [294, 506] on div "Cafeteras 3 products" at bounding box center [346, 511] width 179 height 42
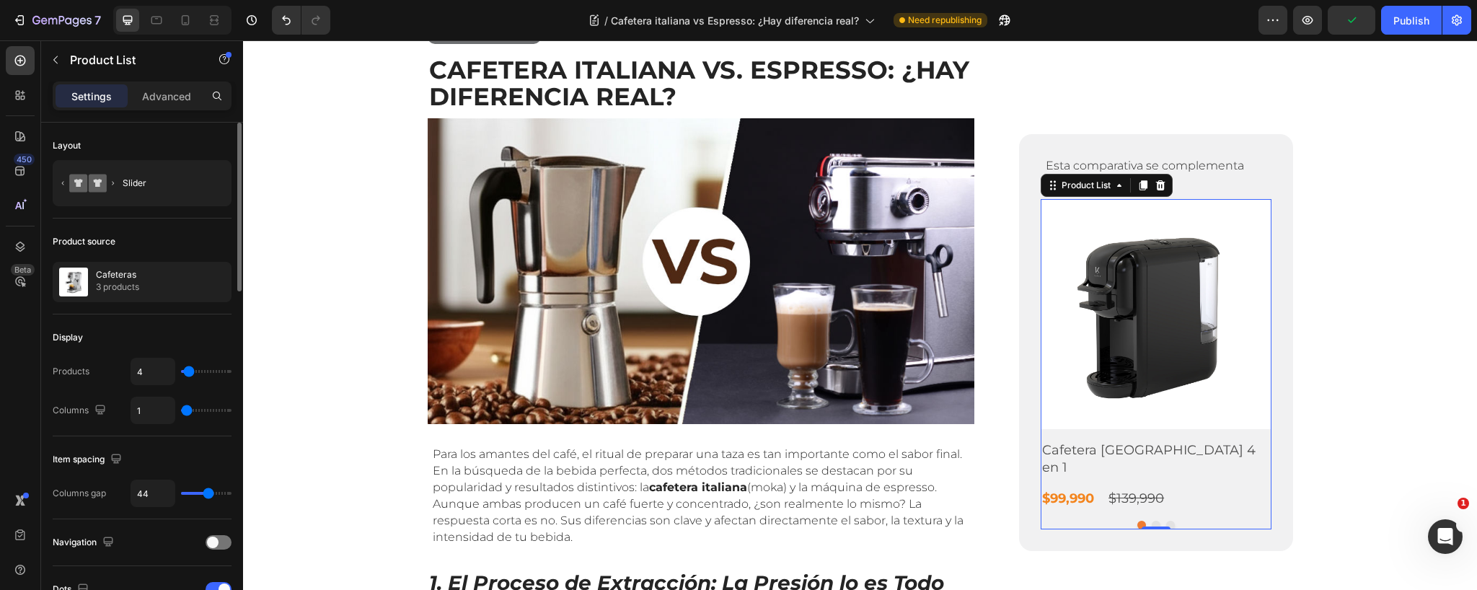
click at [155, 327] on div "Display" at bounding box center [142, 337] width 179 height 23
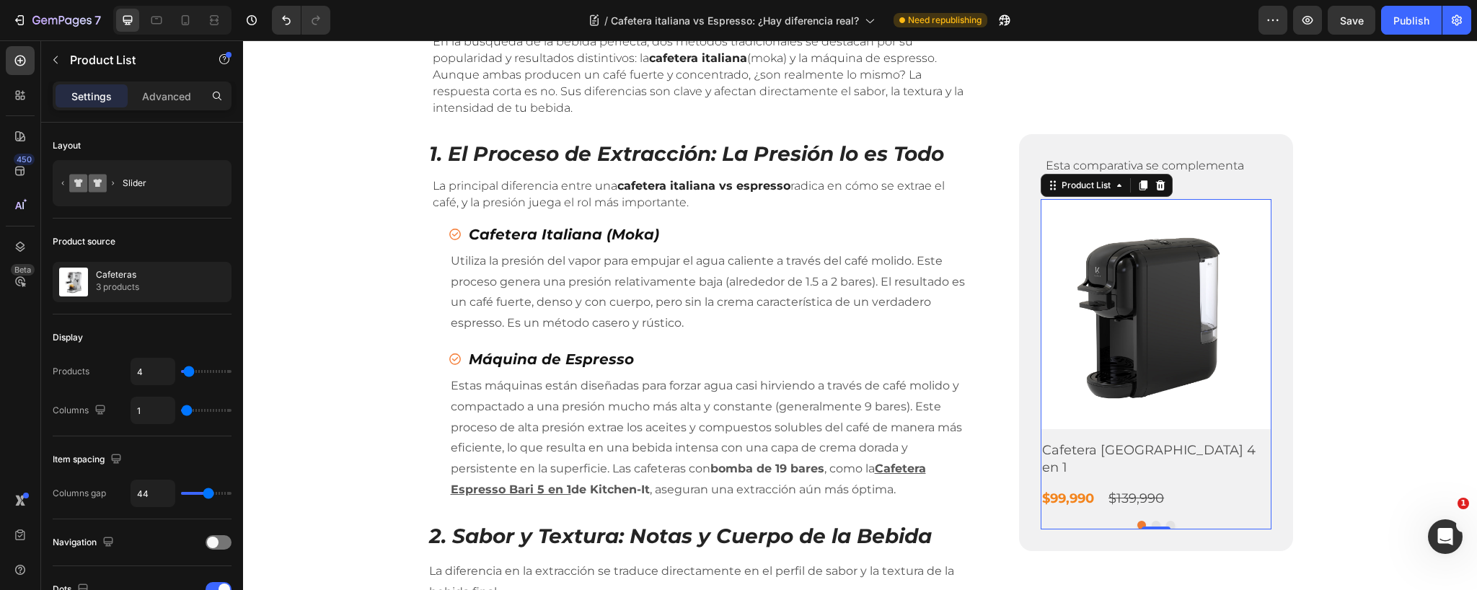
scroll to position [0, 0]
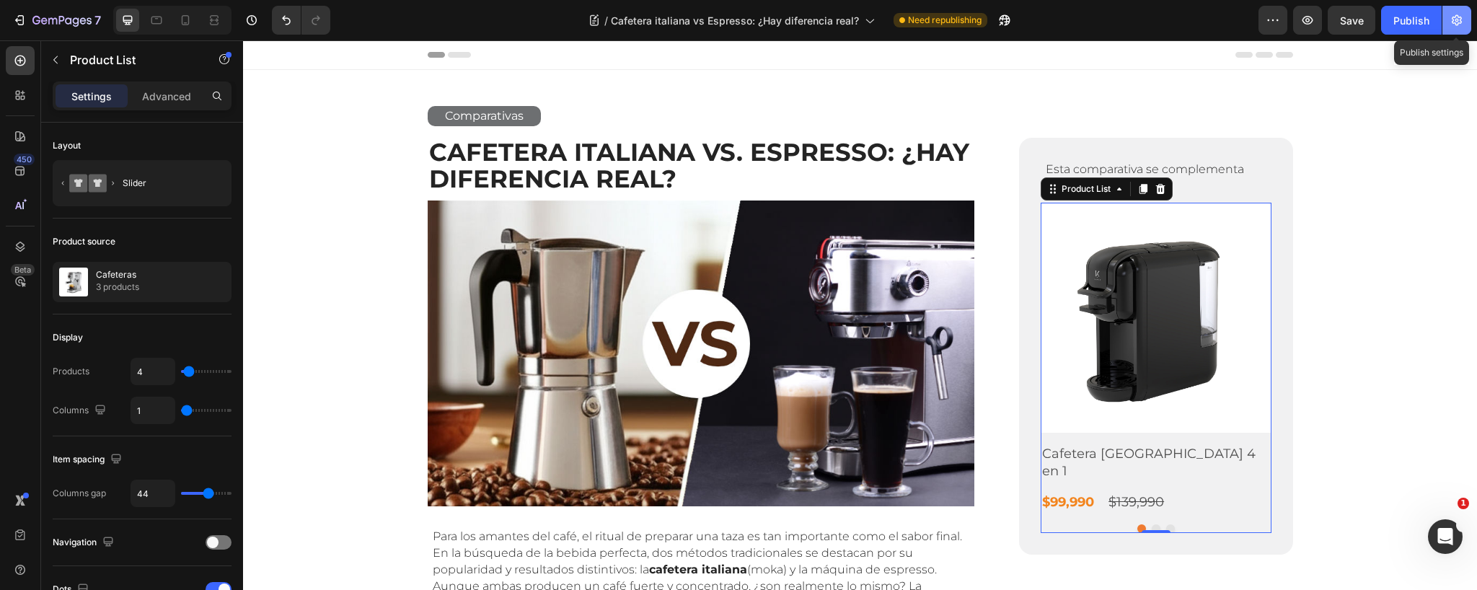
click at [1457, 23] on icon "button" at bounding box center [1456, 20] width 14 height 14
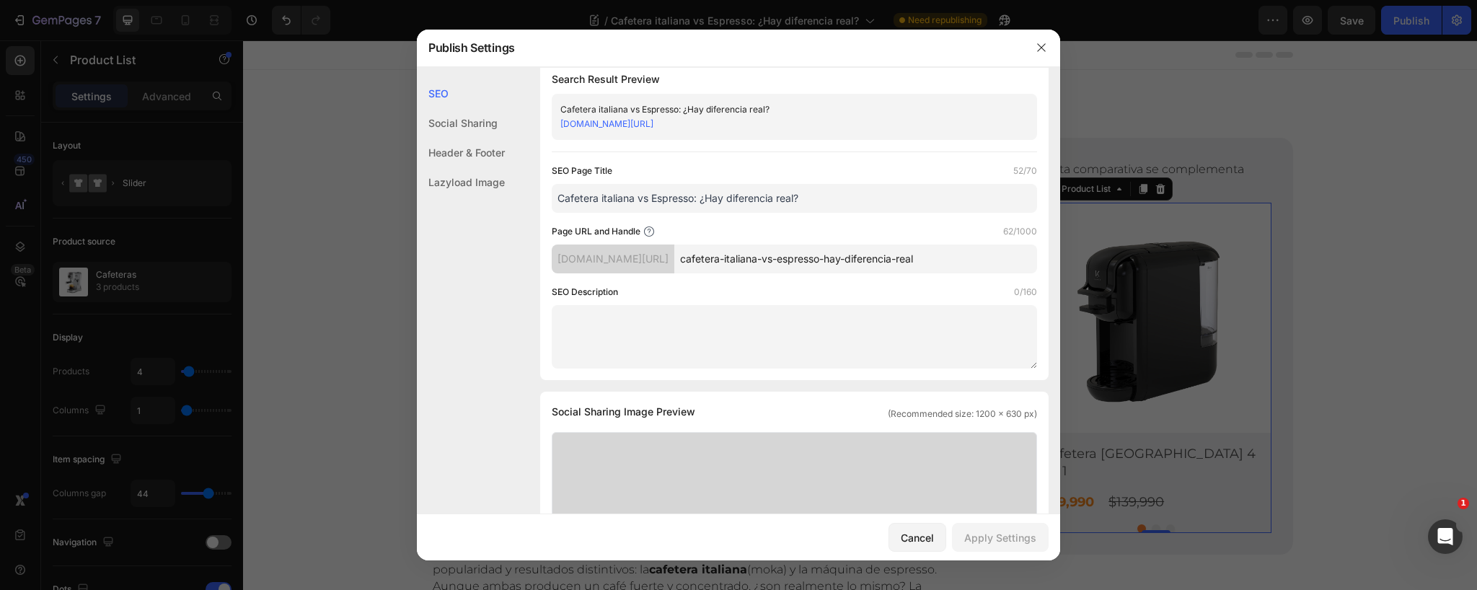
scroll to position [0, 3]
drag, startPoint x: 990, startPoint y: 260, endPoint x: 1122, endPoint y: 260, distance: 132.0
click at [1122, 260] on div "Publish Settings SEO Social Sharing Header & Footer Lazyload Image SEO Search R…" at bounding box center [738, 295] width 1477 height 590
click at [911, 533] on div "Cancel" at bounding box center [917, 537] width 33 height 15
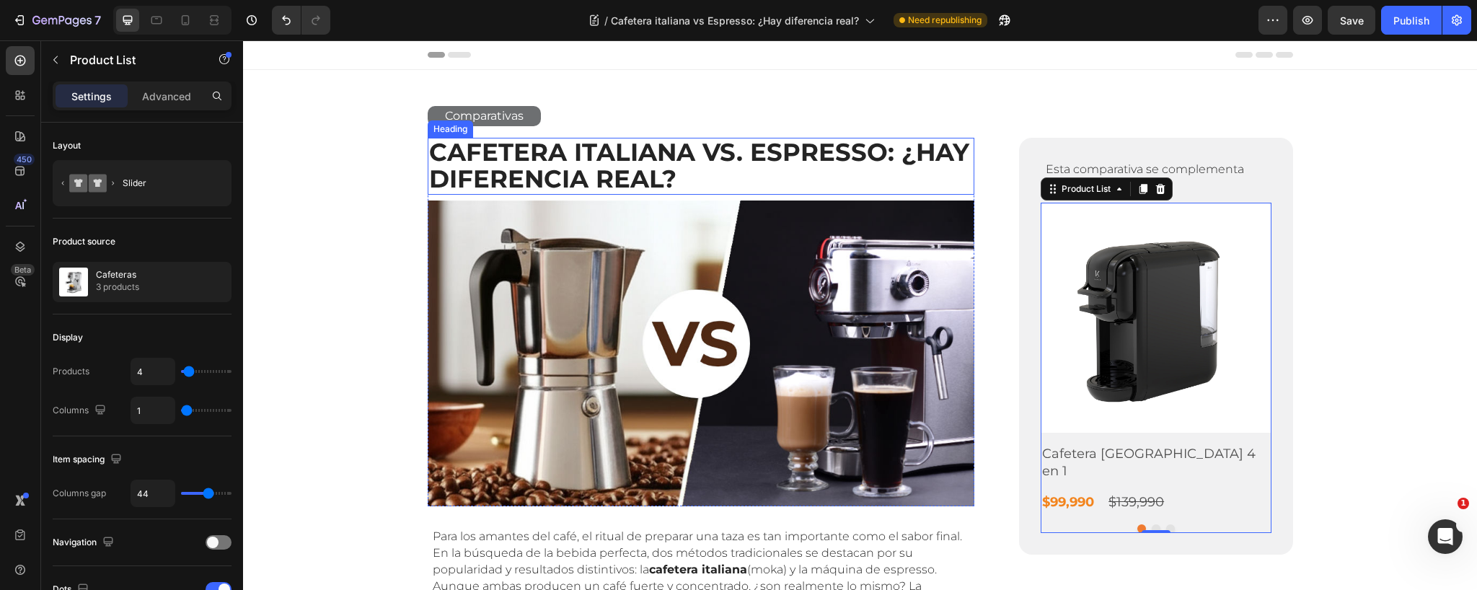
click at [550, 149] on strong "Cafetera Italiana vs. Espresso: ¿Hay Diferencia Real?" at bounding box center [699, 165] width 540 height 57
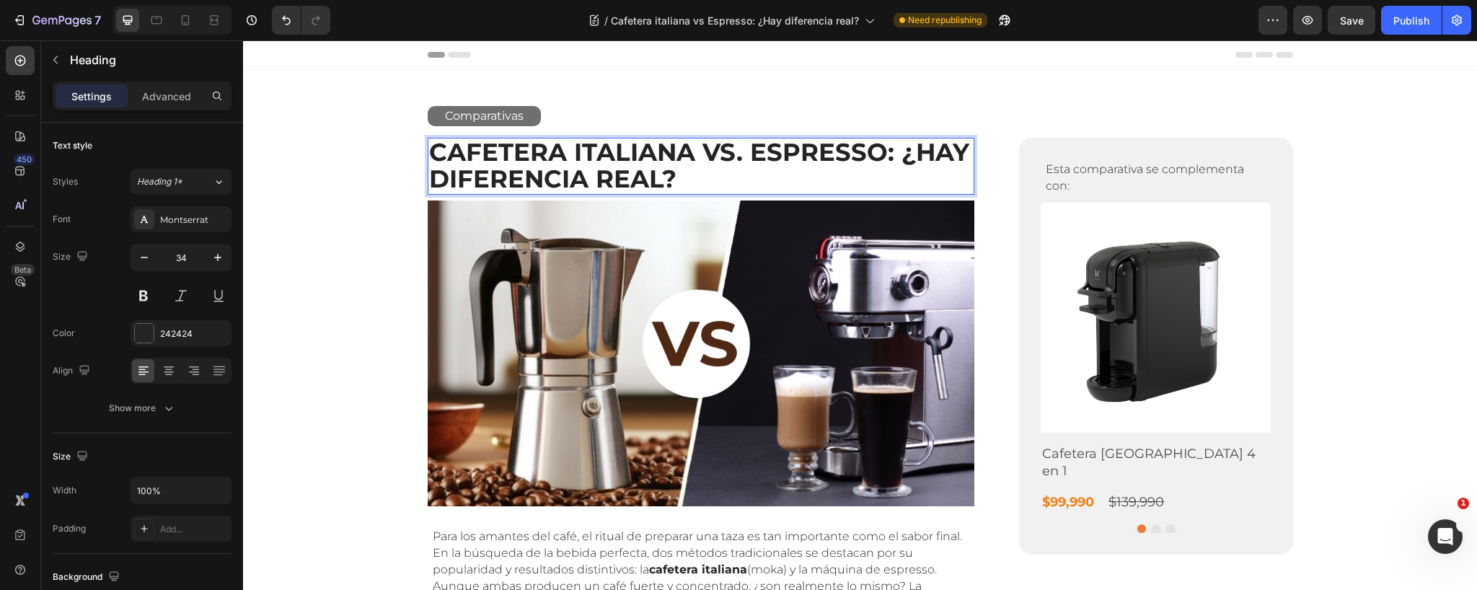
click at [546, 151] on strong "Cafetera Italiana vs. Espresso: ¿Hay Diferencia Real?" at bounding box center [699, 165] width 540 height 57
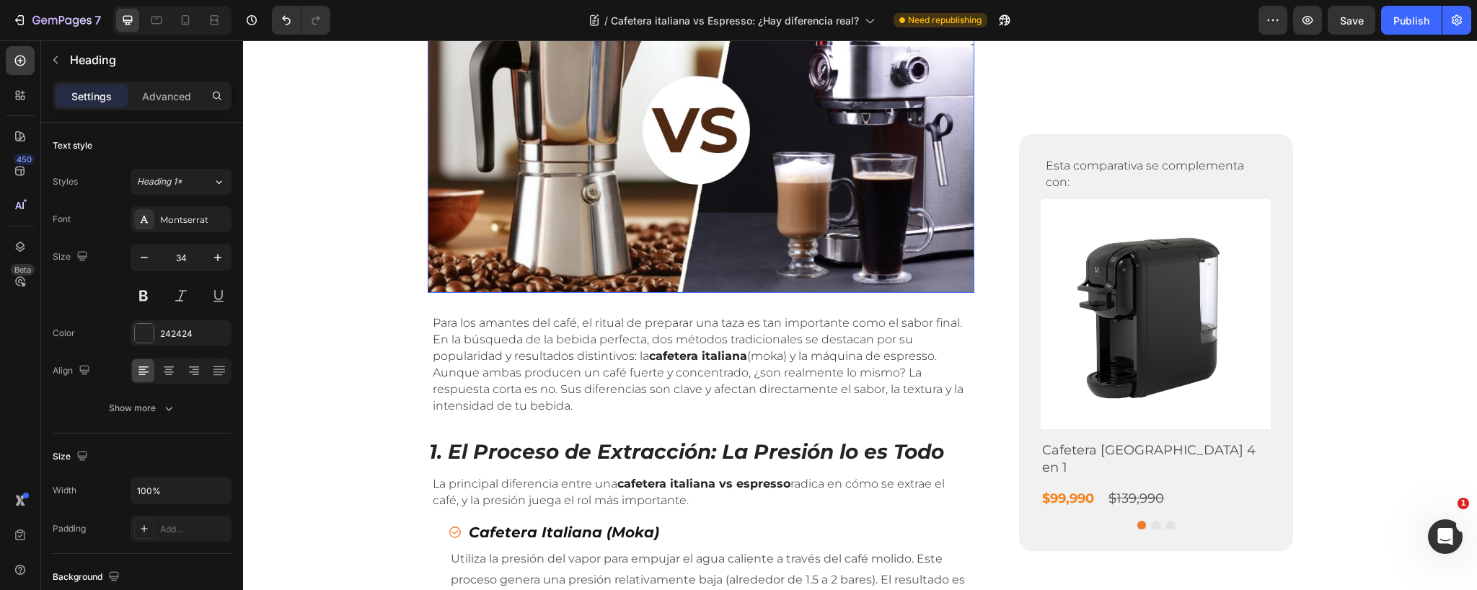
scroll to position [81, 0]
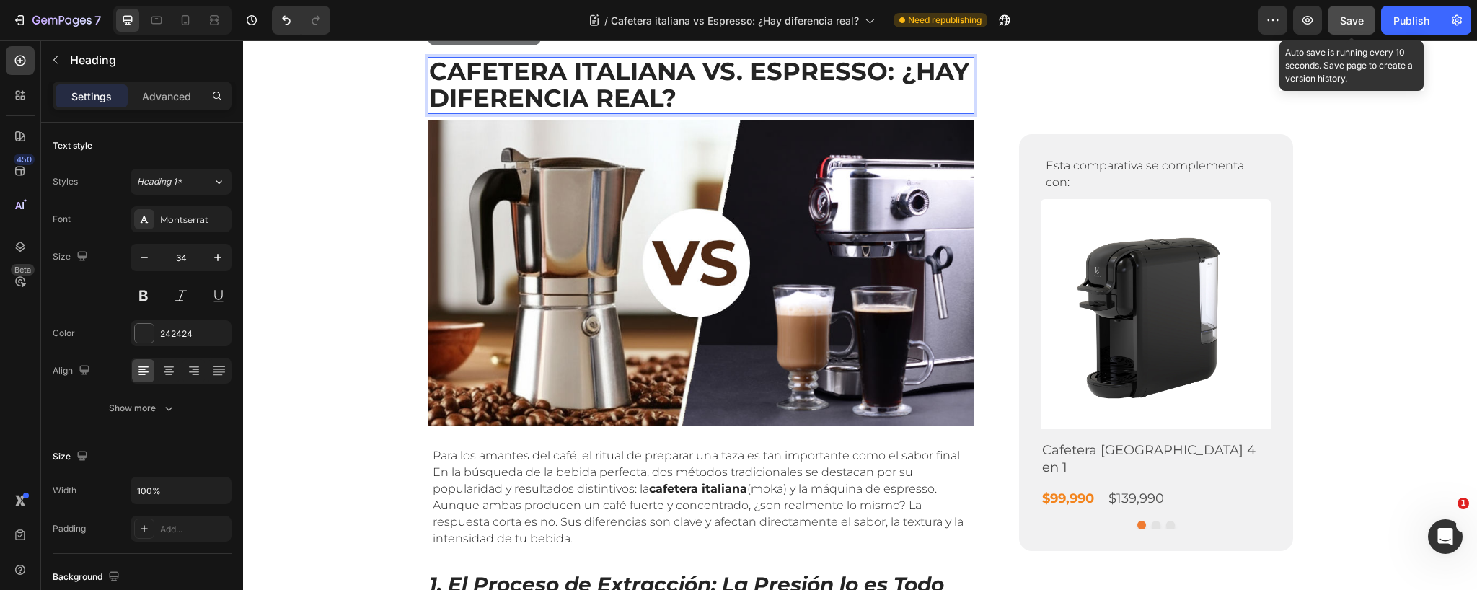
click at [1348, 27] on div "Save" at bounding box center [1352, 20] width 24 height 15
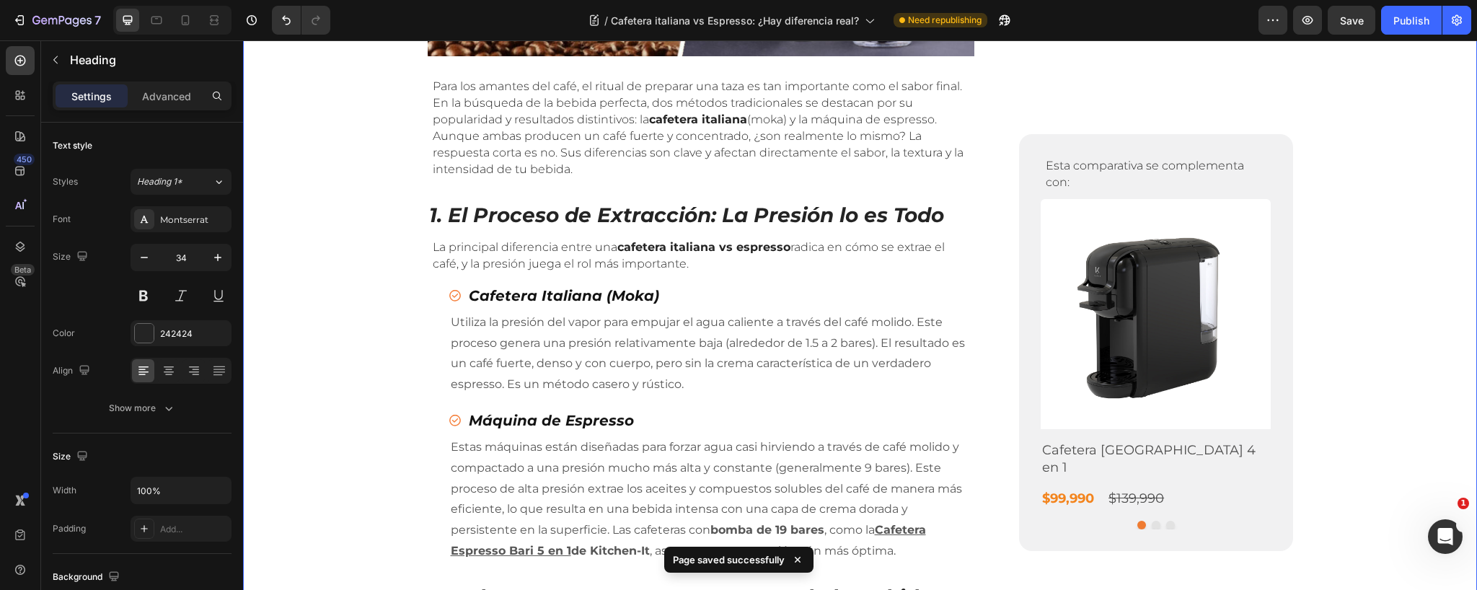
scroll to position [451, 0]
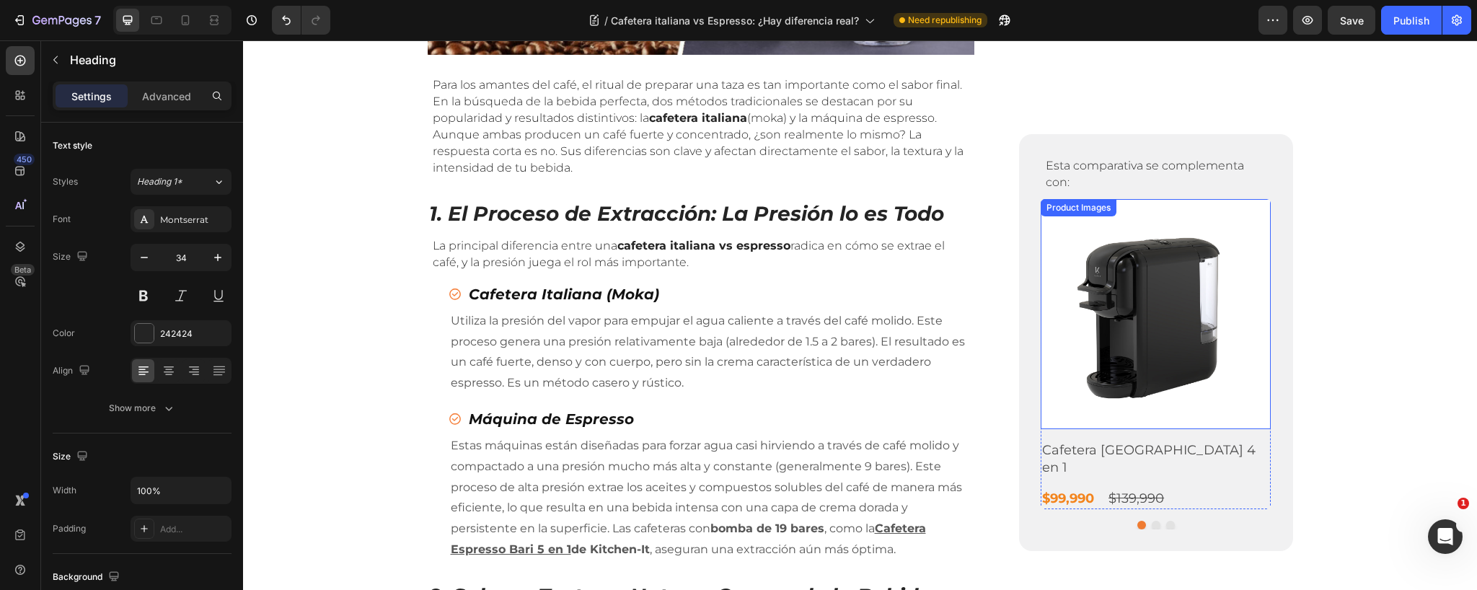
click at [1167, 323] on img at bounding box center [1156, 314] width 230 height 230
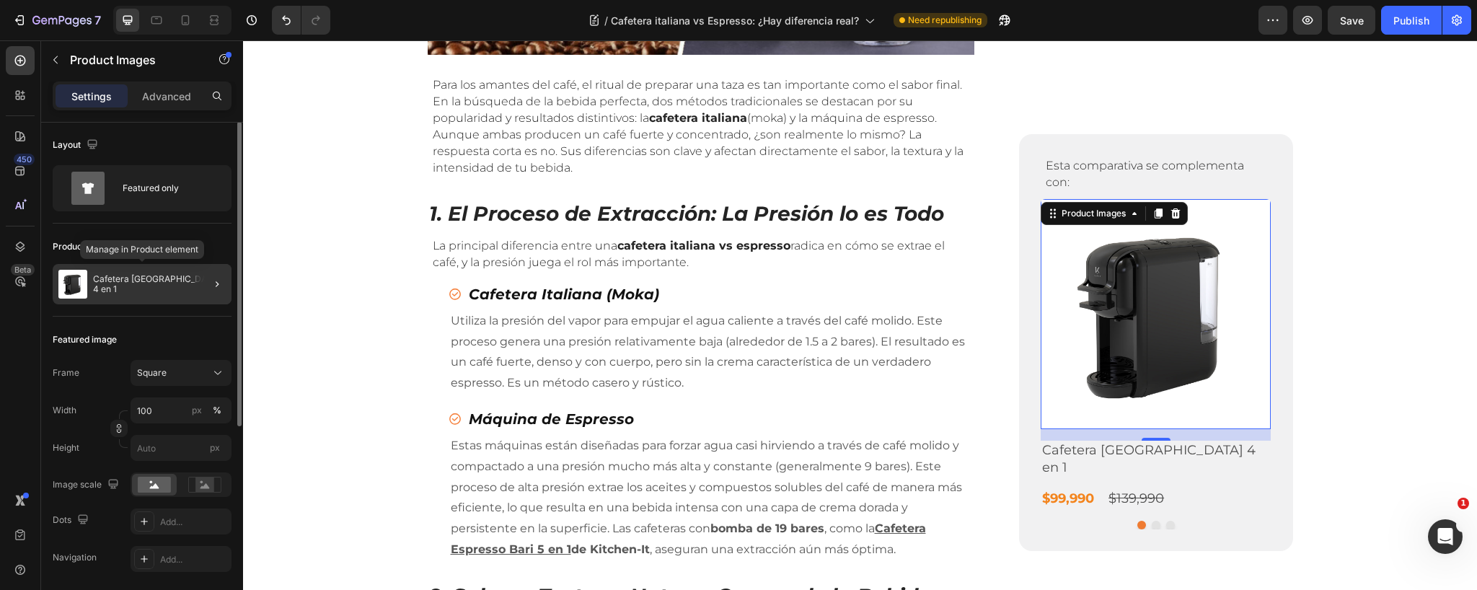
scroll to position [0, 0]
click at [75, 284] on img at bounding box center [72, 284] width 29 height 29
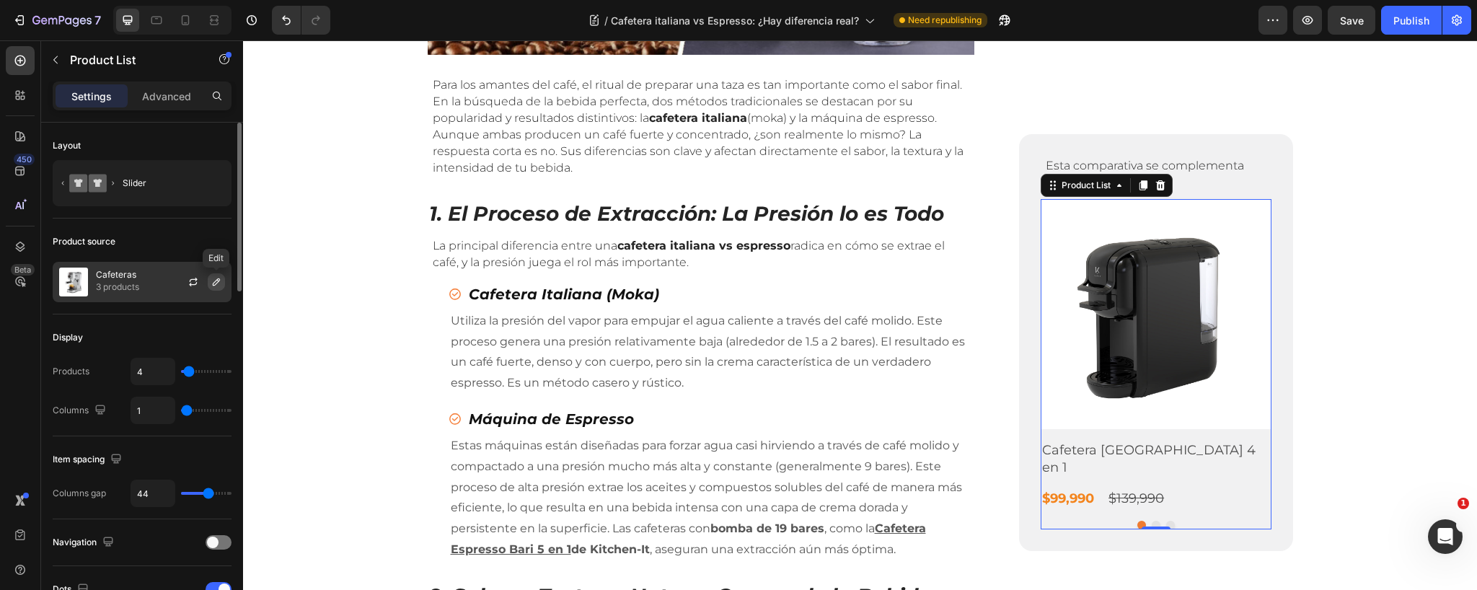
click at [215, 278] on icon "button" at bounding box center [217, 282] width 12 height 12
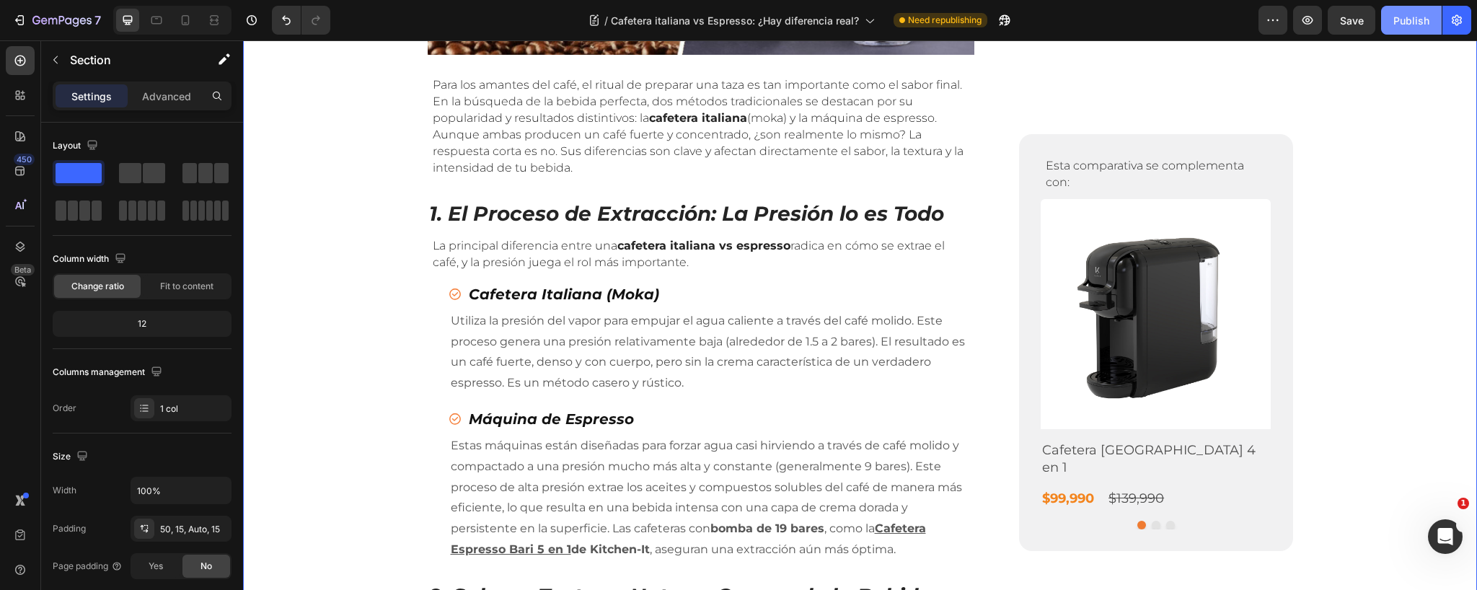
click at [1416, 19] on div "Publish" at bounding box center [1411, 20] width 36 height 15
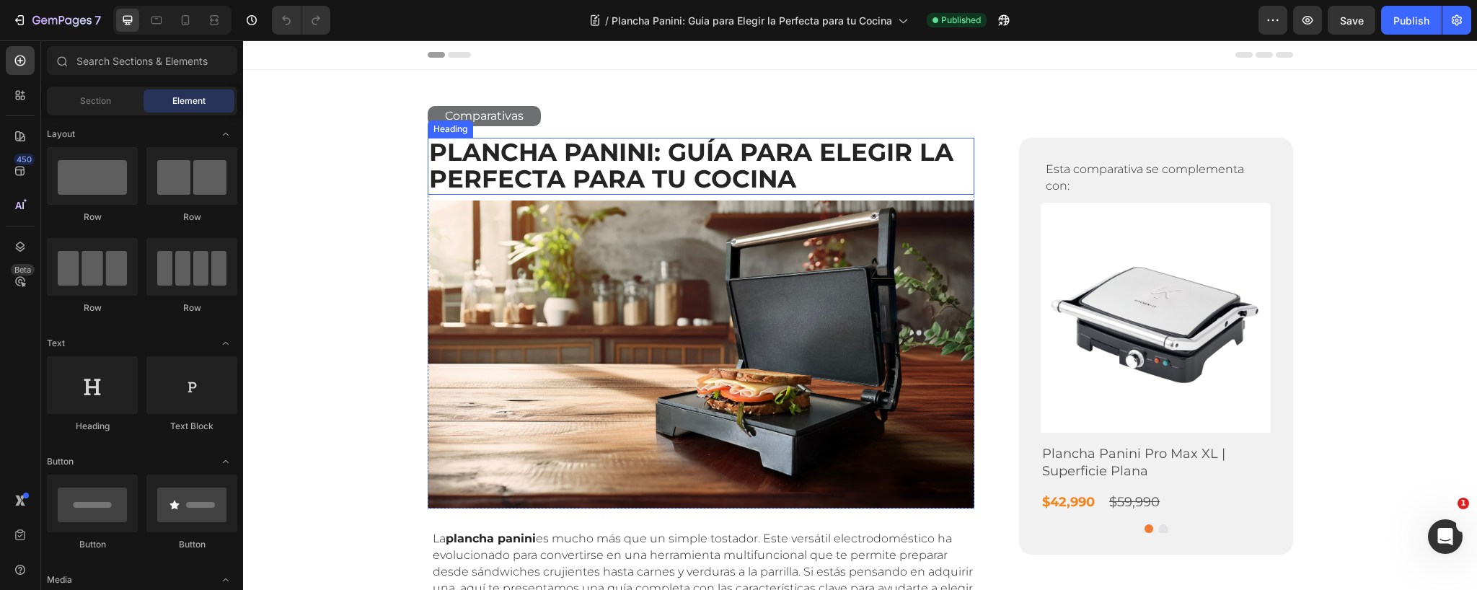
click at [662, 170] on strong "Plancha Panini: Guía para Elegir la Perfecta para tu Cocina" at bounding box center [691, 165] width 524 height 57
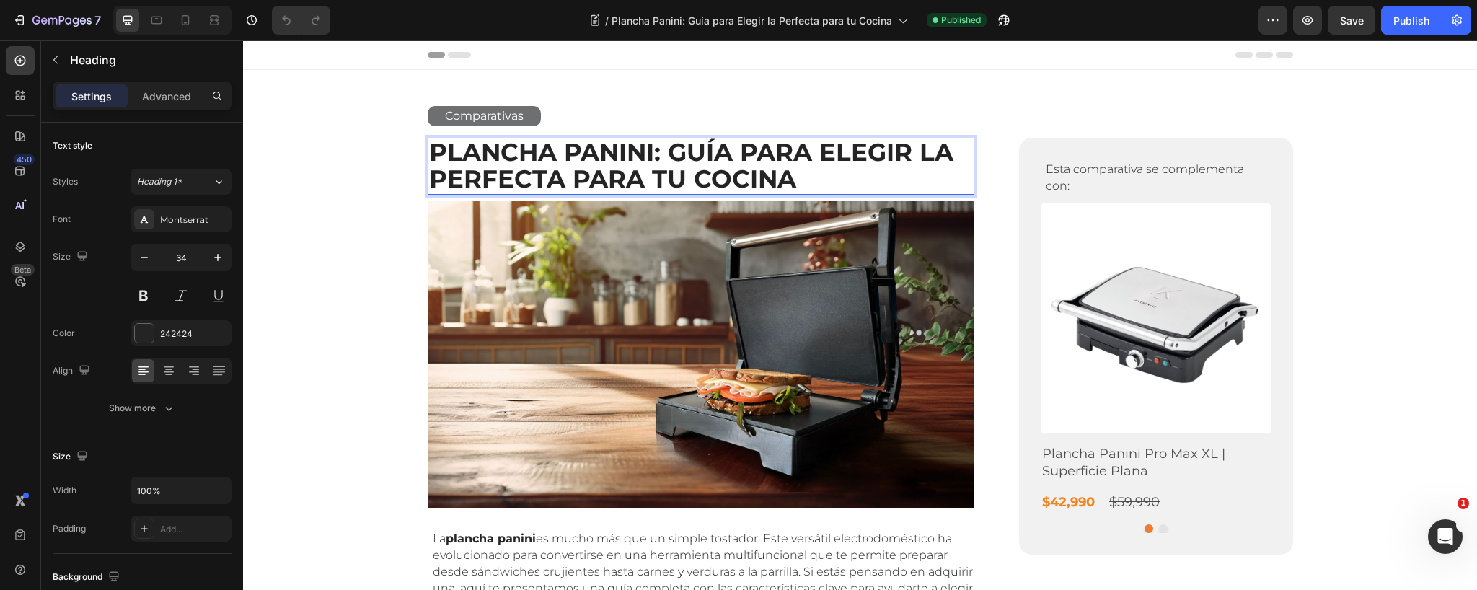
click at [687, 149] on strong "Plancha Panini: Guía para Elegir la Perfecta para tu Cocina" at bounding box center [691, 165] width 524 height 57
click at [1462, 21] on icon "button" at bounding box center [1456, 20] width 14 height 14
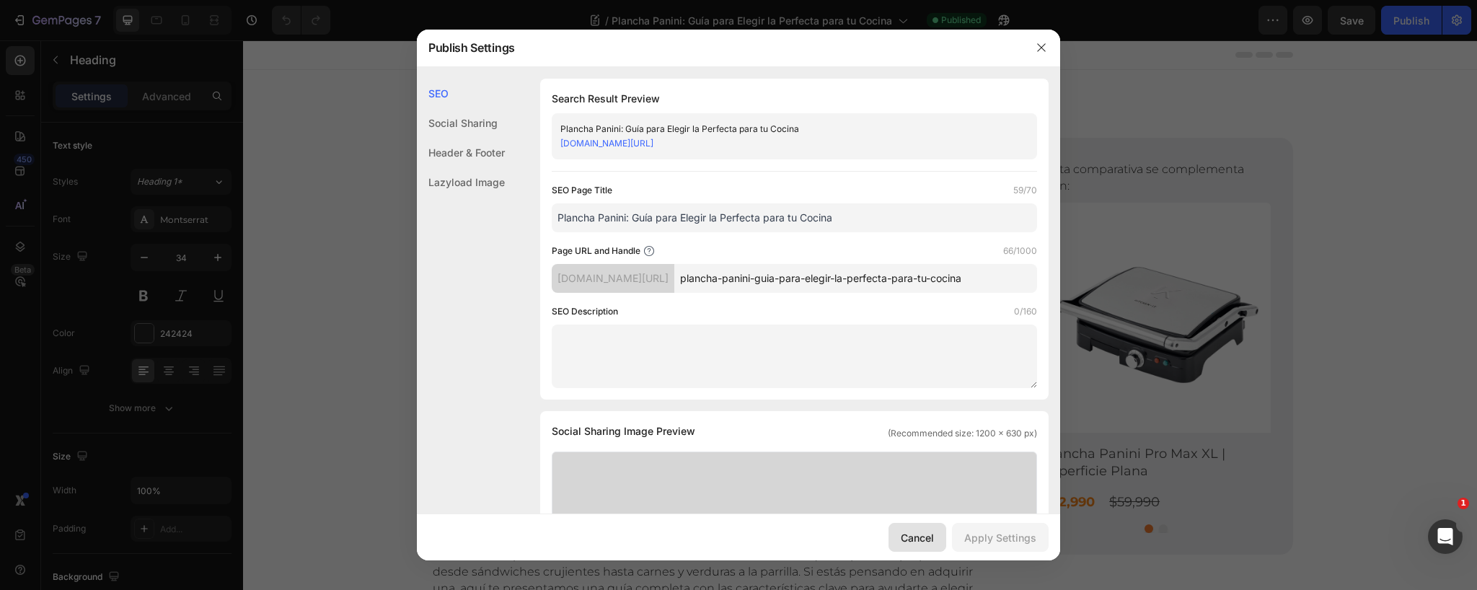
drag, startPoint x: 670, startPoint y: 499, endPoint x: 914, endPoint y: 539, distance: 247.8
click at [914, 539] on div "Cancel" at bounding box center [917, 537] width 33 height 15
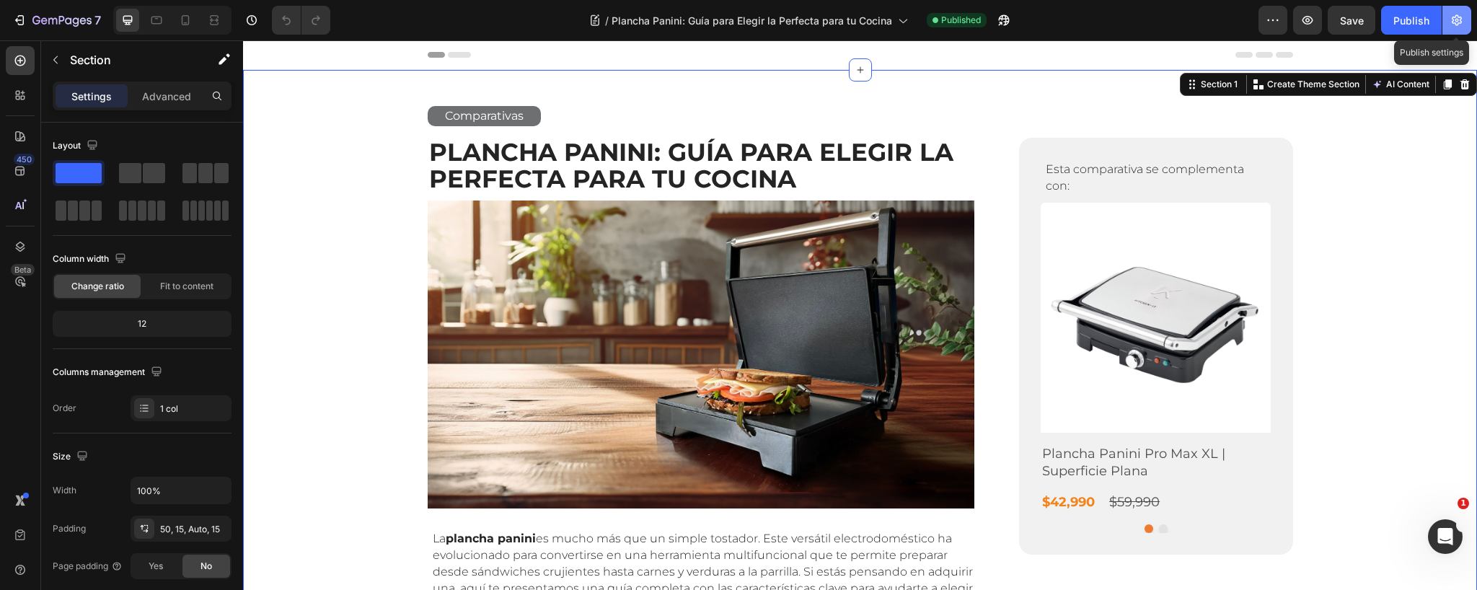
click at [1456, 23] on icon "button" at bounding box center [1456, 20] width 14 height 14
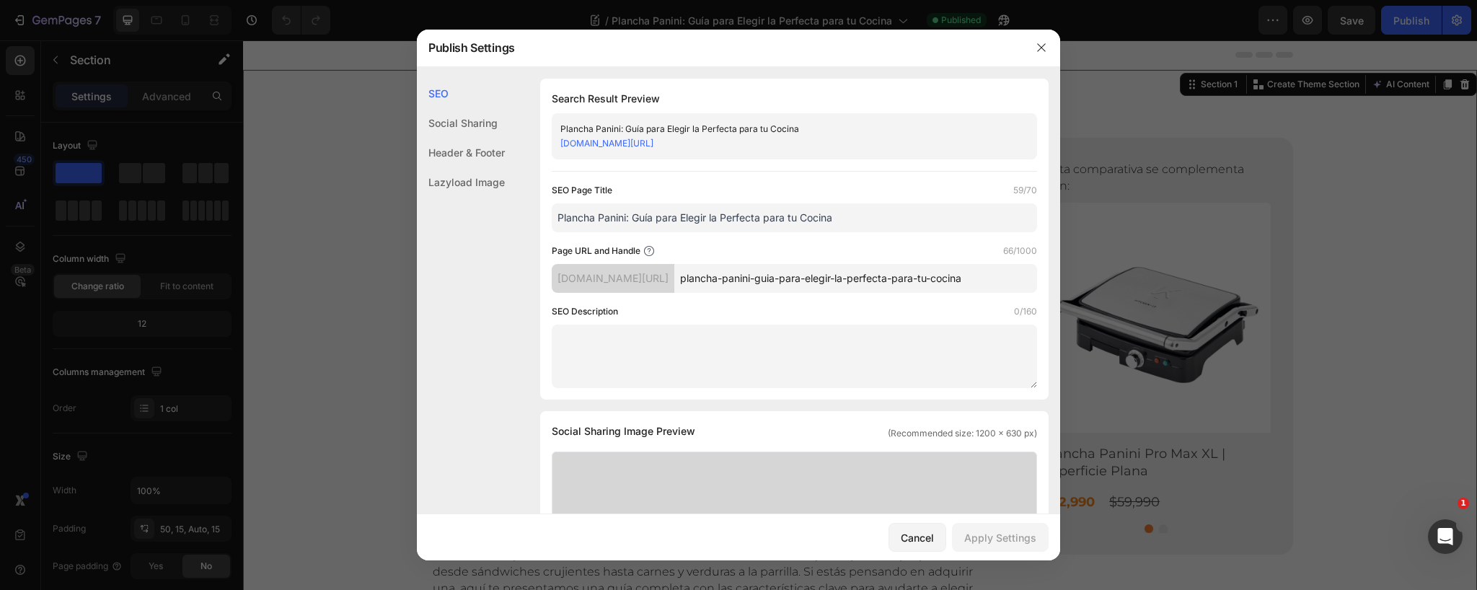
scroll to position [0, 23]
drag, startPoint x: 950, startPoint y: 276, endPoint x: 1193, endPoint y: 287, distance: 244.0
click at [1206, 281] on div "Publish Settings SEO Social Sharing Header & Footer Lazyload Image SEO Search R…" at bounding box center [738, 295] width 1477 height 590
click at [906, 537] on div "Cancel" at bounding box center [917, 537] width 33 height 15
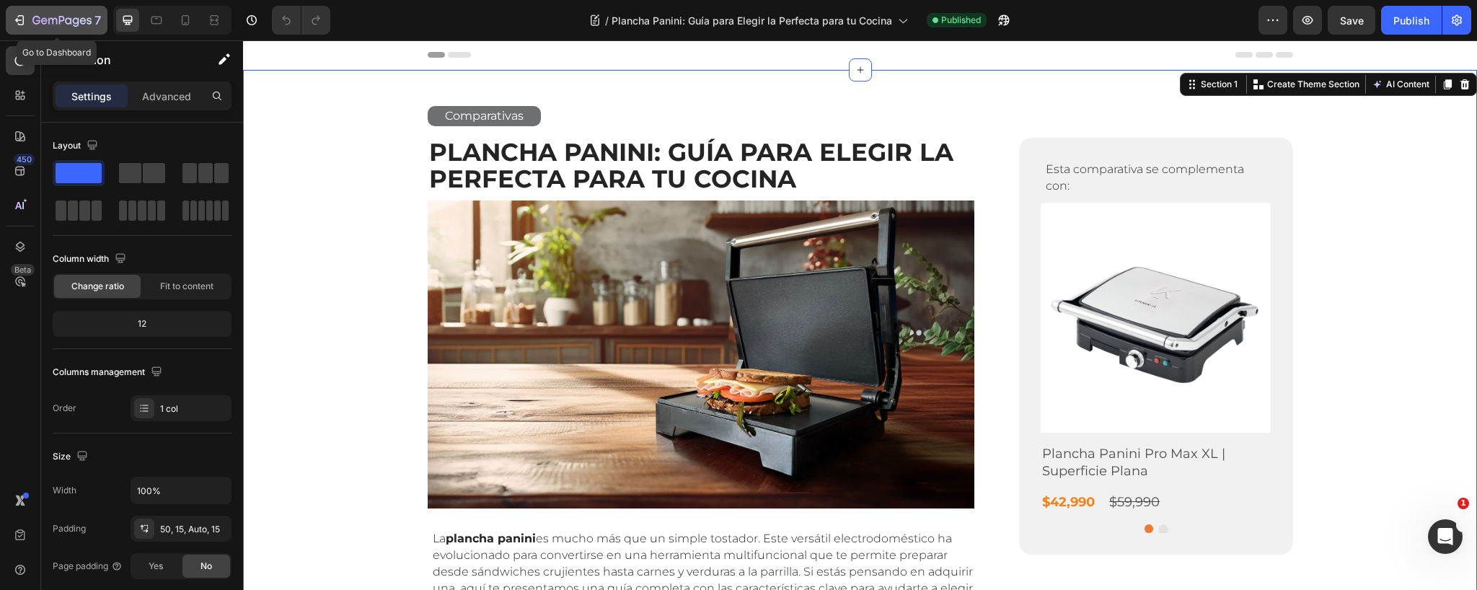
click at [41, 19] on icon "button" at bounding box center [44, 20] width 6 height 6
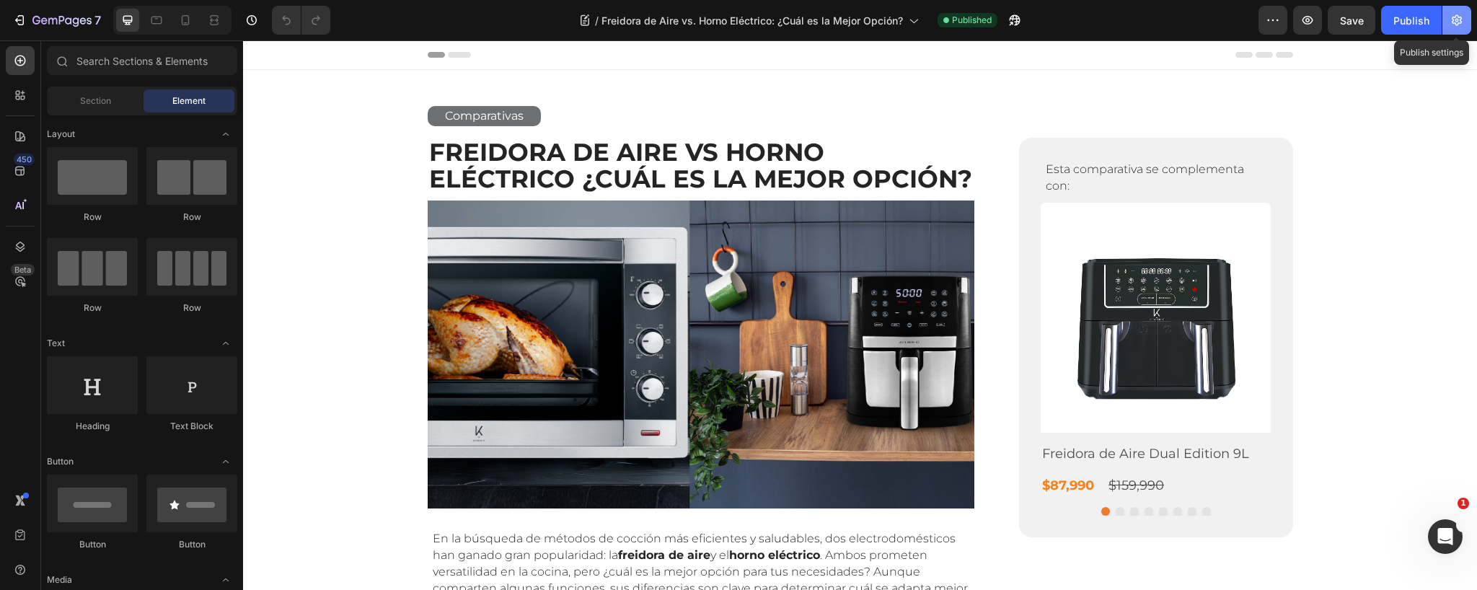
click at [1458, 23] on icon "button" at bounding box center [1456, 20] width 14 height 14
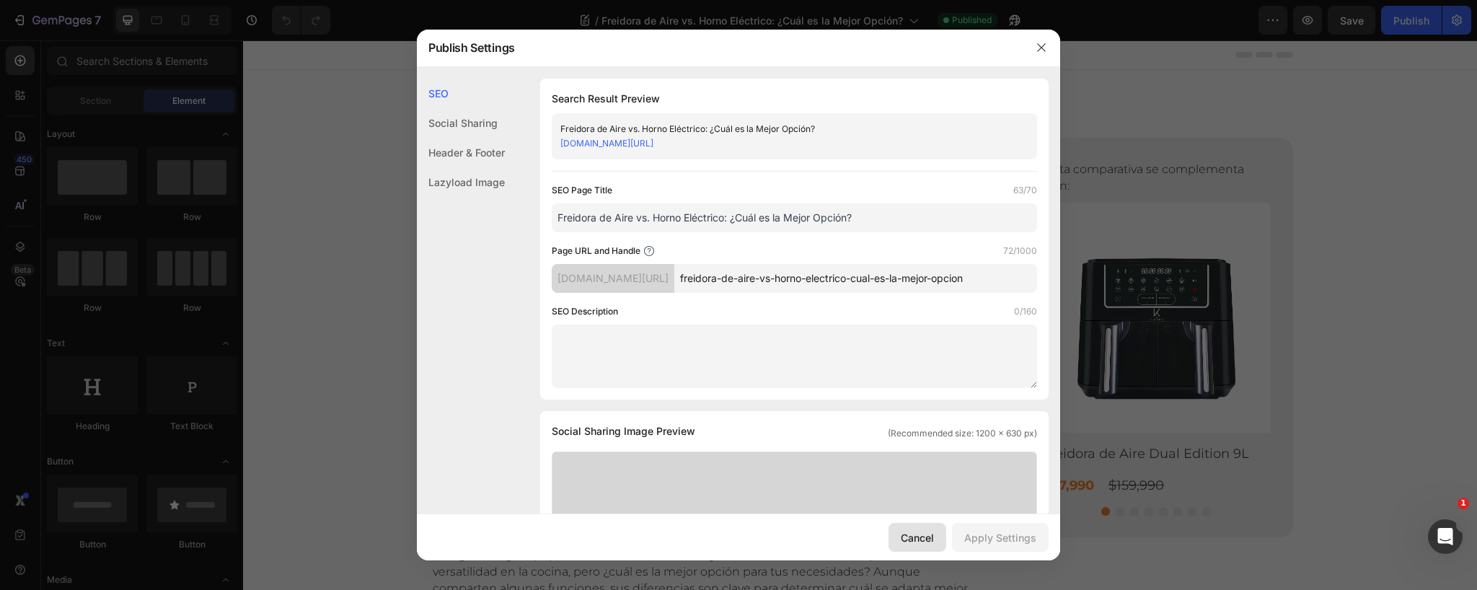
drag, startPoint x: 913, startPoint y: 537, endPoint x: 601, endPoint y: 318, distance: 380.5
click at [913, 537] on div "Cancel" at bounding box center [917, 537] width 33 height 15
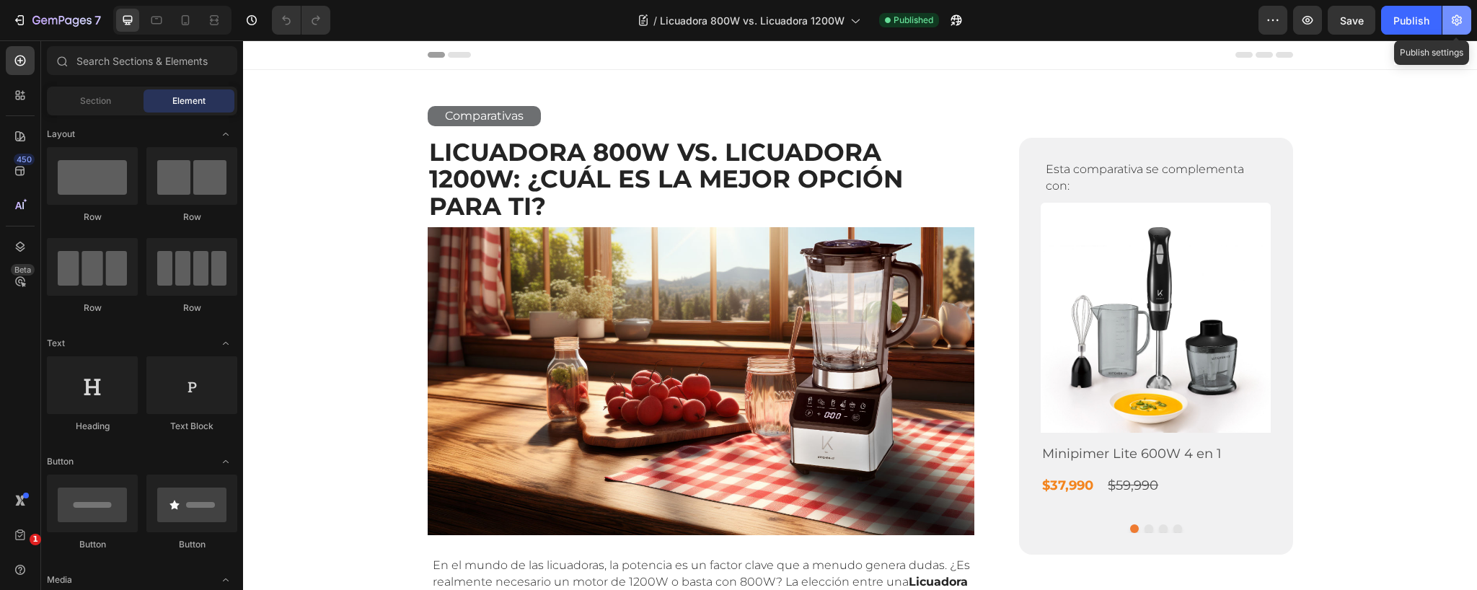
click at [1460, 22] on icon "button" at bounding box center [1456, 20] width 14 height 14
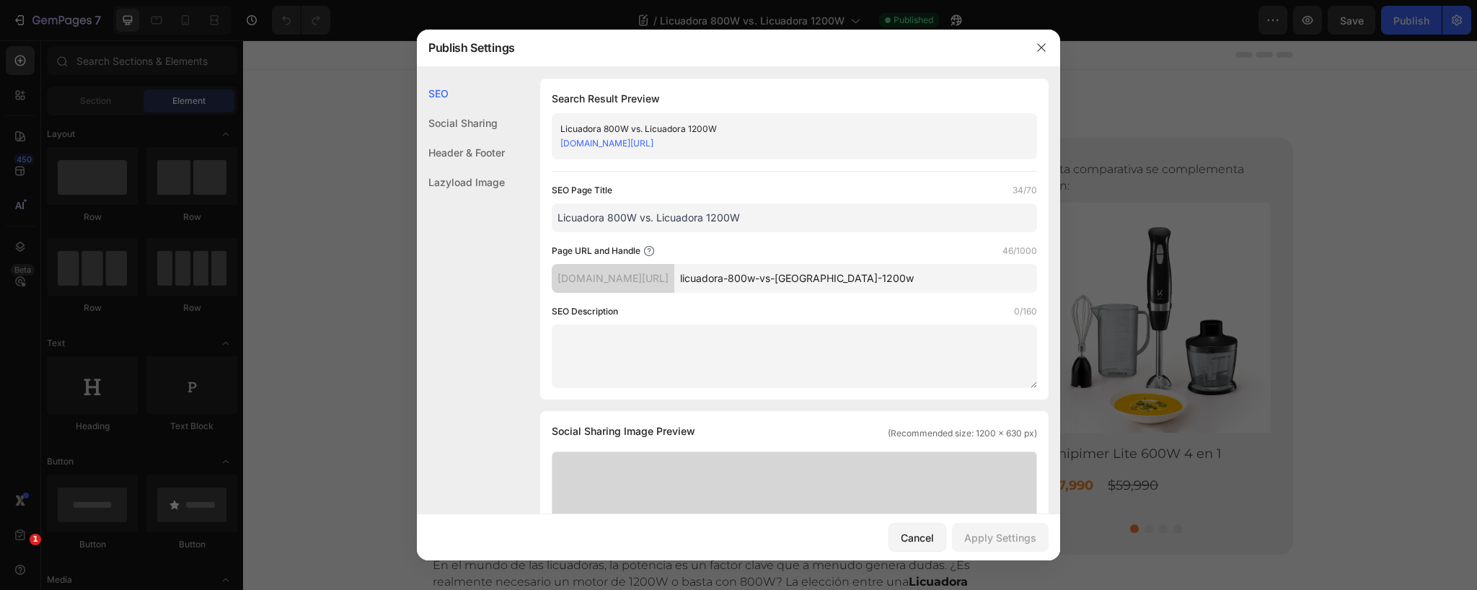
click at [333, 194] on div at bounding box center [738, 295] width 1477 height 590
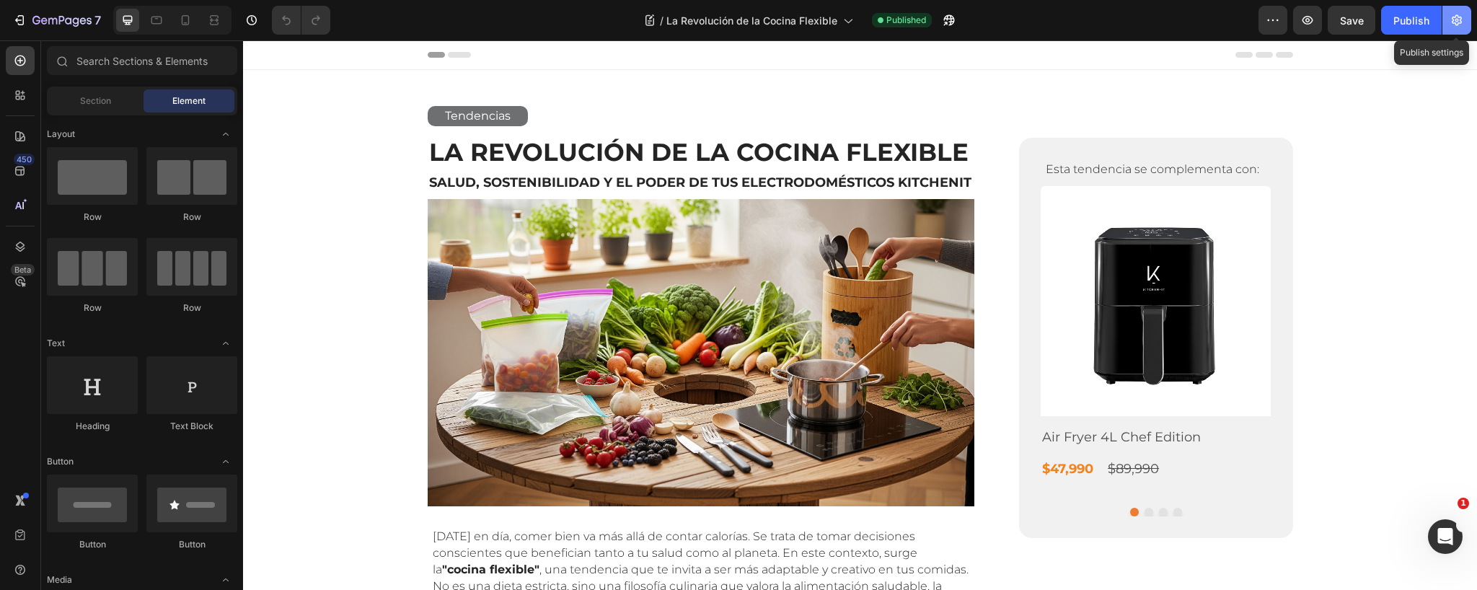
click at [1454, 15] on icon "button" at bounding box center [1456, 20] width 14 height 14
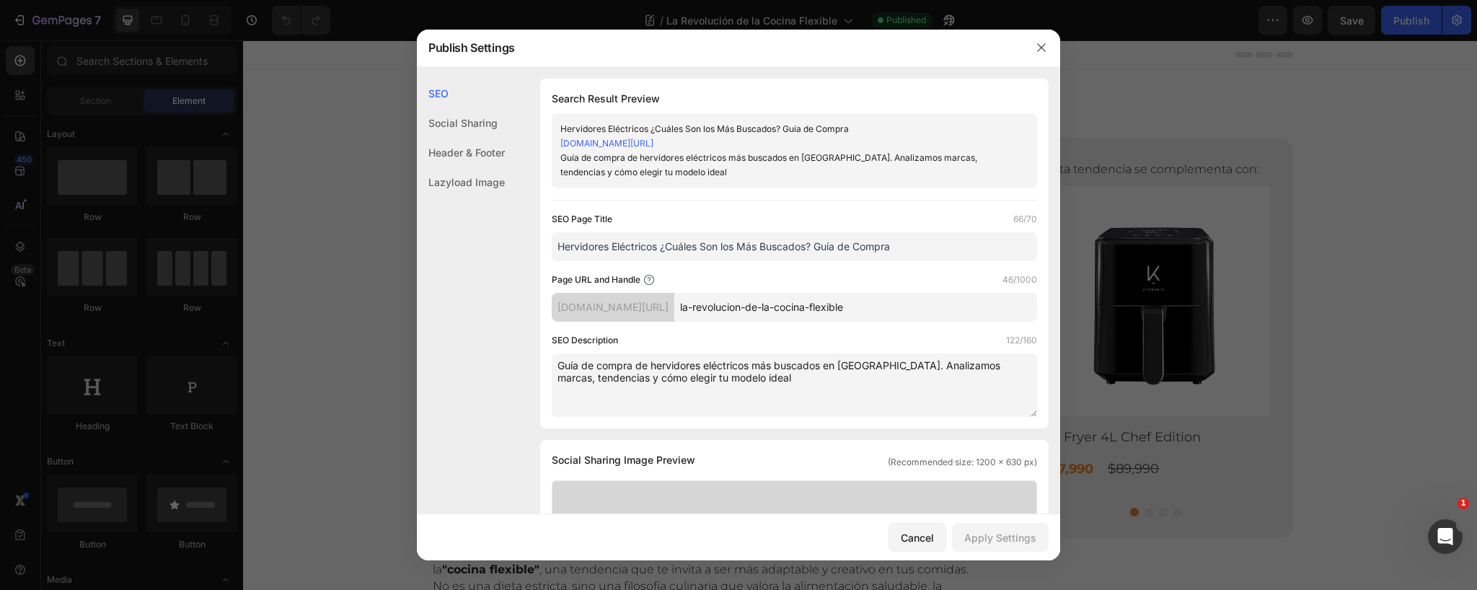
click at [663, 248] on input "Hervidores Eléctricos ¿Cuáles Son los Más Buscados? Guía de Compra" at bounding box center [794, 246] width 485 height 29
paste input "La Revolución de la Cocina Flexible"
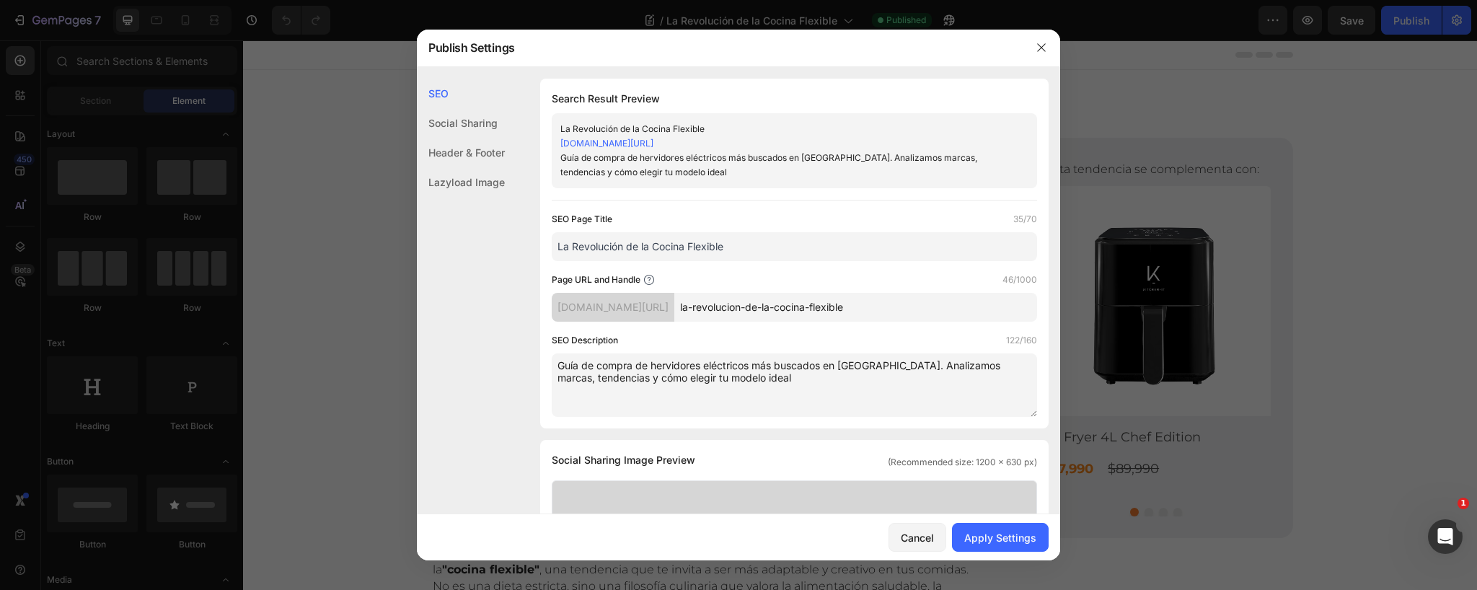
type input "La Revolución de la Cocina Flexible"
click at [993, 536] on div "Apply Settings" at bounding box center [1000, 537] width 72 height 15
click at [1046, 45] on icon "button" at bounding box center [1042, 48] width 12 height 12
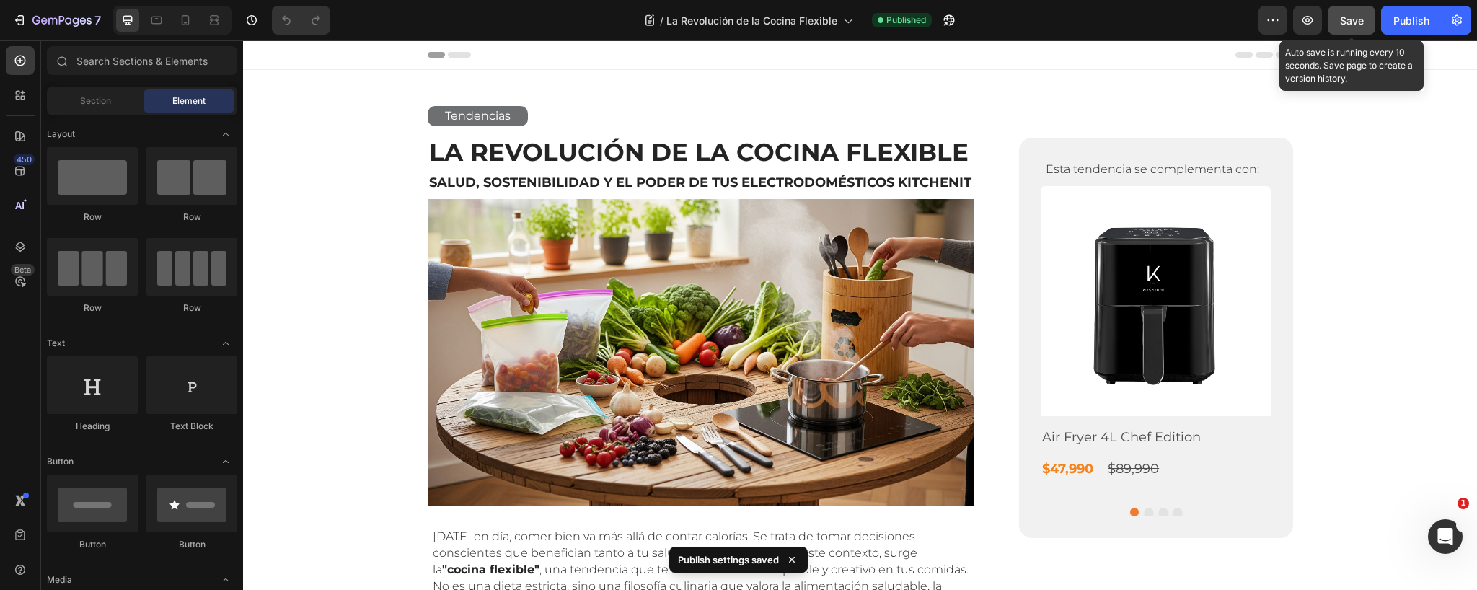
click at [1346, 19] on span "Save" at bounding box center [1352, 20] width 24 height 12
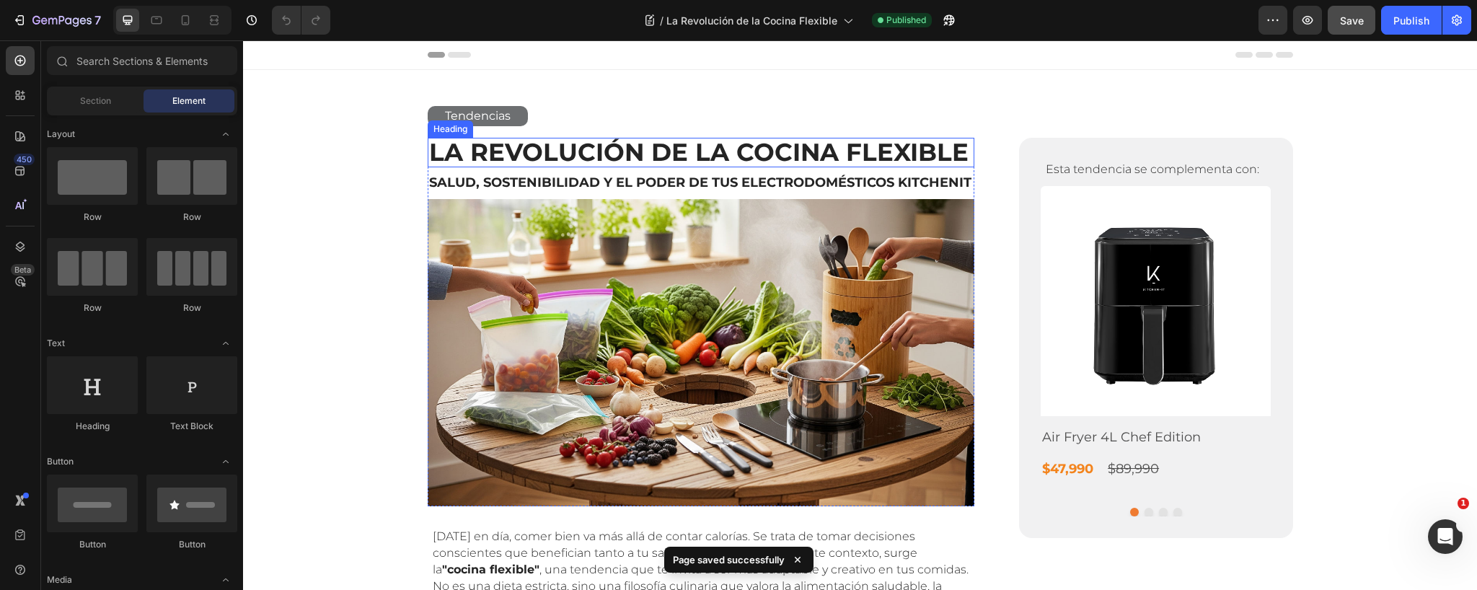
click at [674, 153] on strong "La Revolución de la Cocina Flexible" at bounding box center [698, 152] width 539 height 30
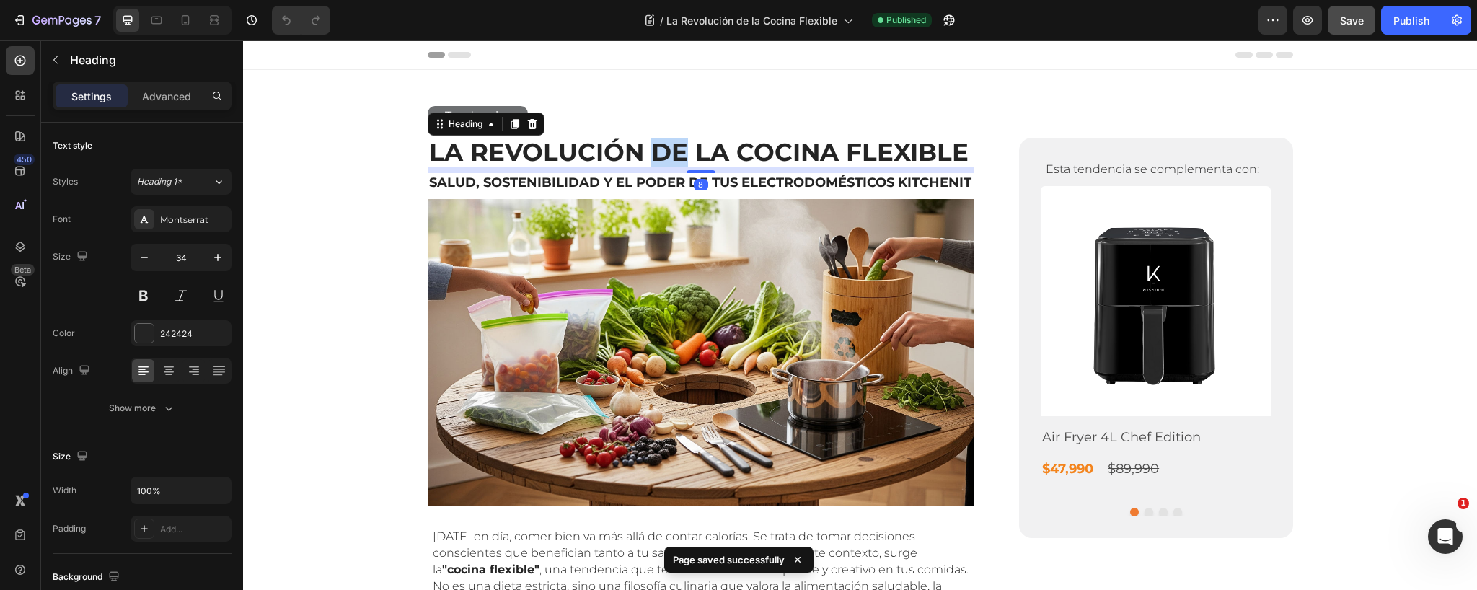
click at [676, 152] on strong "La Revolución de la Cocina Flexible" at bounding box center [698, 152] width 539 height 30
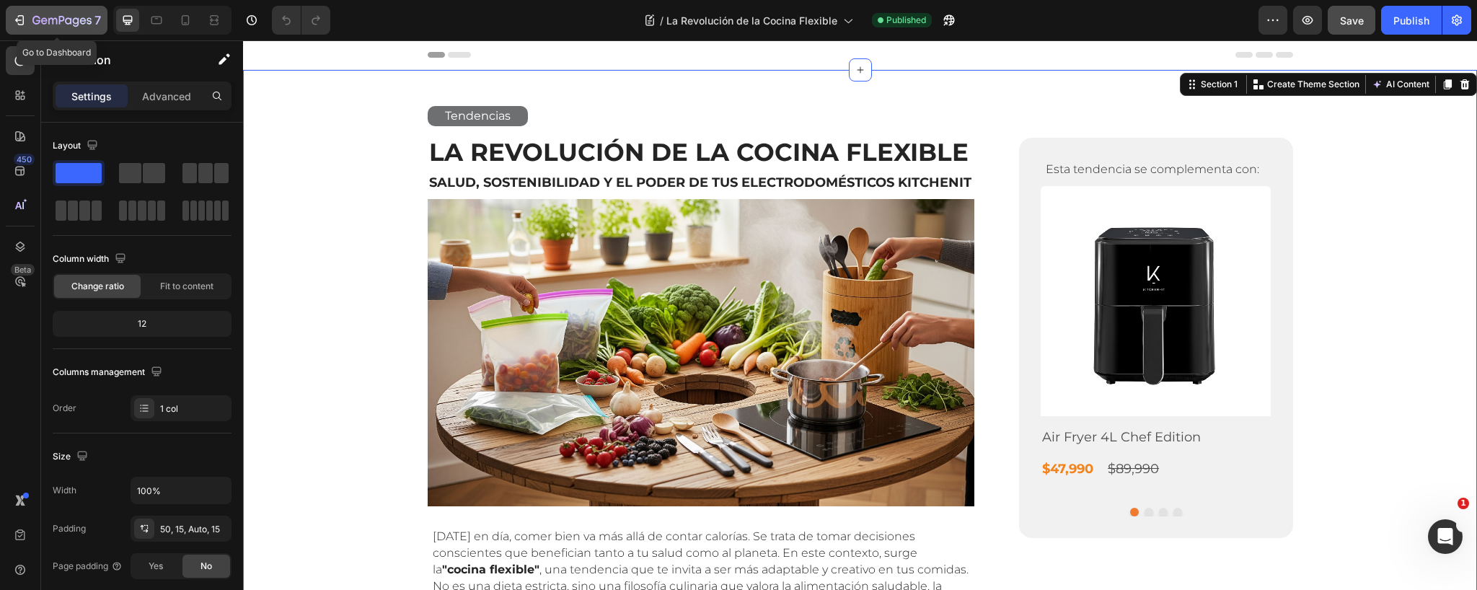
click at [53, 22] on icon "button" at bounding box center [52, 21] width 9 height 6
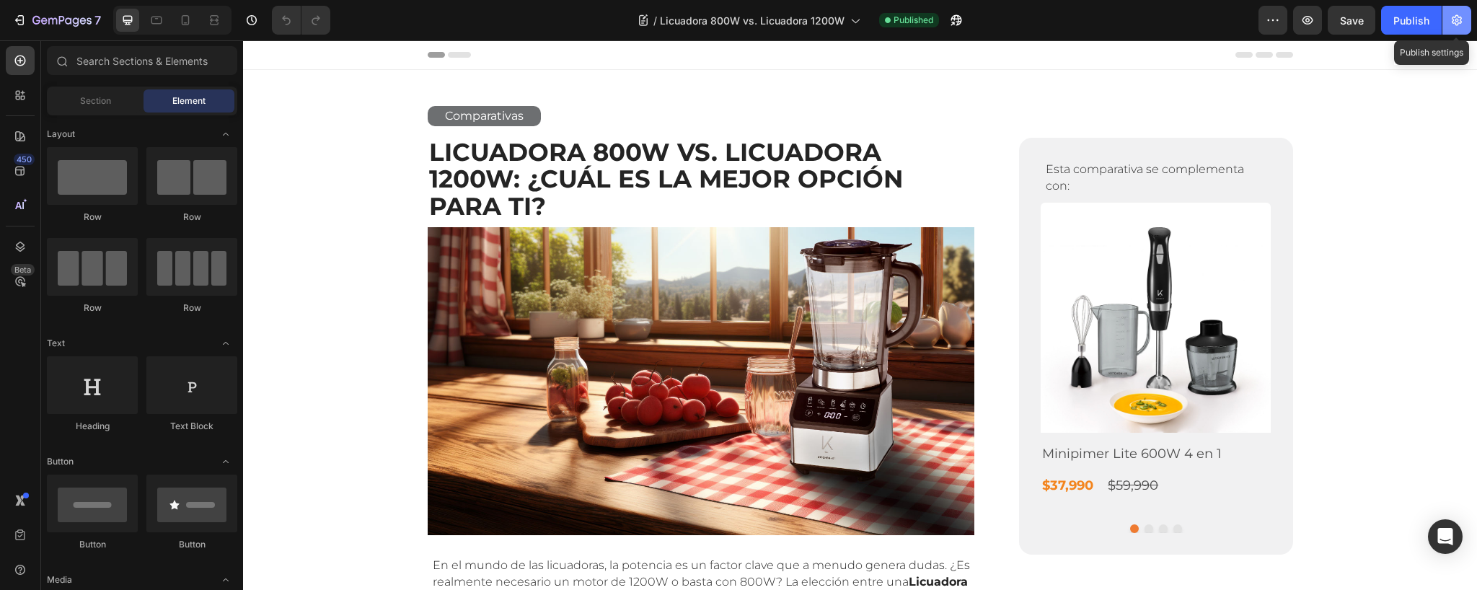
click at [1459, 22] on icon "button" at bounding box center [1456, 20] width 14 height 14
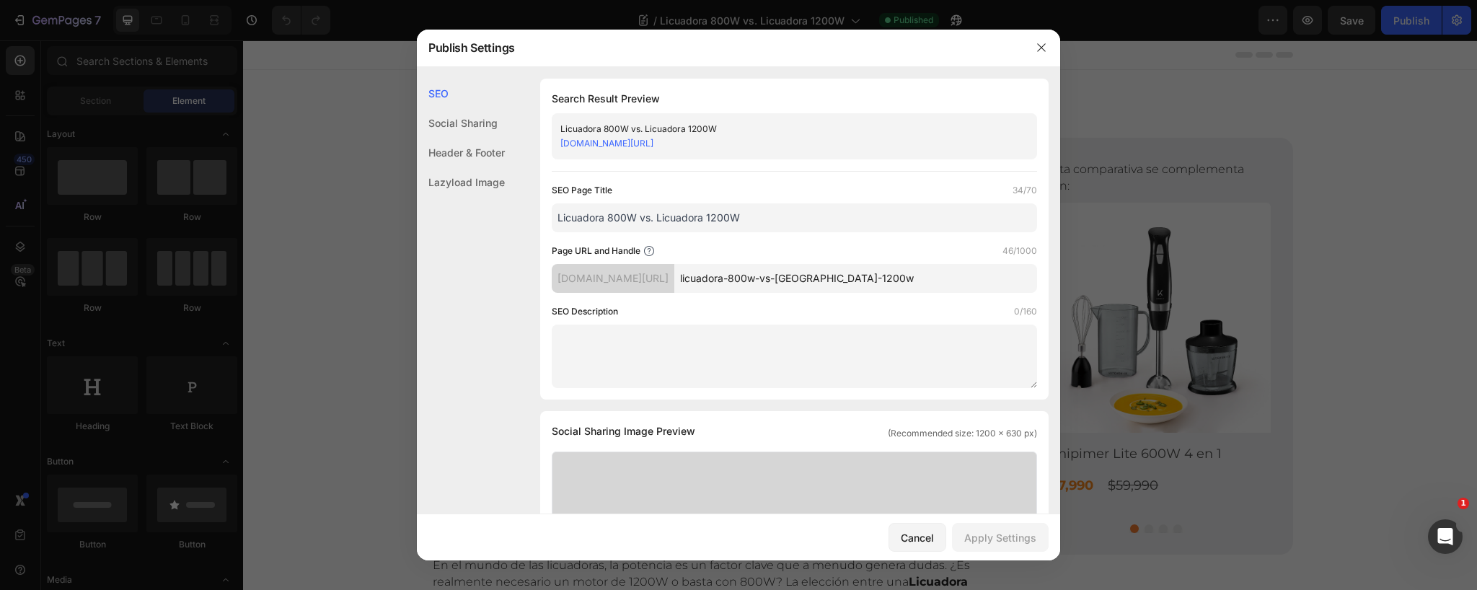
click at [910, 276] on input "licuadora-800w-vs-[GEOGRAPHIC_DATA]-1200w" at bounding box center [855, 278] width 363 height 29
click at [997, 539] on div "Apply Settings" at bounding box center [1000, 537] width 72 height 15
click at [1042, 43] on icon "button" at bounding box center [1042, 48] width 12 height 12
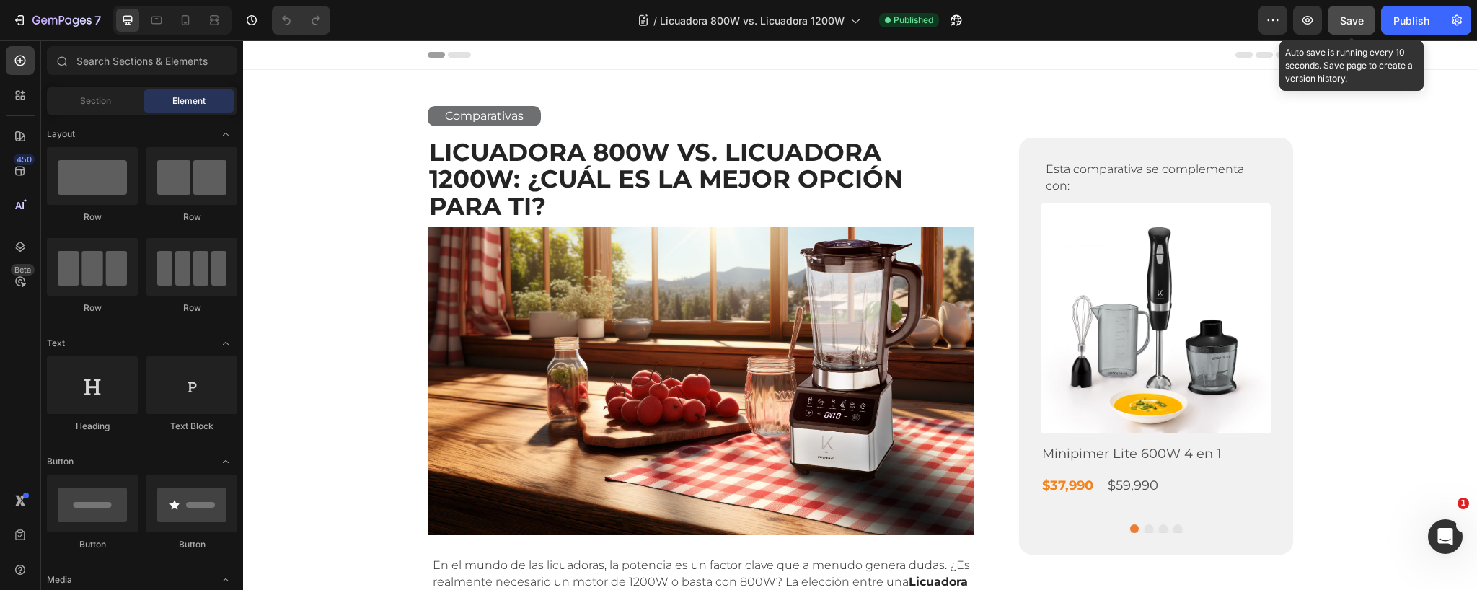
click at [1353, 25] on span "Save" at bounding box center [1352, 20] width 24 height 12
